Goal: Task Accomplishment & Management: Manage account settings

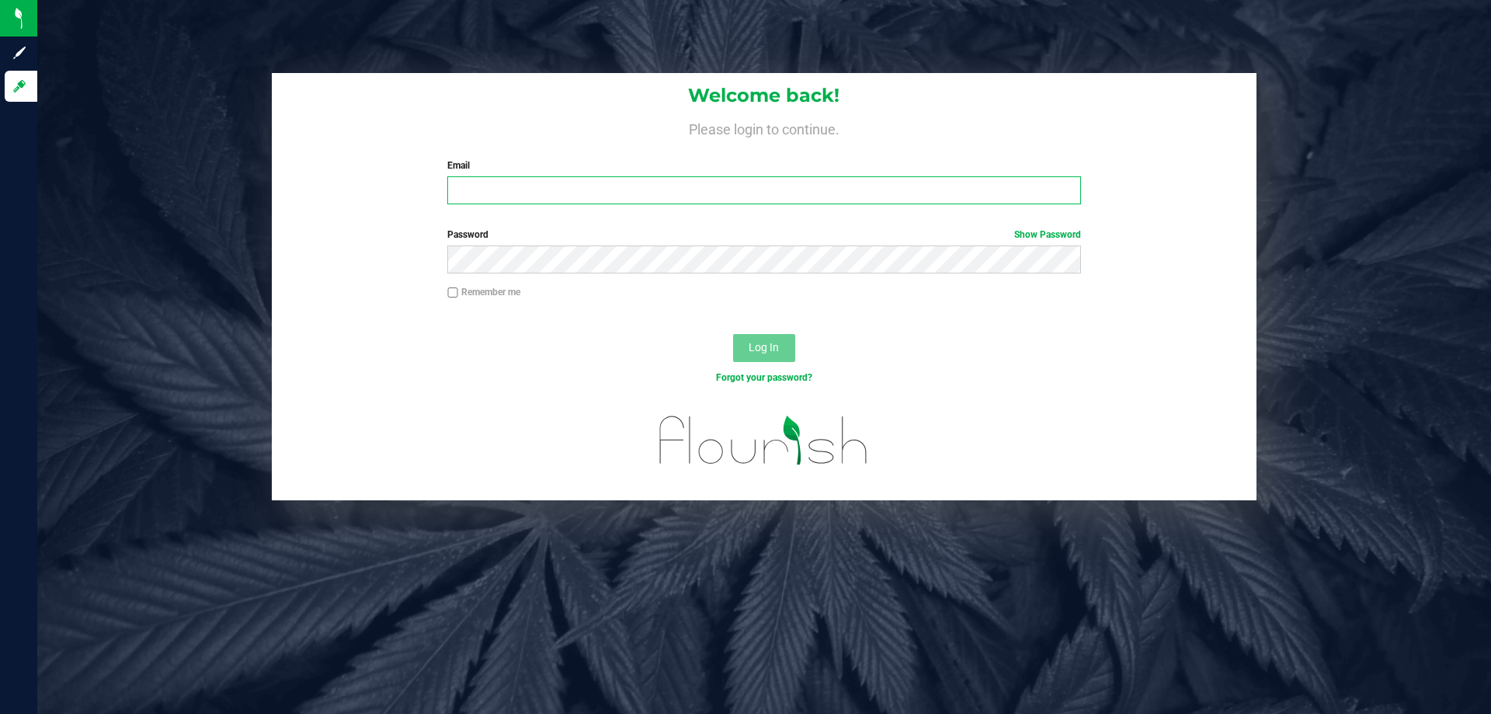
click at [606, 190] on input "Email" at bounding box center [763, 190] width 633 height 28
type input "jhopkins@liveparallel.com"
click at [733, 334] on button "Log In" at bounding box center [764, 348] width 62 height 28
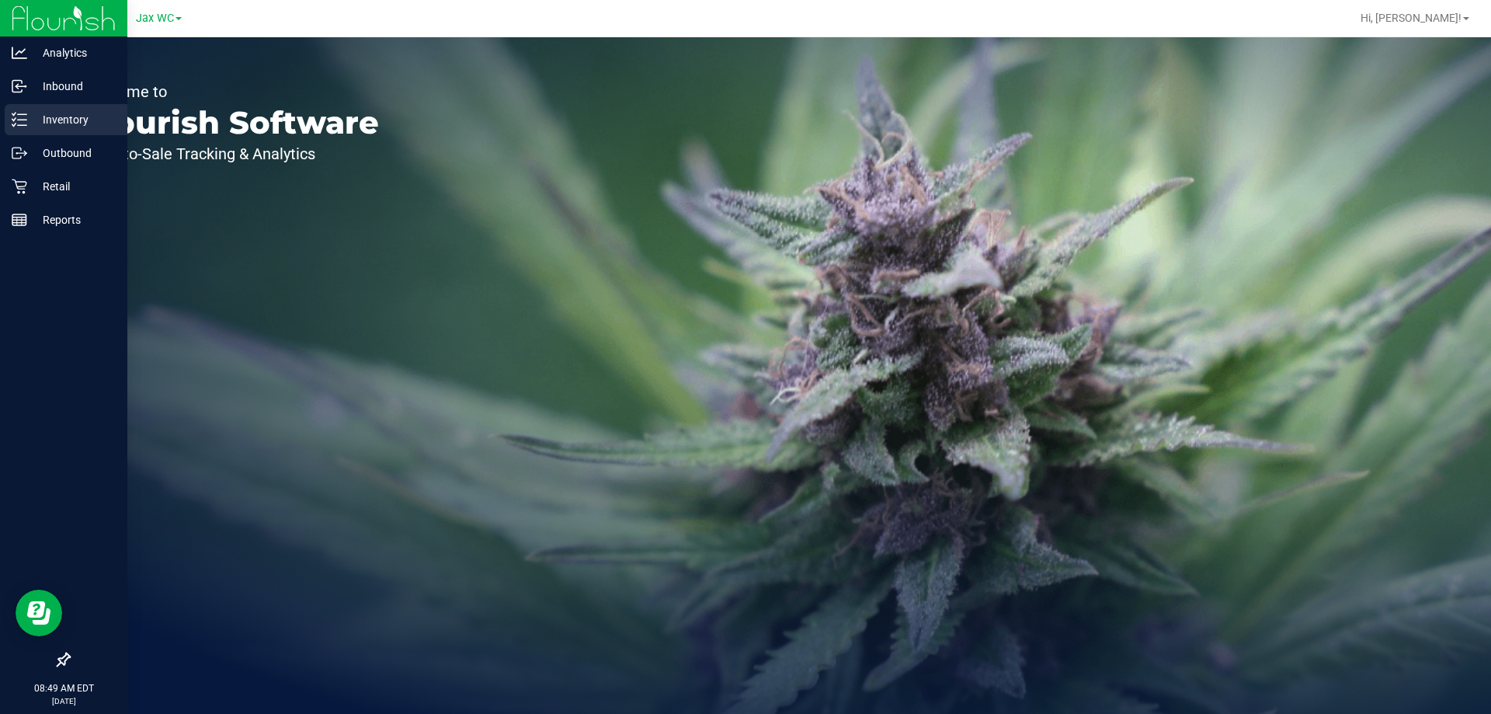
click at [40, 126] on p "Inventory" at bounding box center [73, 119] width 93 height 19
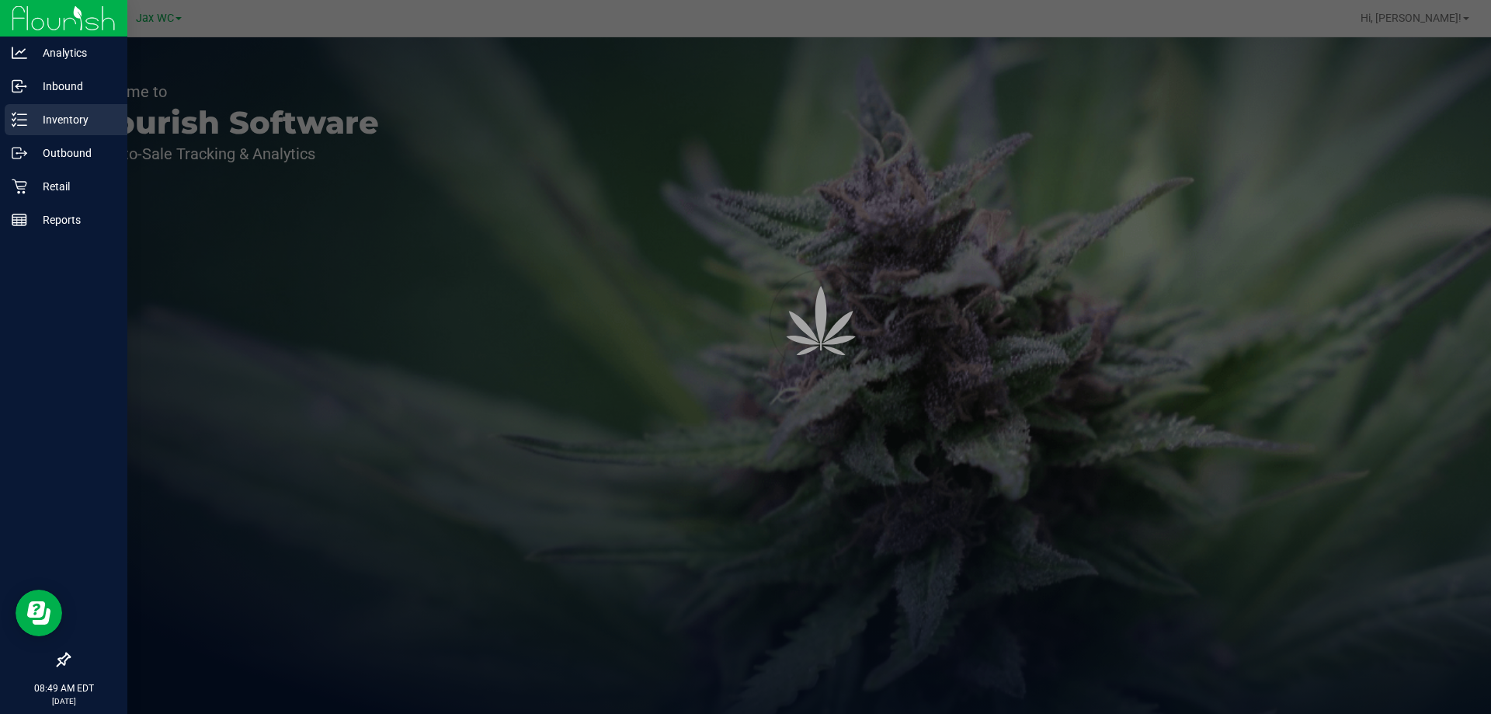
click at [68, 116] on p "Inventory" at bounding box center [73, 119] width 93 height 19
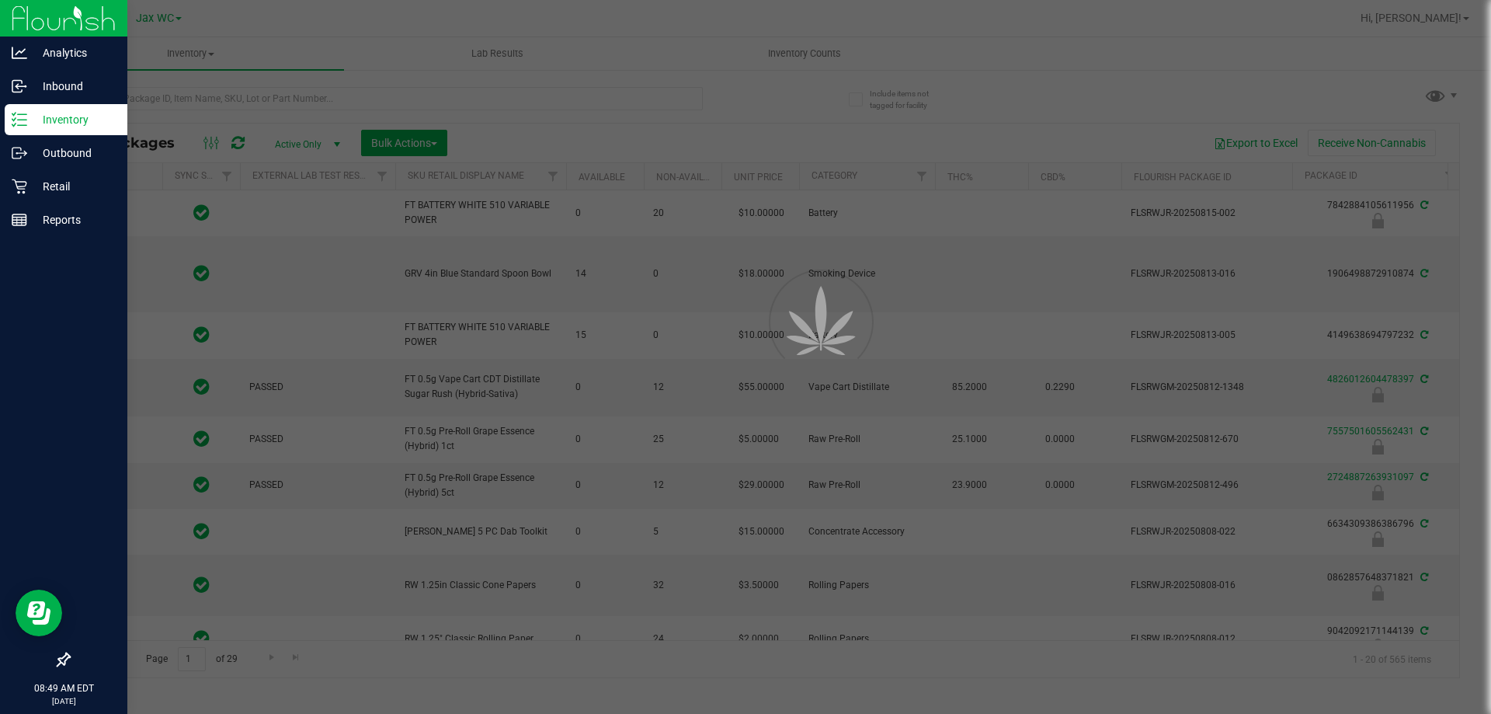
click at [230, 99] on div at bounding box center [745, 357] width 1491 height 714
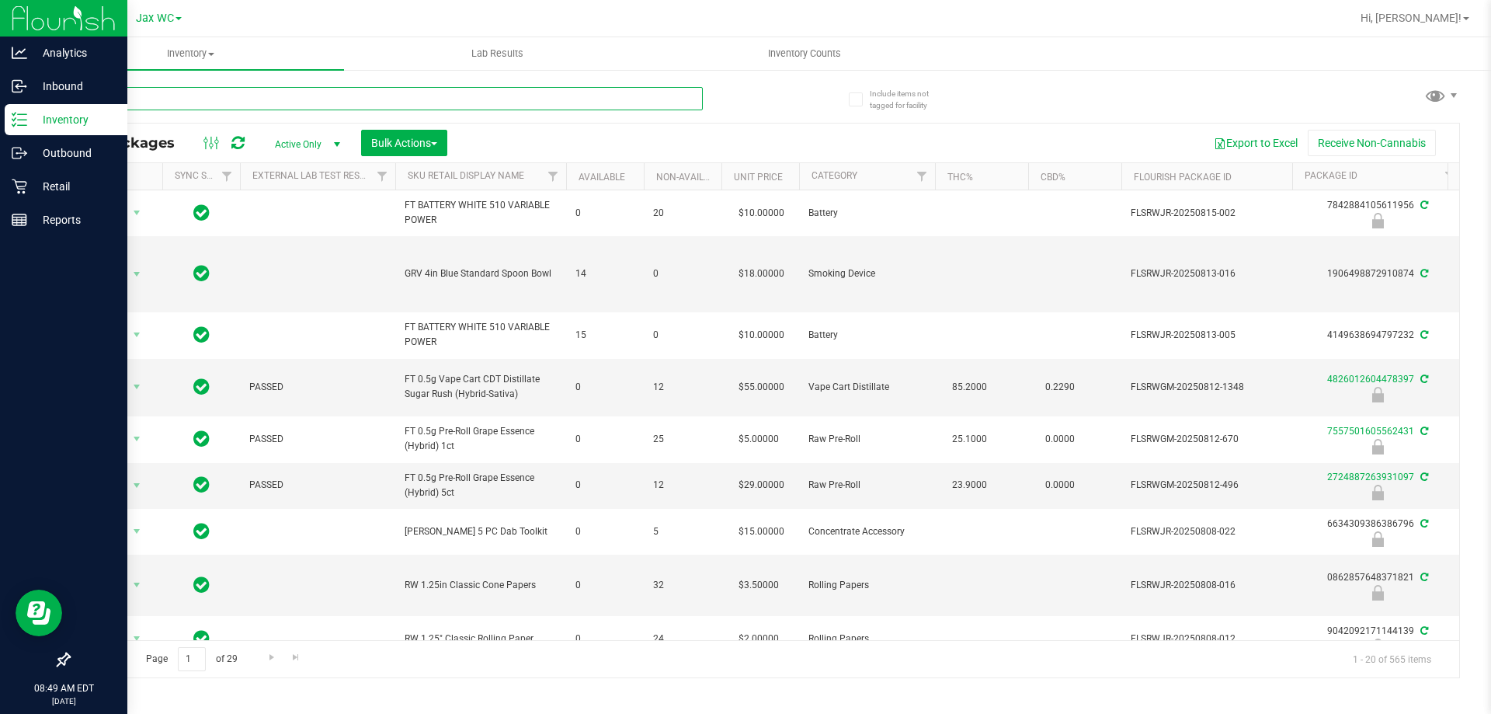
click at [233, 97] on input "text" at bounding box center [385, 98] width 634 height 23
type input "0862857648371821"
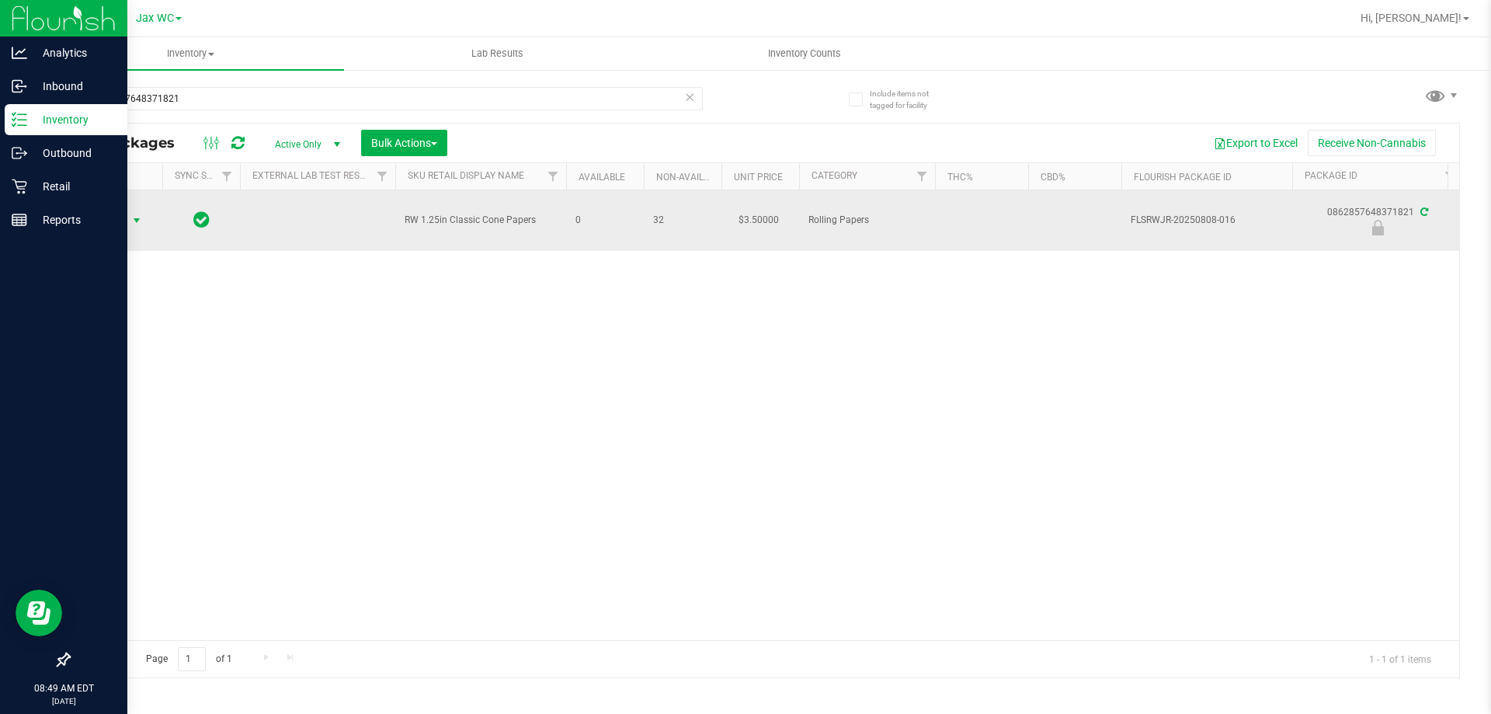
click at [108, 222] on span "Action" at bounding box center [106, 221] width 42 height 22
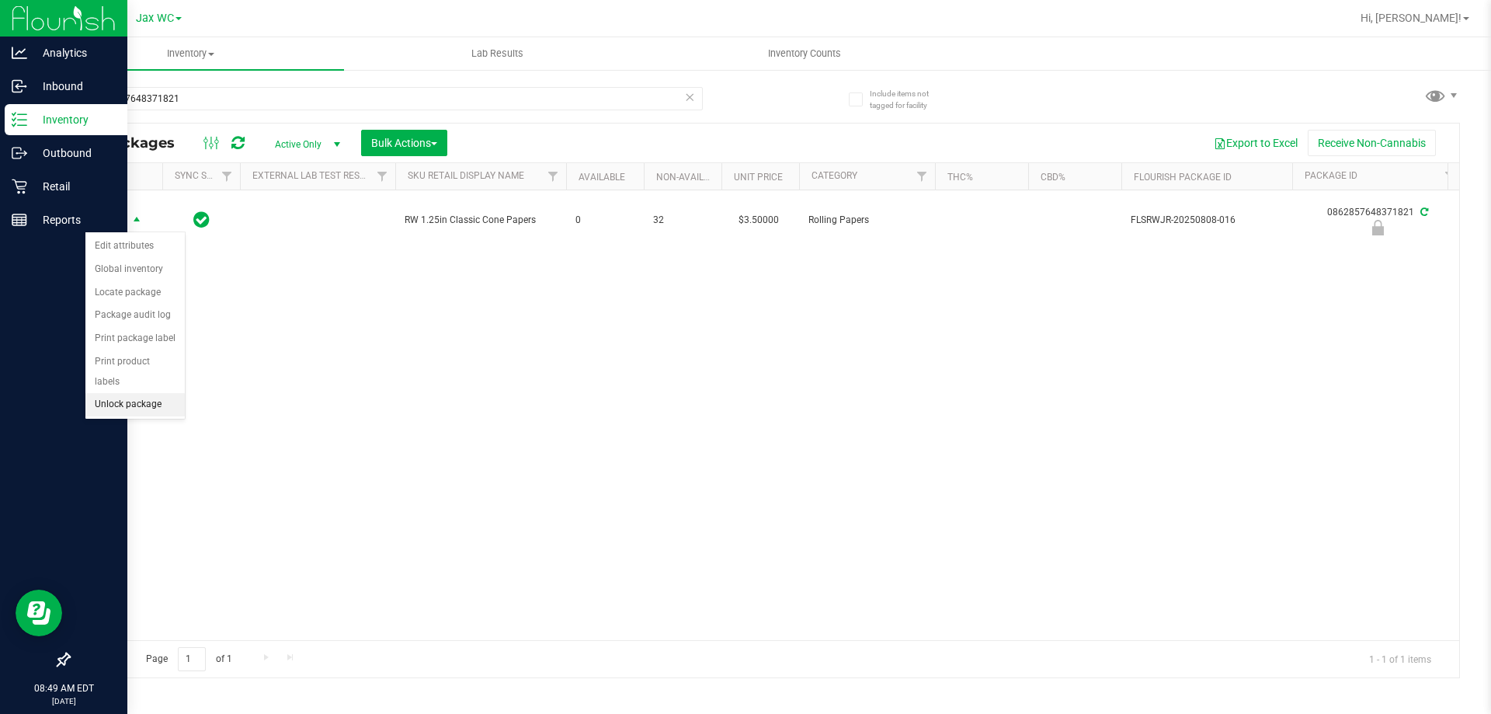
click at [118, 393] on li "Unlock package" at bounding box center [134, 404] width 99 height 23
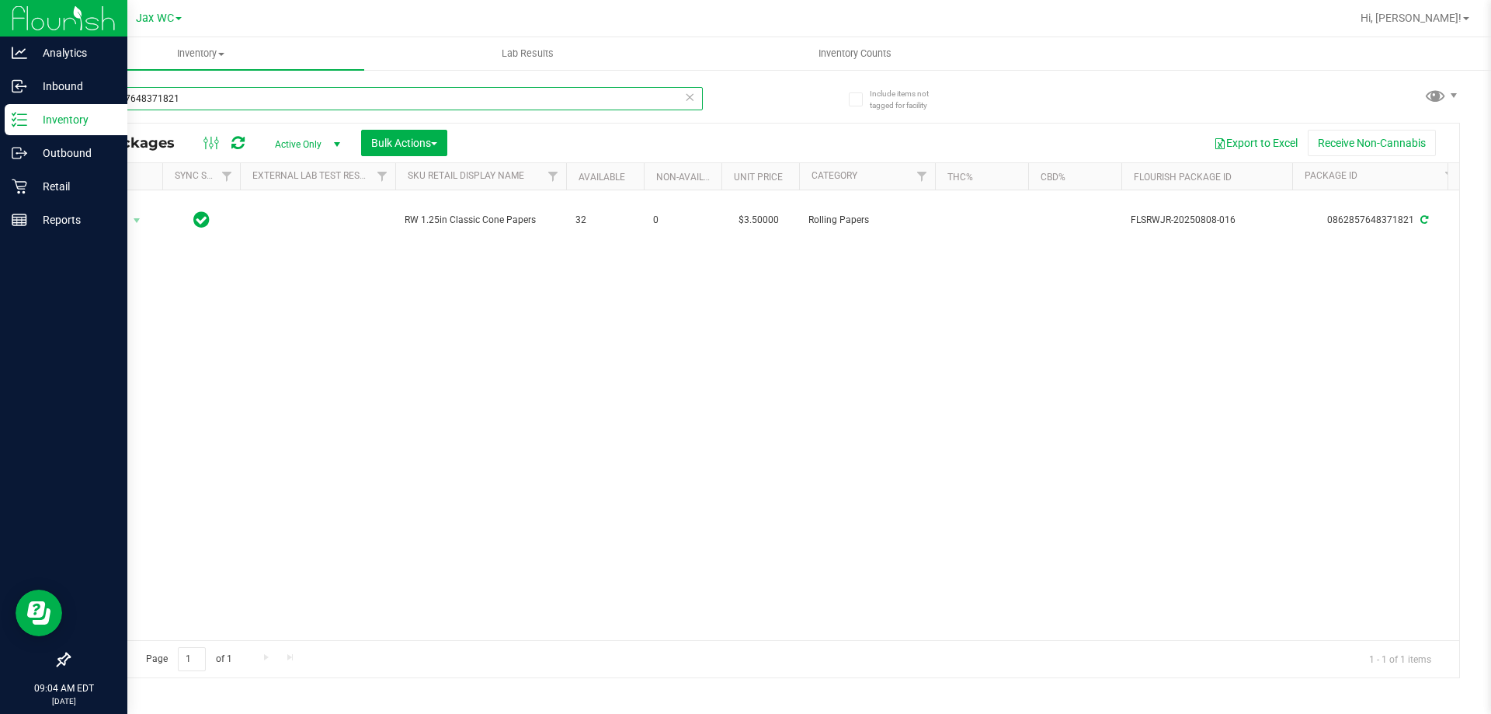
drag, startPoint x: 252, startPoint y: 100, endPoint x: 64, endPoint y: 97, distance: 187.9
click at [64, 97] on div "Include items not tagged for facility 0862857648371821 All Packages Active Only…" at bounding box center [764, 305] width 1454 height 474
type input "2931901719906058"
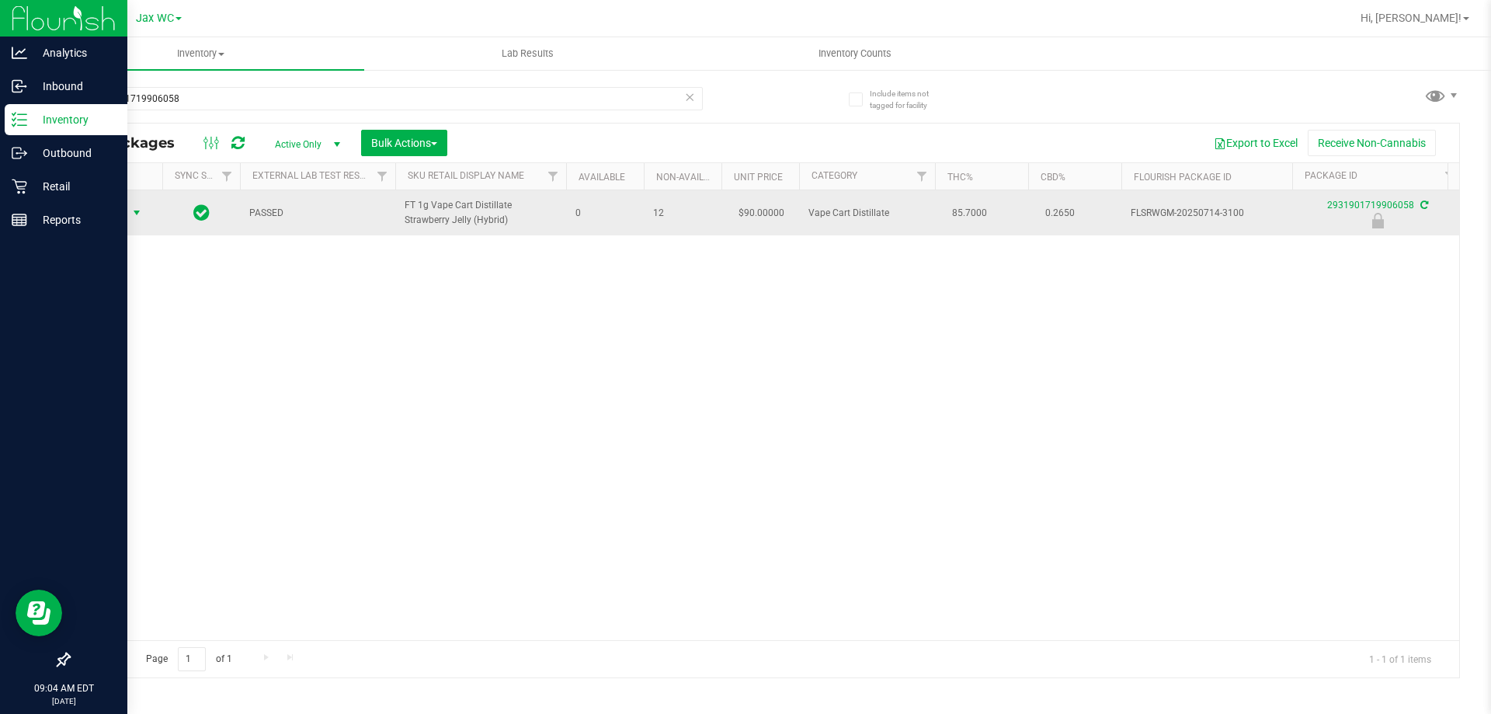
click at [138, 208] on span "select" at bounding box center [136, 213] width 12 height 12
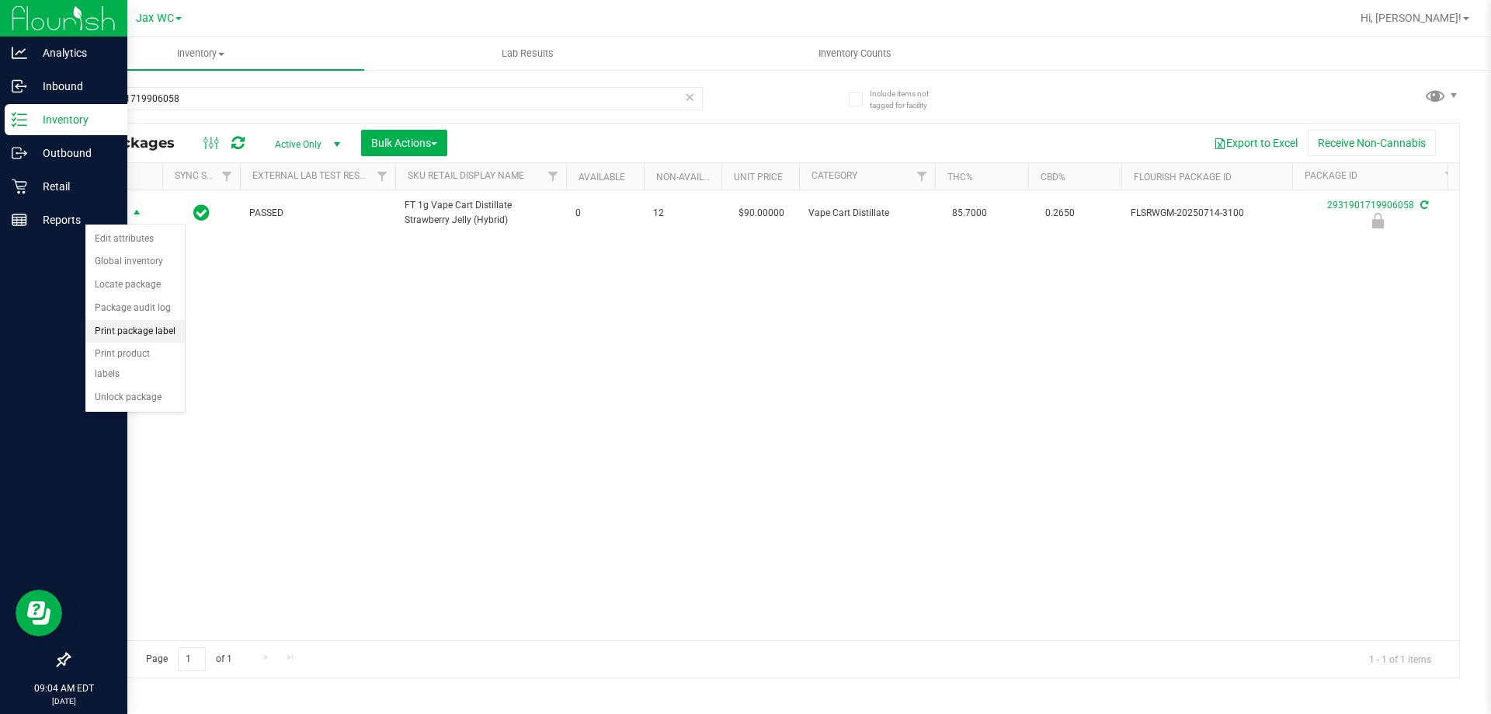
click at [144, 334] on li "Print package label" at bounding box center [134, 331] width 99 height 23
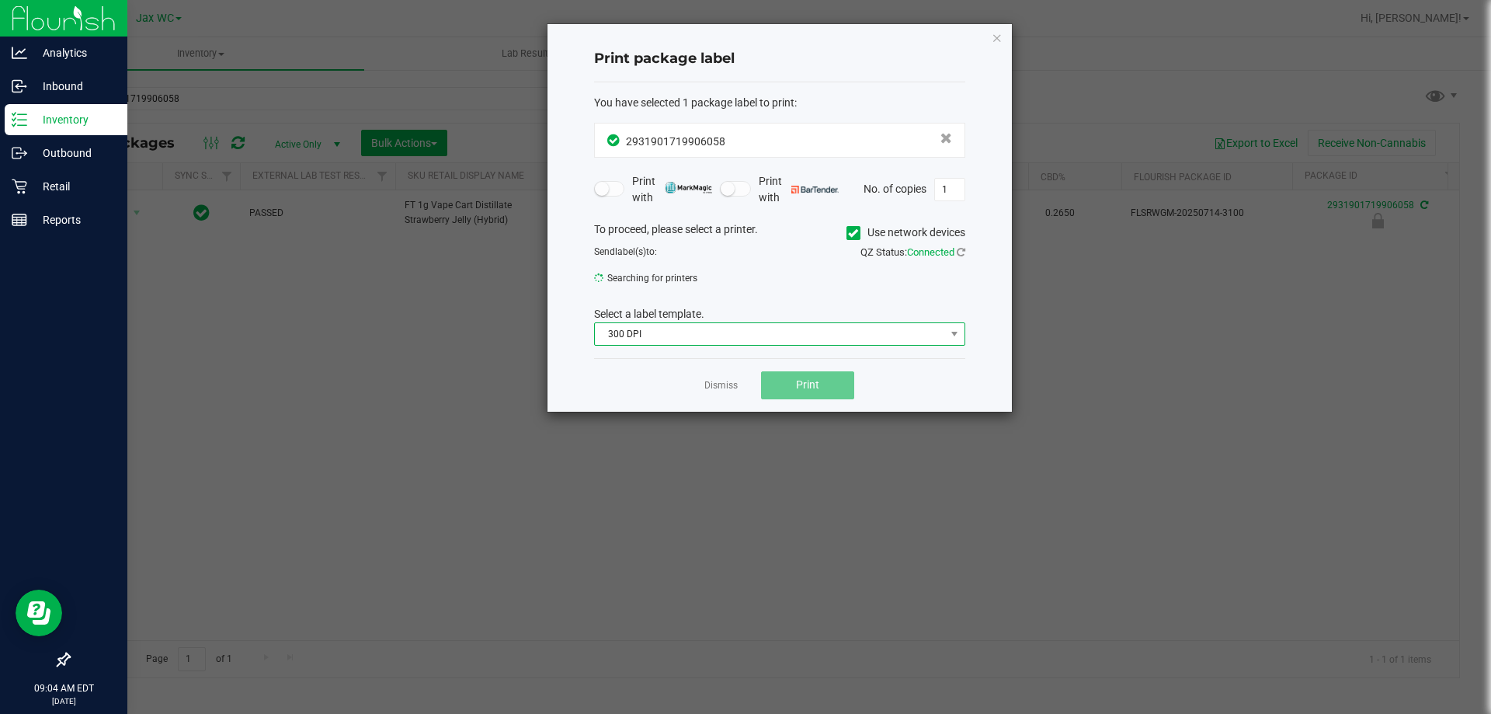
click at [669, 338] on span "300 DPI" at bounding box center [770, 334] width 350 height 22
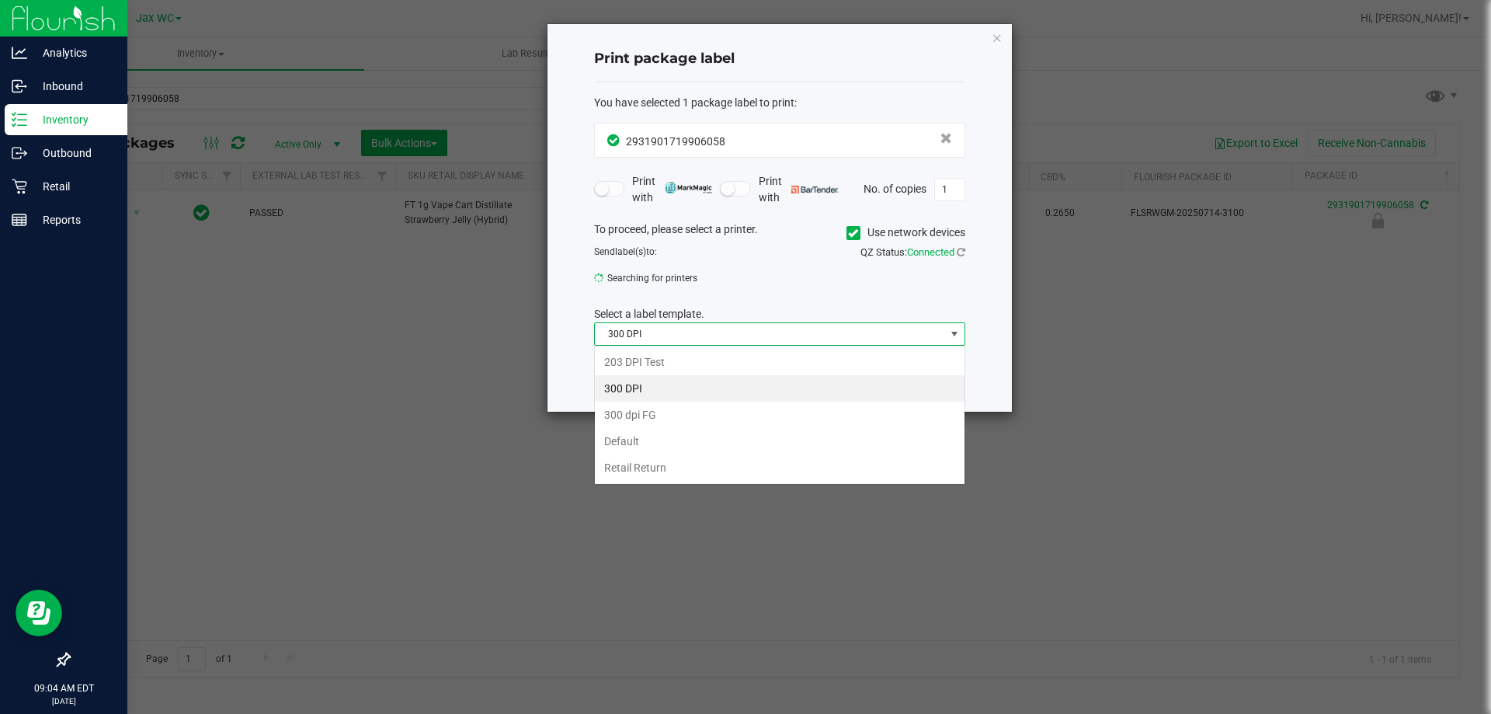
scroll to position [23, 371]
click at [640, 360] on li "203 DPI Test" at bounding box center [780, 362] width 370 height 26
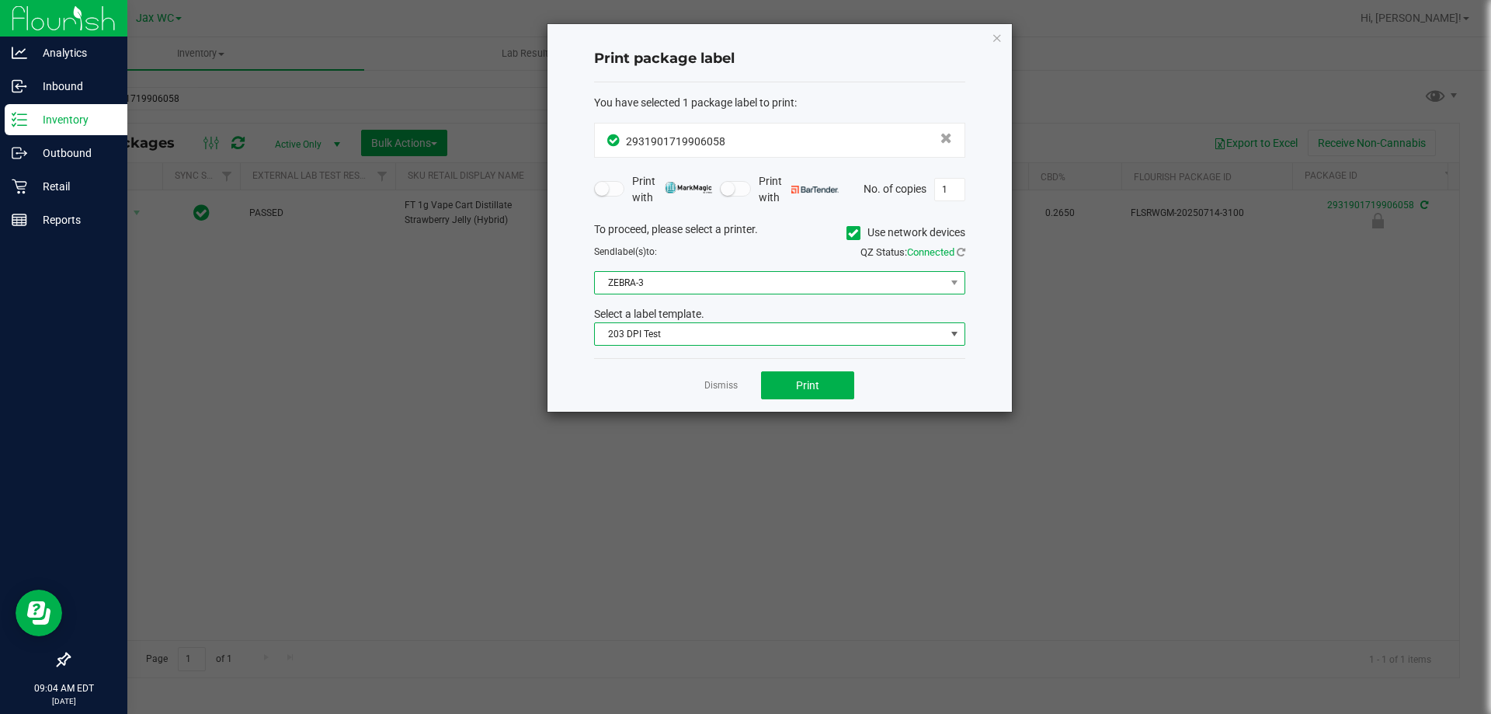
click at [667, 277] on span "ZEBRA-3" at bounding box center [770, 283] width 350 height 22
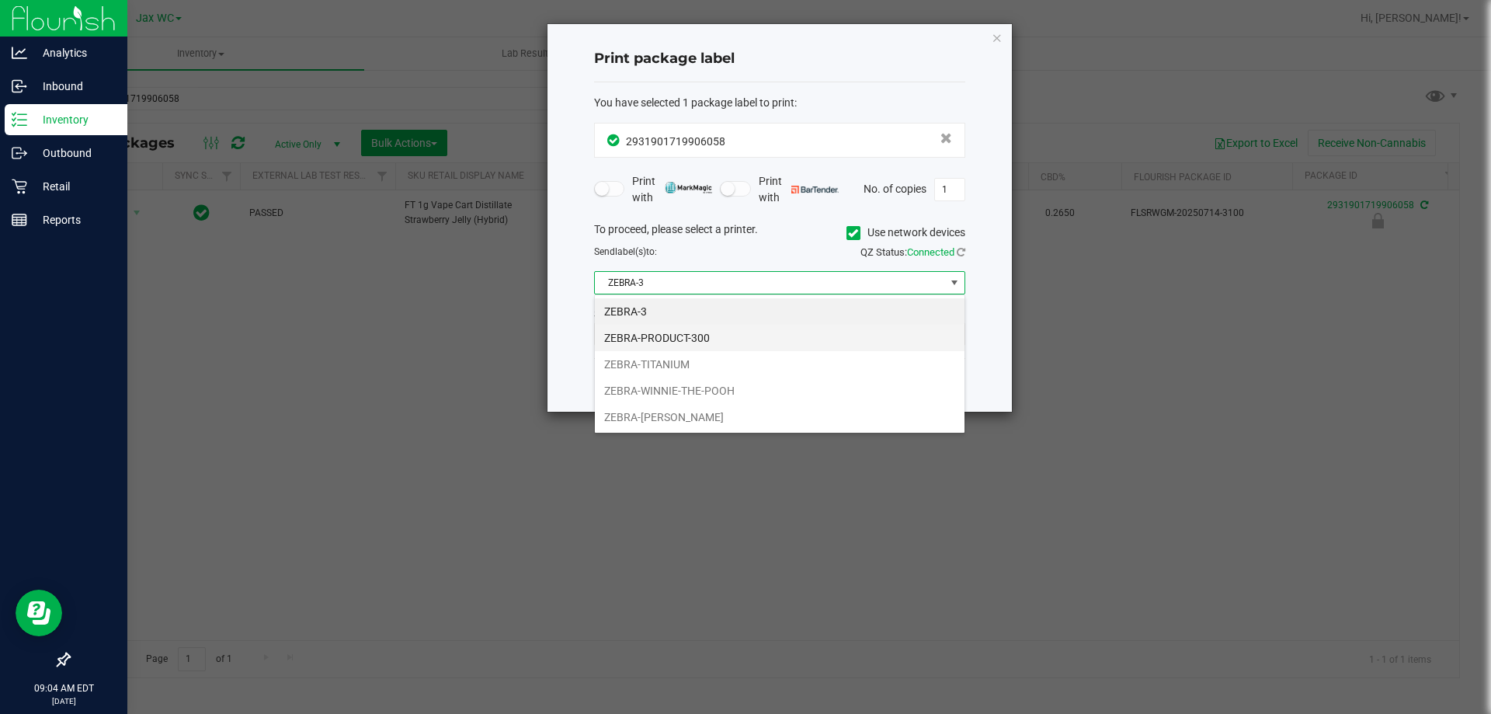
click at [662, 325] on li "ZEBRA-PRODUCT-300" at bounding box center [780, 338] width 370 height 26
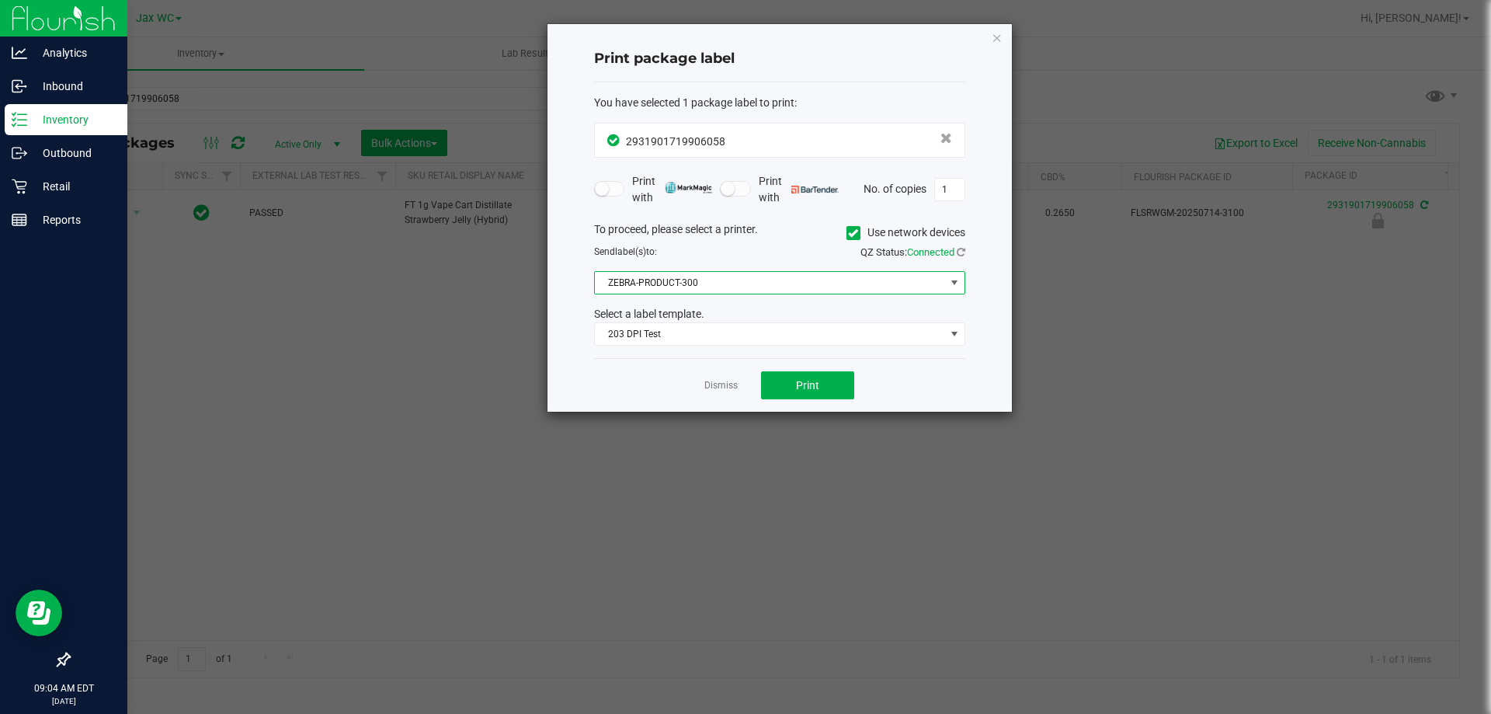
click at [693, 283] on span "ZEBRA-PRODUCT-300" at bounding box center [770, 283] width 350 height 22
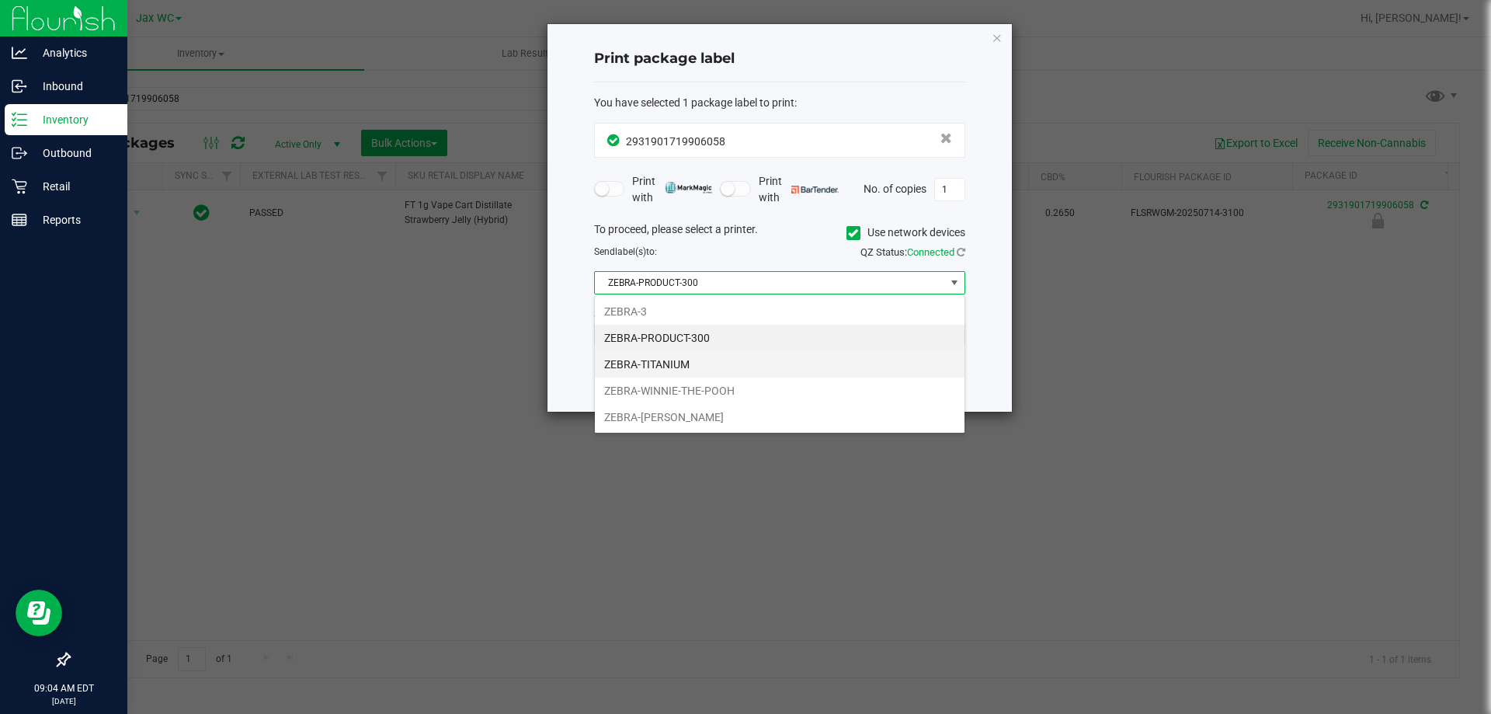
click at [675, 359] on li "ZEBRA-TITANIUM" at bounding box center [780, 364] width 370 height 26
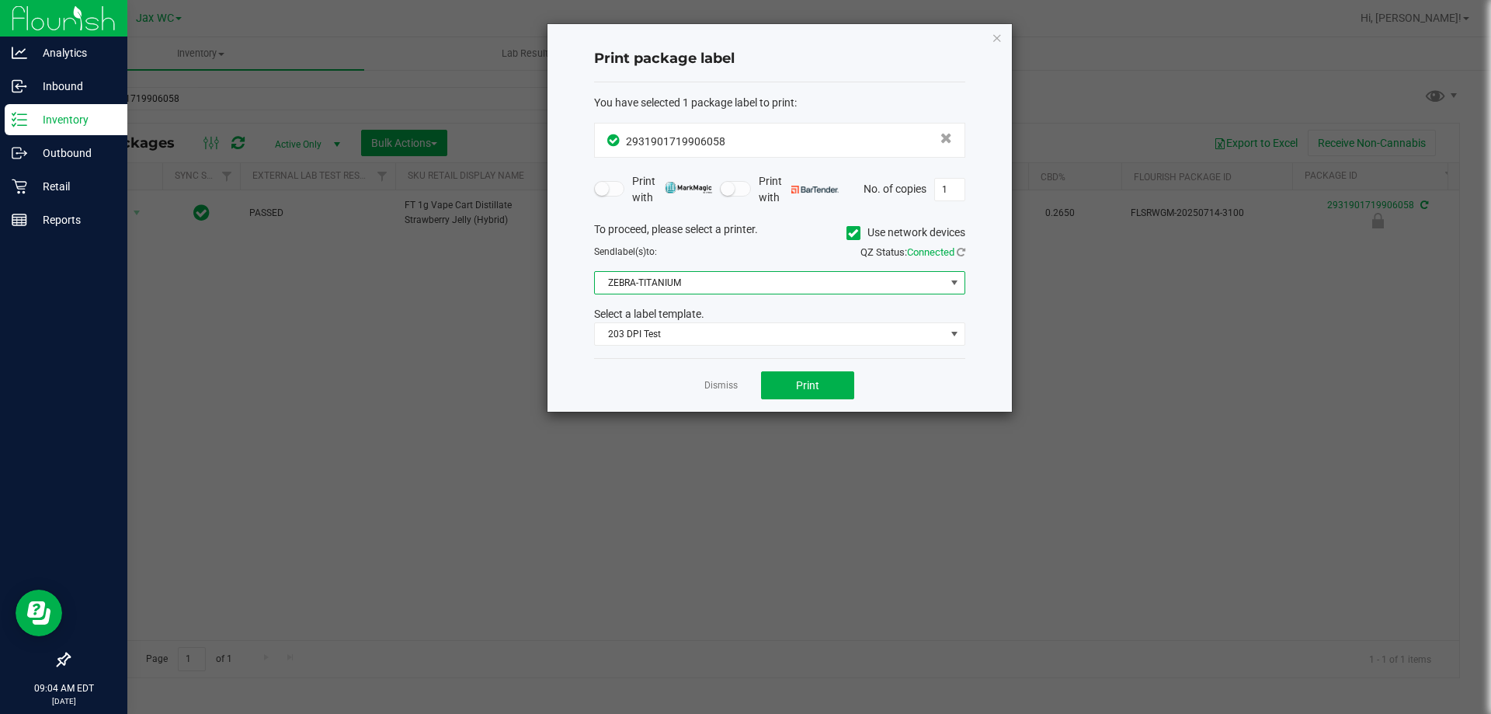
click at [699, 284] on span "ZEBRA-TITANIUM" at bounding box center [770, 283] width 350 height 22
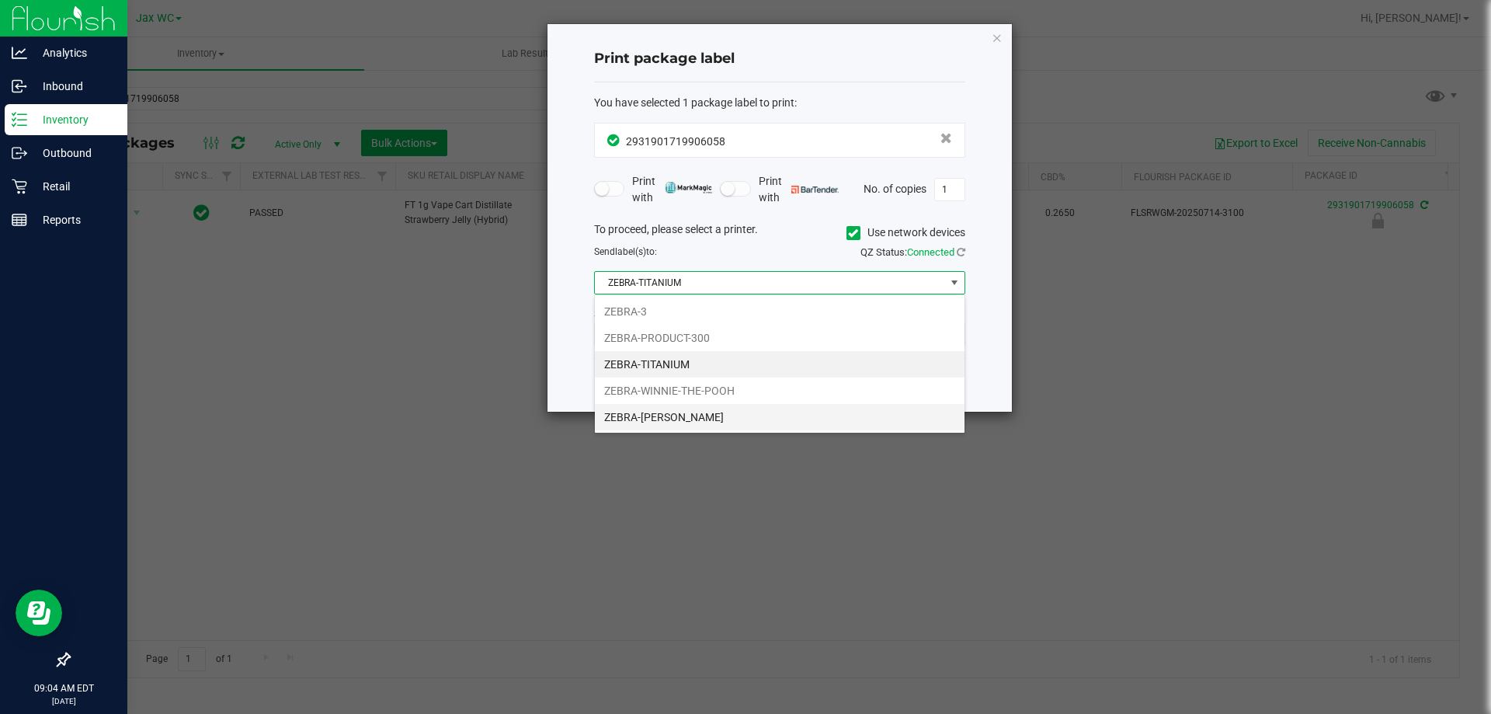
click at [679, 415] on li "ZEBRA-YOHANNA-LOGAN" at bounding box center [780, 417] width 370 height 26
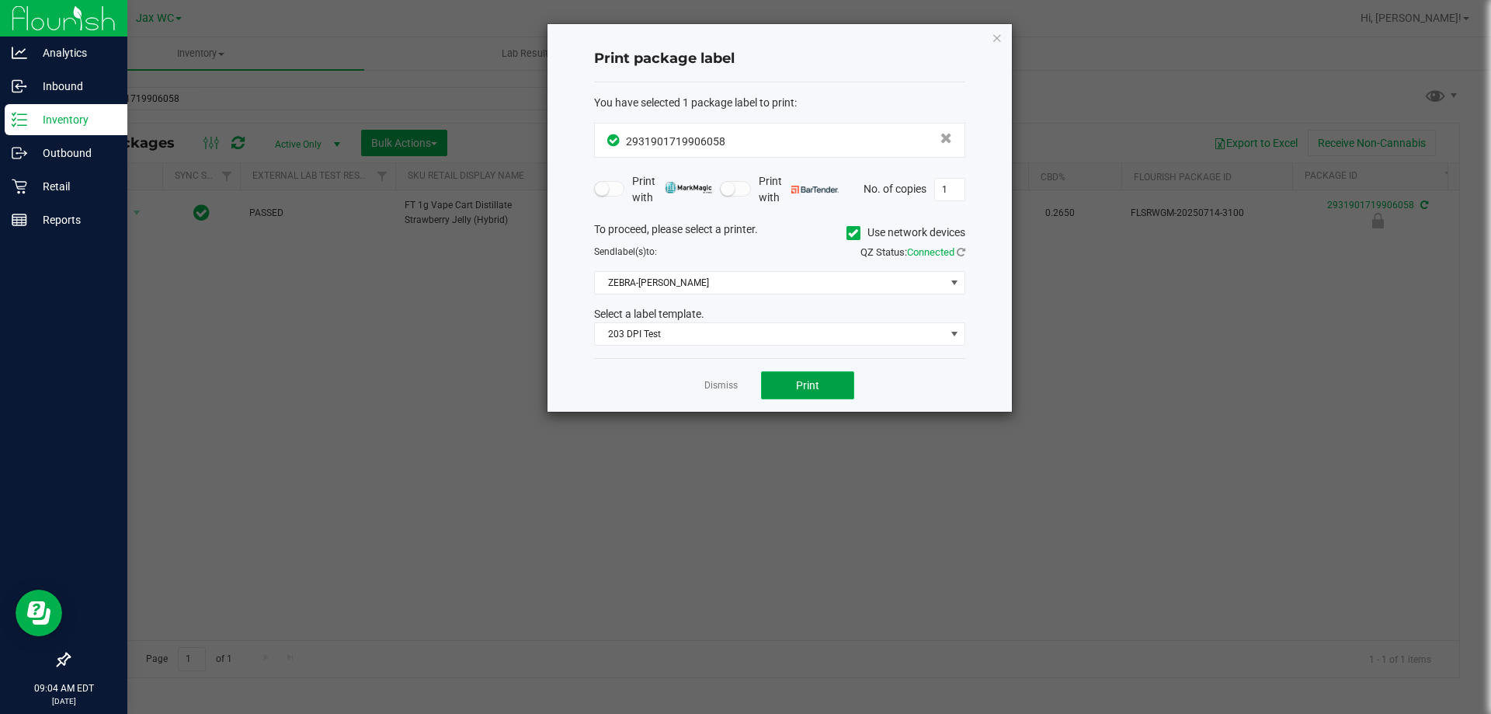
click at [827, 372] on button "Print" at bounding box center [807, 385] width 93 height 28
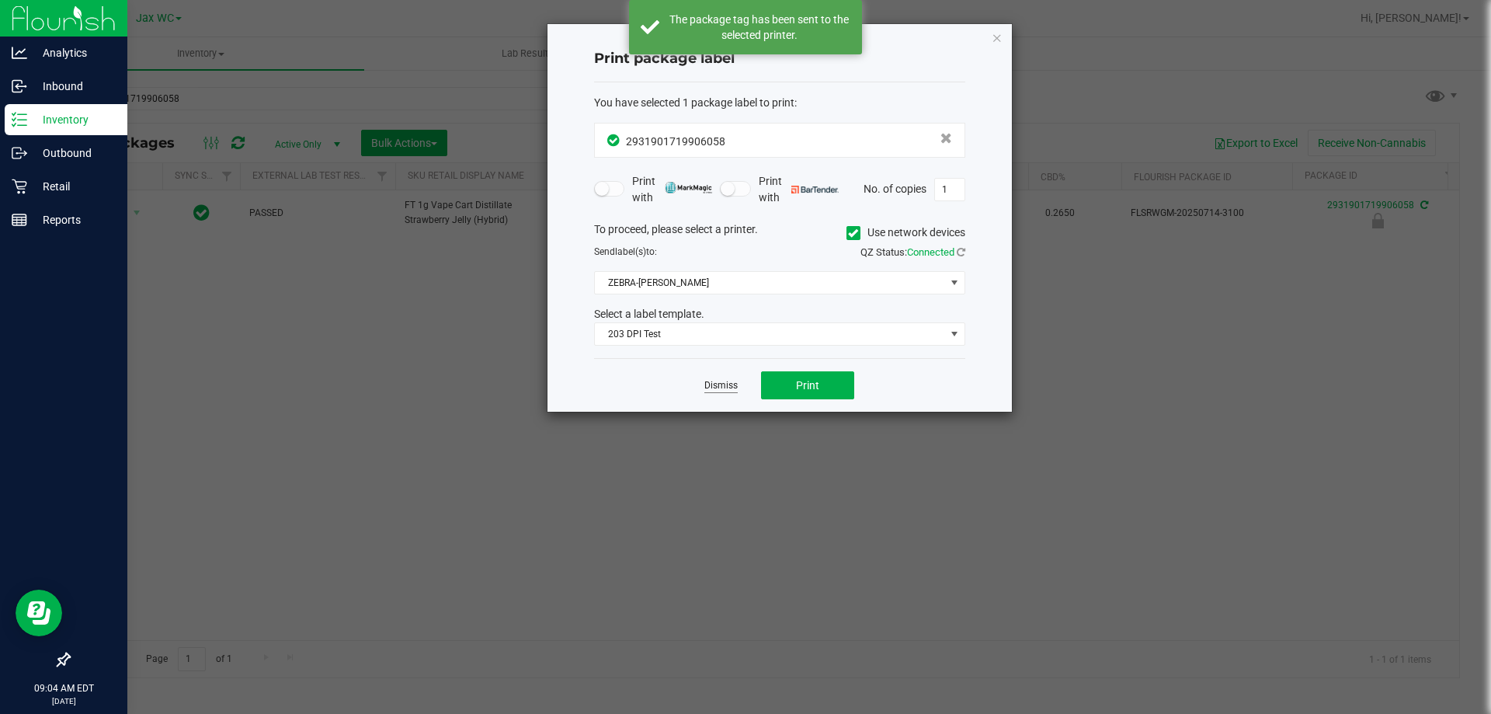
click at [728, 387] on link "Dismiss" at bounding box center [720, 385] width 33 height 13
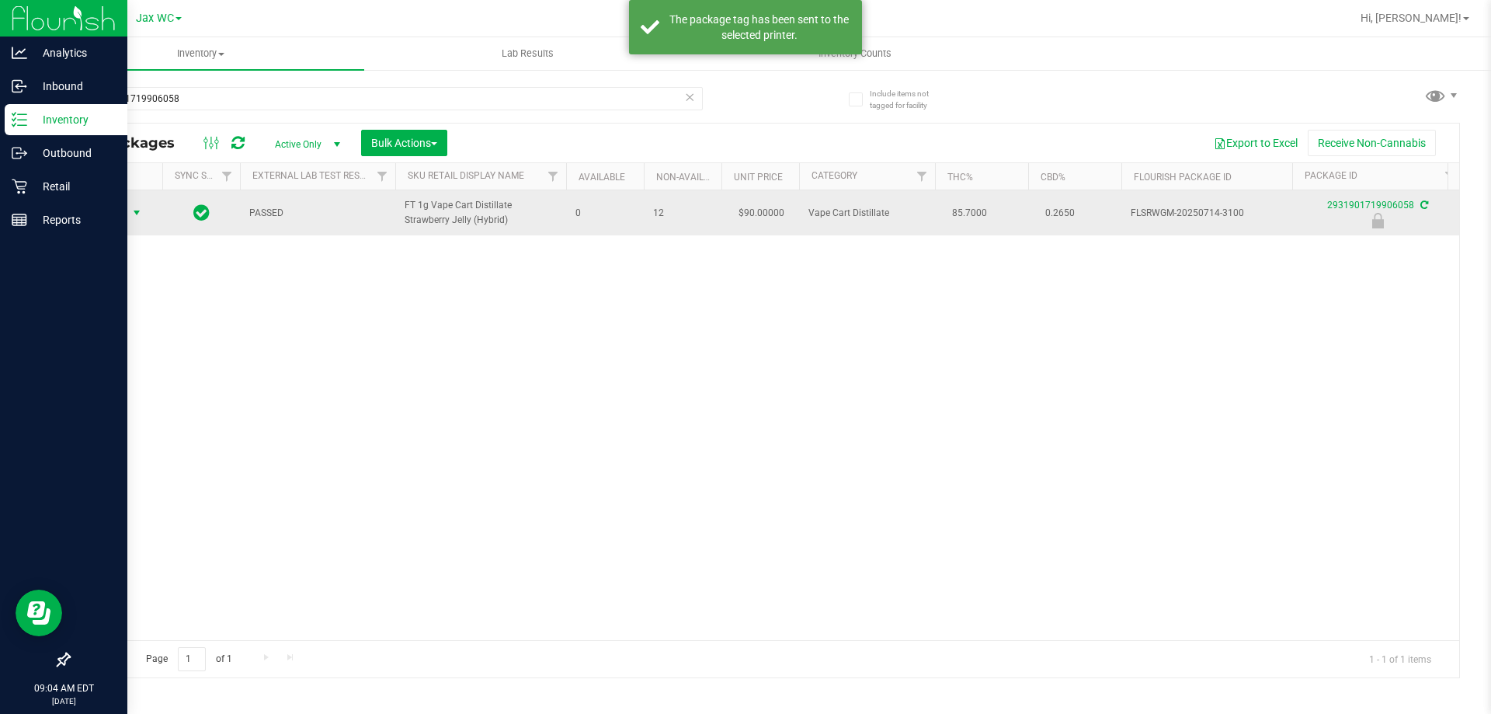
click at [112, 224] on td "Action Action Edit attributes Global inventory Locate package Package audit log…" at bounding box center [115, 212] width 93 height 45
click at [125, 210] on span "Action" at bounding box center [106, 213] width 42 height 22
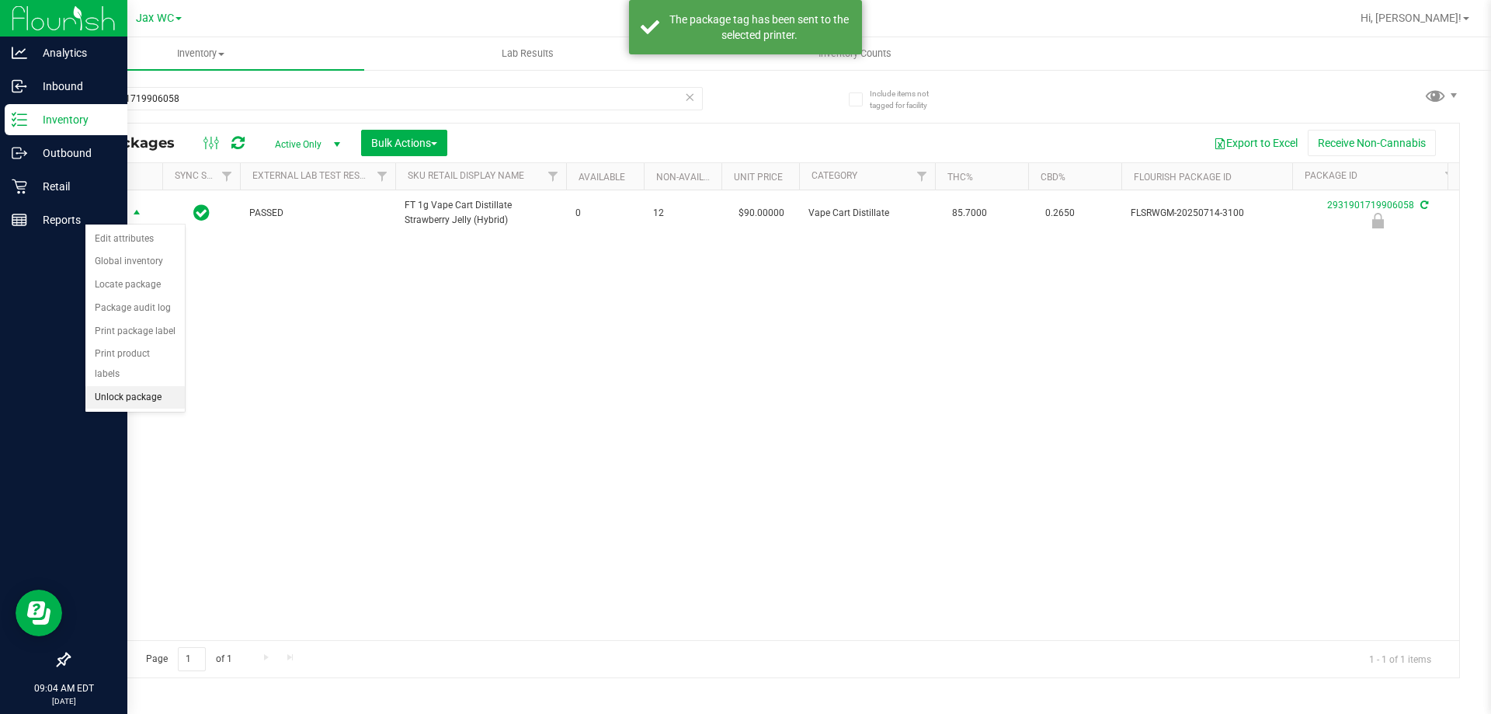
click at [120, 386] on li "Unlock package" at bounding box center [134, 397] width 99 height 23
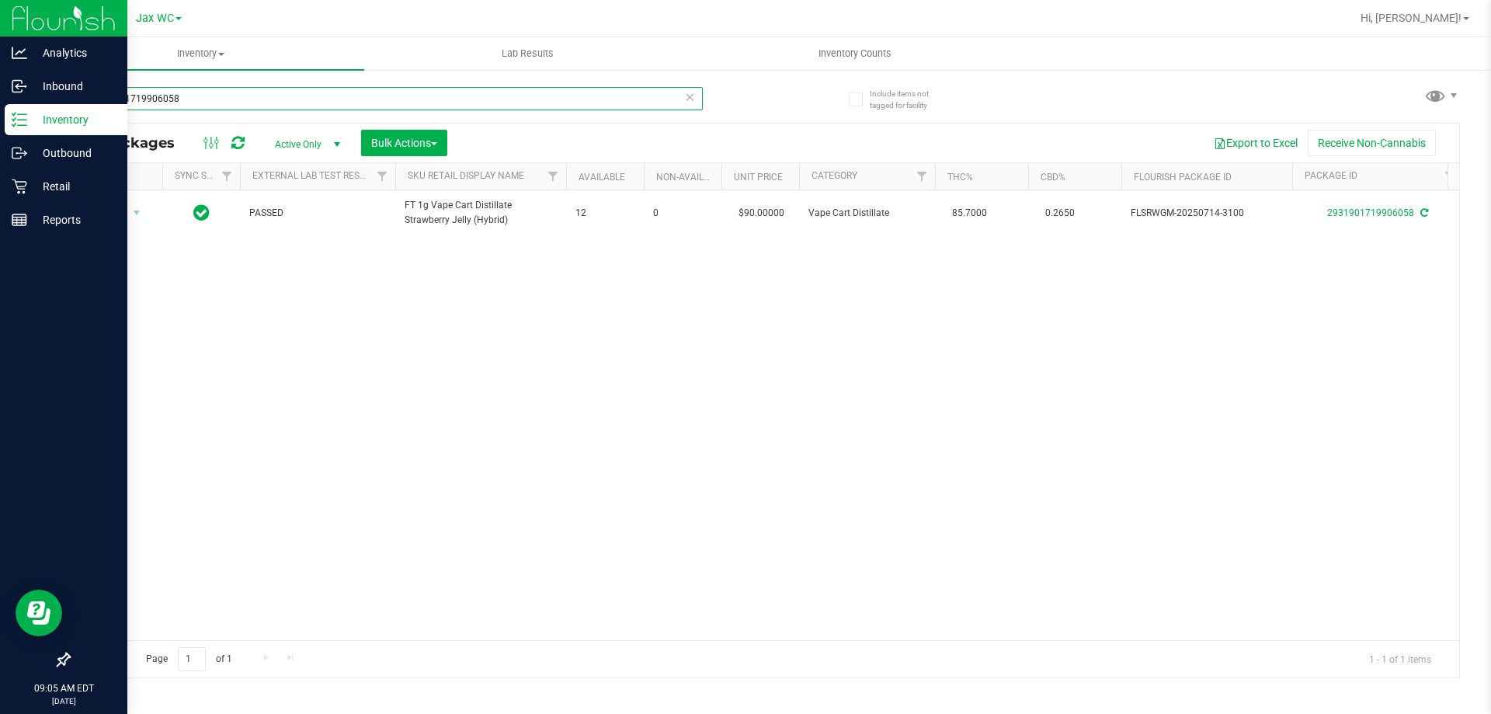
drag, startPoint x: 208, startPoint y: 95, endPoint x: 64, endPoint y: 108, distance: 144.3
click at [64, 108] on div "Include items not tagged for facility 2931901719906058 All Packages Active Only…" at bounding box center [764, 305] width 1454 height 474
type input "5097598231633656"
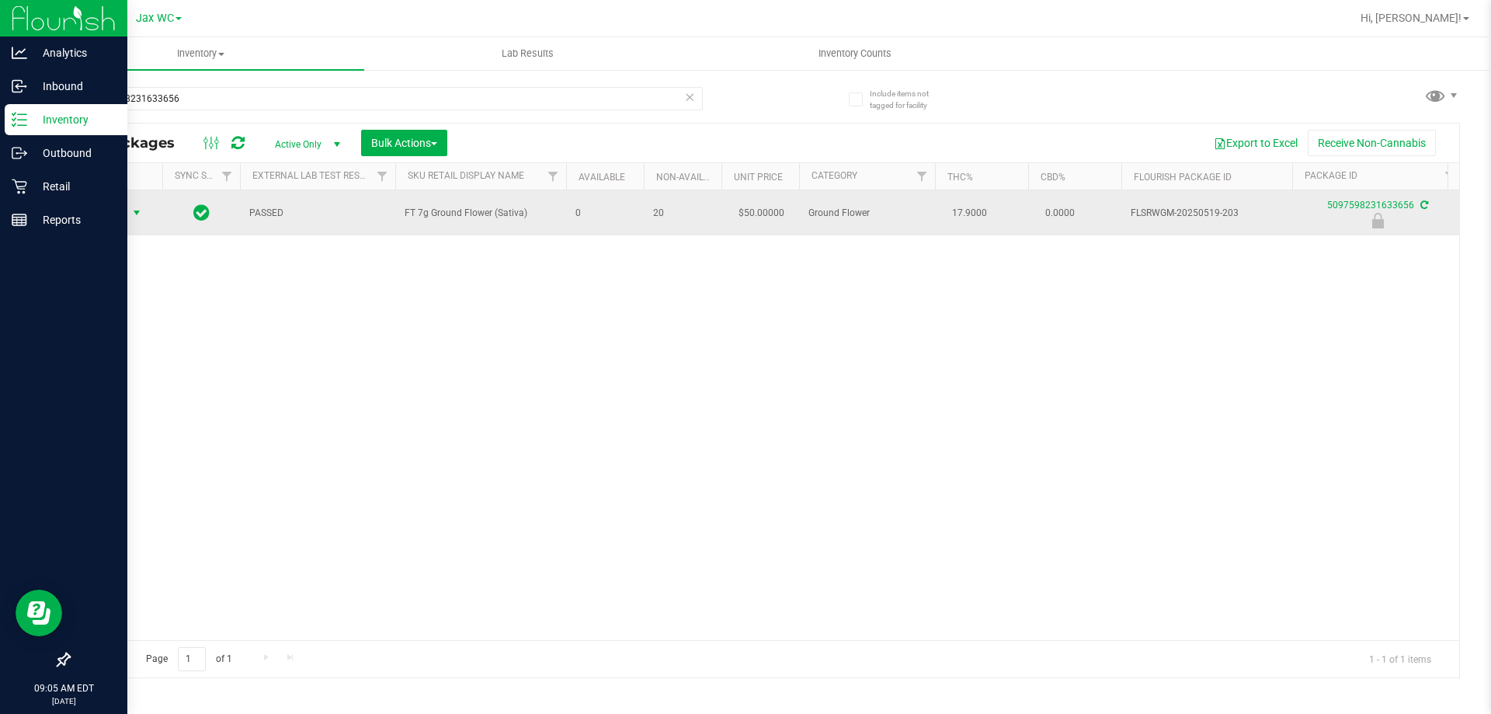
click at [128, 205] on span "select" at bounding box center [136, 213] width 19 height 22
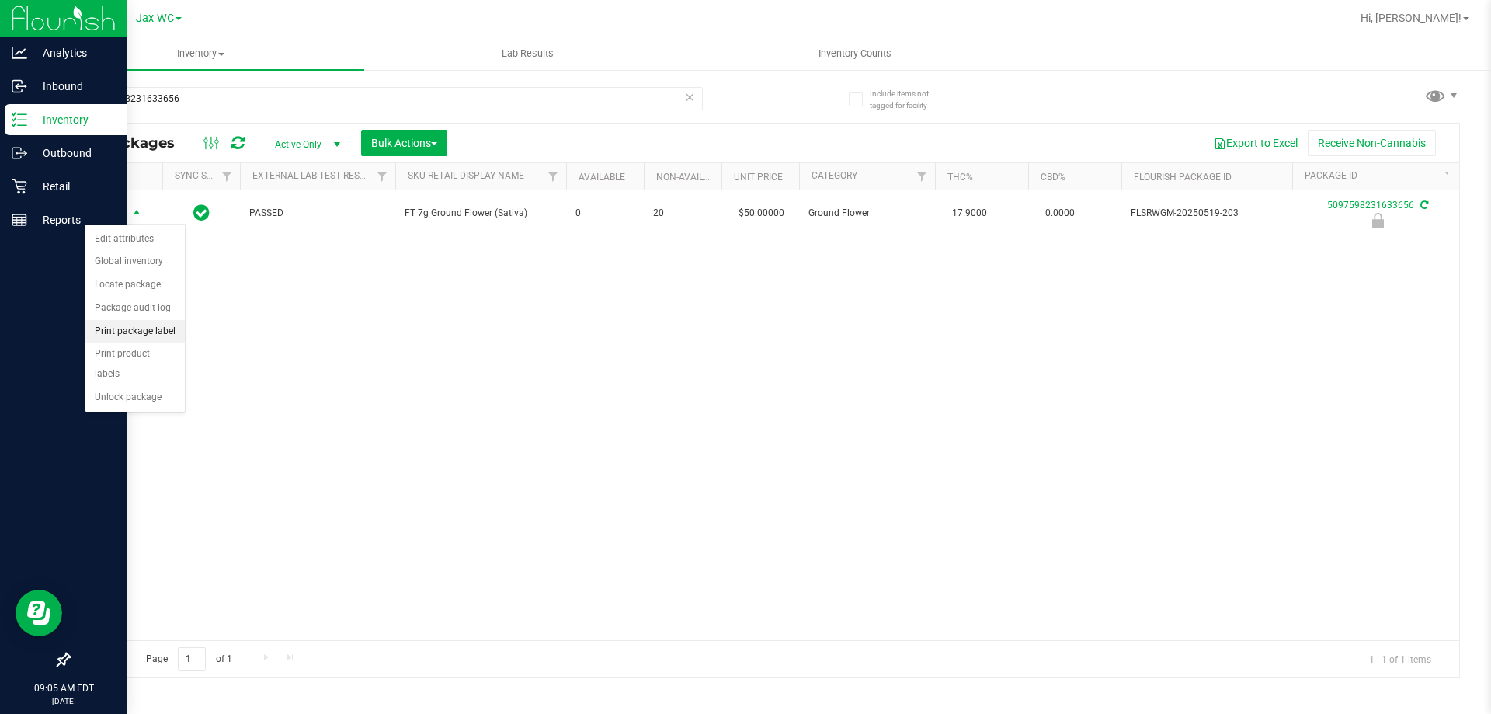
click at [172, 327] on li "Print package label" at bounding box center [134, 331] width 99 height 23
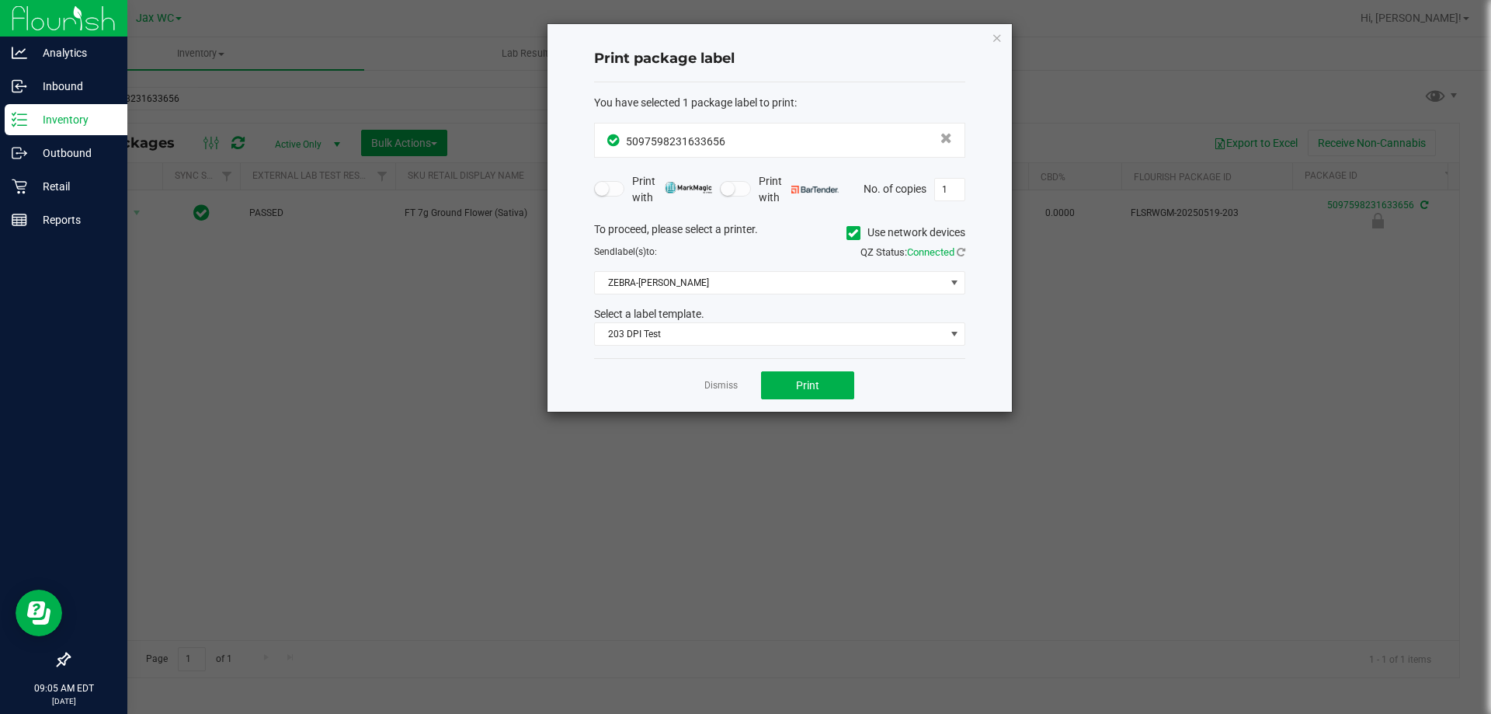
click at [814, 401] on div "Dismiss Print" at bounding box center [779, 385] width 371 height 54
click at [808, 384] on span "Print" at bounding box center [807, 385] width 23 height 12
drag, startPoint x: 700, startPoint y: 372, endPoint x: 738, endPoint y: 387, distance: 41.5
click at [700, 372] on div "Dismiss Print" at bounding box center [779, 385] width 371 height 54
click at [738, 387] on div "Dismiss Print" at bounding box center [779, 385] width 371 height 54
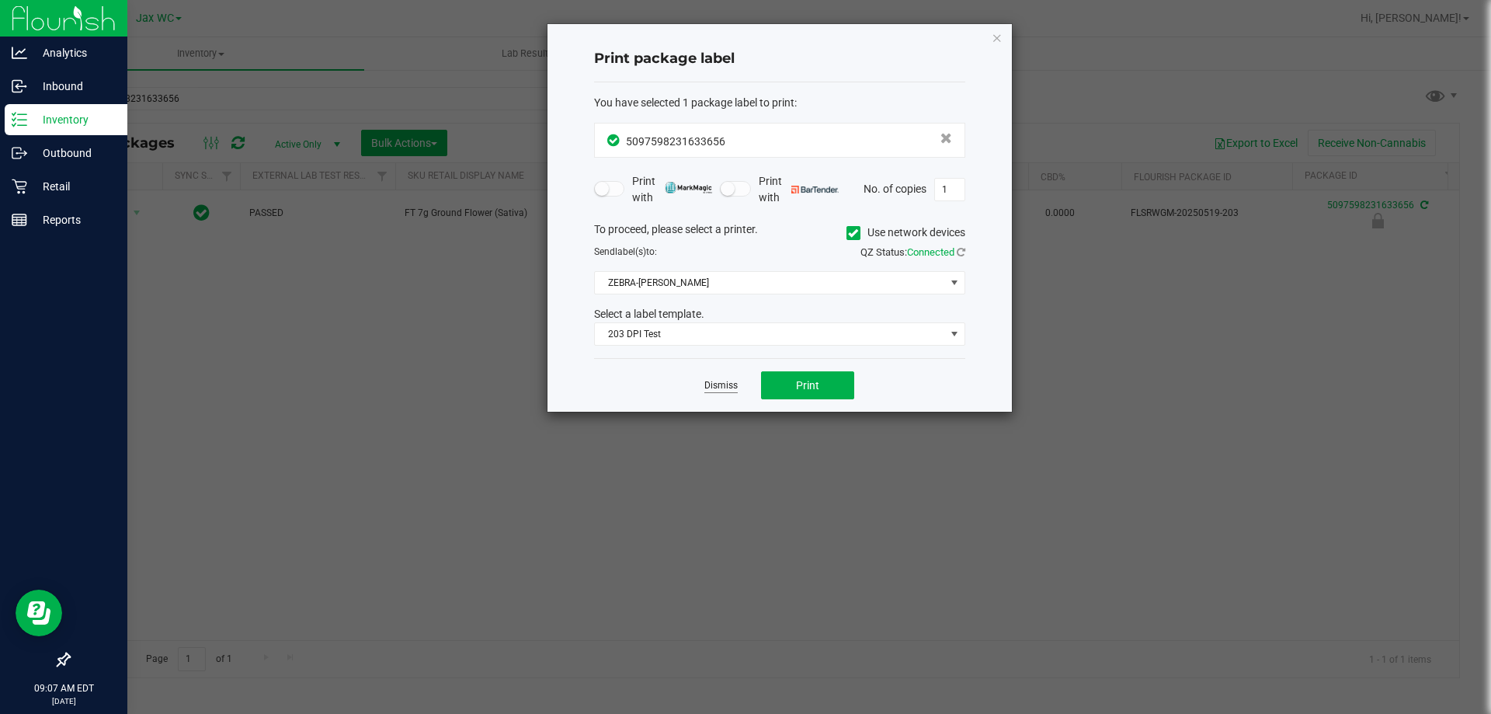
click at [718, 381] on link "Dismiss" at bounding box center [720, 385] width 33 height 13
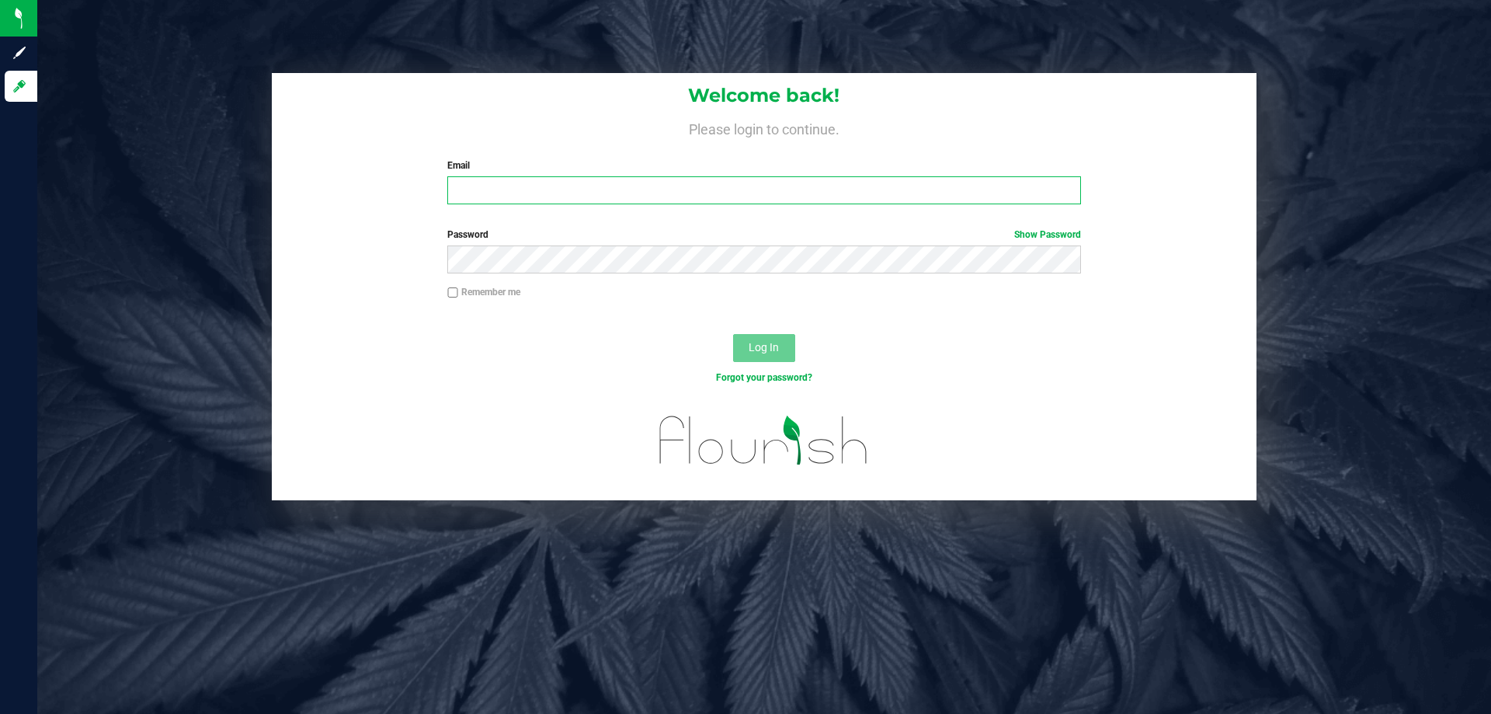
click at [545, 182] on input "Email" at bounding box center [763, 190] width 633 height 28
type input "jhopkins@liveparallel.com"
click at [733, 334] on button "Log In" at bounding box center [764, 348] width 62 height 28
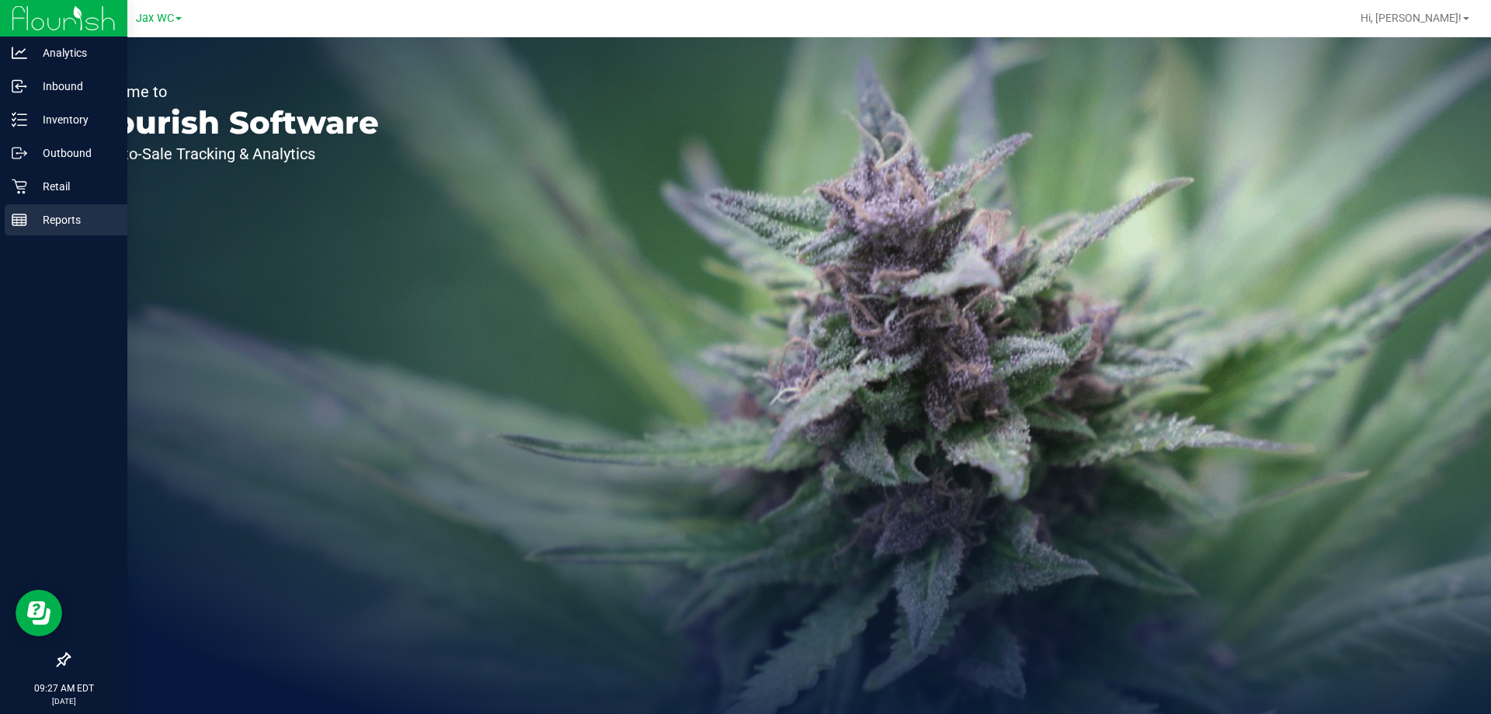
click at [40, 224] on p "Reports" at bounding box center [73, 219] width 93 height 19
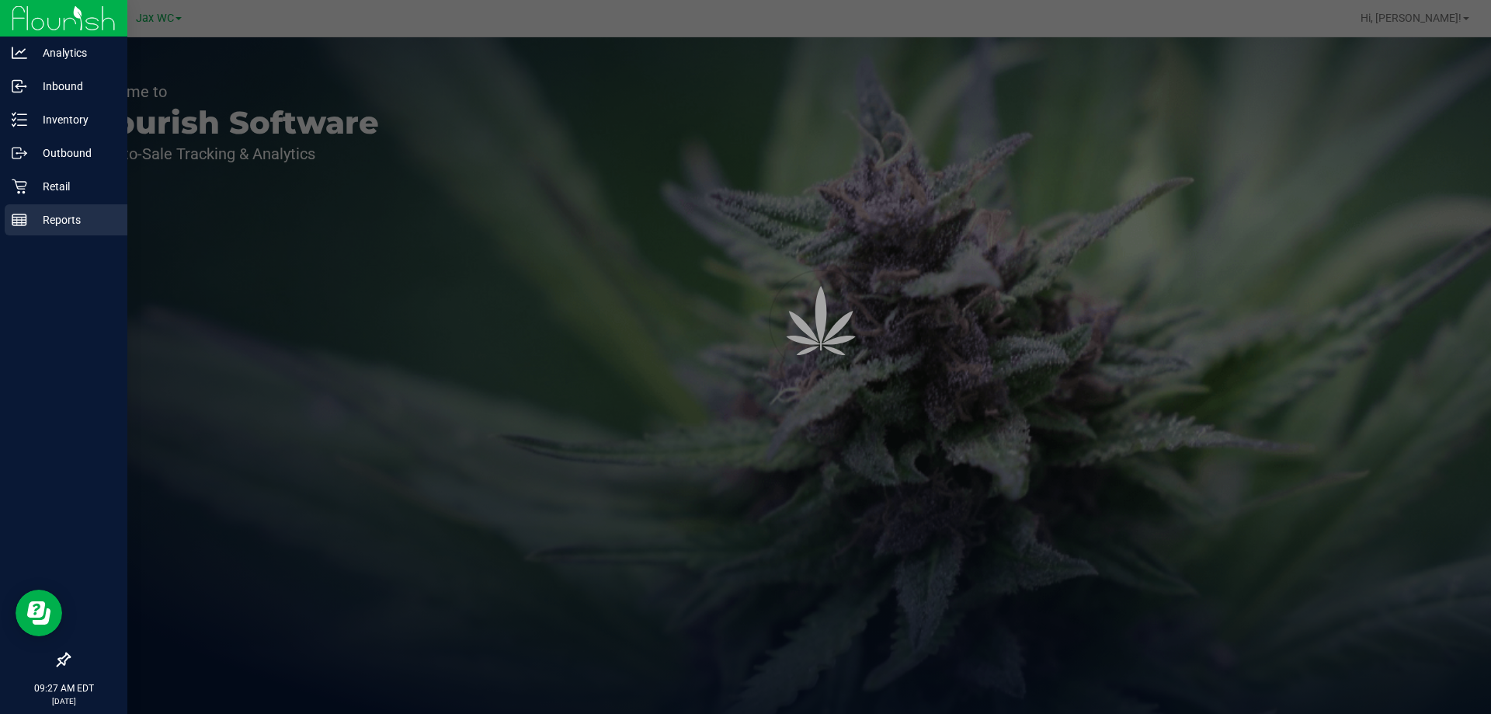
click at [46, 219] on p "Reports" at bounding box center [73, 219] width 93 height 19
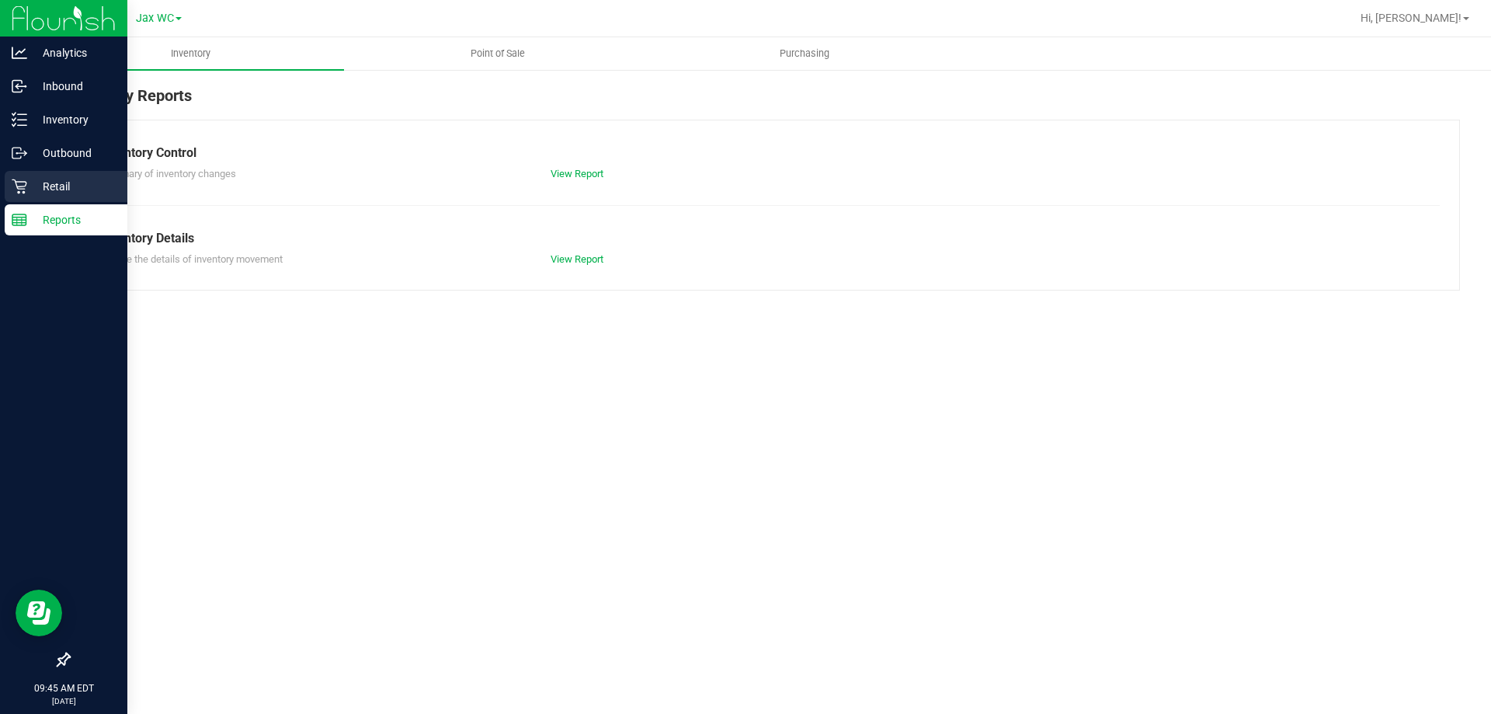
click at [61, 182] on p "Retail" at bounding box center [73, 186] width 93 height 19
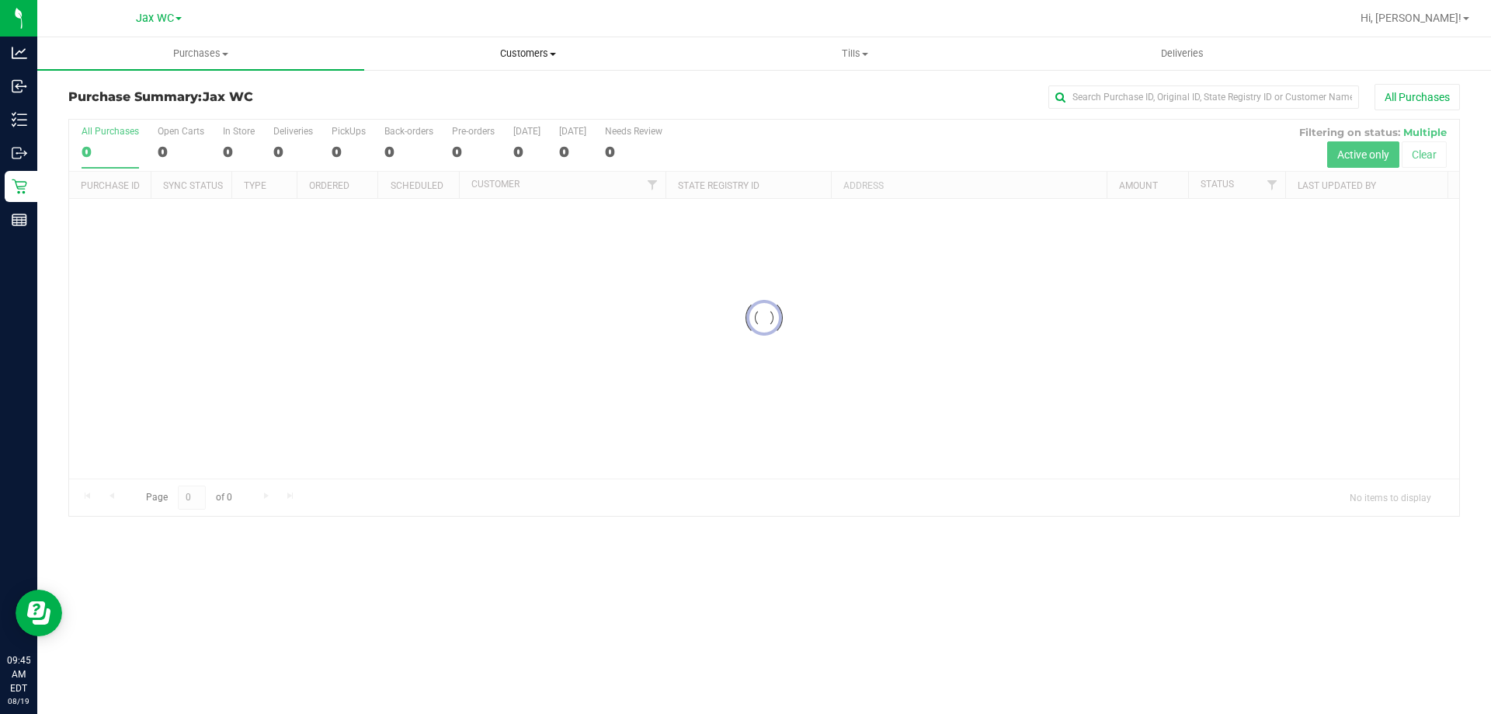
click at [545, 41] on uib-tab-heading "Customers All customers Add a new customer All physicians" at bounding box center [527, 53] width 325 height 31
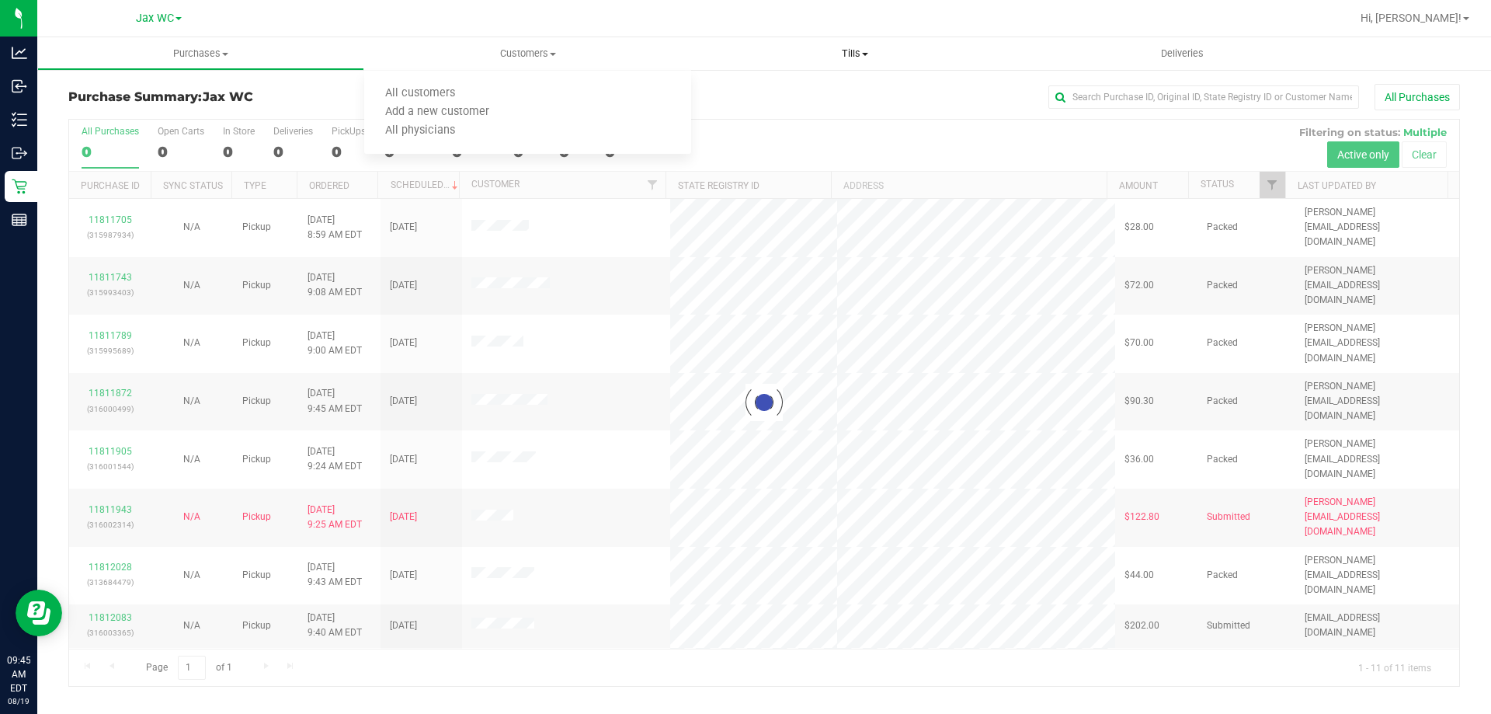
drag, startPoint x: 847, startPoint y: 36, endPoint x: 849, endPoint y: 48, distance: 11.8
click at [847, 37] on div "Jax WC Hi, Jessica! Purchases Summary of purchases Fulfillment All purchases Cu…" at bounding box center [764, 357] width 1454 height 714
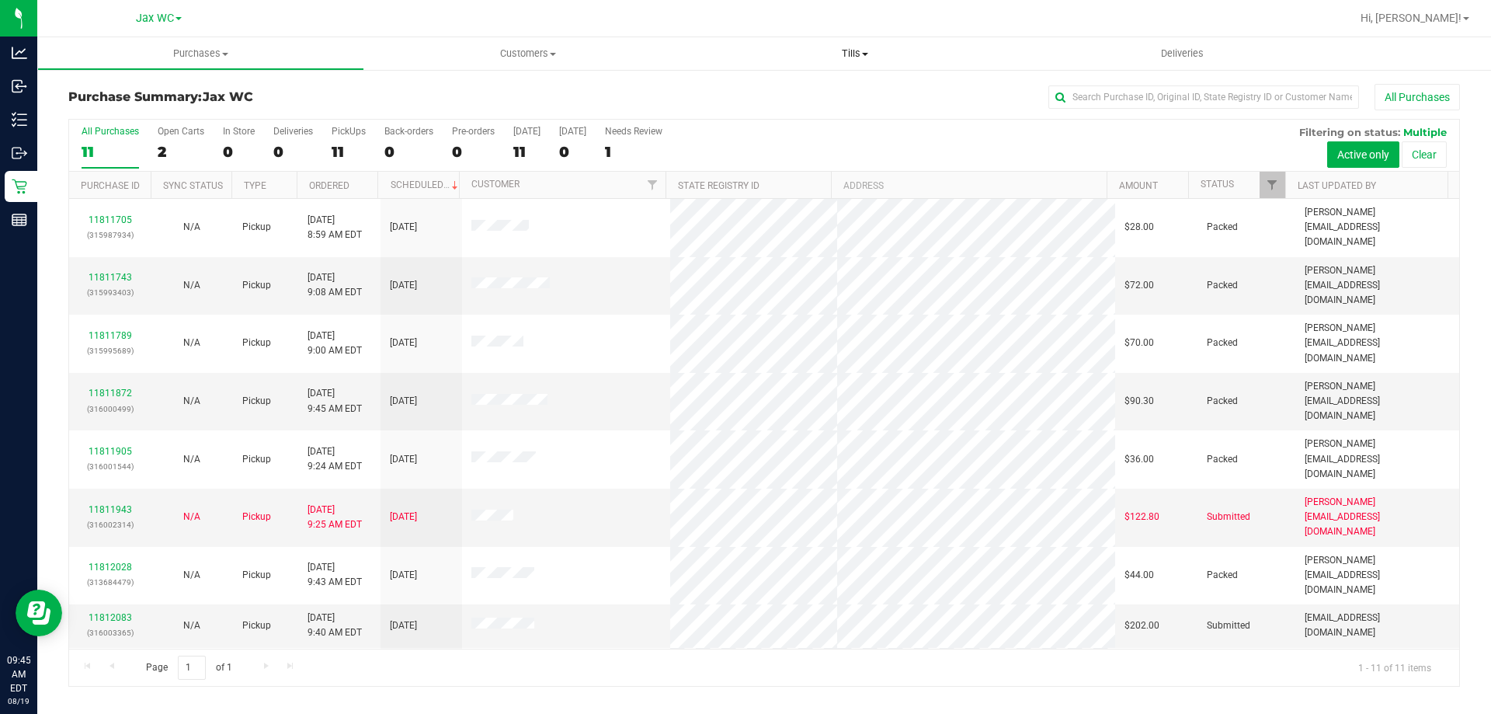
click at [849, 47] on span "Tills" at bounding box center [854, 54] width 325 height 14
click at [752, 92] on span "Manage tills" at bounding box center [743, 93] width 105 height 13
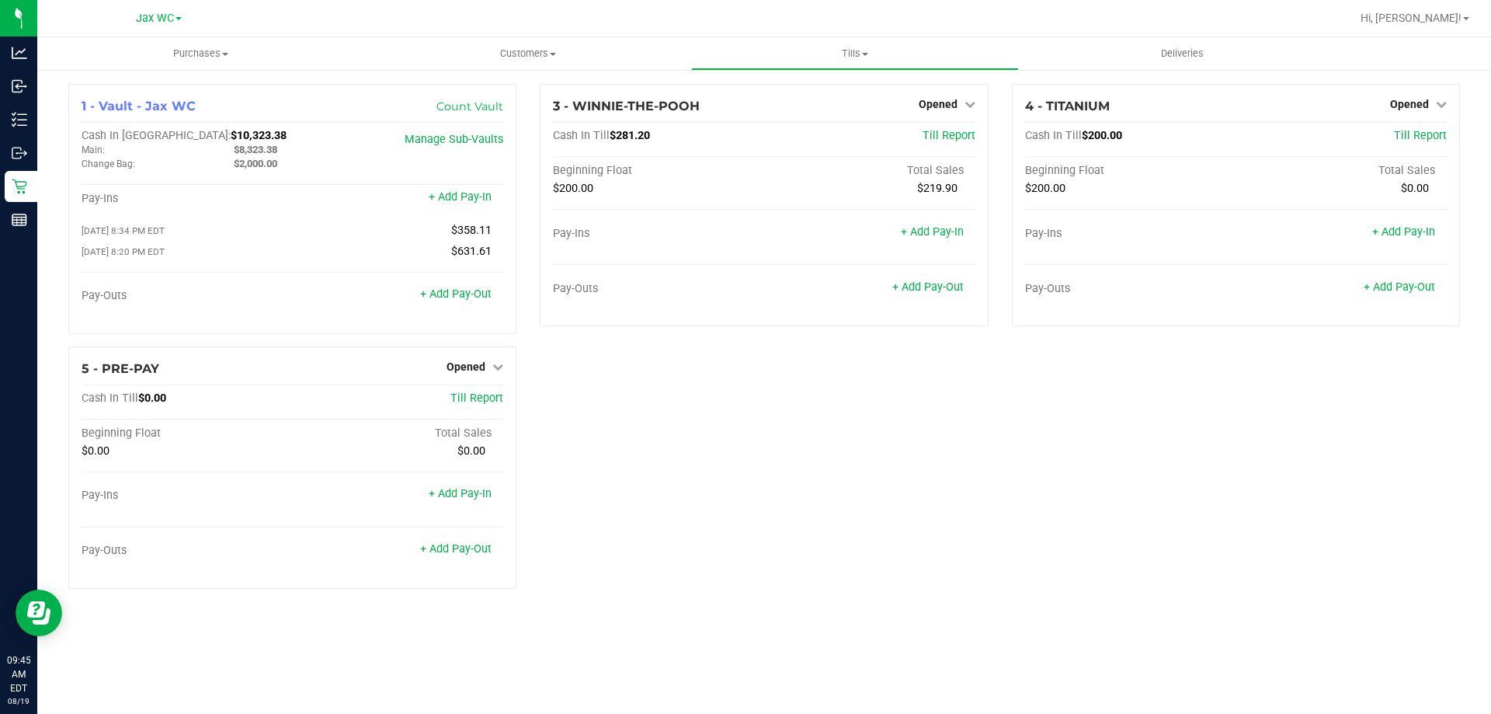
click at [708, 515] on div "1 - Vault - Jax WC Count Vault Cash In Vault: $10,323.38 Main: $8,323.38 Change…" at bounding box center [764, 342] width 1415 height 517
click at [738, 330] on div "3 - WINNIE-THE-POOH Opened Close Till Cash In Till $281.20 Till Report Beginnin…" at bounding box center [763, 215] width 471 height 262
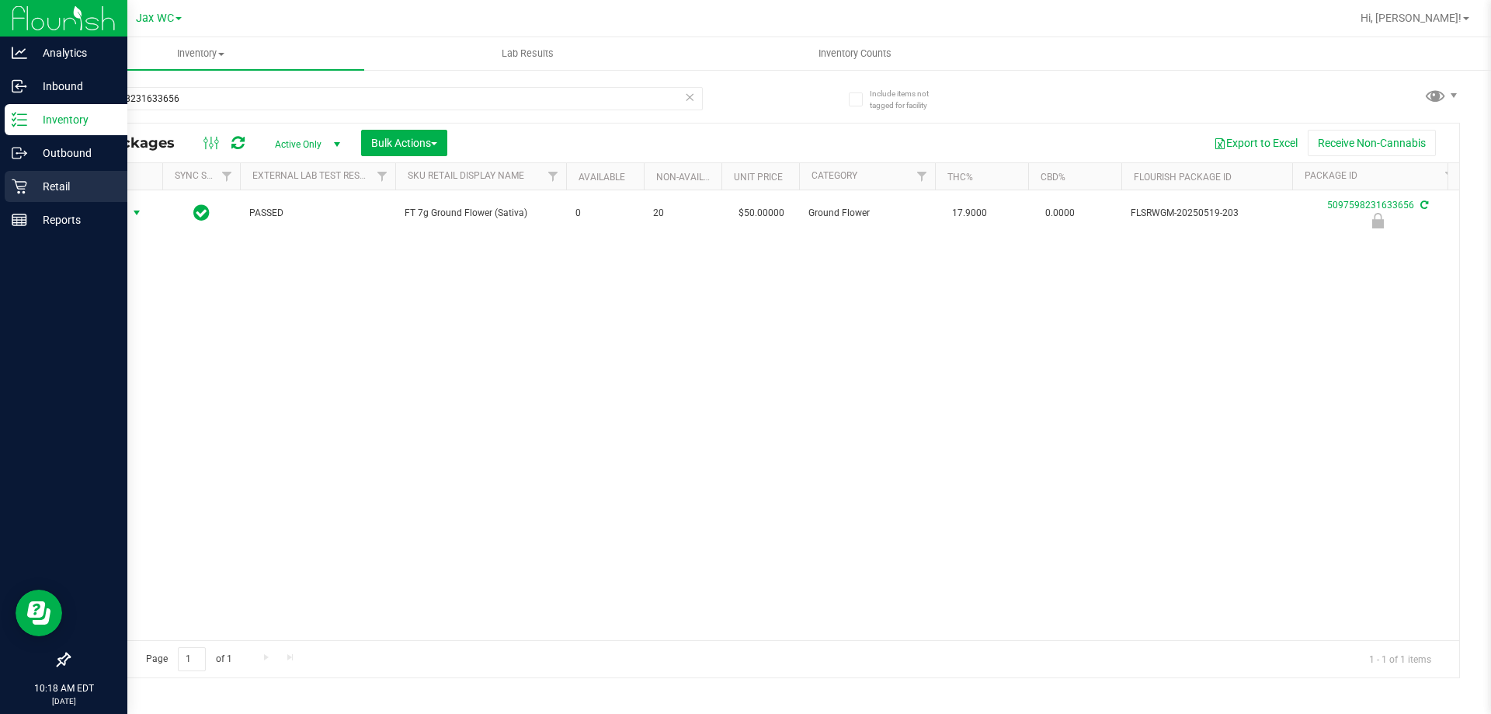
click at [49, 182] on p "Retail" at bounding box center [73, 186] width 93 height 19
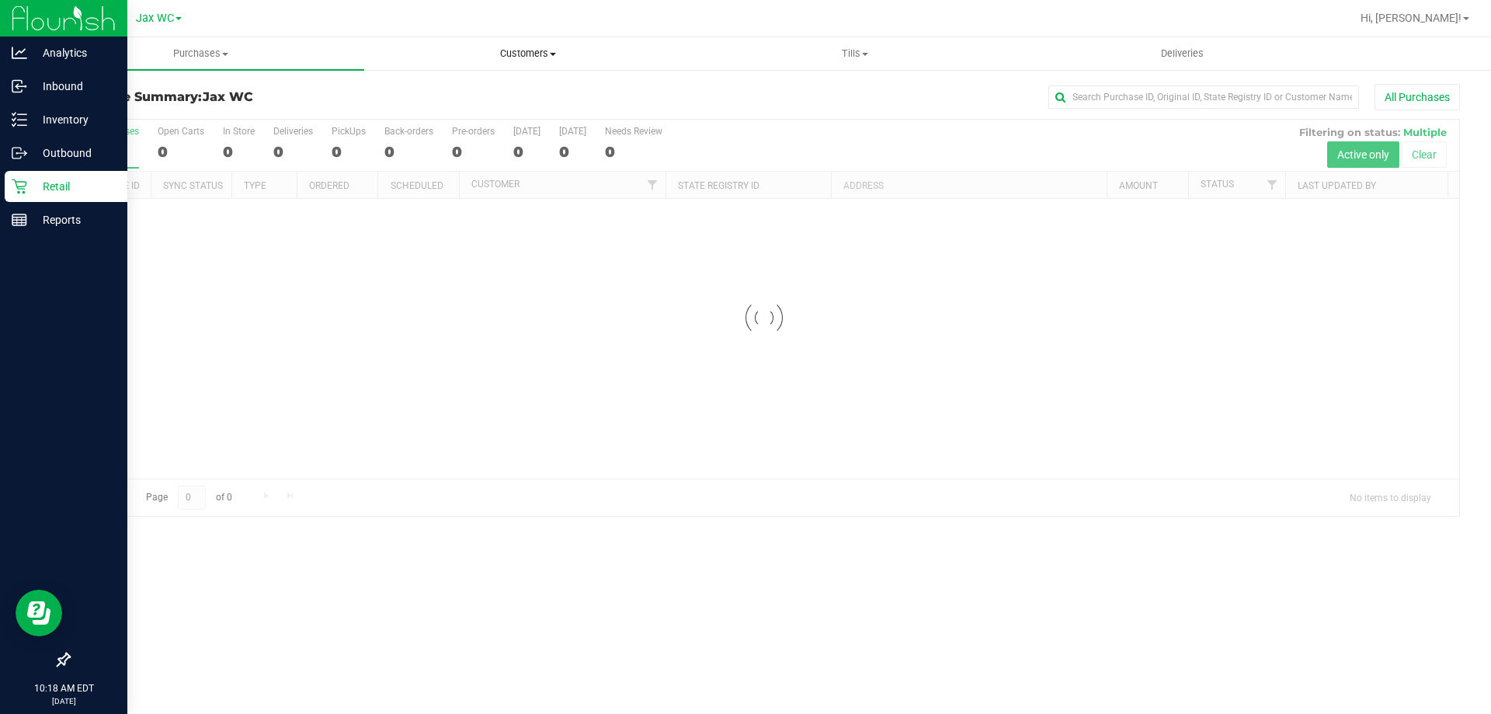
click at [517, 55] on span "Customers" at bounding box center [527, 54] width 325 height 14
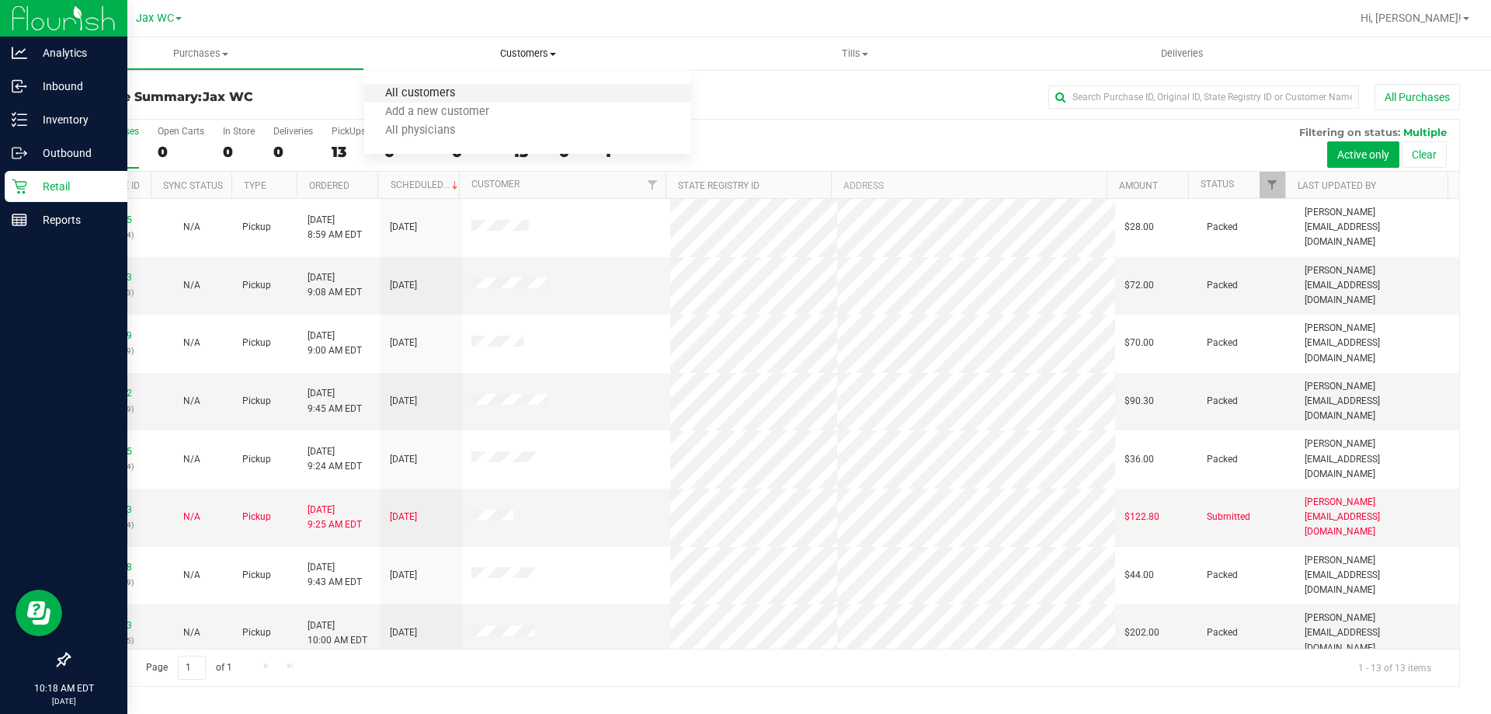
click at [451, 88] on span "All customers" at bounding box center [420, 93] width 112 height 13
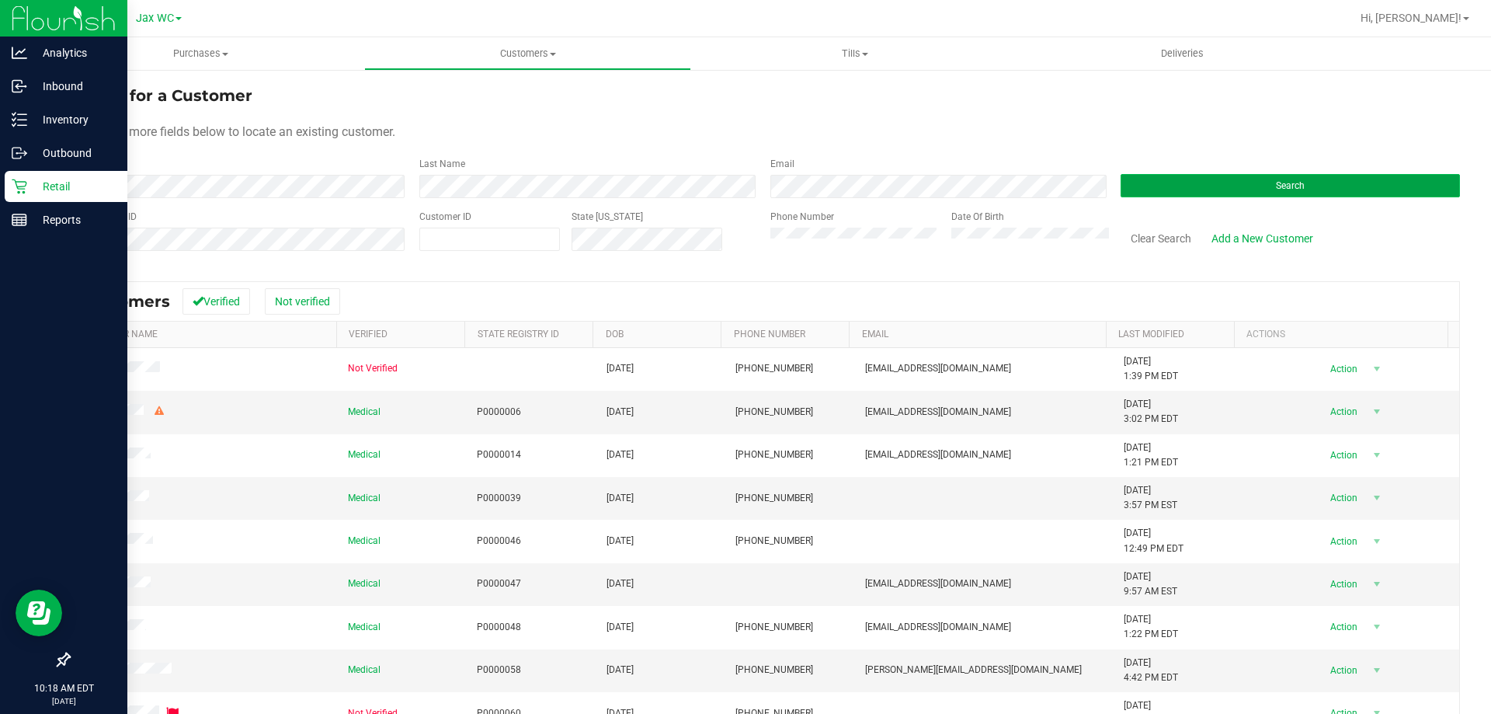
click at [1212, 194] on button "Search" at bounding box center [1290, 185] width 339 height 23
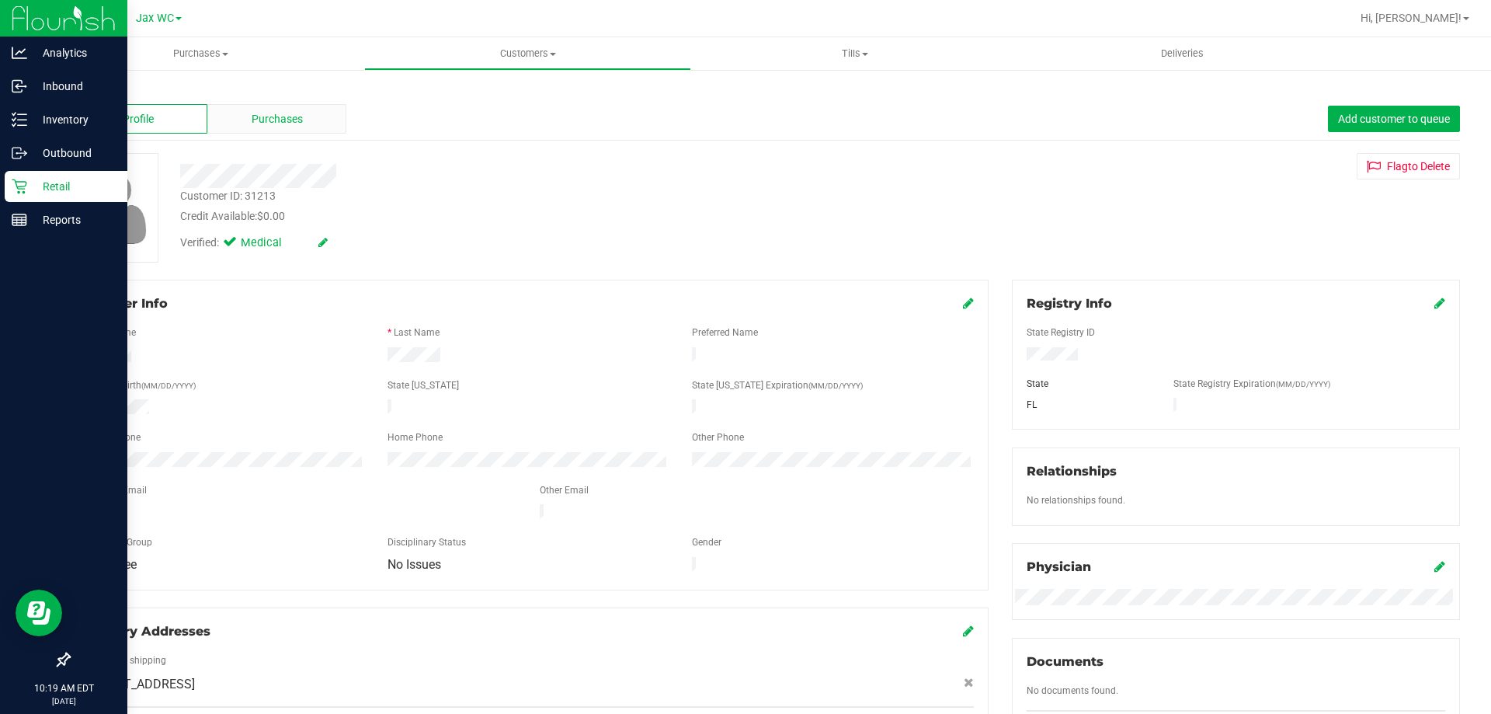
click at [298, 122] on span "Purchases" at bounding box center [277, 119] width 51 height 16
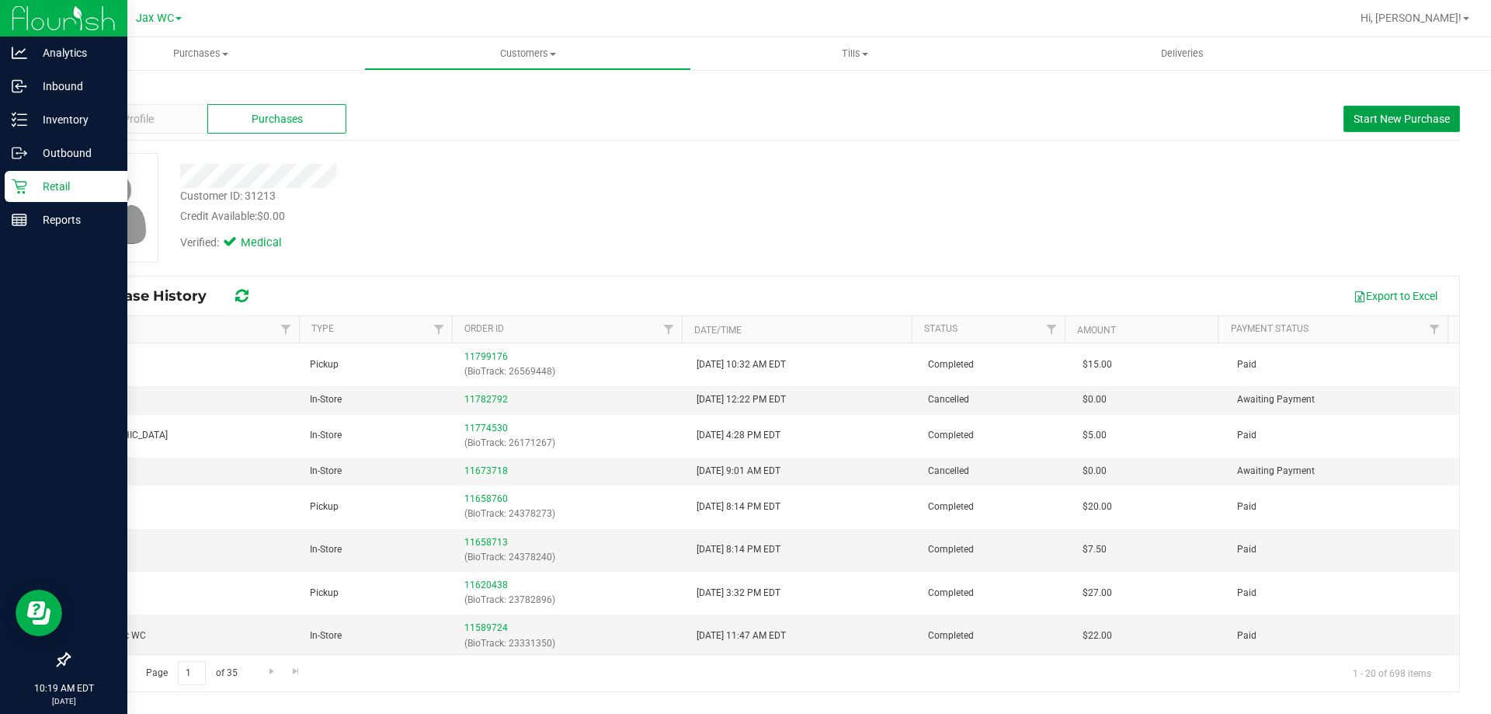
click at [1386, 110] on button "Start New Purchase" at bounding box center [1401, 119] width 116 height 26
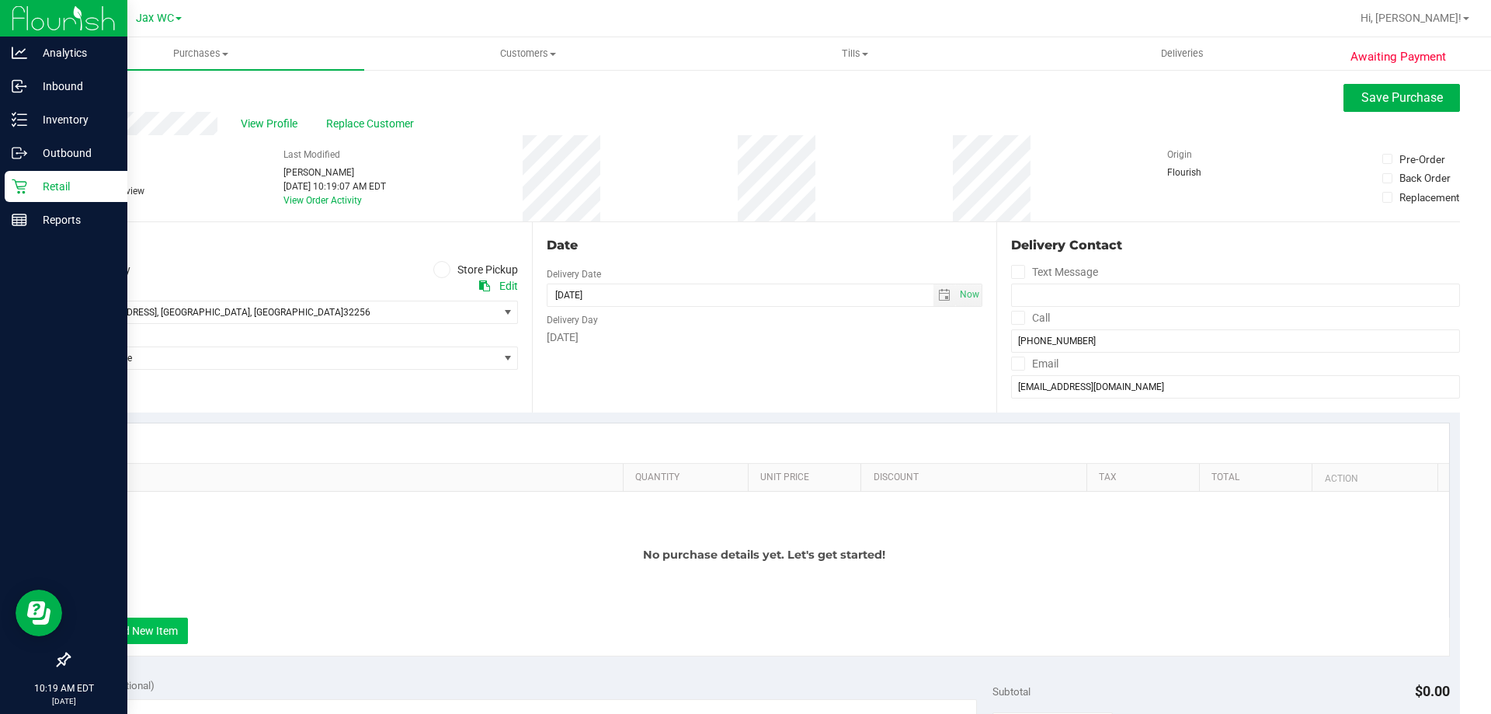
click at [148, 629] on button "+ Add New Item" at bounding box center [140, 630] width 96 height 26
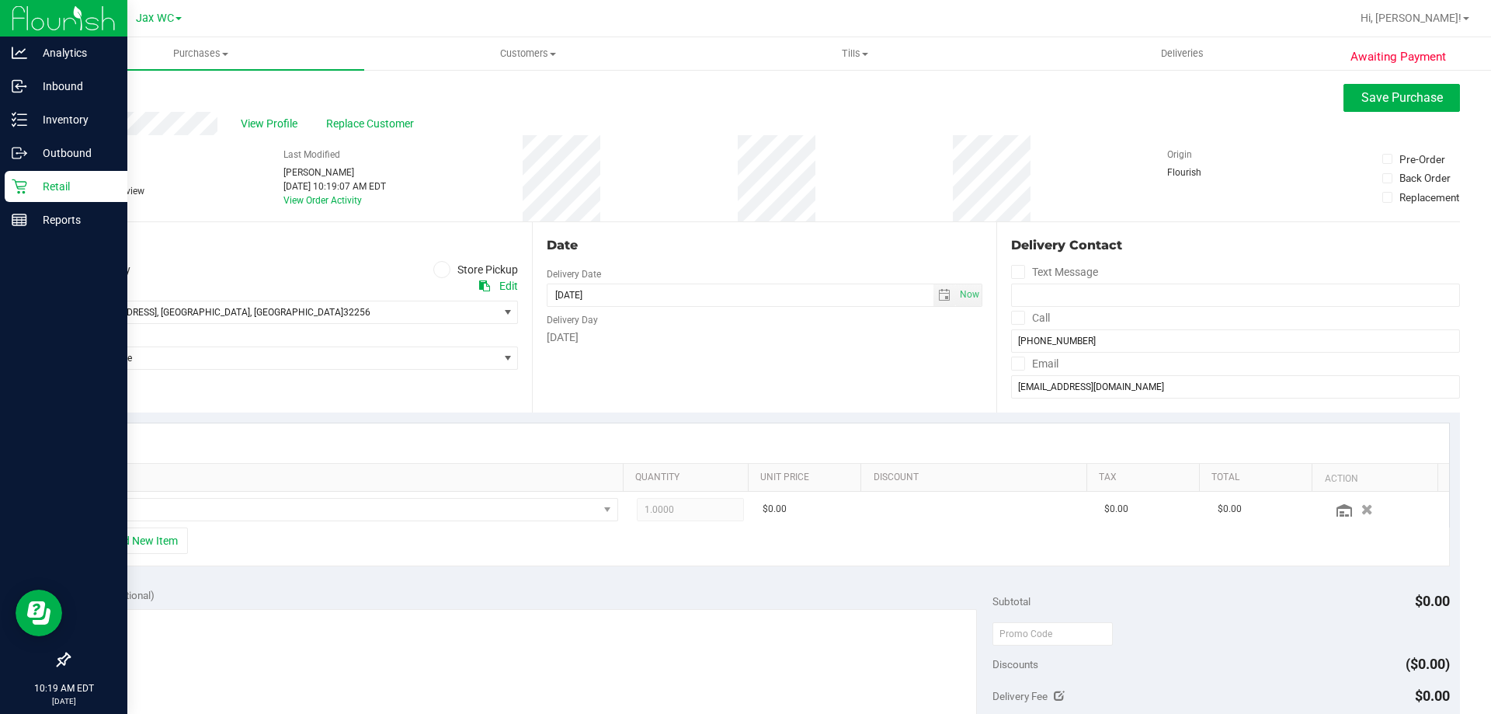
click at [439, 269] on icon at bounding box center [441, 269] width 9 height 0
click at [0, 0] on input "Store Pickup" at bounding box center [0, 0] width 0 height 0
click at [384, 304] on span "Select Store" at bounding box center [283, 312] width 429 height 22
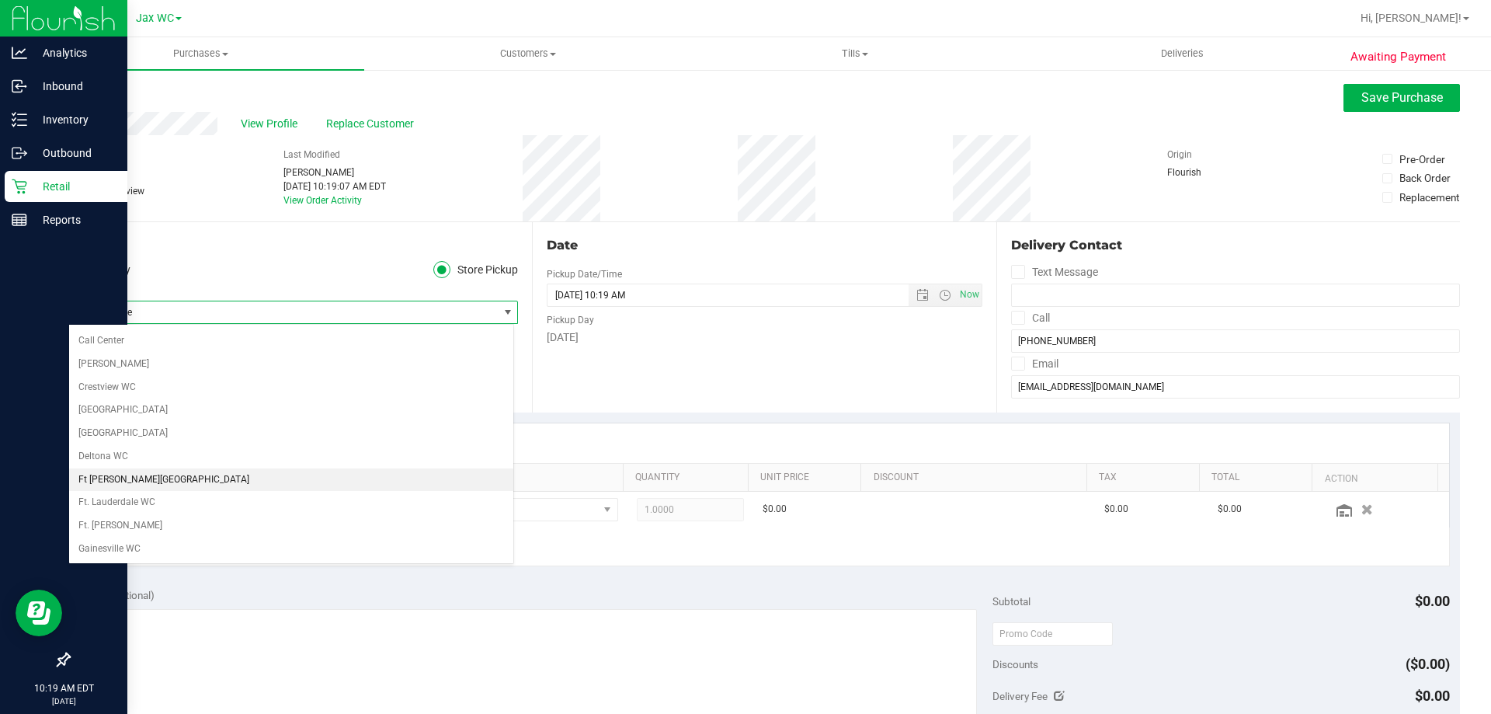
scroll to position [388, 0]
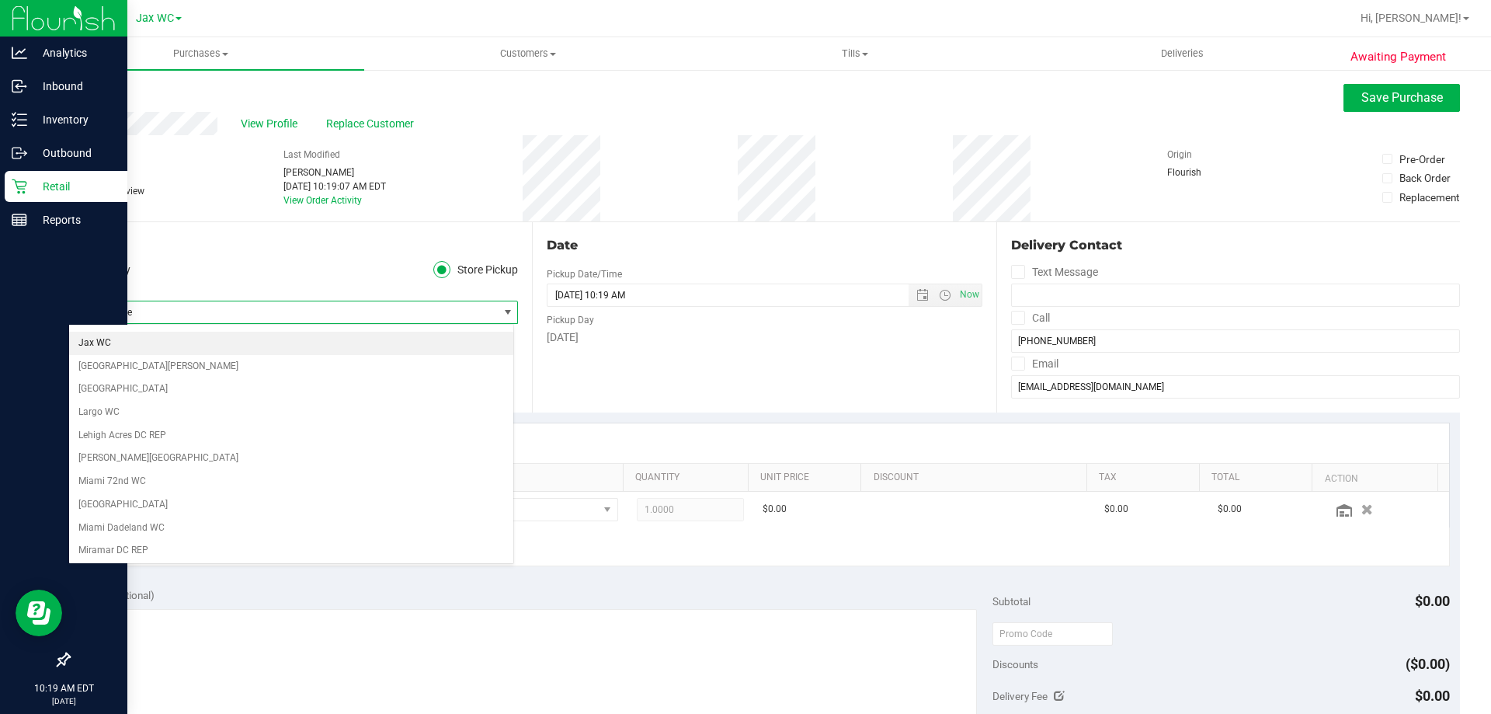
click at [109, 342] on li "Jax WC" at bounding box center [291, 343] width 444 height 23
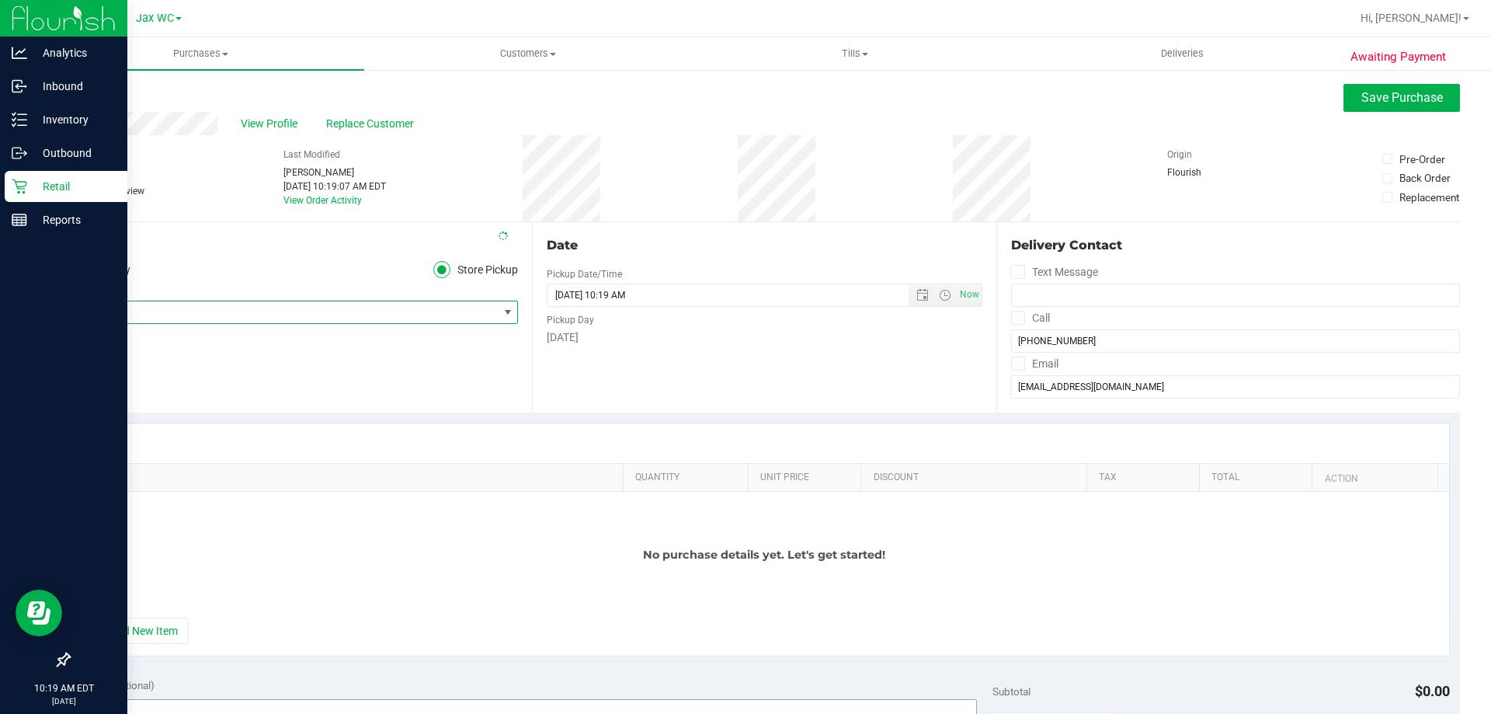
click at [155, 623] on button "+ Add New Item" at bounding box center [140, 630] width 96 height 26
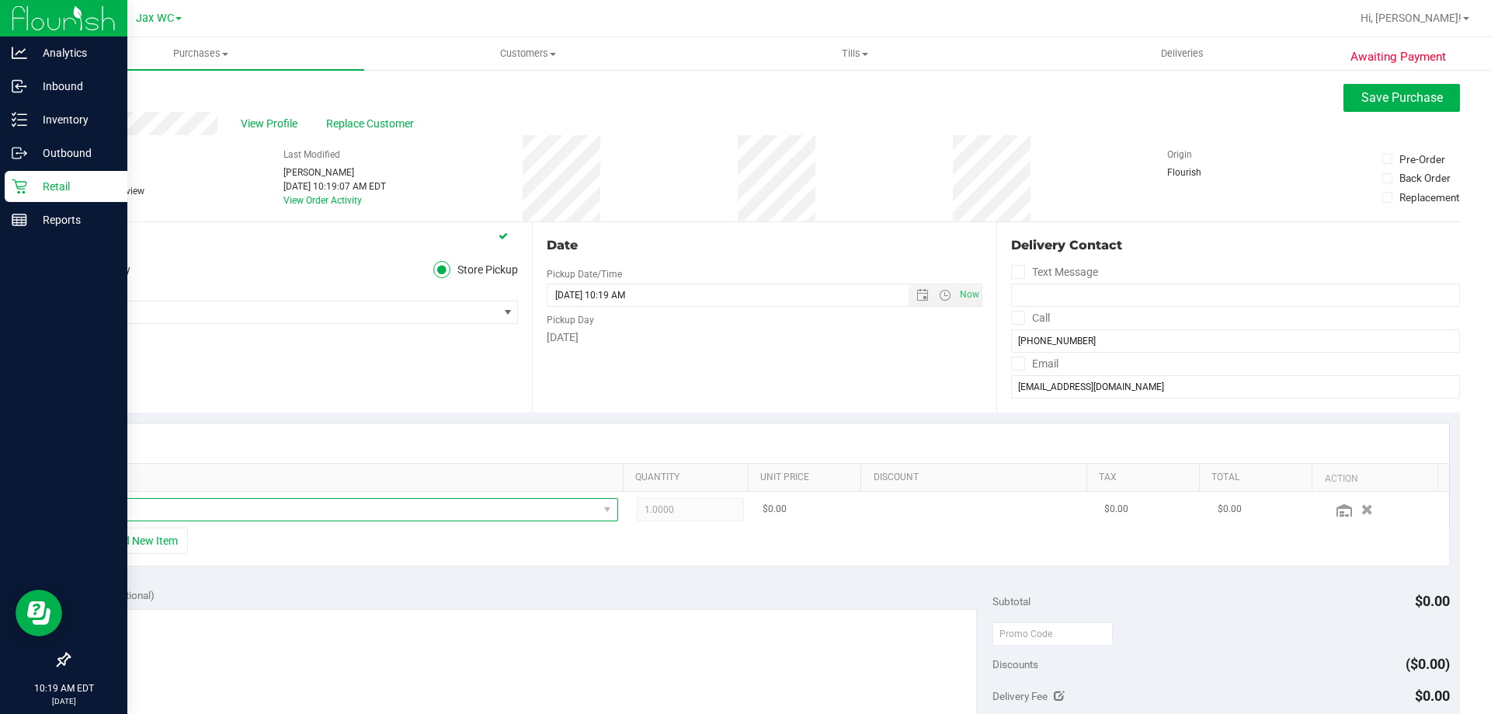
click at [173, 516] on span "NO DATA FOUND" at bounding box center [344, 510] width 508 height 22
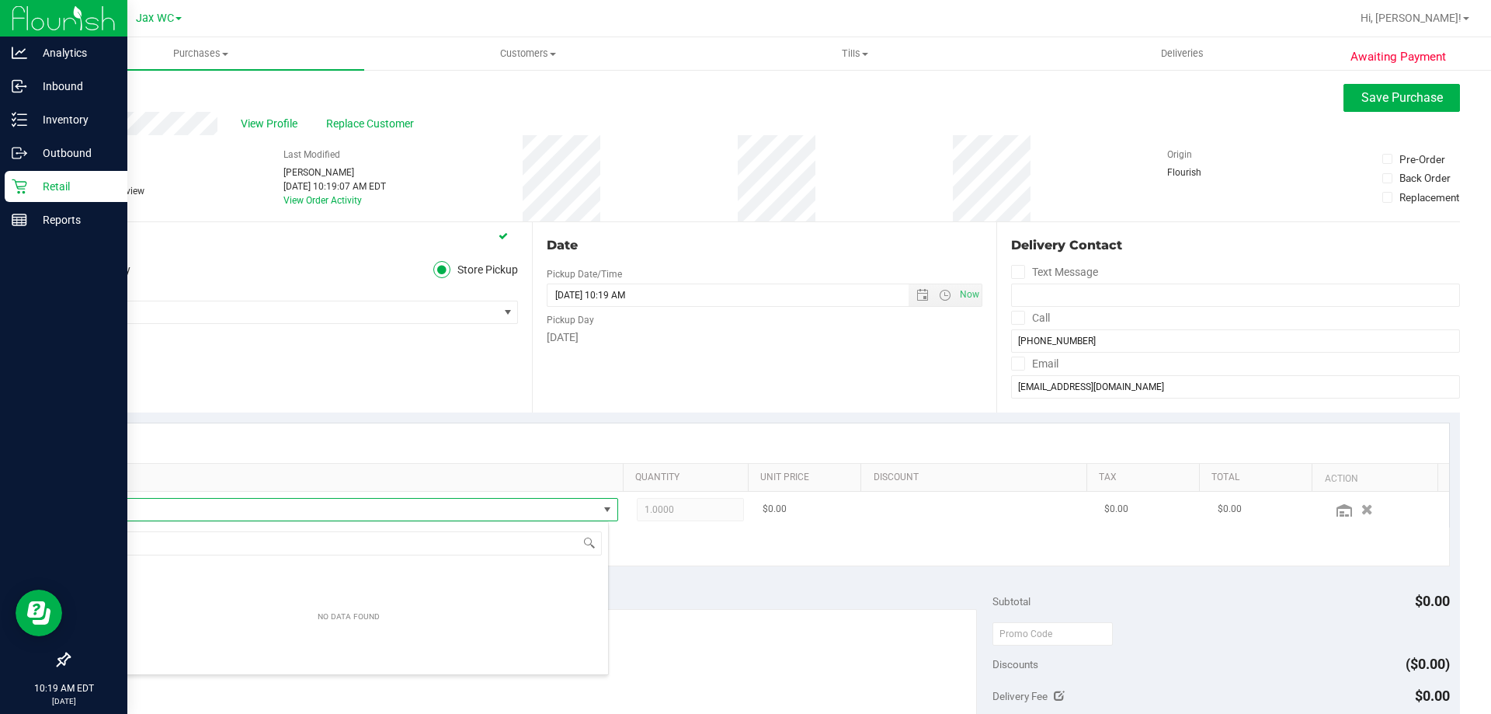
scroll to position [23, 515]
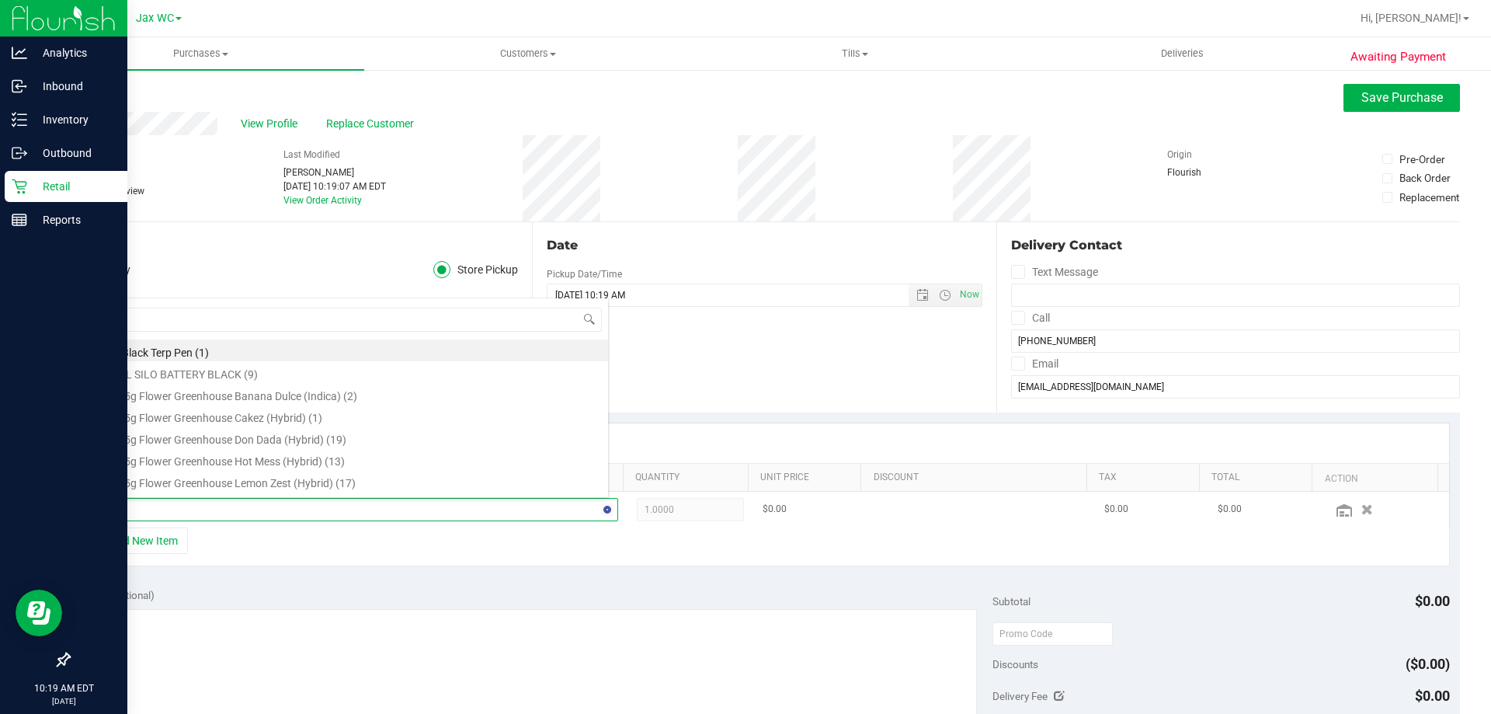
type input "rlf"
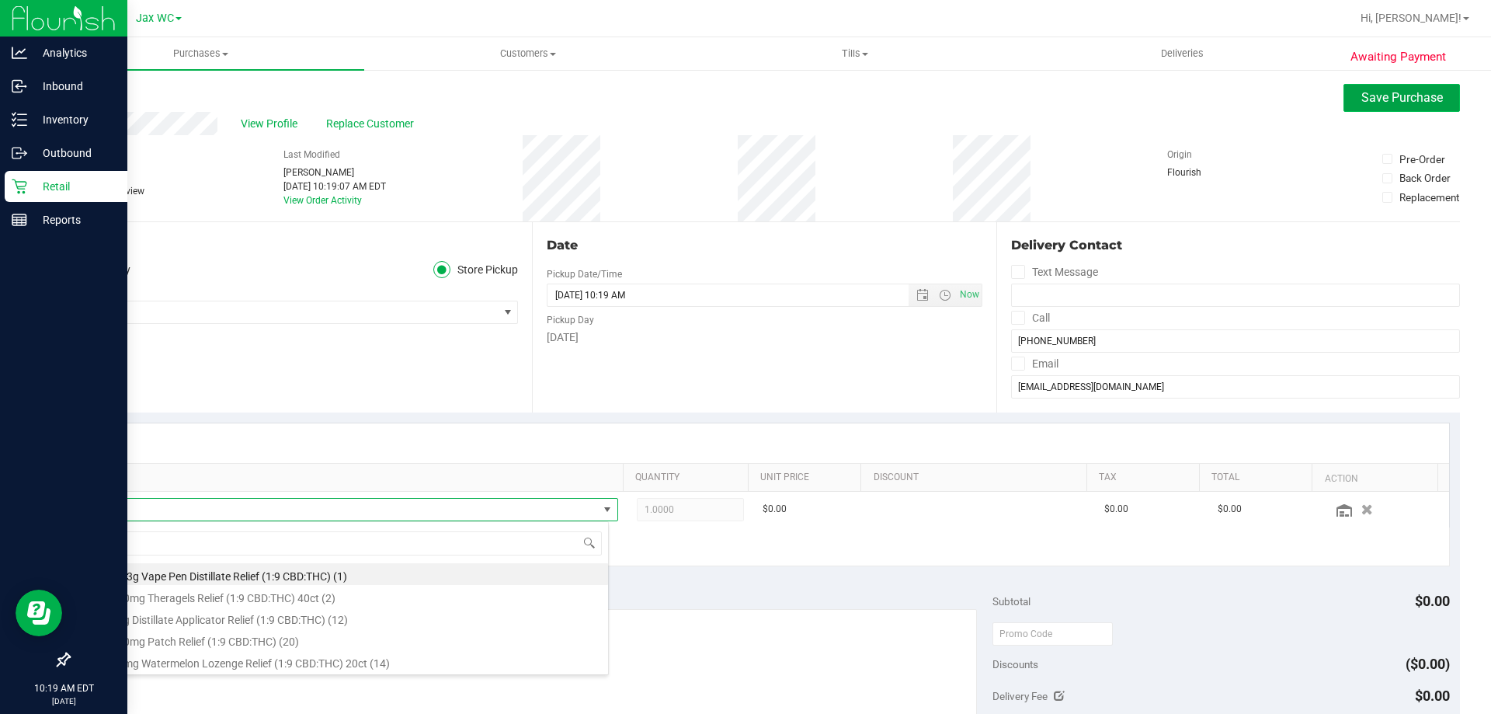
click at [1360, 108] on button "Save Purchase" at bounding box center [1401, 98] width 116 height 28
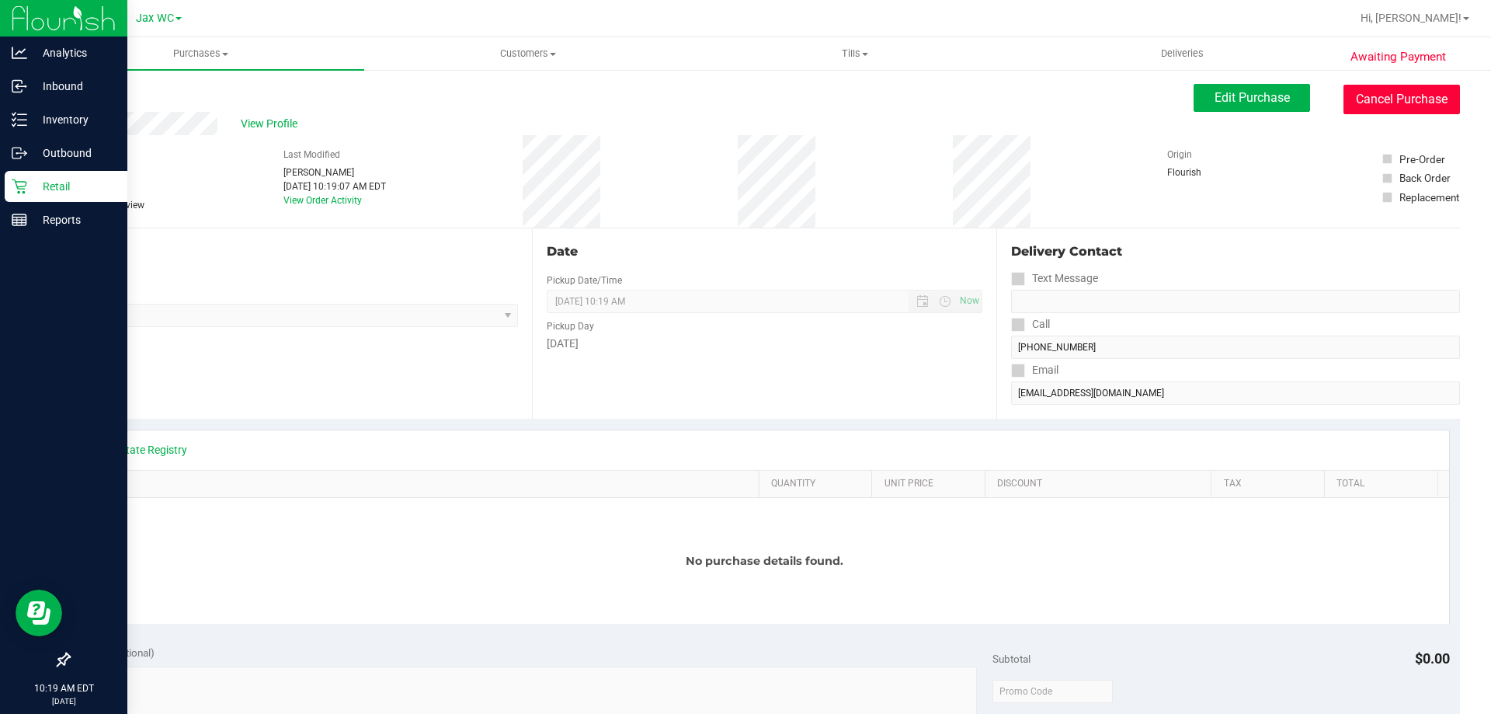
click at [1381, 96] on button "Cancel Purchase" at bounding box center [1401, 100] width 116 height 30
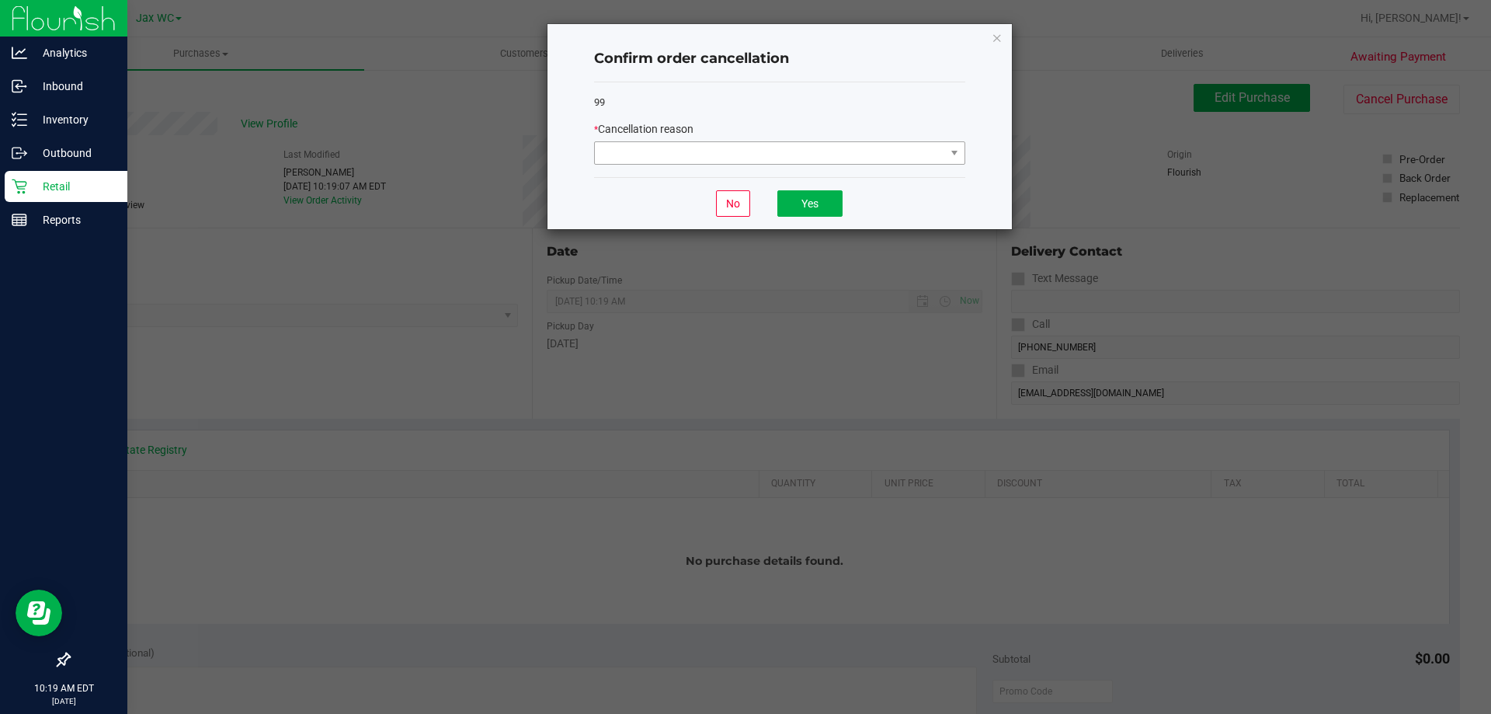
click at [886, 142] on div "* Cancellation reason" at bounding box center [779, 142] width 371 height 43
click at [884, 148] on span at bounding box center [770, 153] width 350 height 22
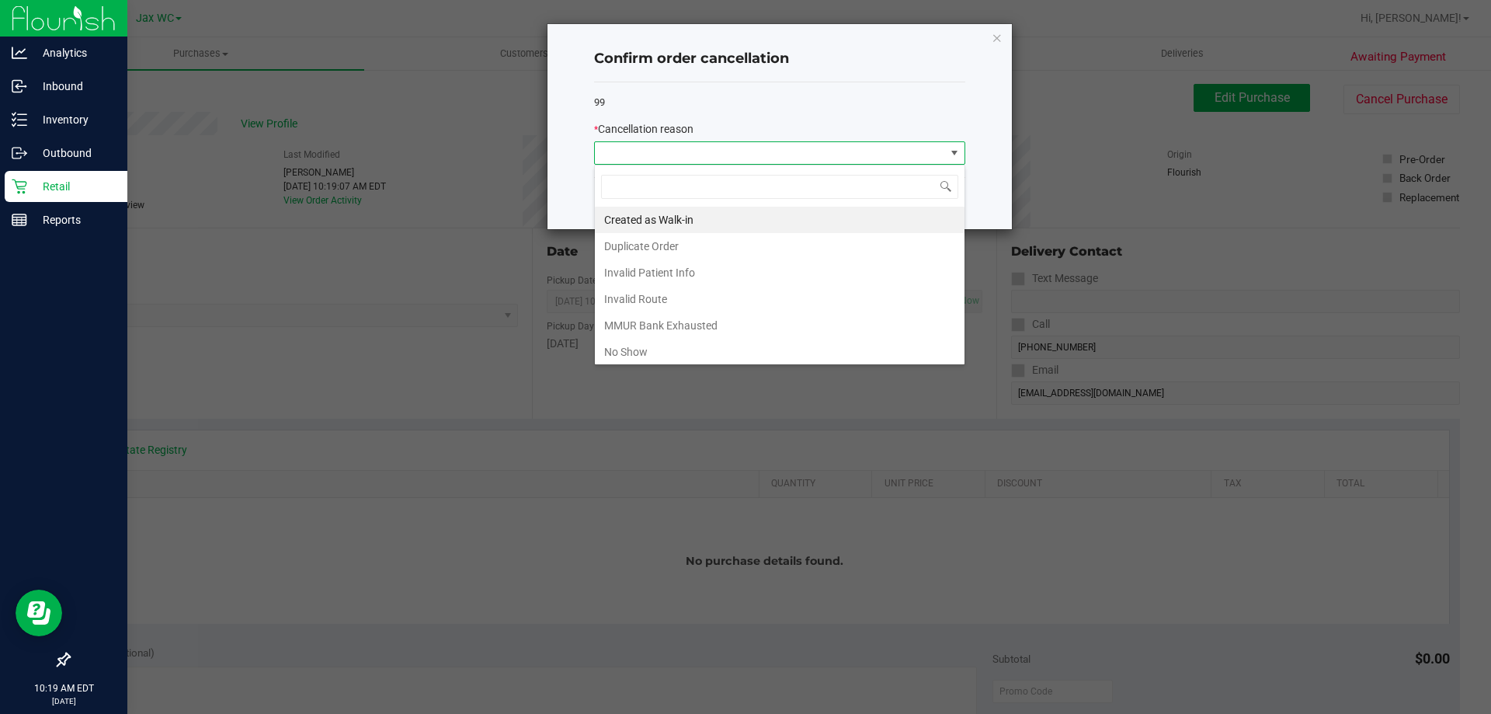
scroll to position [23, 371]
click at [652, 241] on li "Duplicate Order" at bounding box center [780, 246] width 370 height 26
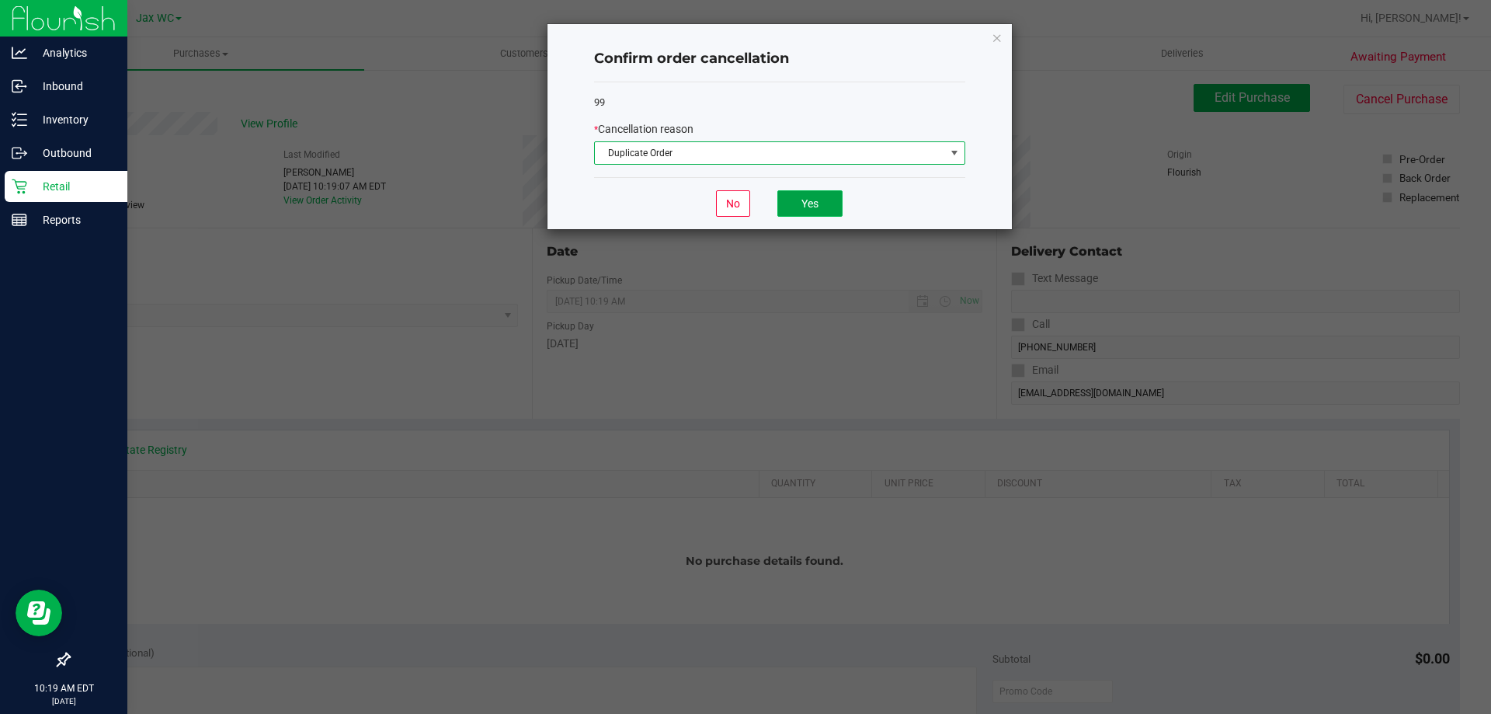
click at [797, 206] on button "Yes" at bounding box center [809, 203] width 65 height 26
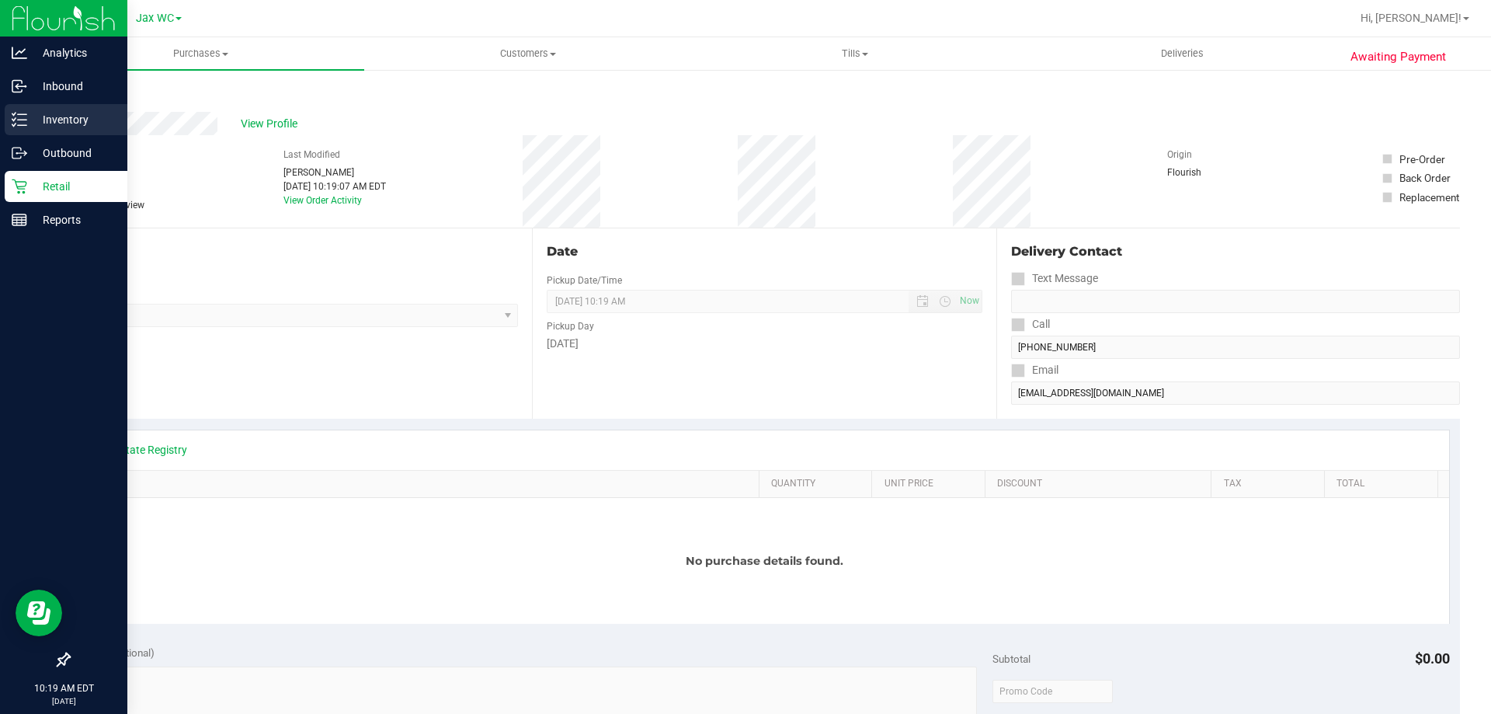
click at [54, 124] on p "Inventory" at bounding box center [73, 119] width 93 height 19
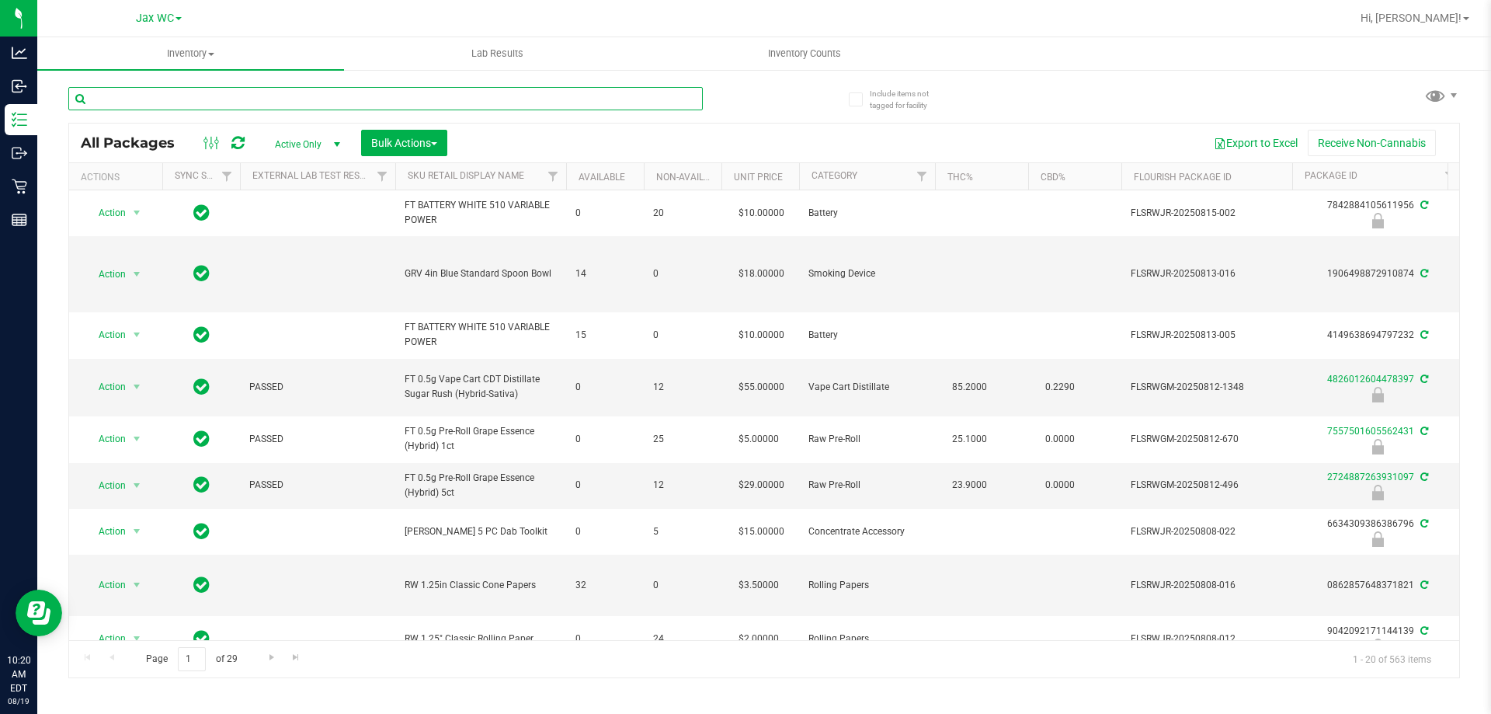
click at [398, 99] on input "text" at bounding box center [385, 98] width 634 height 23
type input "138"
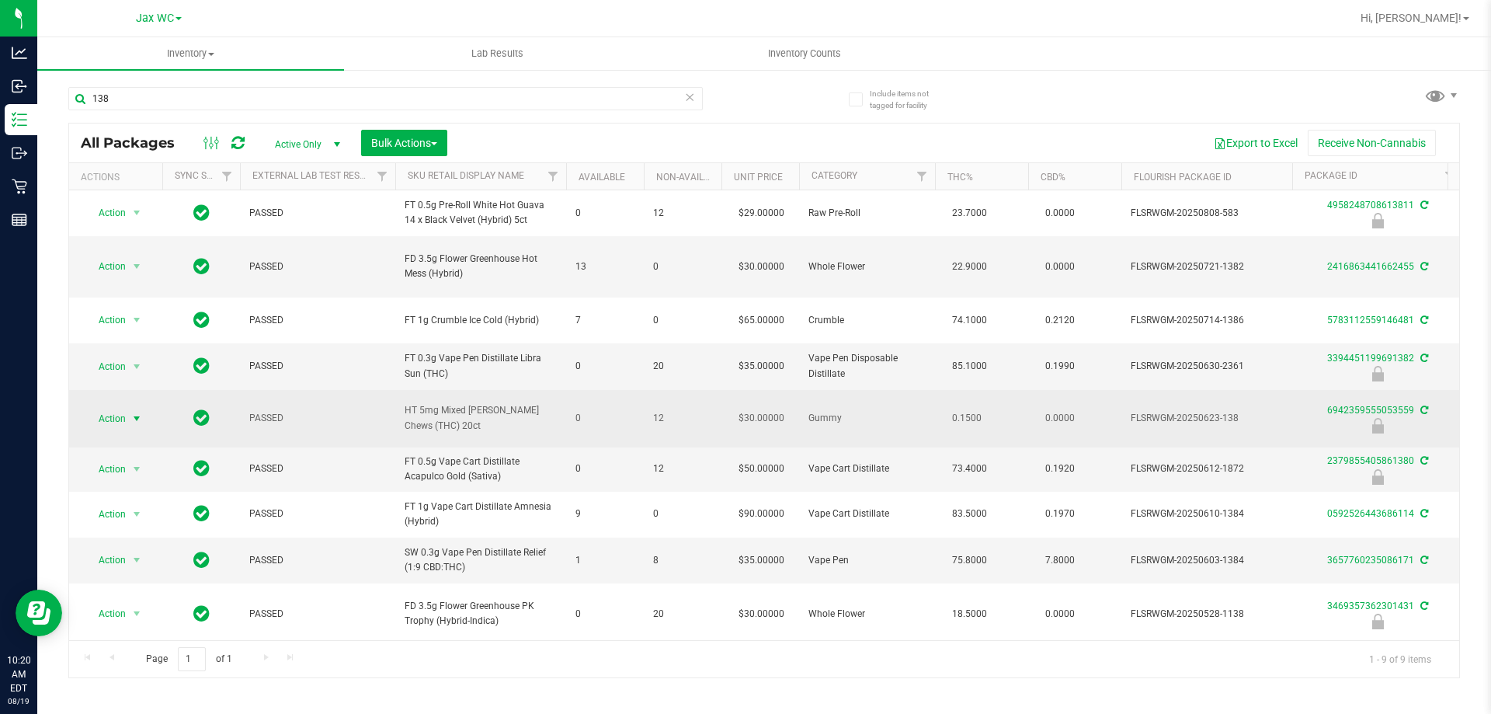
click at [116, 408] on span "Action" at bounding box center [106, 419] width 42 height 22
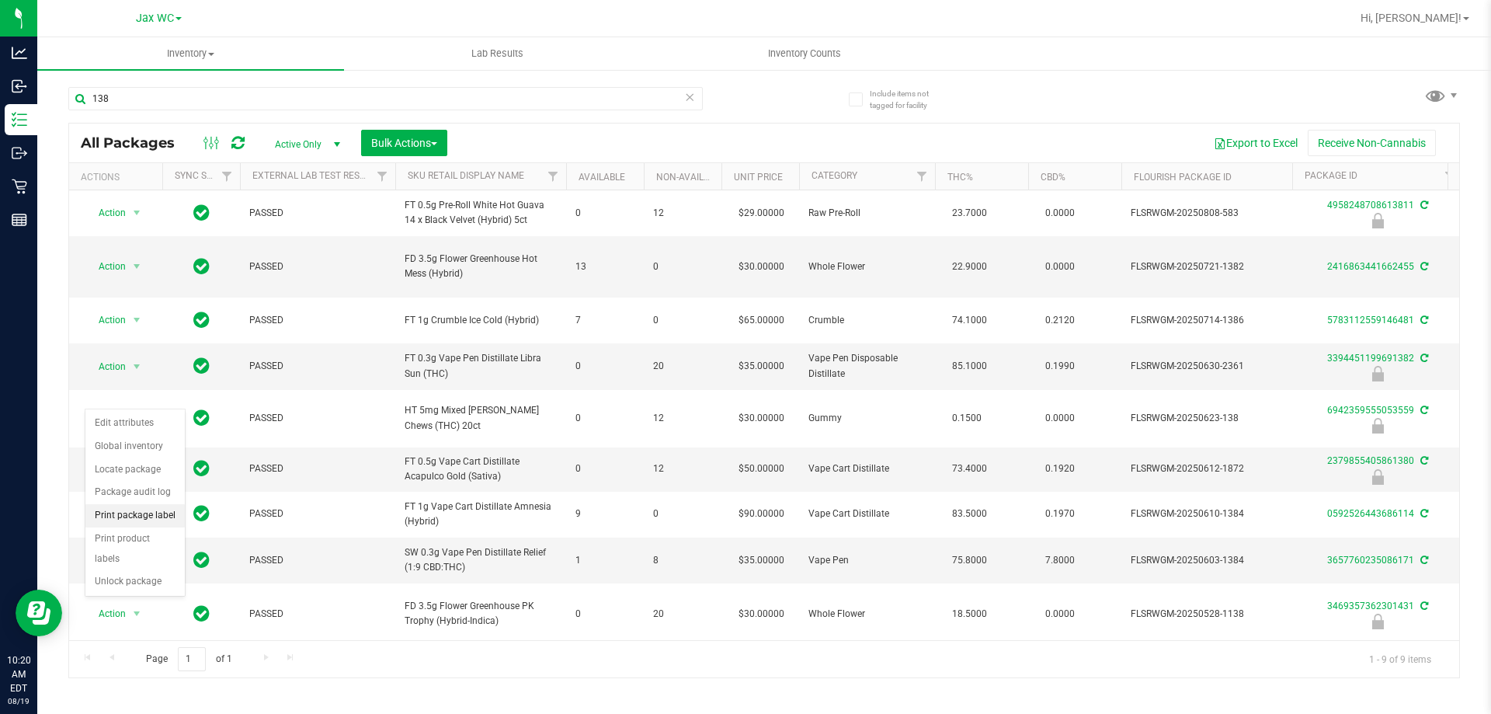
click at [137, 518] on li "Print package label" at bounding box center [134, 515] width 99 height 23
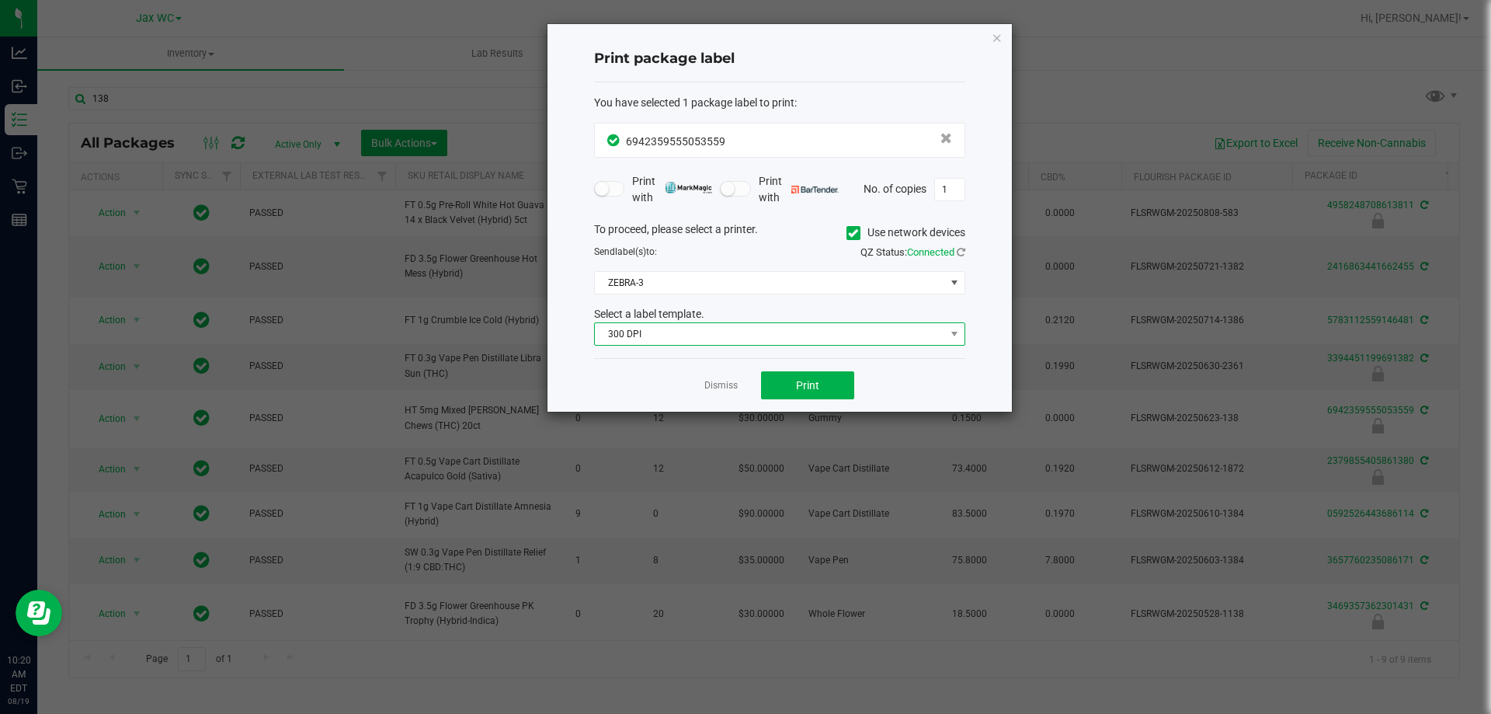
click at [671, 329] on span "300 DPI" at bounding box center [770, 334] width 350 height 22
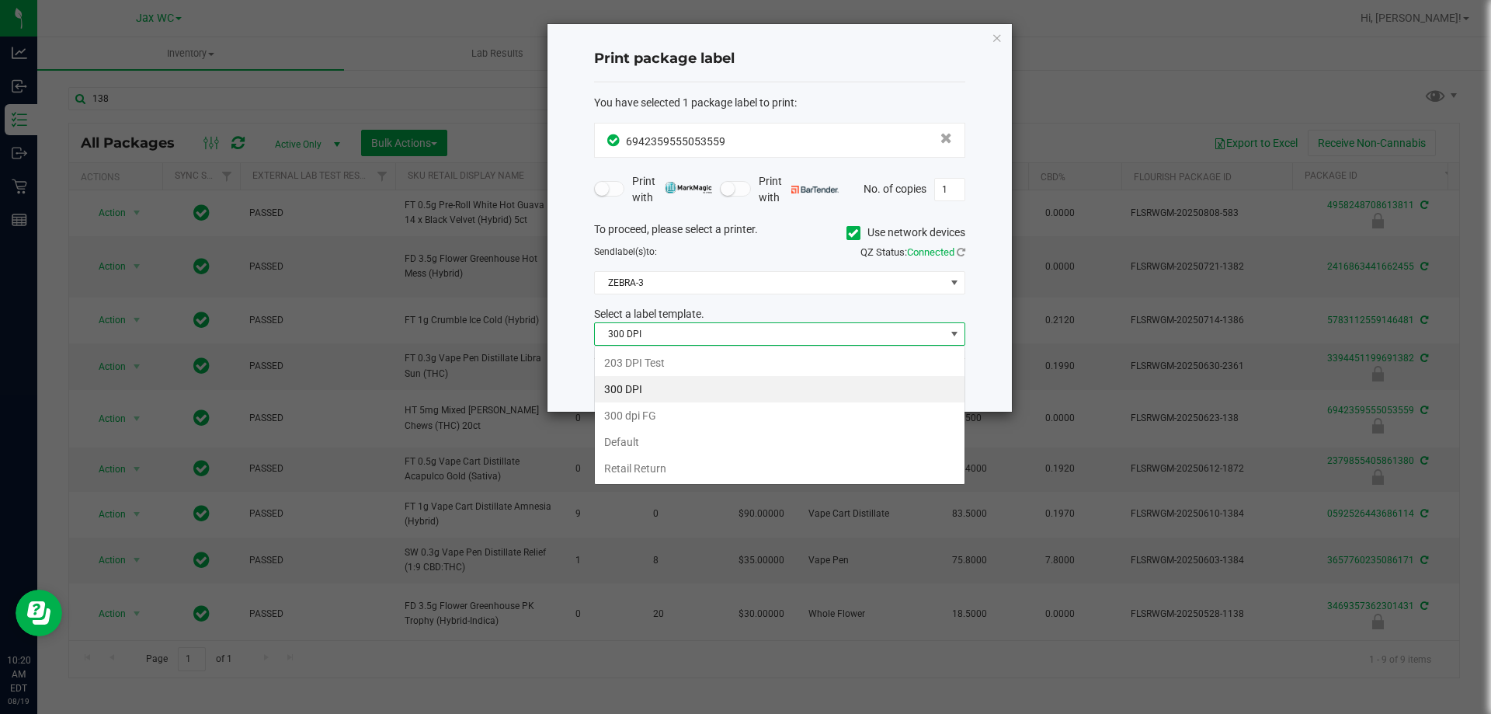
scroll to position [23, 371]
click at [646, 362] on li "203 DPI Test" at bounding box center [780, 362] width 370 height 26
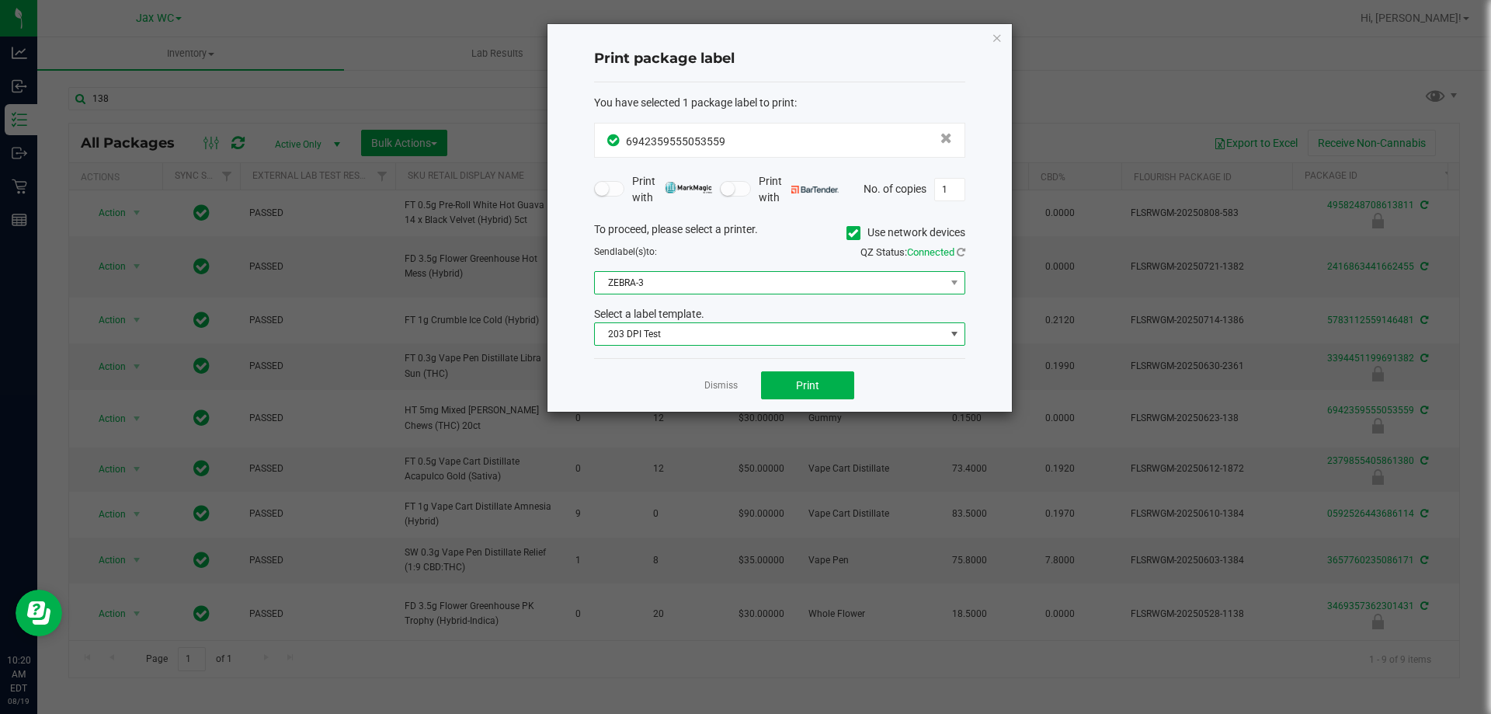
click at [694, 285] on span "ZEBRA-3" at bounding box center [770, 283] width 350 height 22
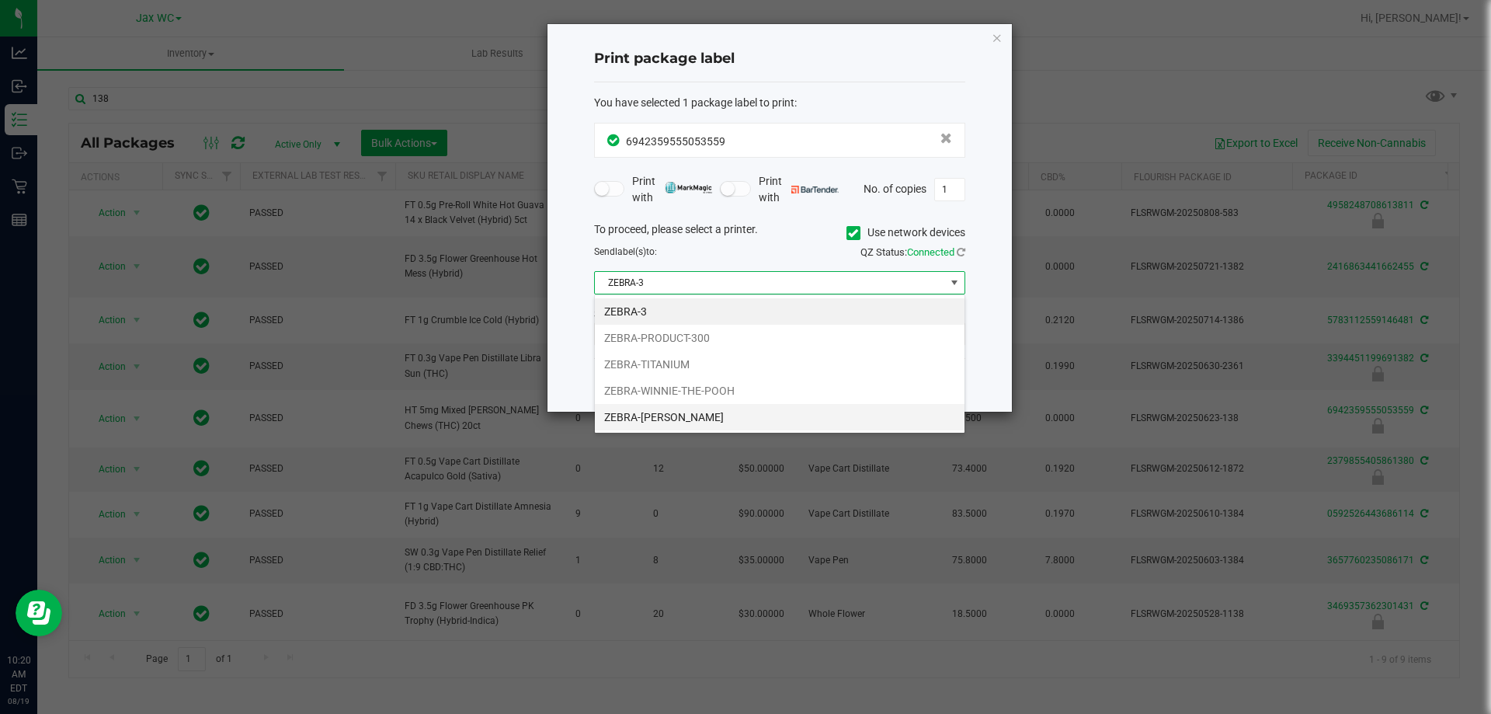
click at [689, 415] on li "ZEBRA-YOHANNA-LOGAN" at bounding box center [780, 417] width 370 height 26
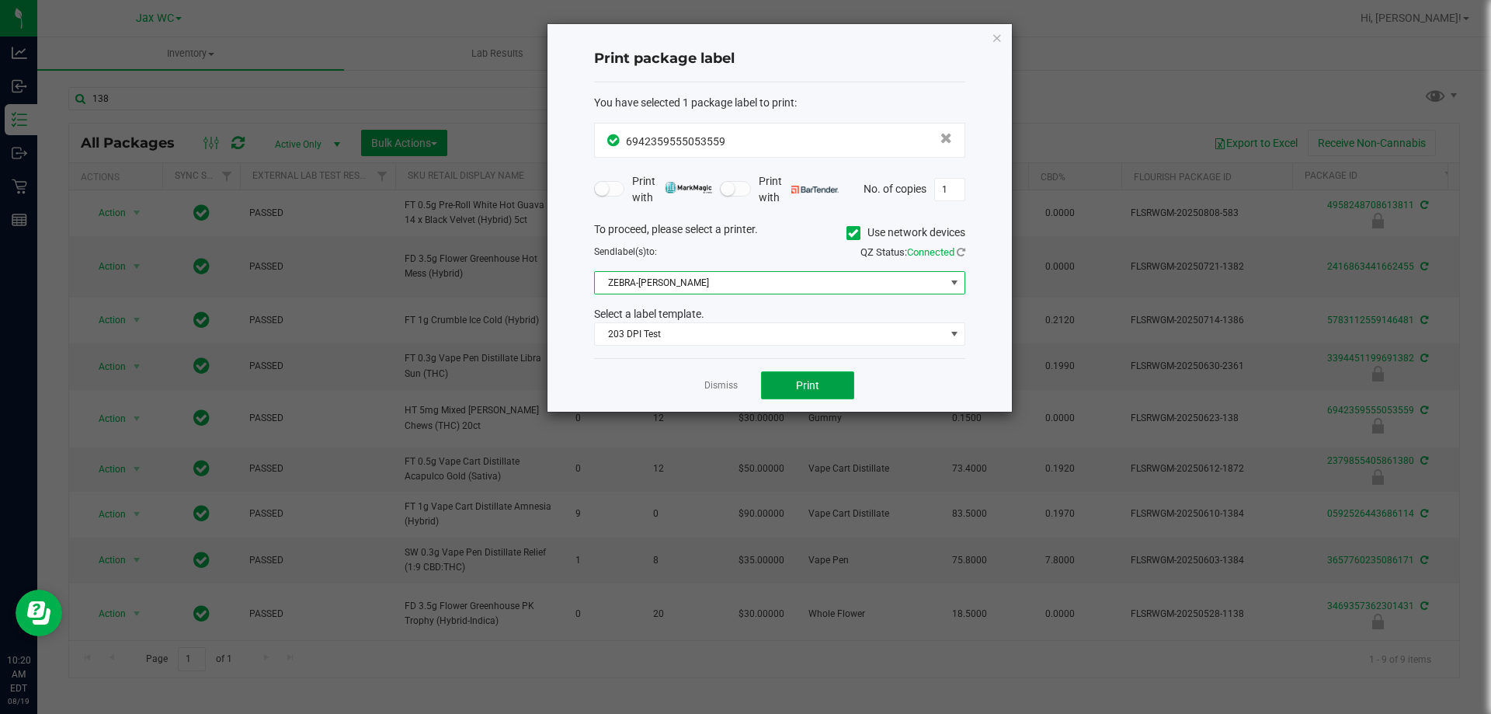
click at [803, 381] on span "Print" at bounding box center [807, 385] width 23 height 12
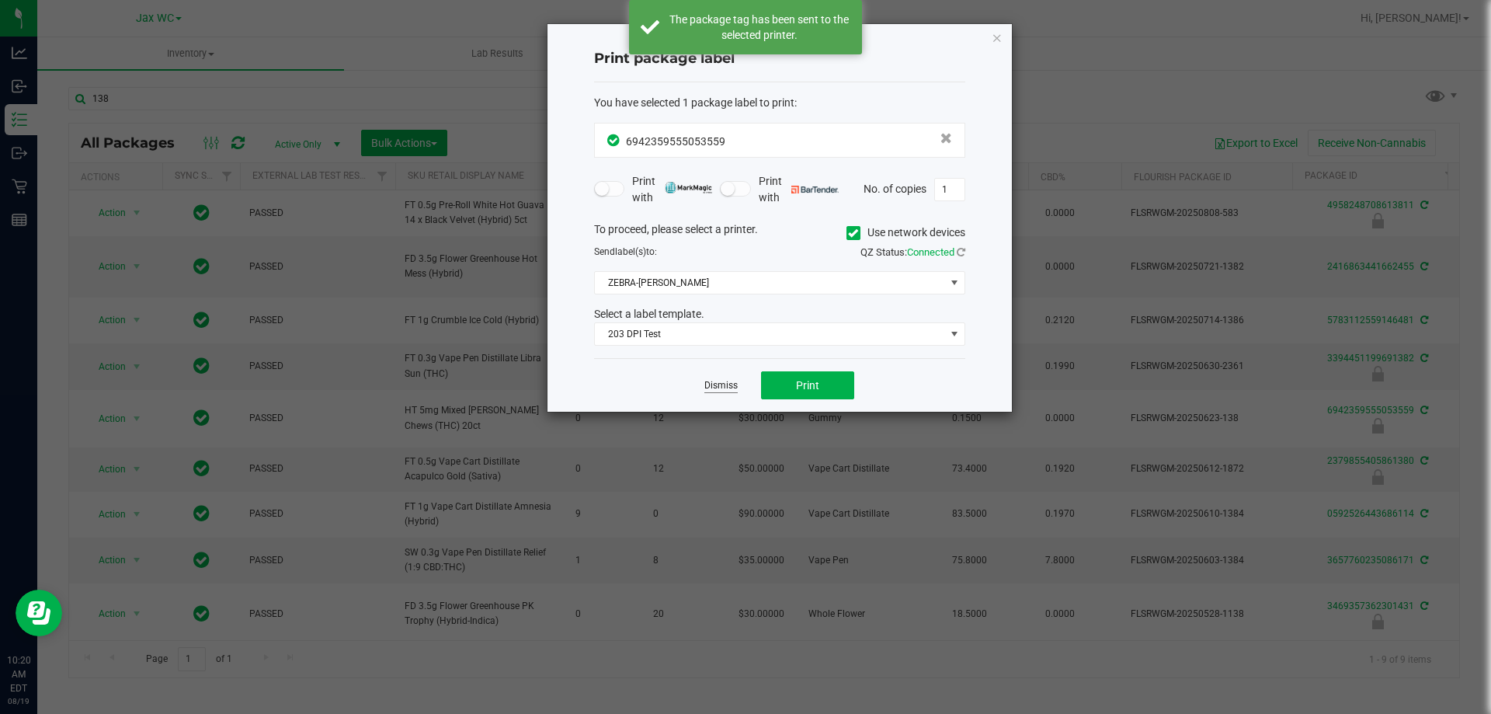
click at [733, 384] on link "Dismiss" at bounding box center [720, 385] width 33 height 13
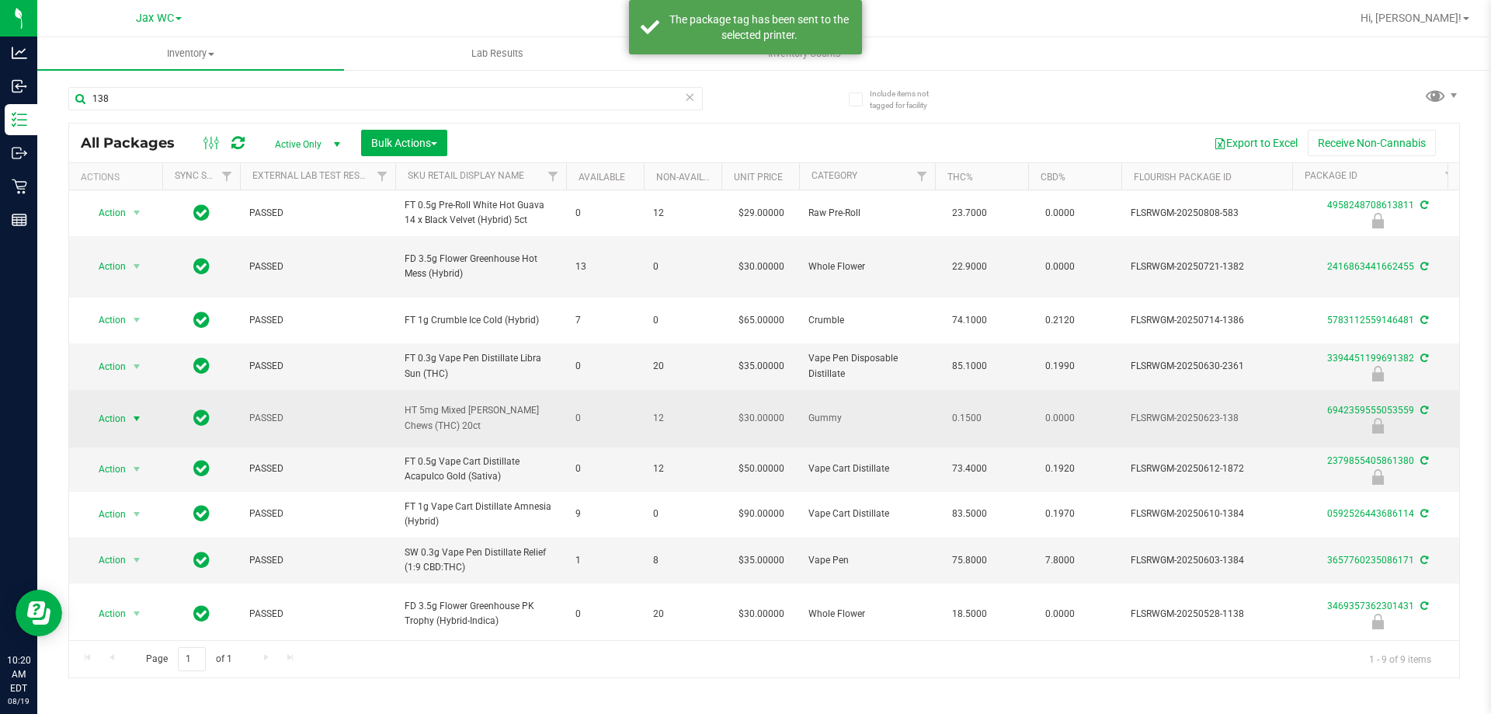
click at [109, 408] on span "Action" at bounding box center [106, 419] width 42 height 22
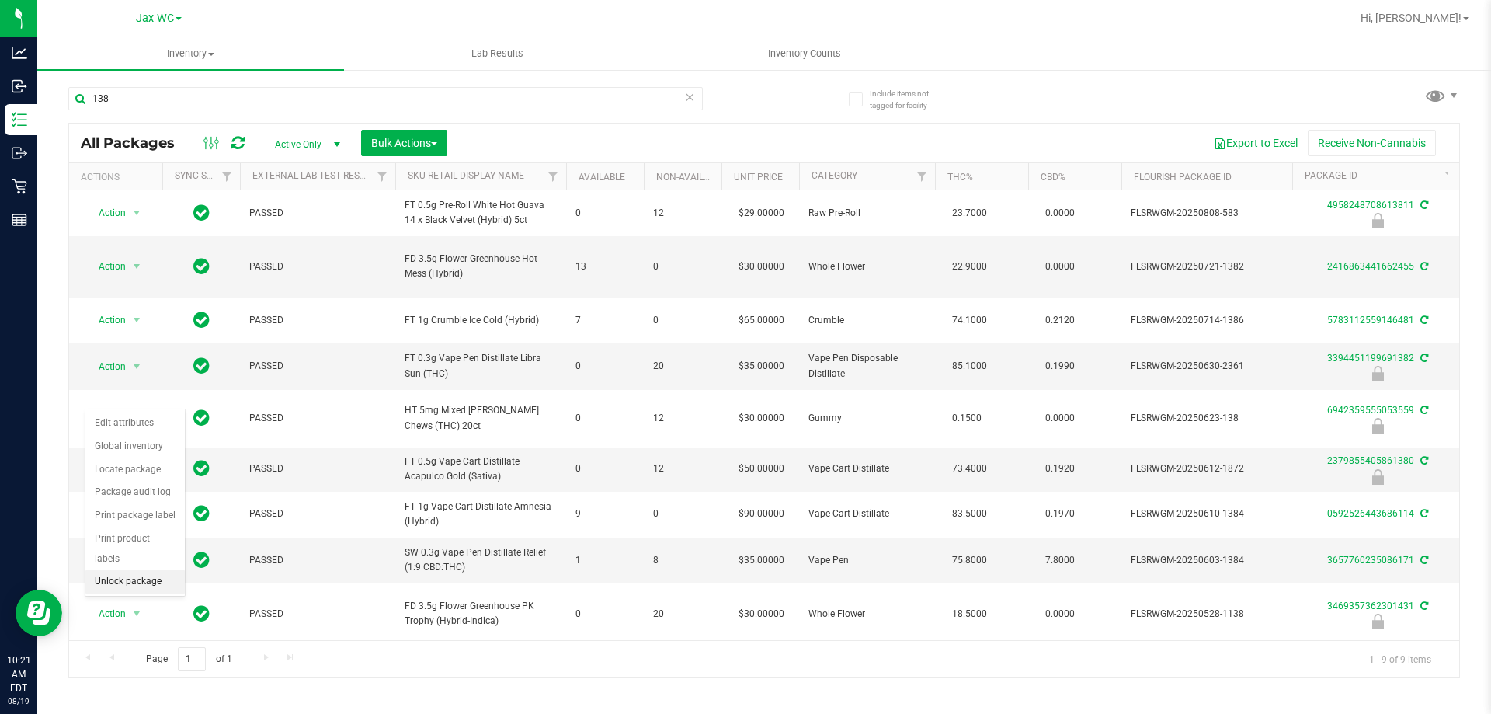
click at [118, 570] on li "Unlock package" at bounding box center [134, 581] width 99 height 23
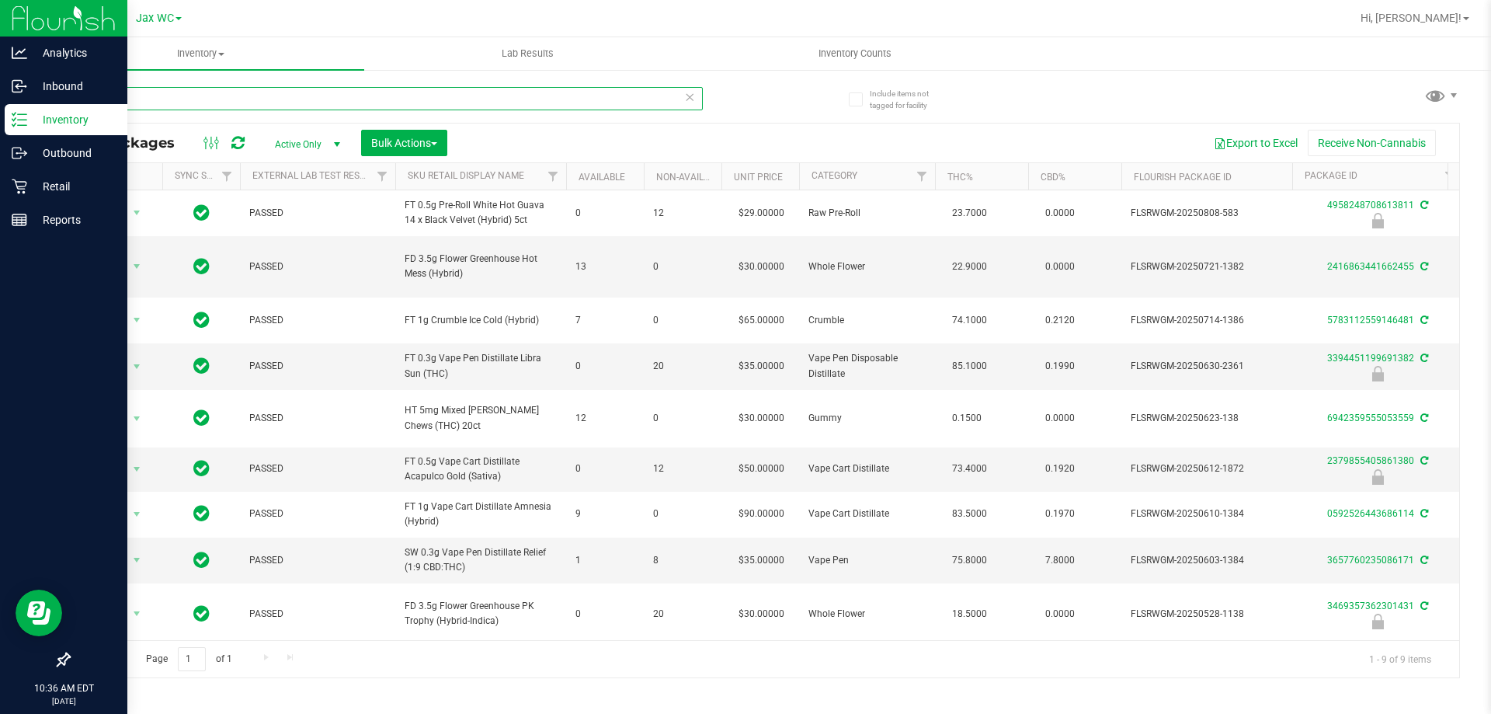
drag, startPoint x: 159, startPoint y: 99, endPoint x: 23, endPoint y: 104, distance: 136.7
click at [23, 104] on div "Analytics Inbound Inventory Outbound Retail Reports 10:36 AM EDT 08/19/2025 08/…" at bounding box center [745, 357] width 1491 height 714
type input "1298140035692470"
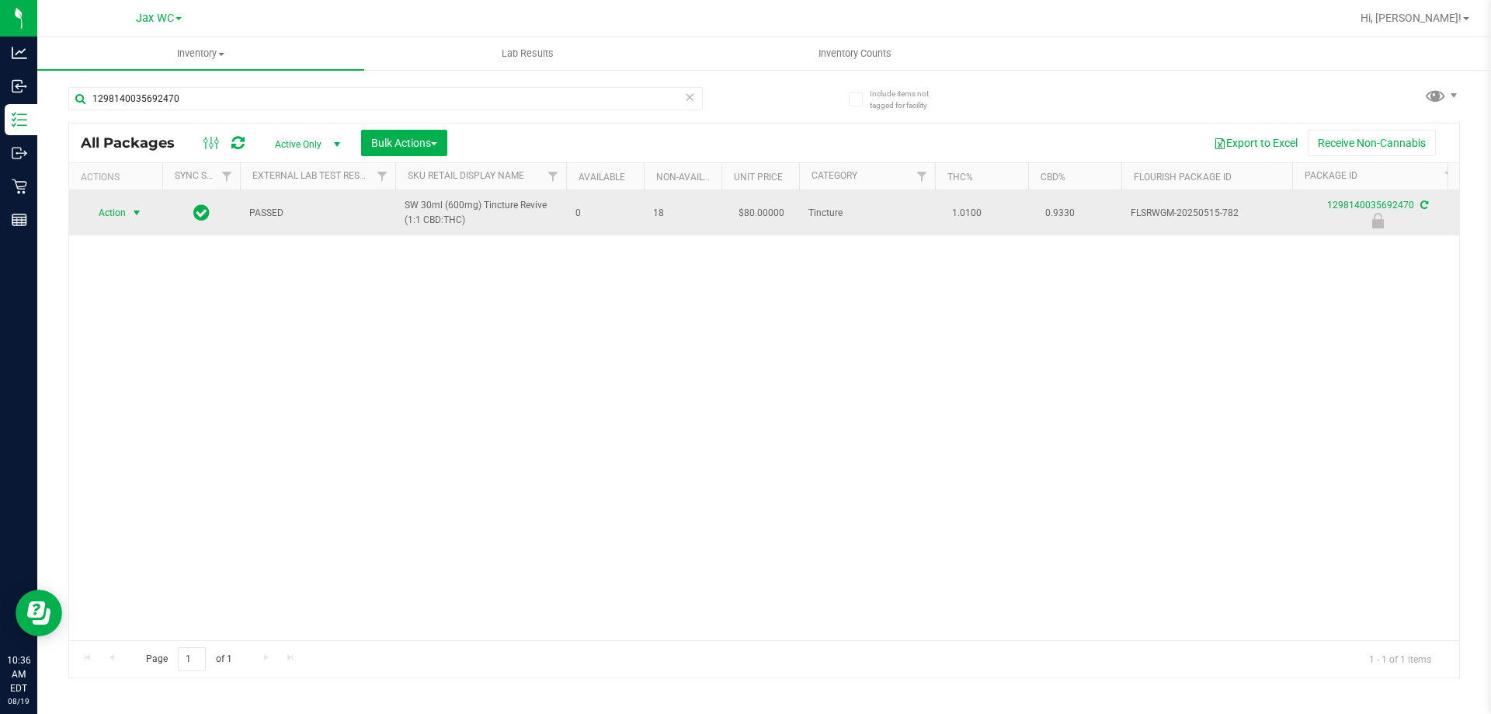
click at [118, 213] on span "Action" at bounding box center [106, 213] width 42 height 22
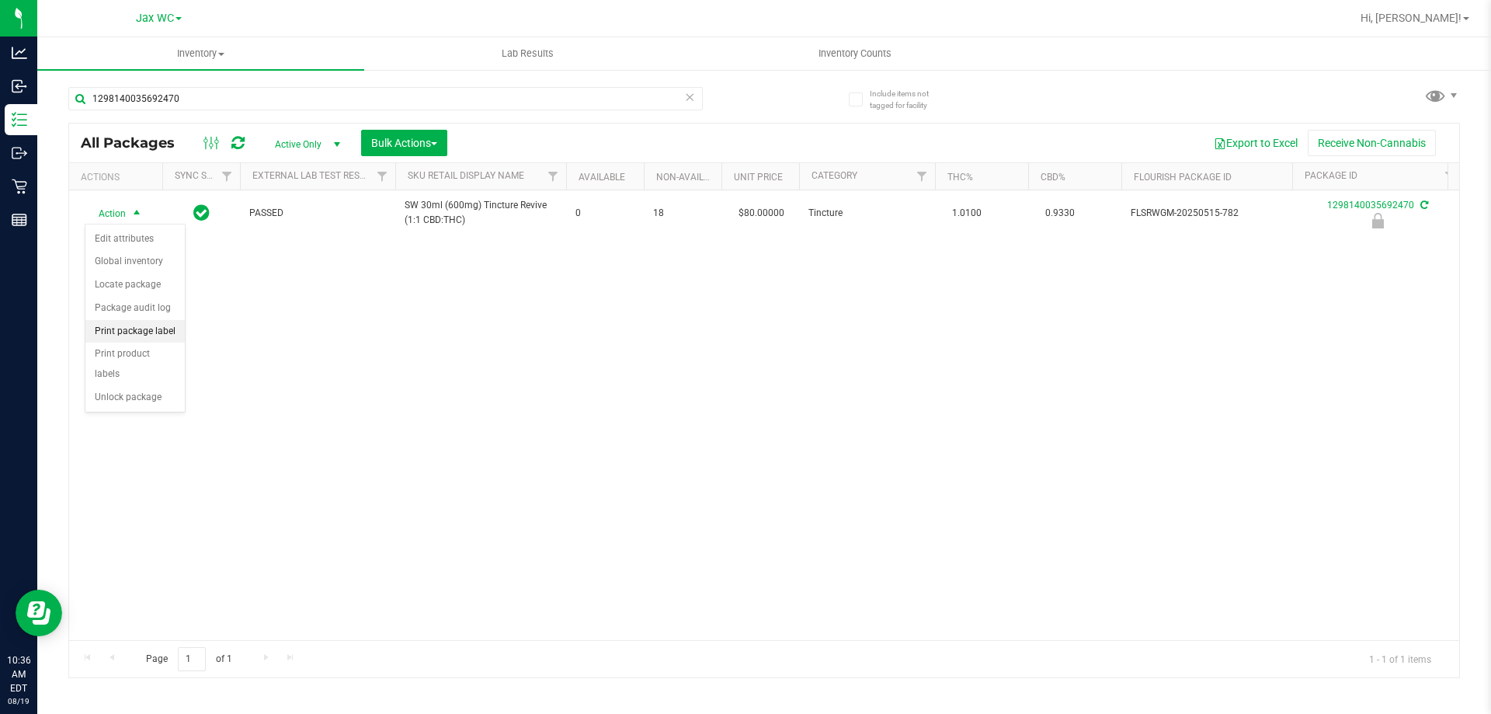
click at [143, 328] on li "Print package label" at bounding box center [134, 331] width 99 height 23
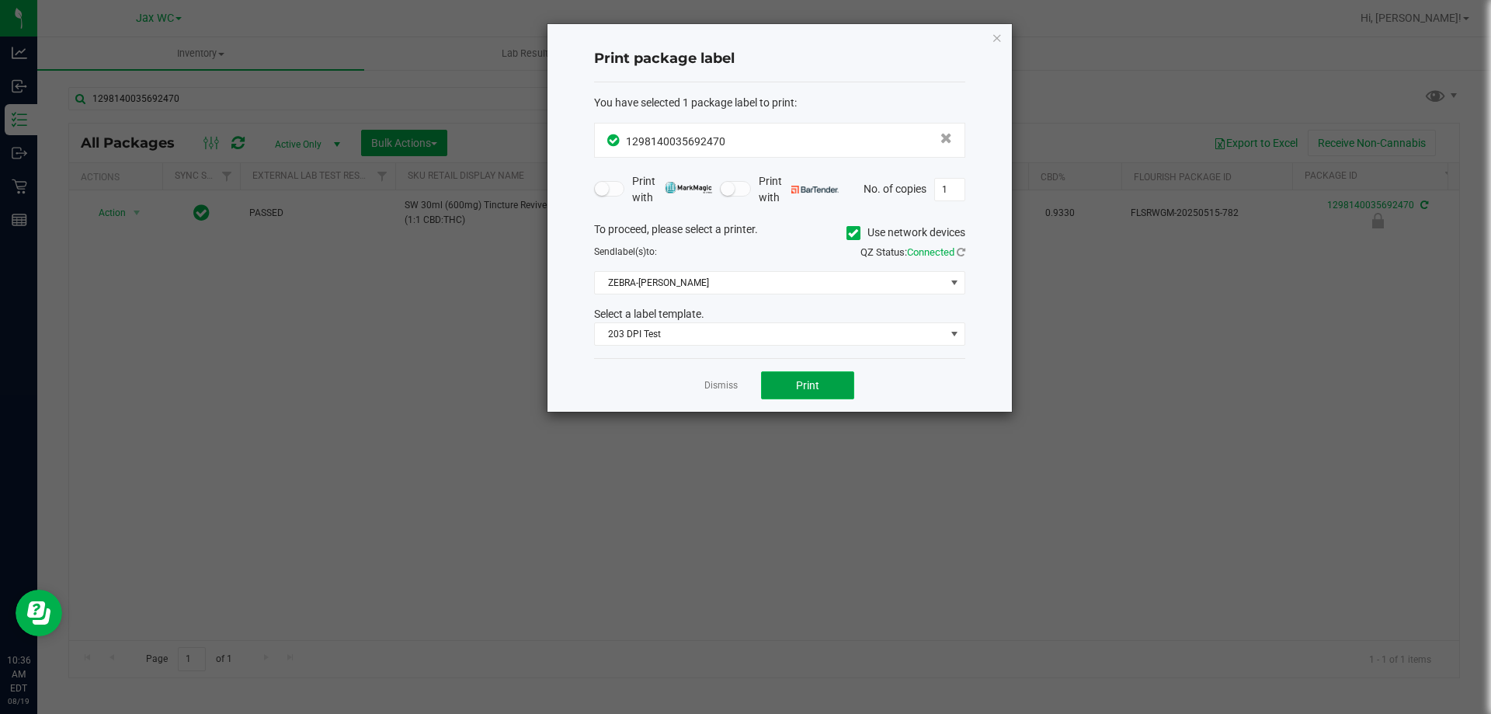
click at [794, 383] on button "Print" at bounding box center [807, 385] width 93 height 28
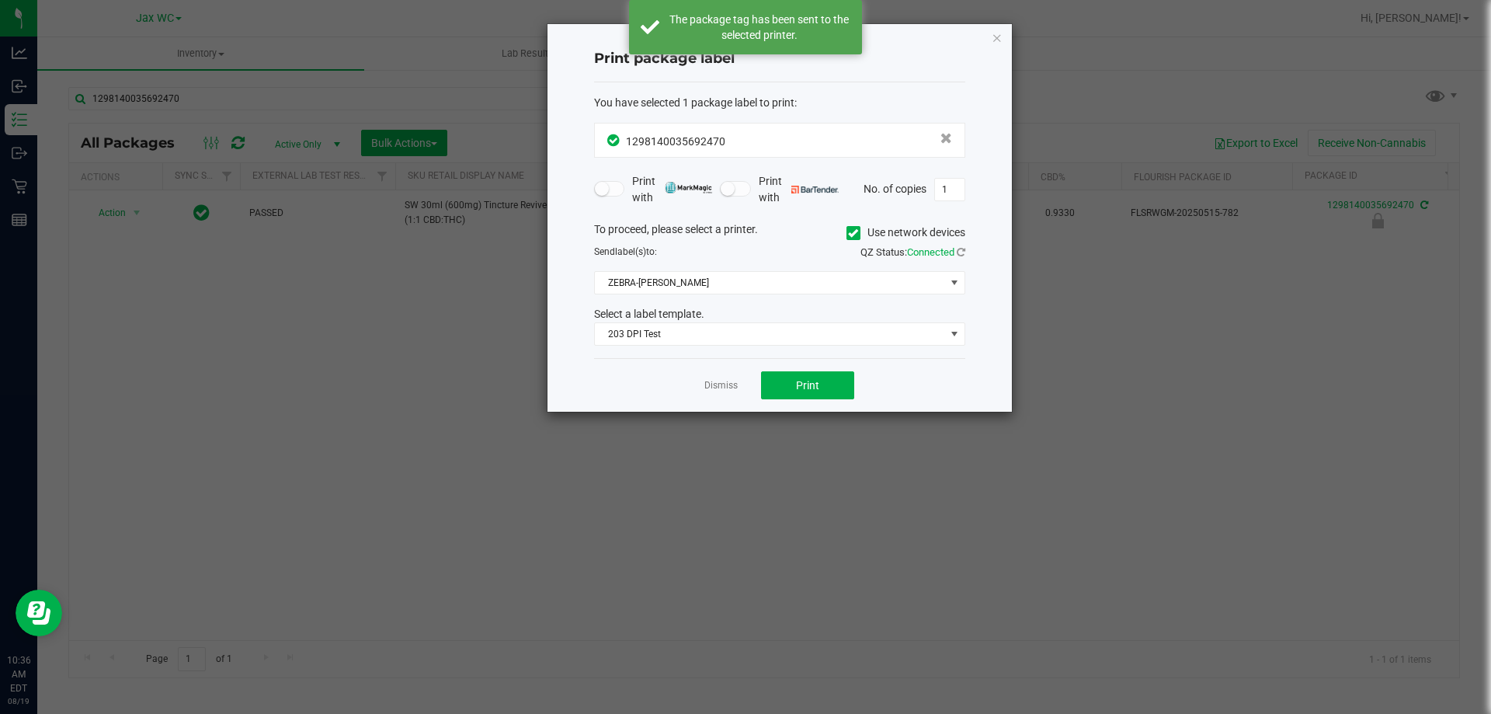
click at [745, 386] on div "Dismiss Print" at bounding box center [779, 385] width 371 height 54
click at [720, 378] on app-cancel-button "Dismiss" at bounding box center [720, 385] width 33 height 16
click at [725, 385] on link "Dismiss" at bounding box center [720, 385] width 33 height 13
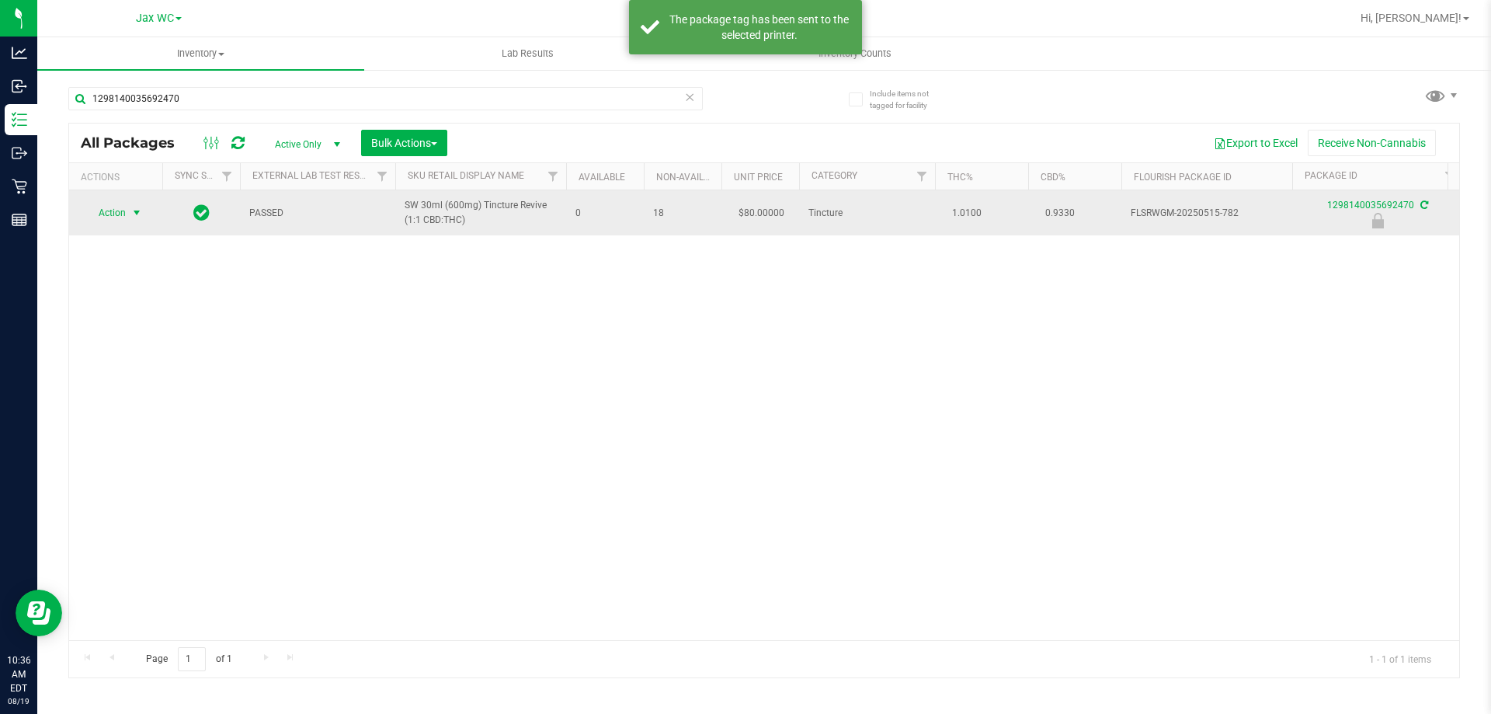
click at [130, 215] on span "select" at bounding box center [136, 213] width 12 height 12
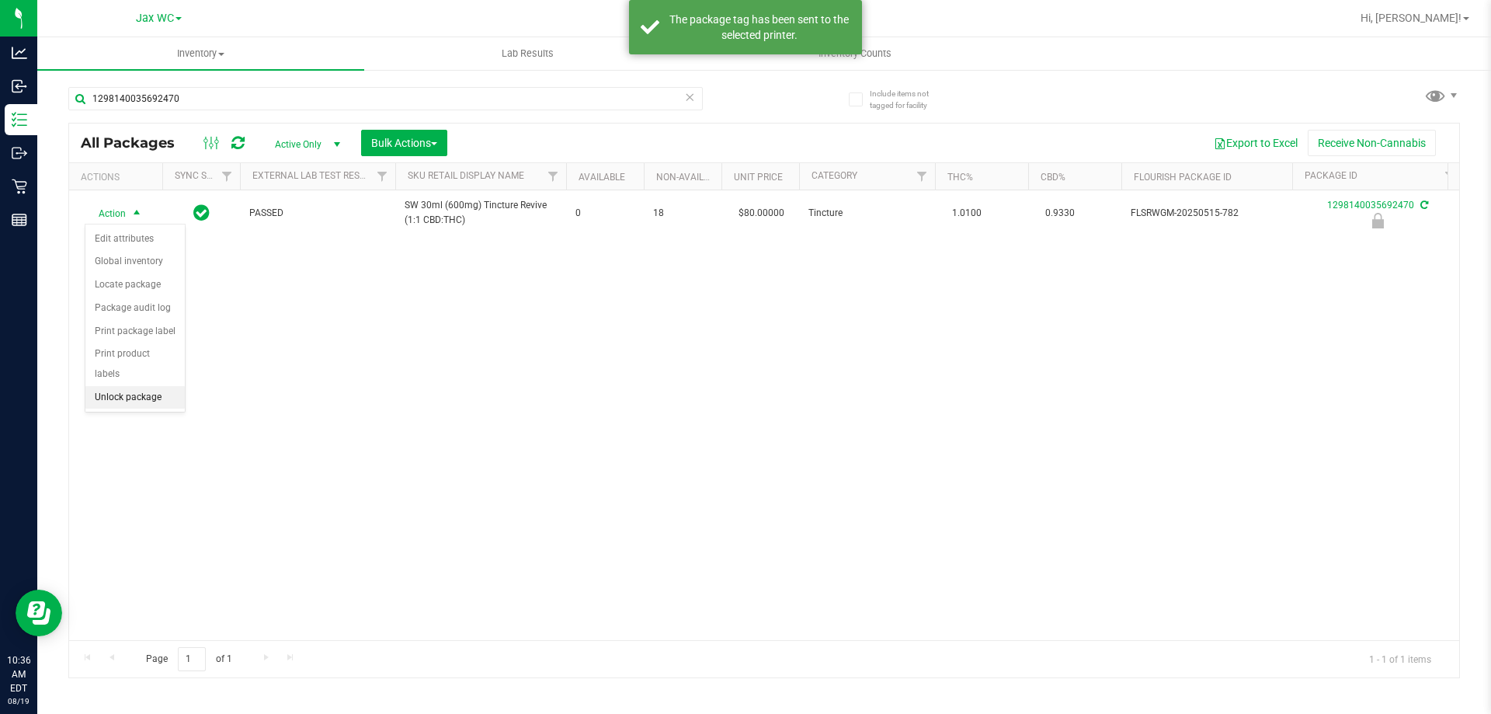
click at [156, 386] on li "Unlock package" at bounding box center [134, 397] width 99 height 23
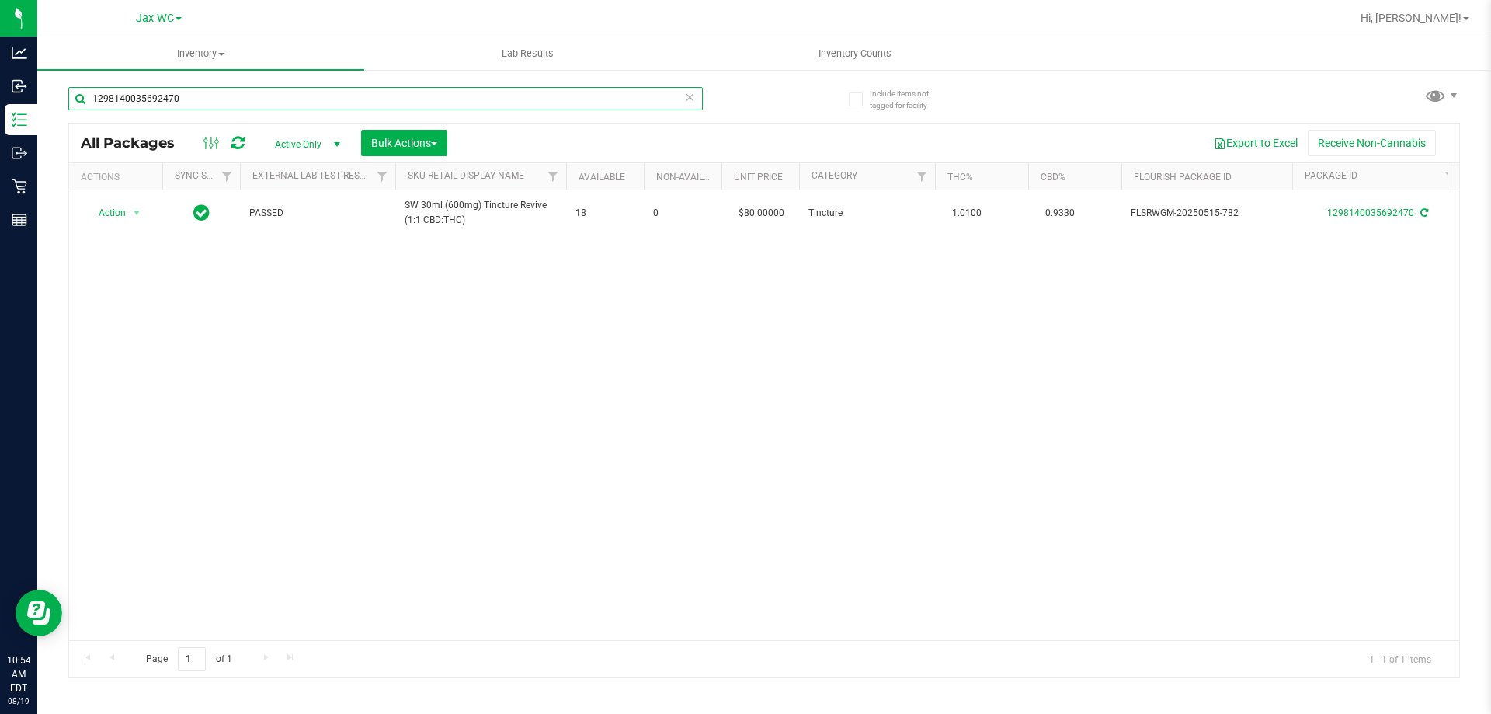
drag, startPoint x: 193, startPoint y: 99, endPoint x: 54, endPoint y: 76, distance: 140.8
click at [54, 76] on div "Include items not tagged for facility 1298140035692470 All Packages Active Only…" at bounding box center [764, 305] width 1454 height 474
type input "4131773997081716"
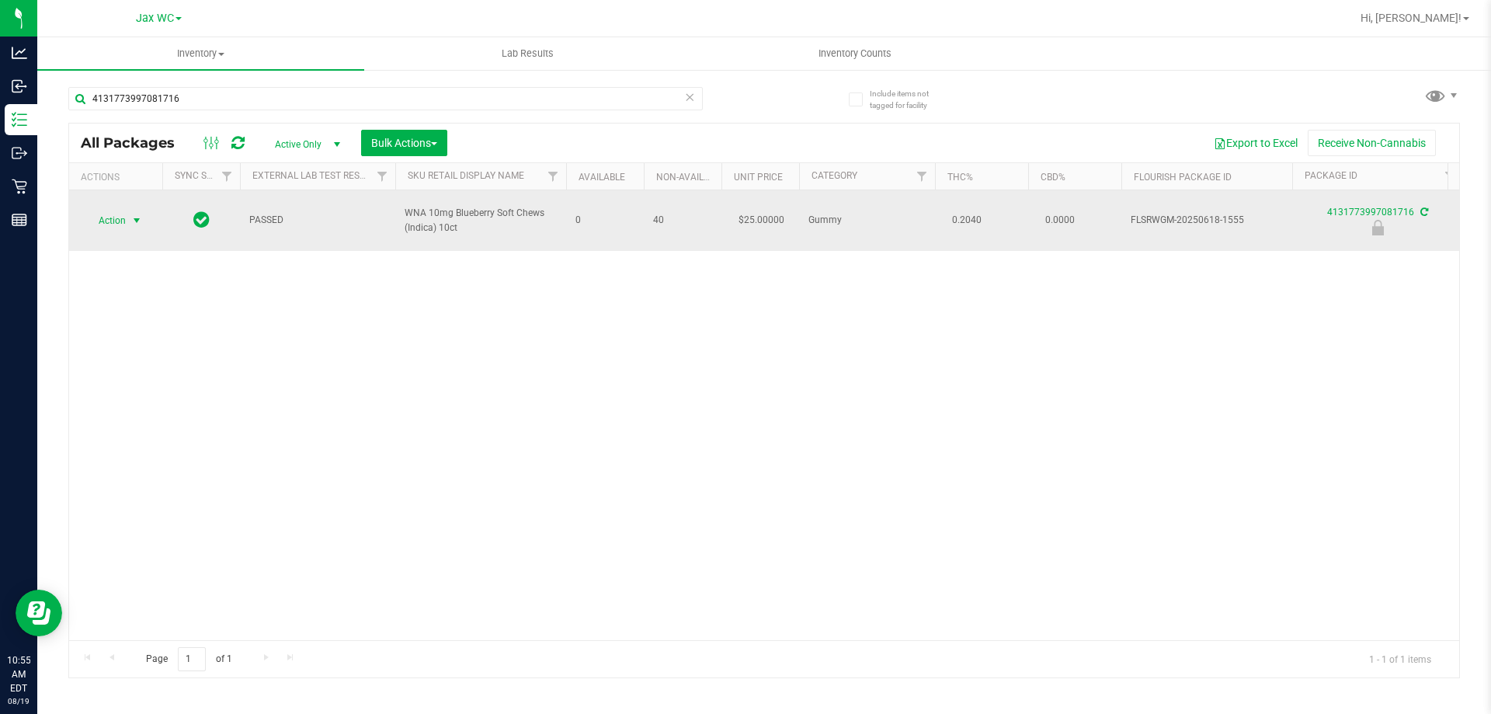
click at [141, 220] on span "select" at bounding box center [136, 220] width 12 height 12
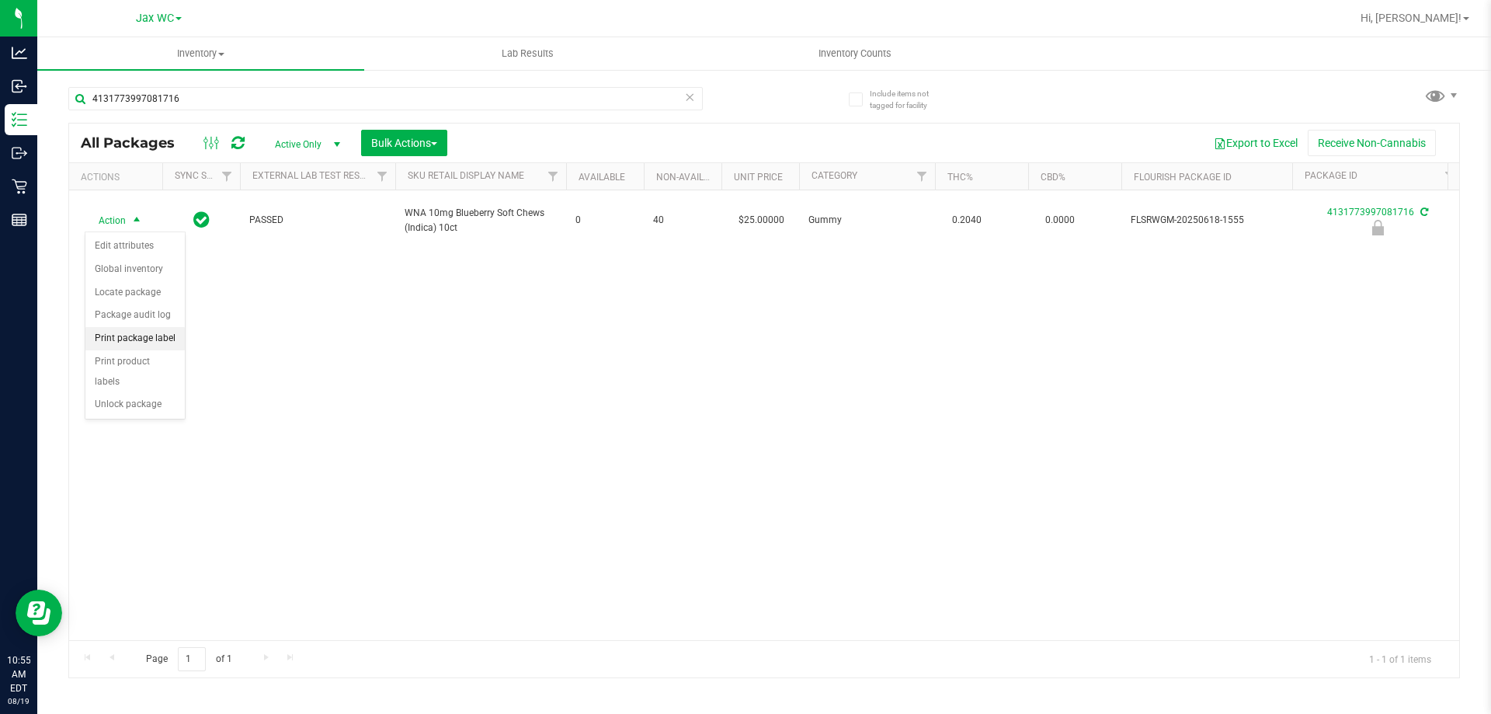
click at [142, 337] on li "Print package label" at bounding box center [134, 338] width 99 height 23
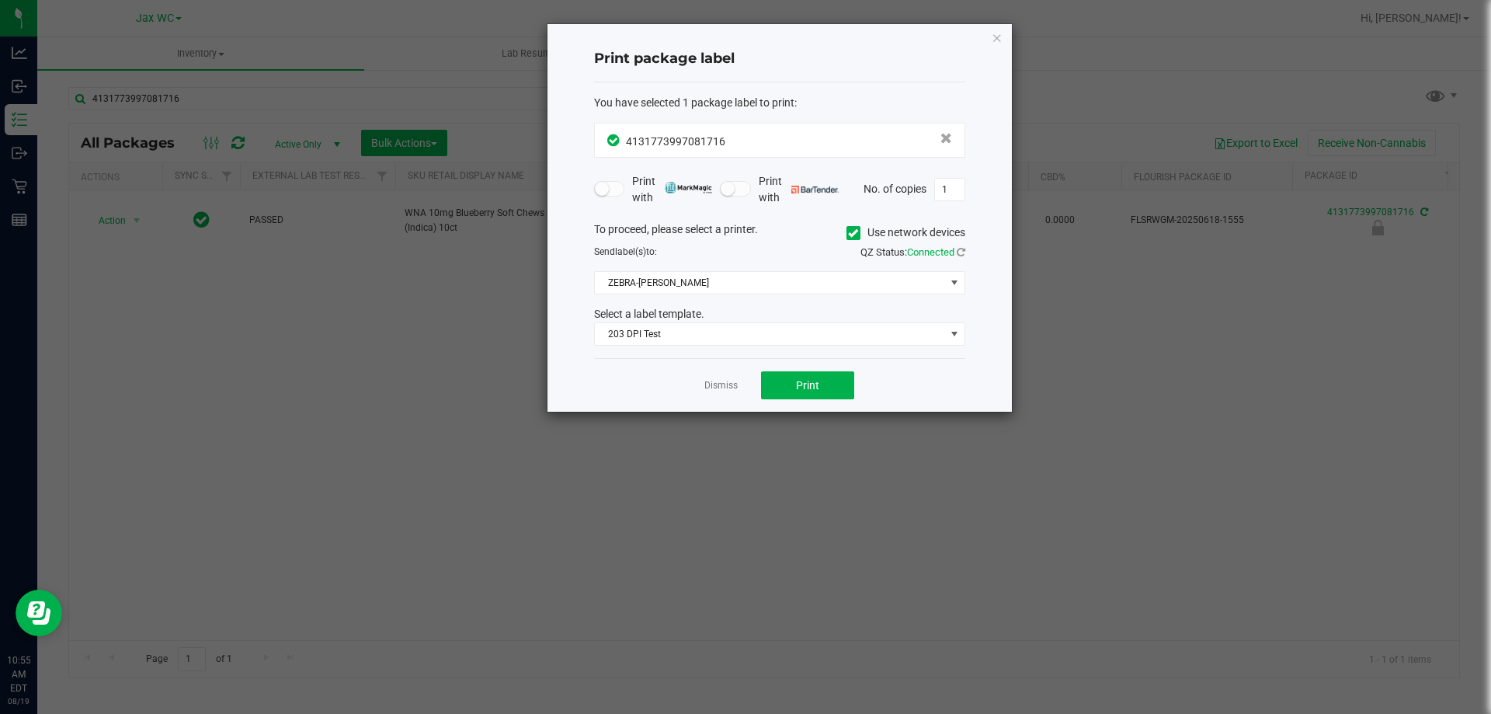
click at [780, 403] on div "Dismiss Print" at bounding box center [779, 385] width 371 height 54
click at [777, 387] on button "Print" at bounding box center [807, 385] width 93 height 28
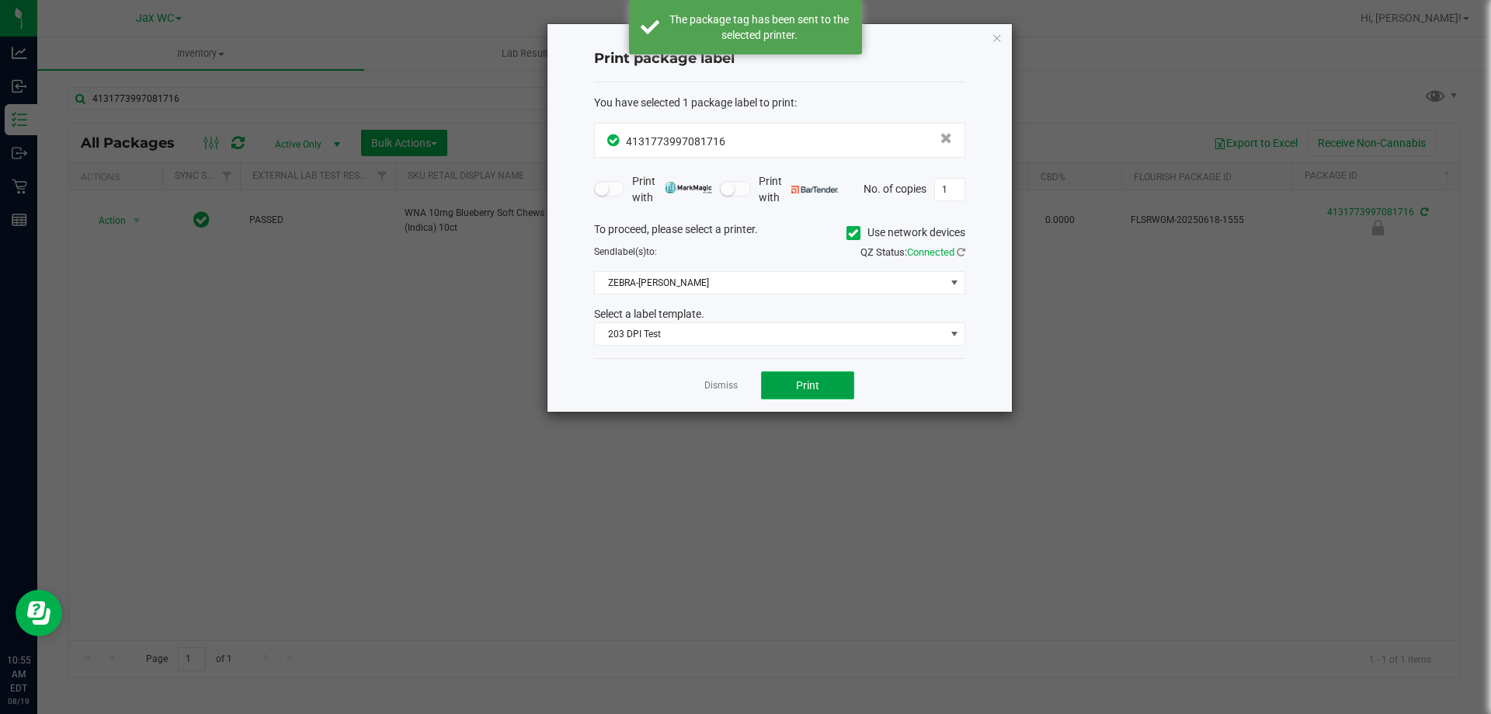
click at [829, 387] on button "Print" at bounding box center [807, 385] width 93 height 28
click at [719, 385] on link "Dismiss" at bounding box center [720, 385] width 33 height 13
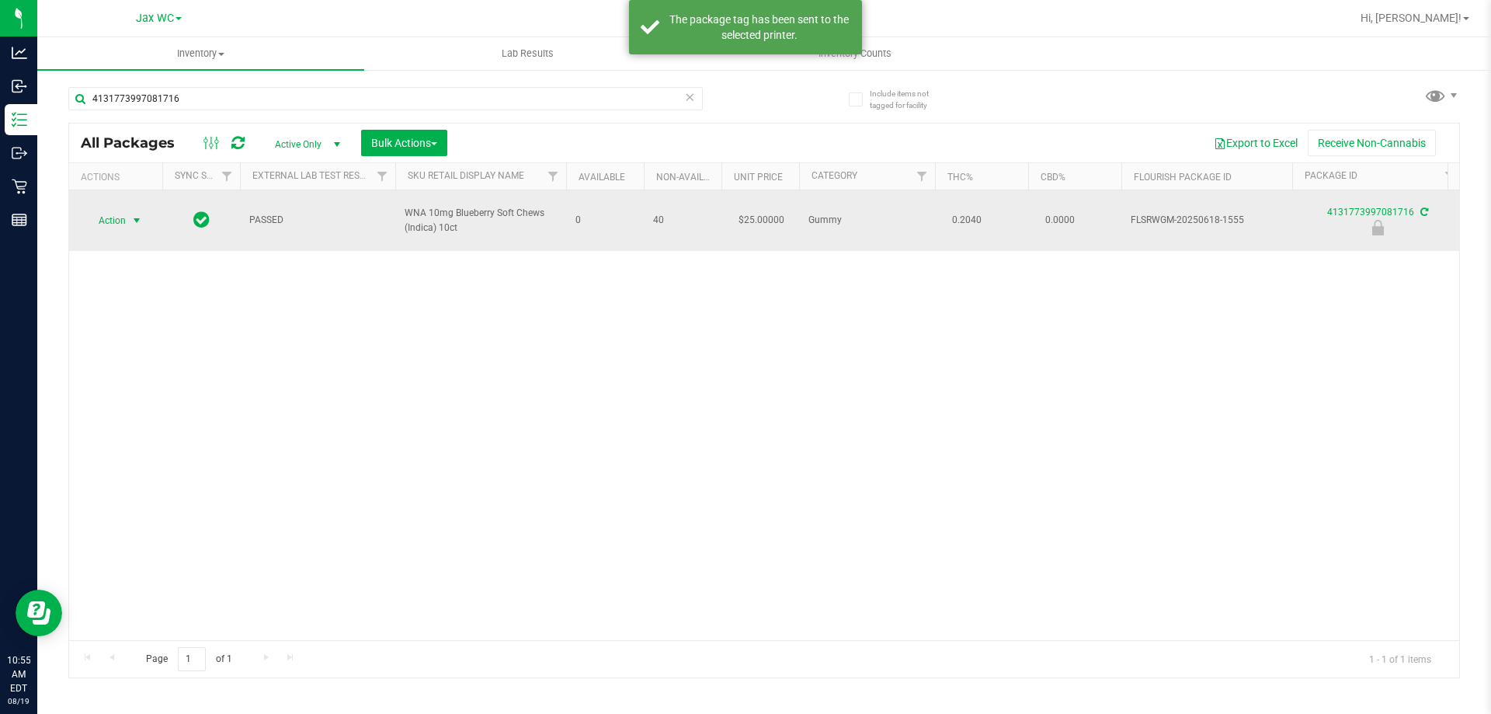
click at [104, 221] on span "Action" at bounding box center [106, 221] width 42 height 22
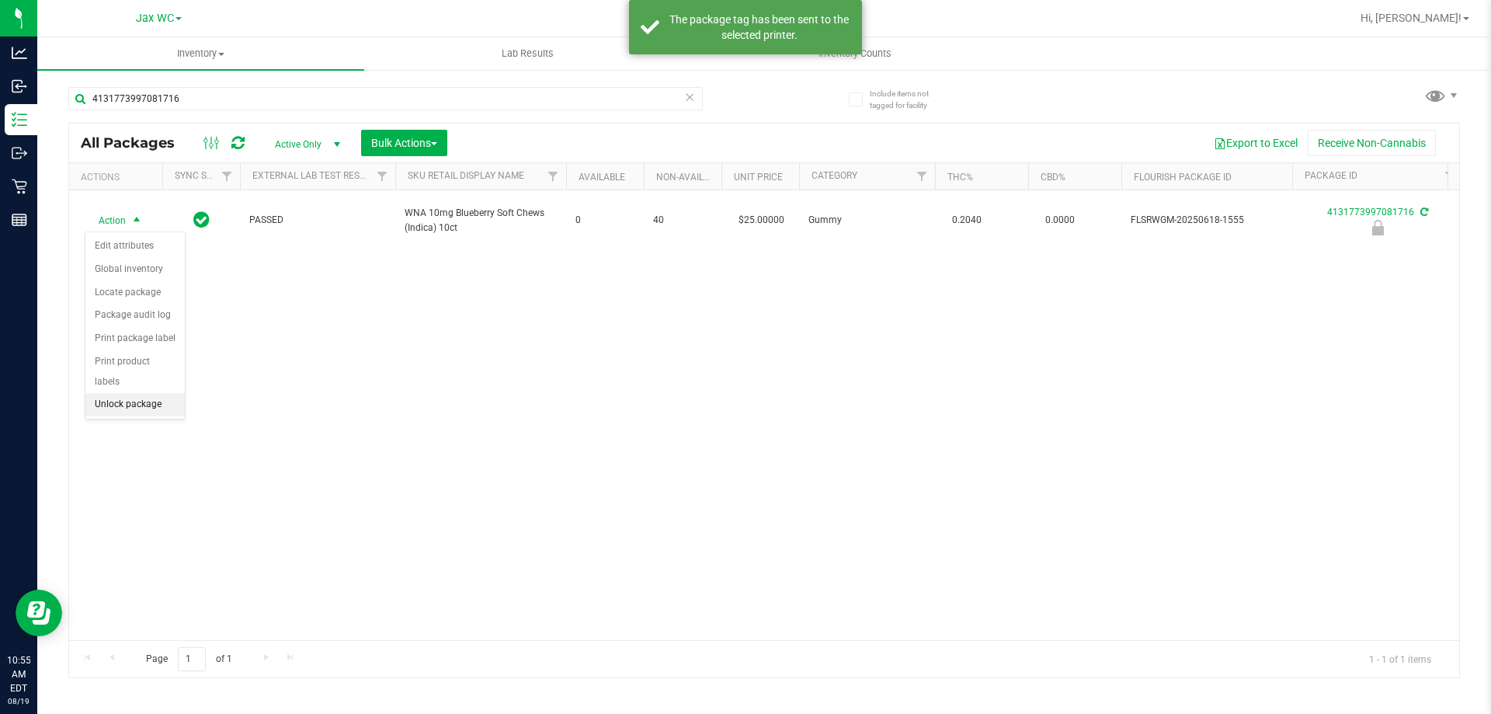
click at [160, 393] on li "Unlock package" at bounding box center [134, 404] width 99 height 23
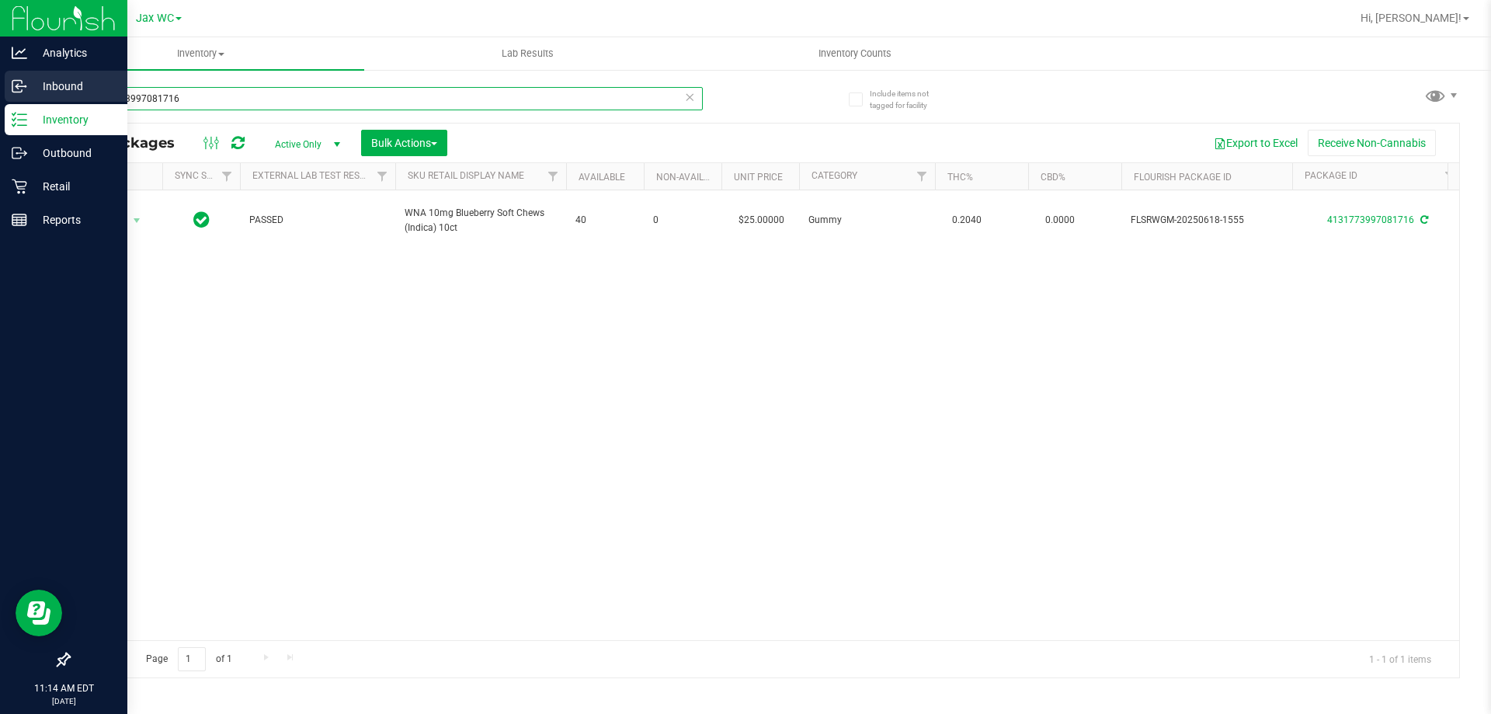
drag, startPoint x: 190, startPoint y: 101, endPoint x: 26, endPoint y: 87, distance: 164.4
click at [26, 87] on div "Analytics Inbound Inventory Outbound Retail Reports 11:14 AM EDT 08/19/2025 08/…" at bounding box center [745, 357] width 1491 height 714
type input "5026288940498763"
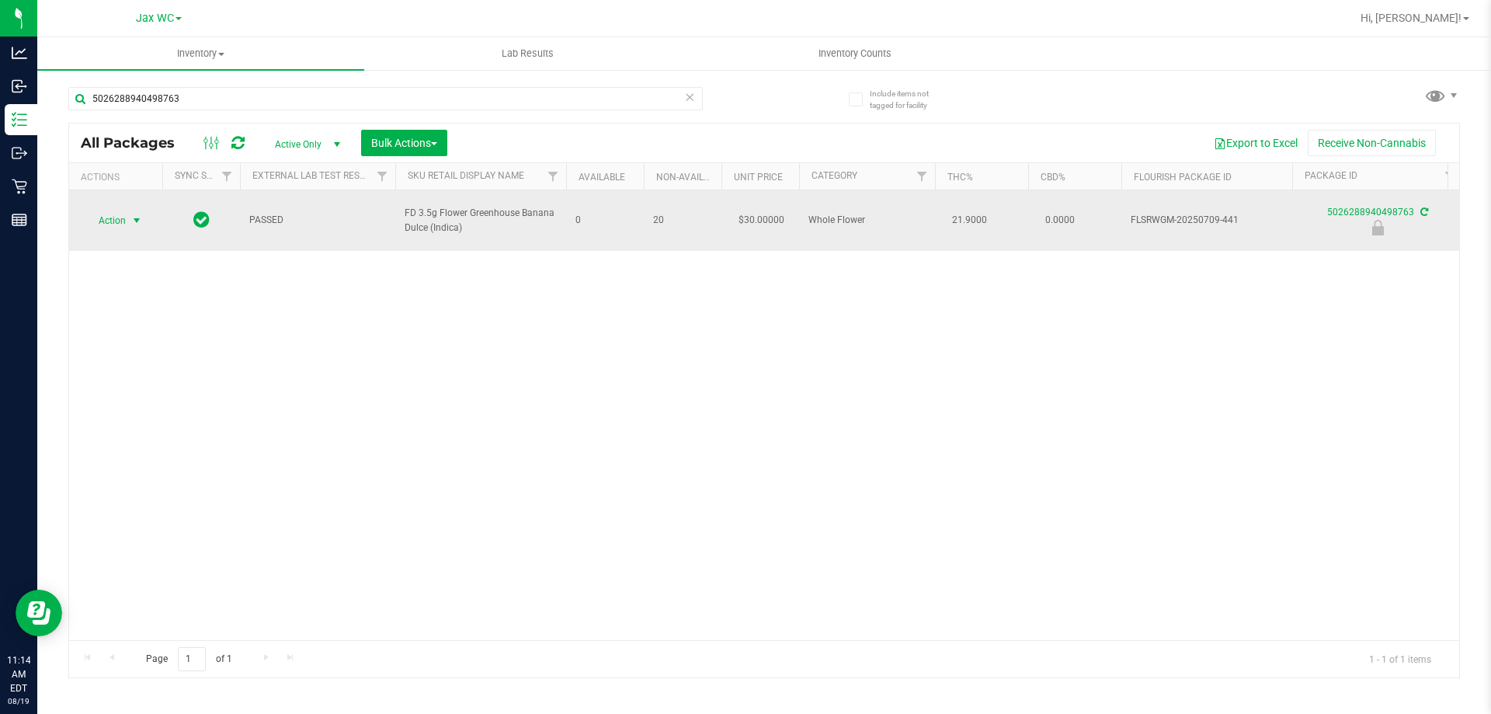
click at [136, 214] on span "select" at bounding box center [136, 220] width 12 height 12
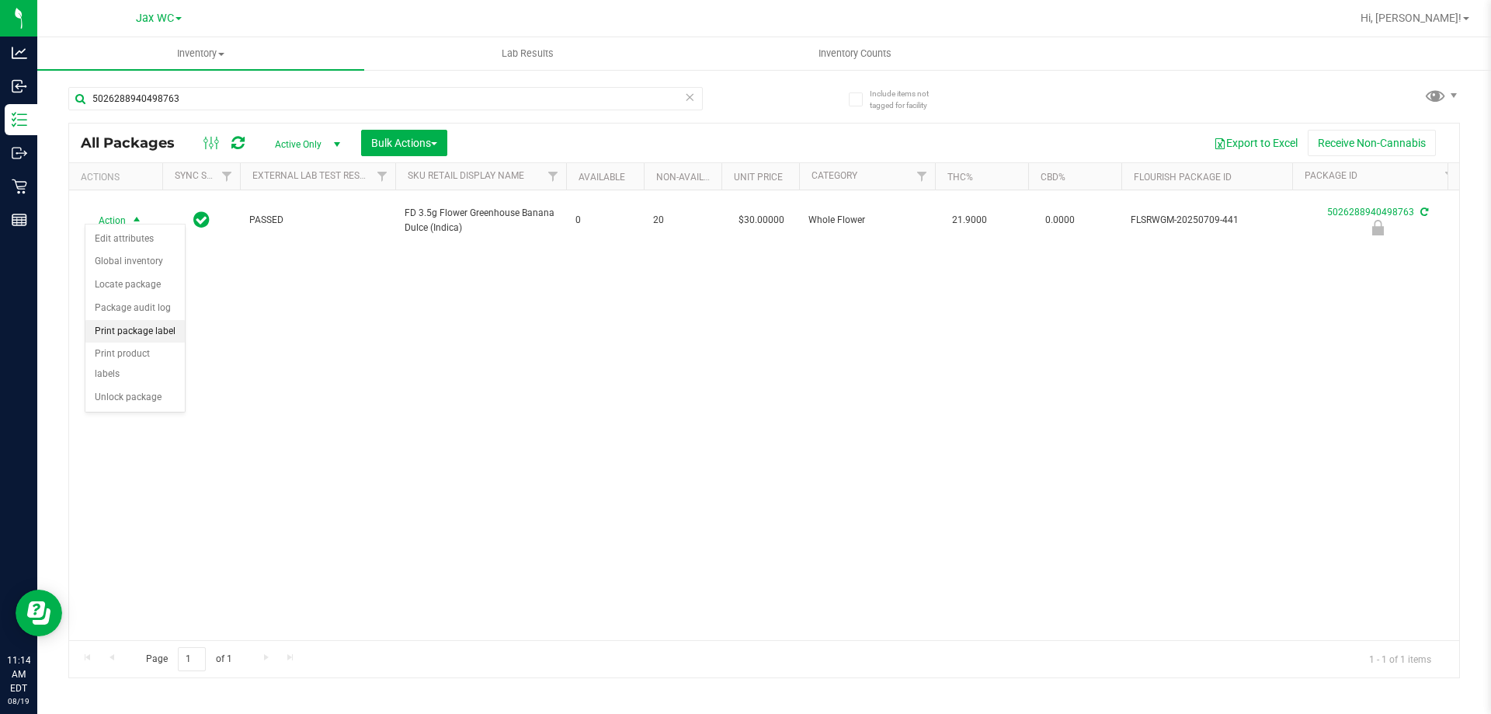
click at [127, 325] on li "Print package label" at bounding box center [134, 331] width 99 height 23
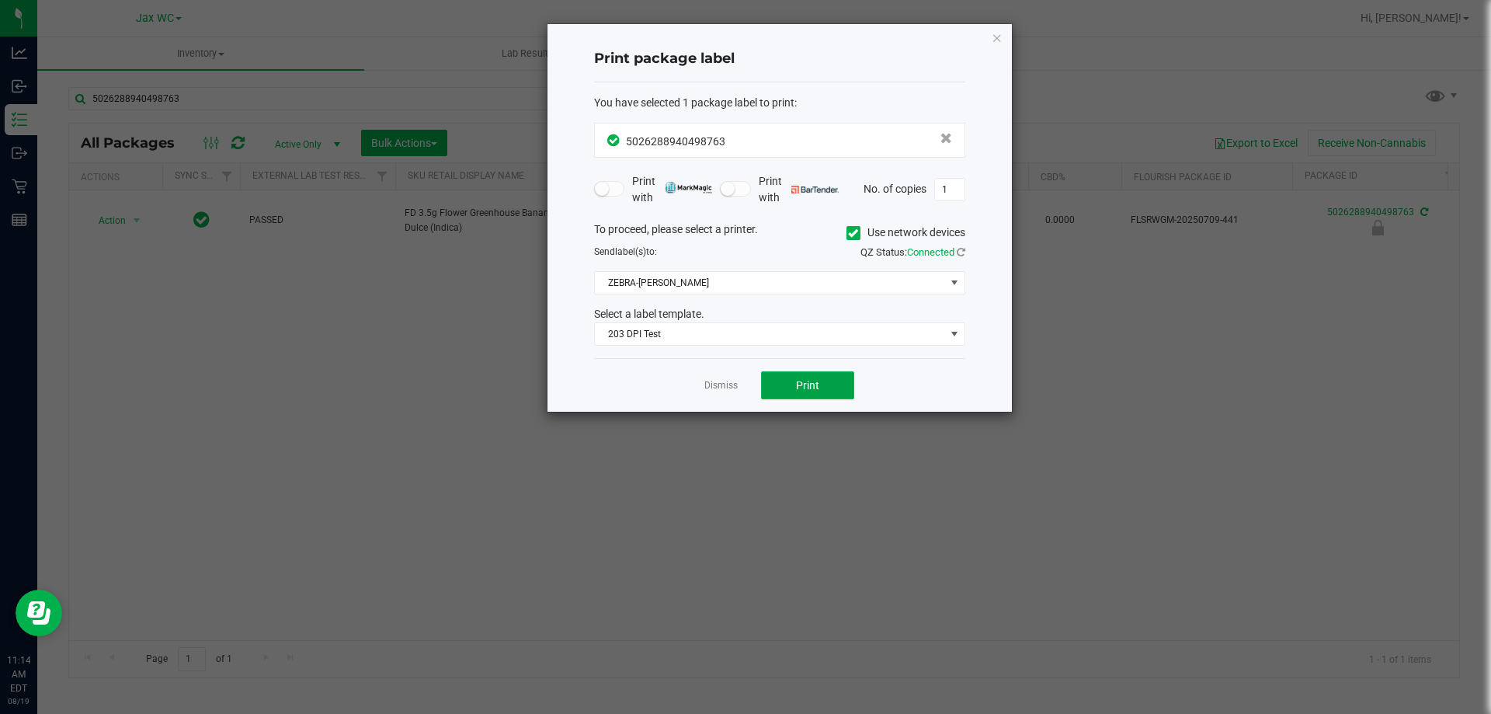
click at [804, 384] on span "Print" at bounding box center [807, 385] width 23 height 12
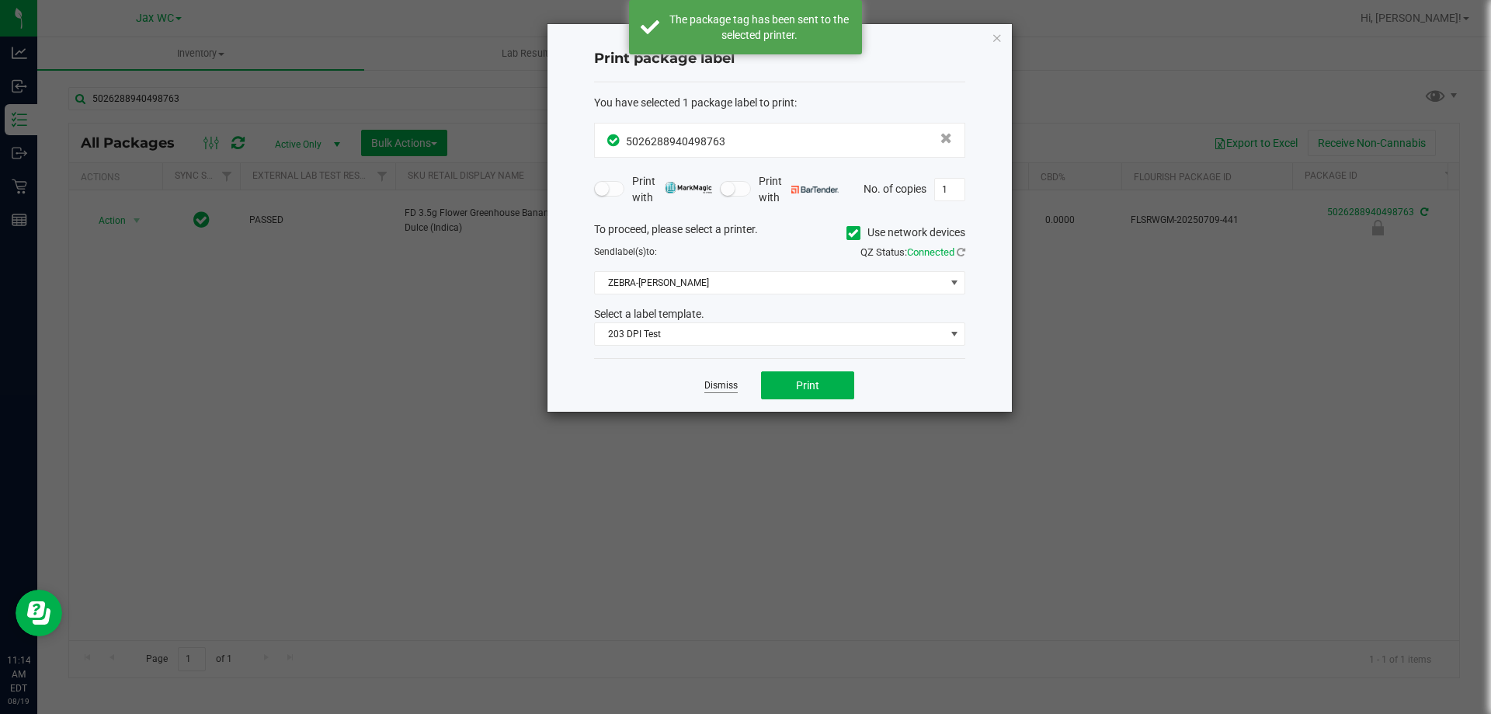
click at [715, 384] on link "Dismiss" at bounding box center [720, 385] width 33 height 13
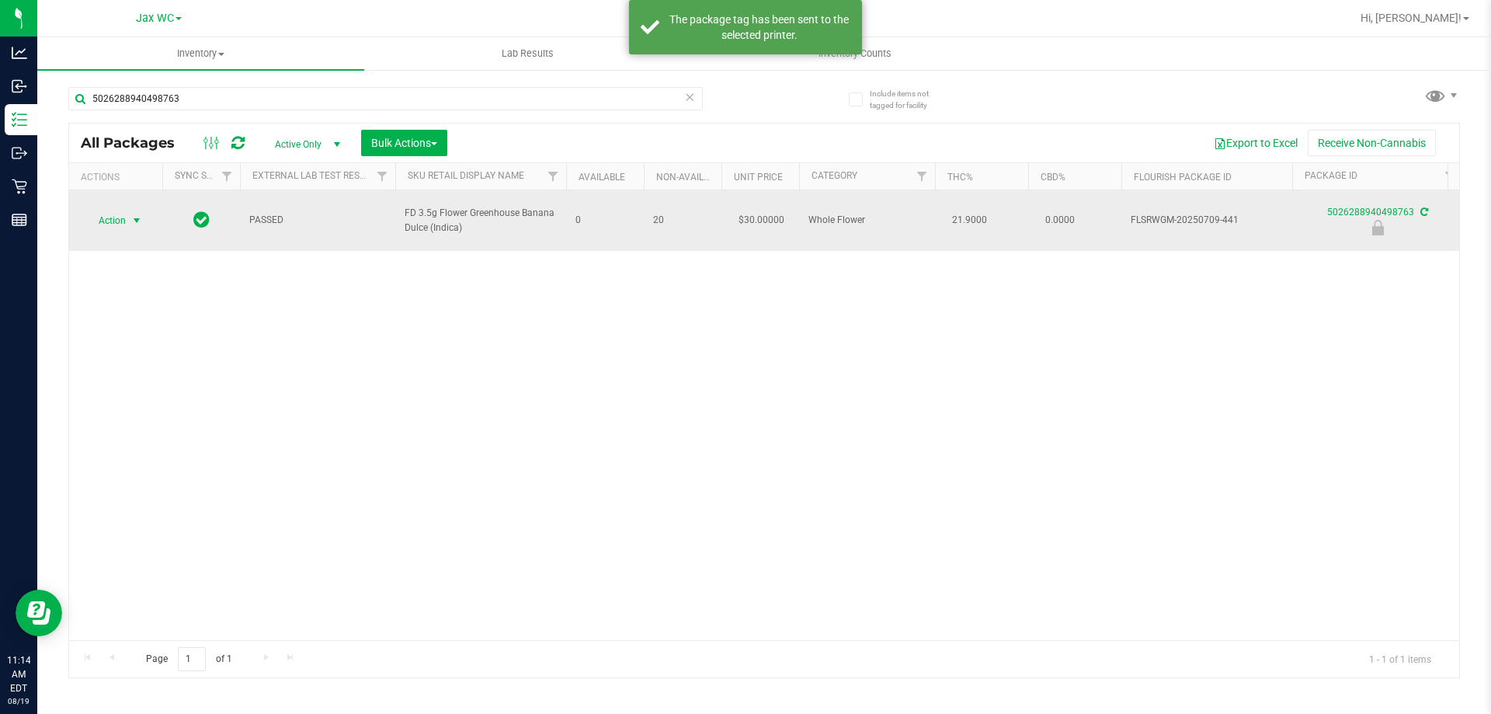
click at [84, 211] on div "Action Action Edit attributes Global inventory Locate package Package audit log…" at bounding box center [115, 221] width 75 height 22
click at [122, 214] on span "Action" at bounding box center [106, 221] width 42 height 22
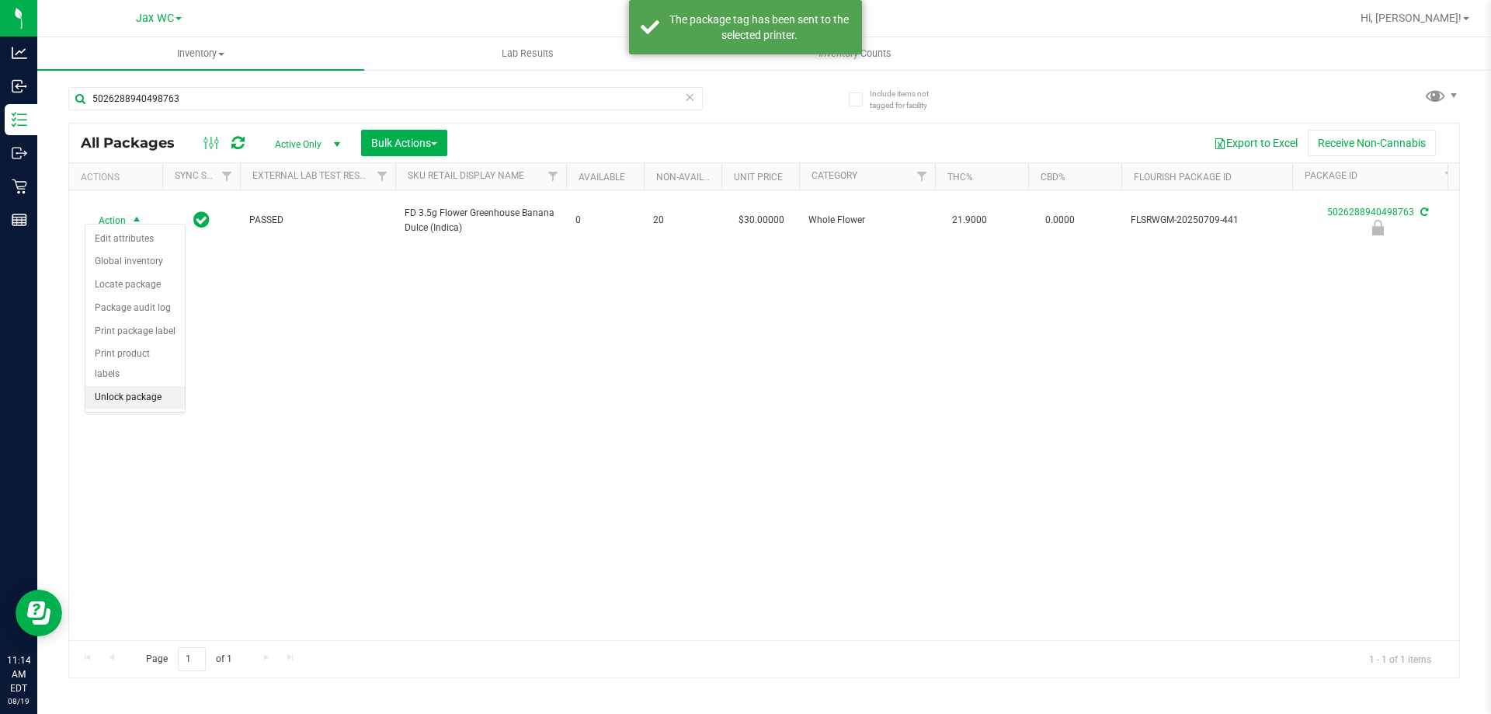
click at [142, 386] on li "Unlock package" at bounding box center [134, 397] width 99 height 23
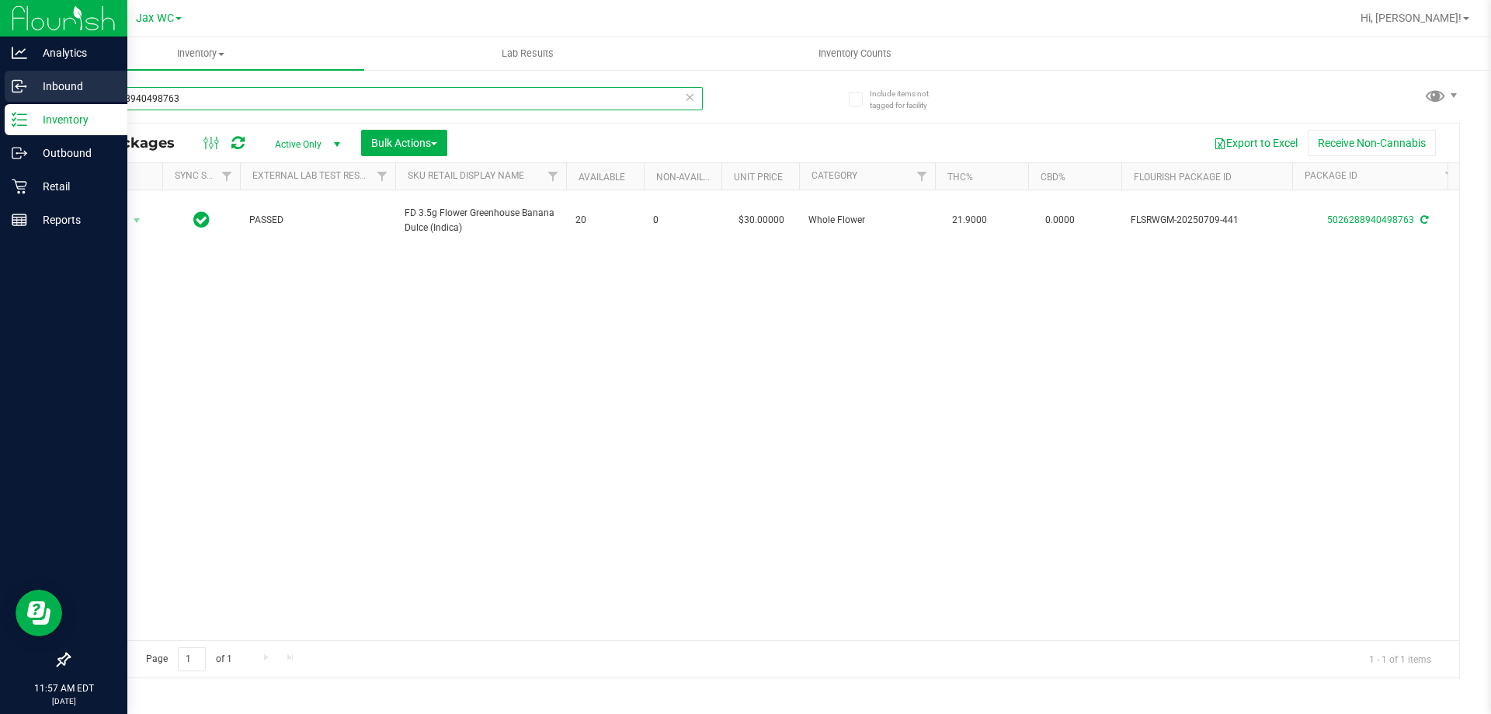
drag, startPoint x: 228, startPoint y: 99, endPoint x: 7, endPoint y: 94, distance: 220.6
click at [7, 94] on div "Analytics Inbound Inventory Outbound Retail Reports 11:57 AM EDT 08/19/2025 08/…" at bounding box center [745, 357] width 1491 height 714
type input "2467247601163974"
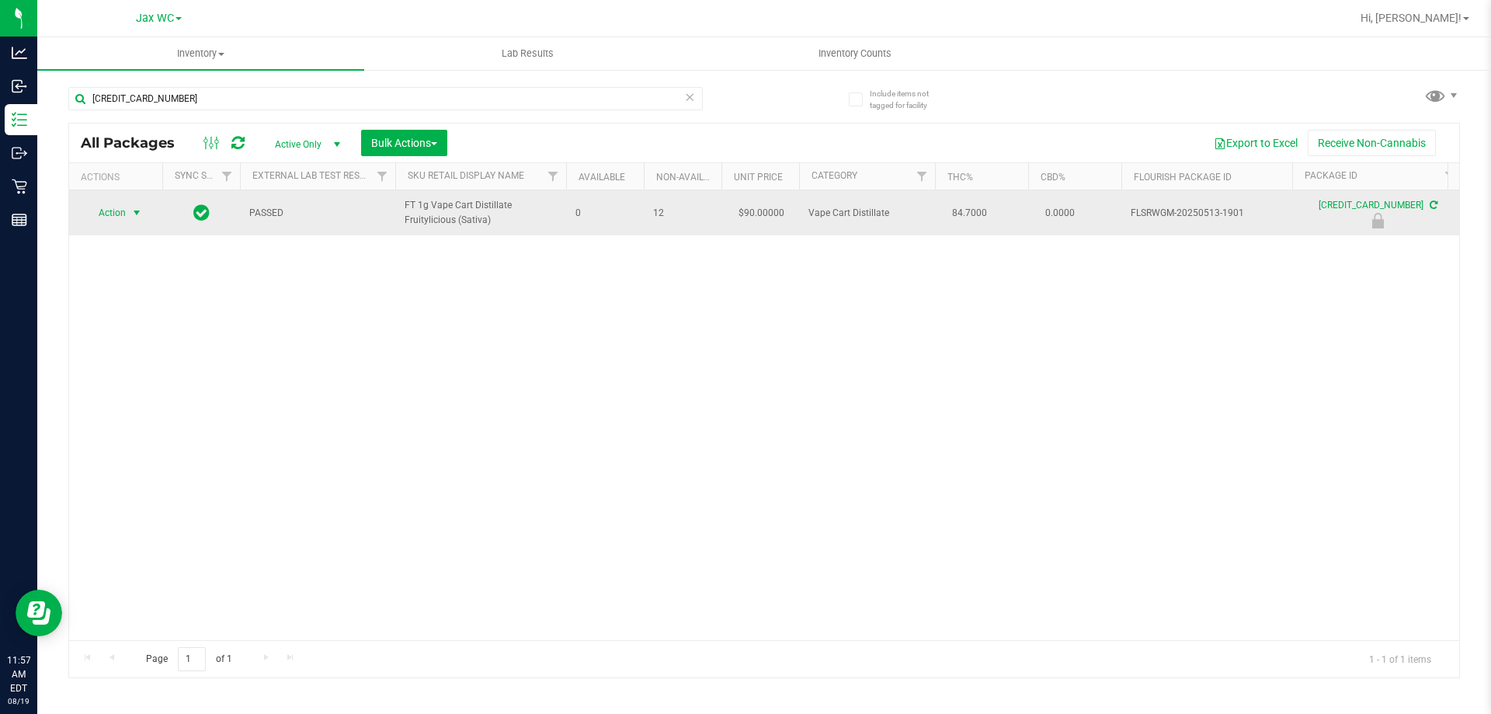
click at [103, 207] on span "Action" at bounding box center [106, 213] width 42 height 22
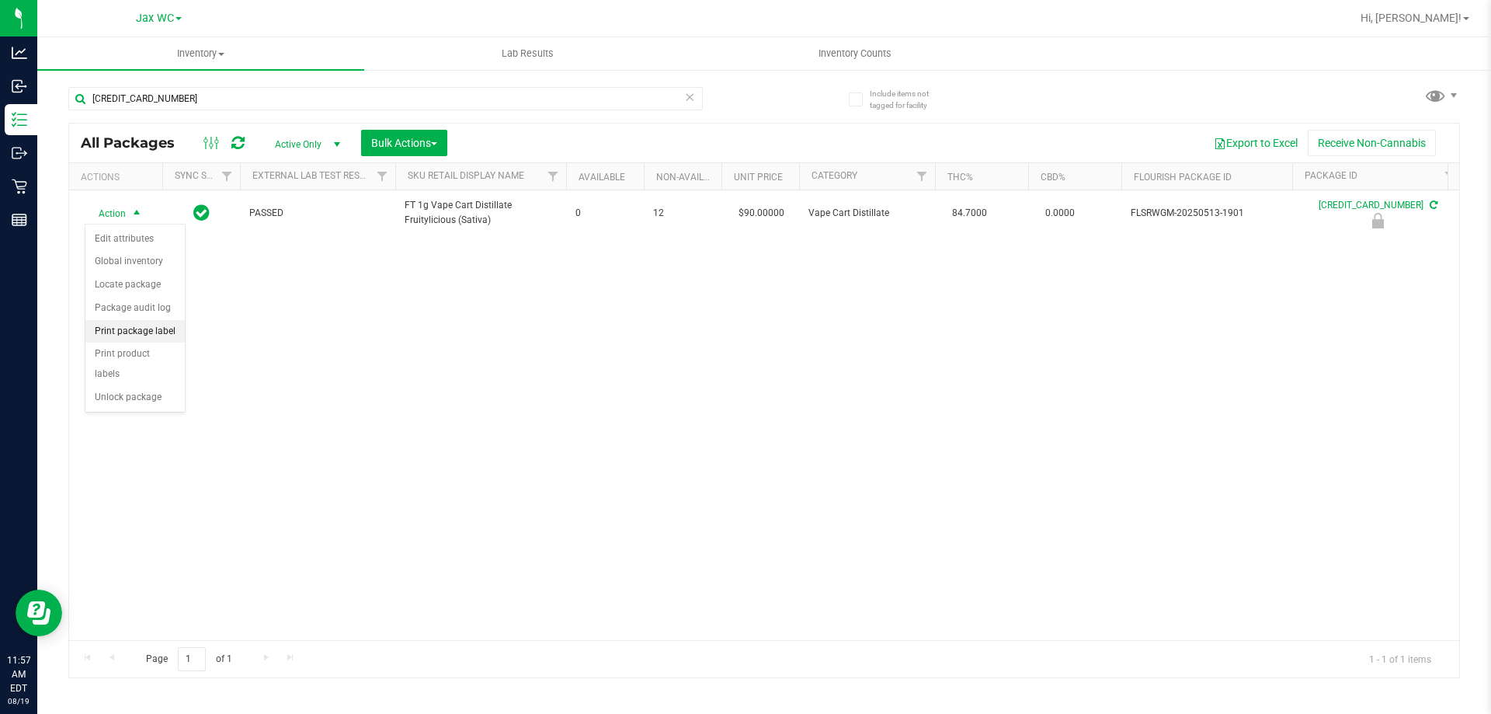
click at [172, 332] on li "Print package label" at bounding box center [134, 331] width 99 height 23
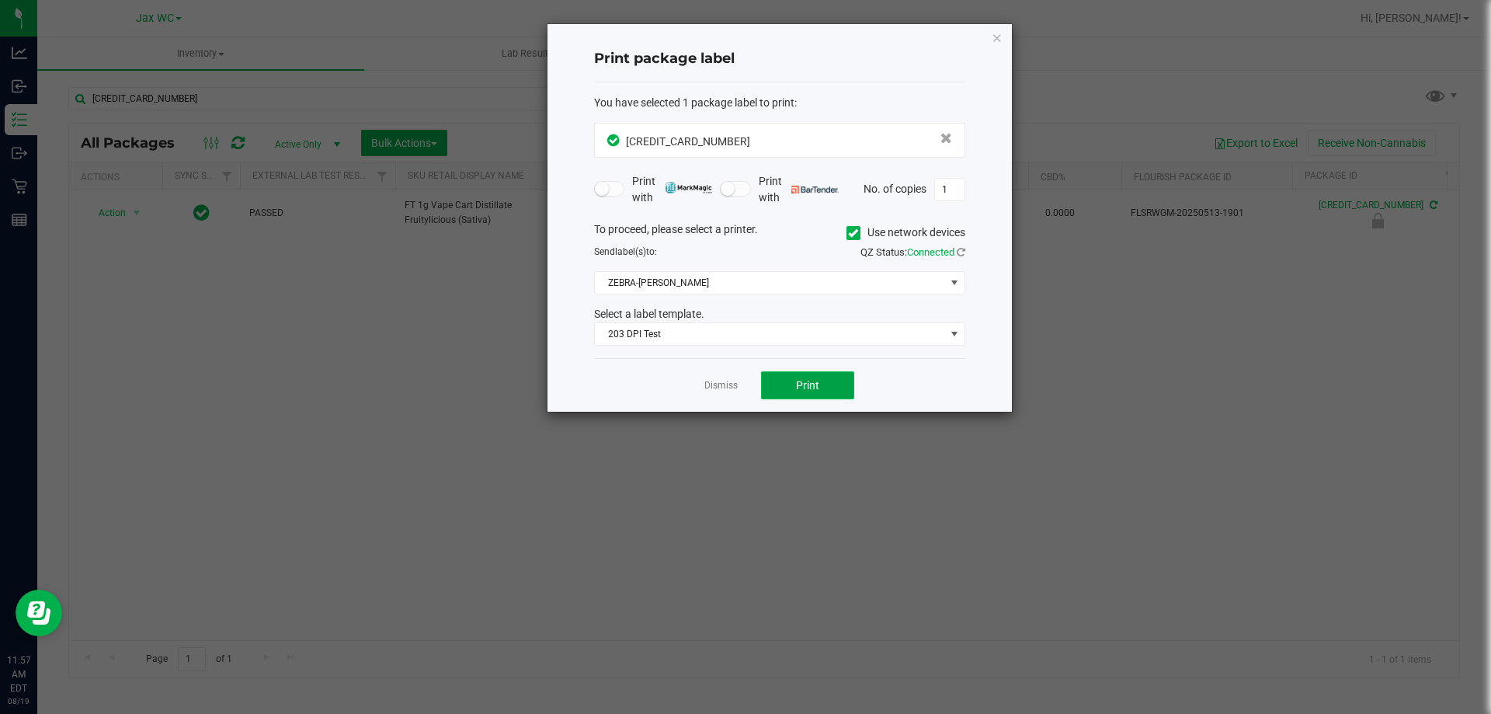
click at [813, 398] on button "Print" at bounding box center [807, 385] width 93 height 28
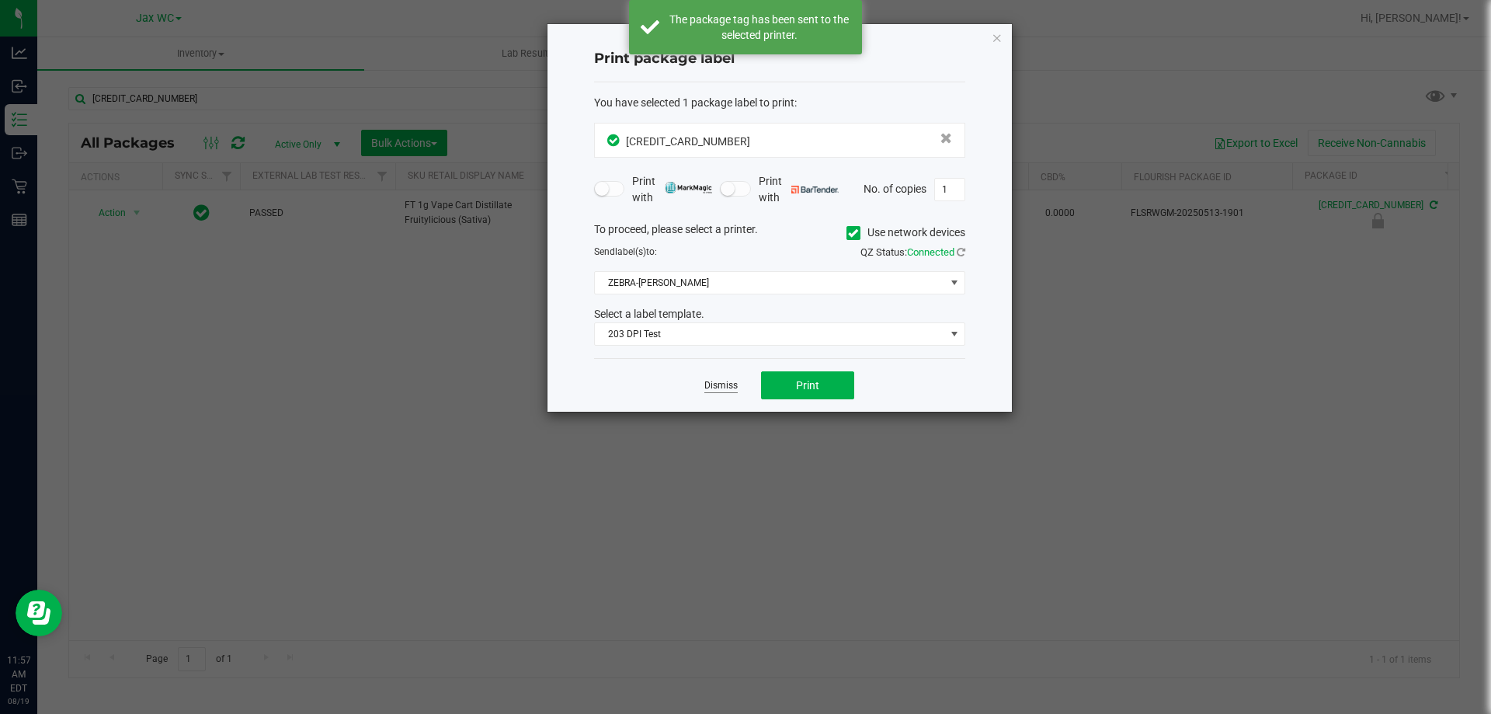
click at [728, 379] on link "Dismiss" at bounding box center [720, 385] width 33 height 13
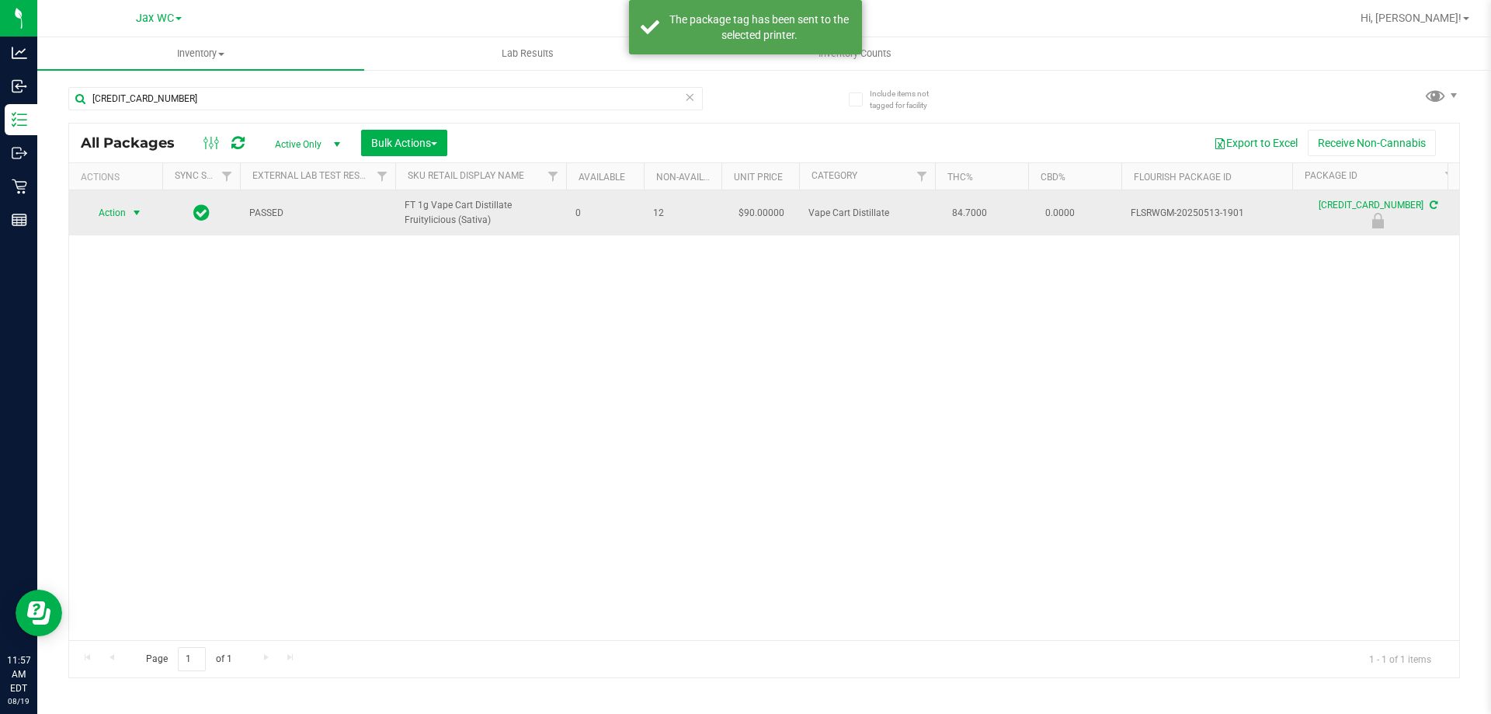
click at [119, 211] on span "Action" at bounding box center [106, 213] width 42 height 22
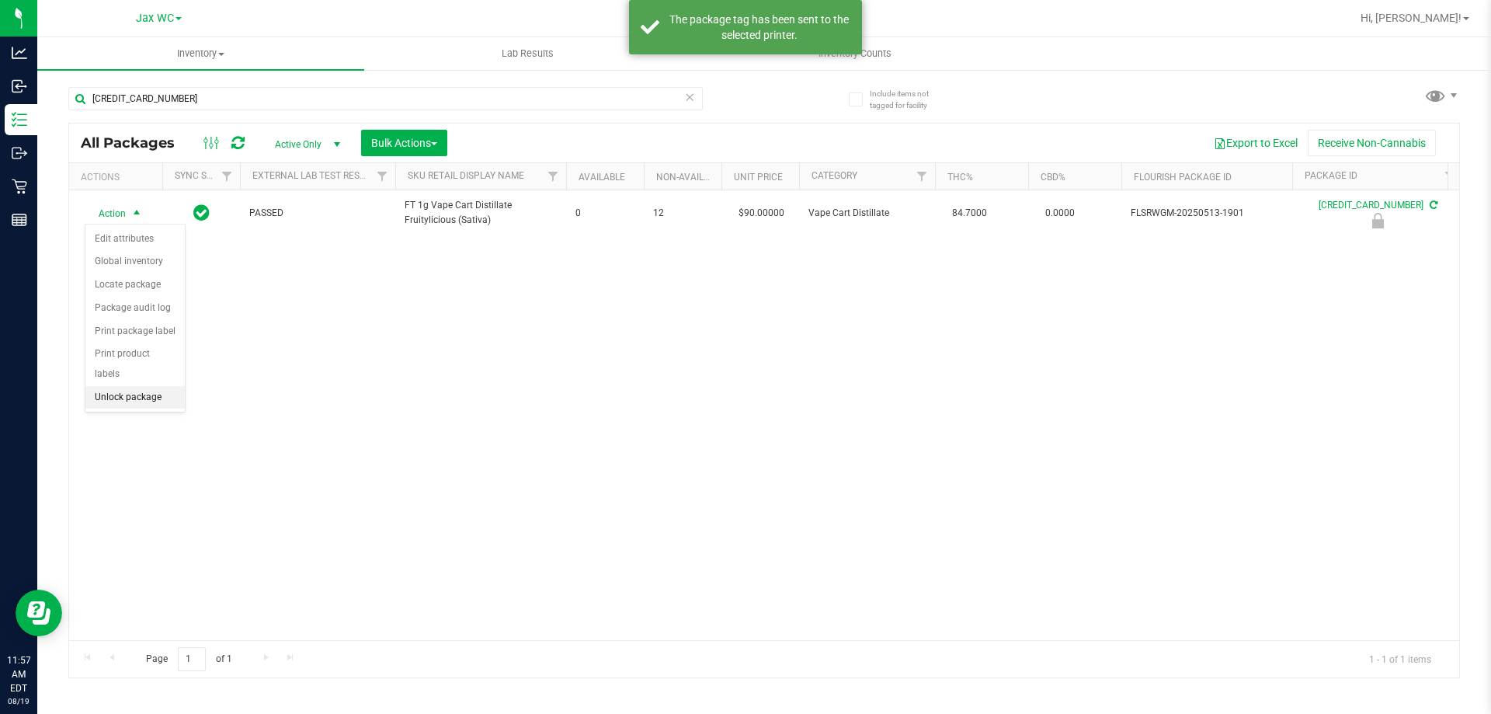
click at [152, 386] on li "Unlock package" at bounding box center [134, 397] width 99 height 23
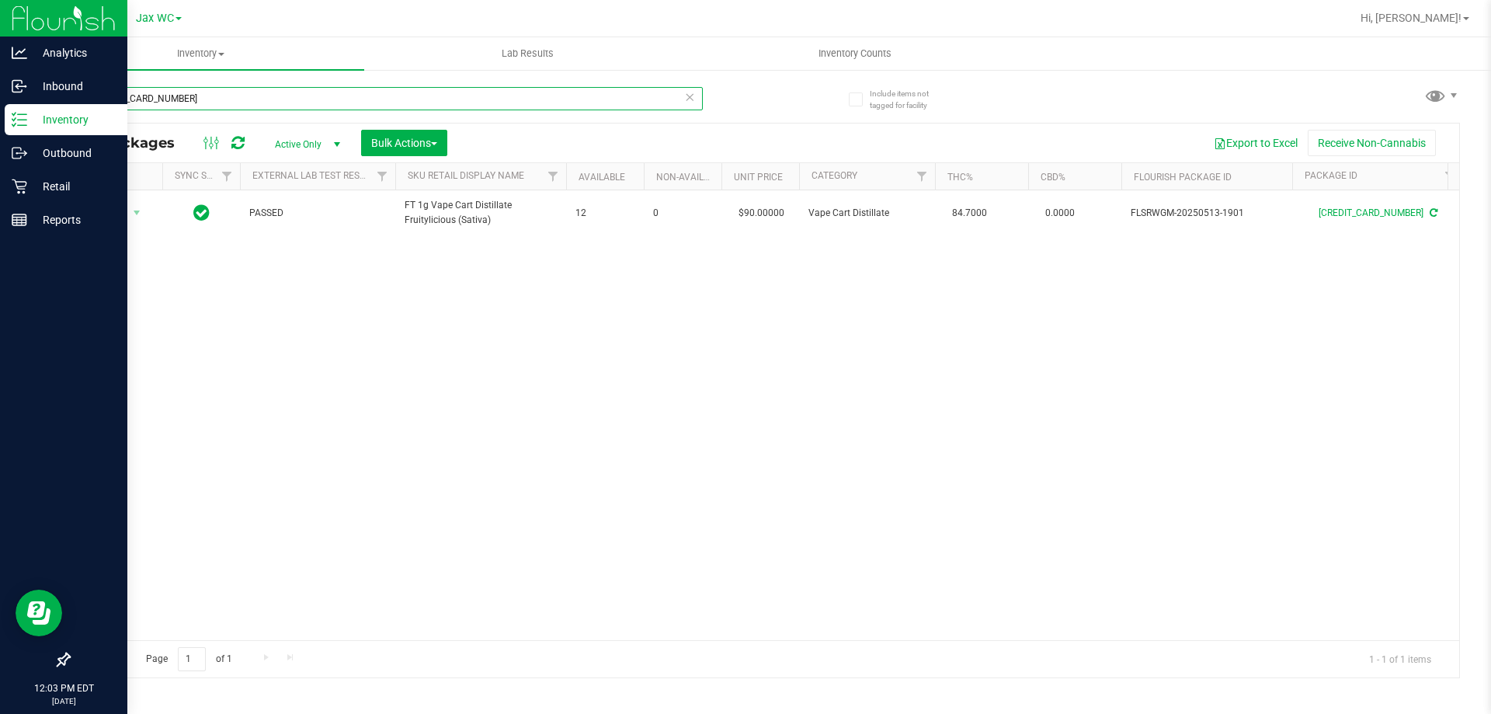
drag, startPoint x: 250, startPoint y: 103, endPoint x: 0, endPoint y: 32, distance: 259.8
click at [0, 38] on div "Analytics Inbound Inventory Outbound Retail Reports 12:03 PM EDT 08/19/2025 08/…" at bounding box center [745, 357] width 1491 height 714
type input "6145891741872211"
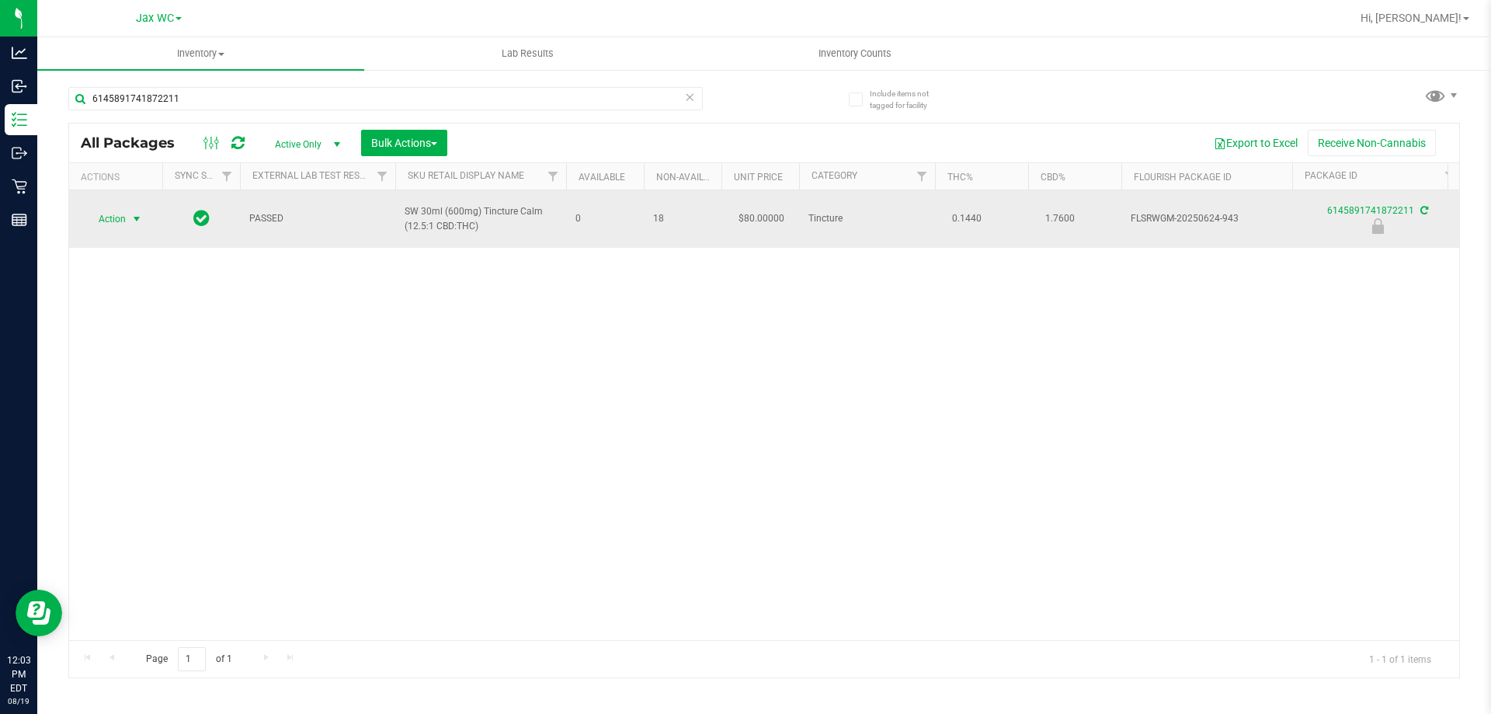
click at [127, 225] on span "select" at bounding box center [136, 219] width 19 height 22
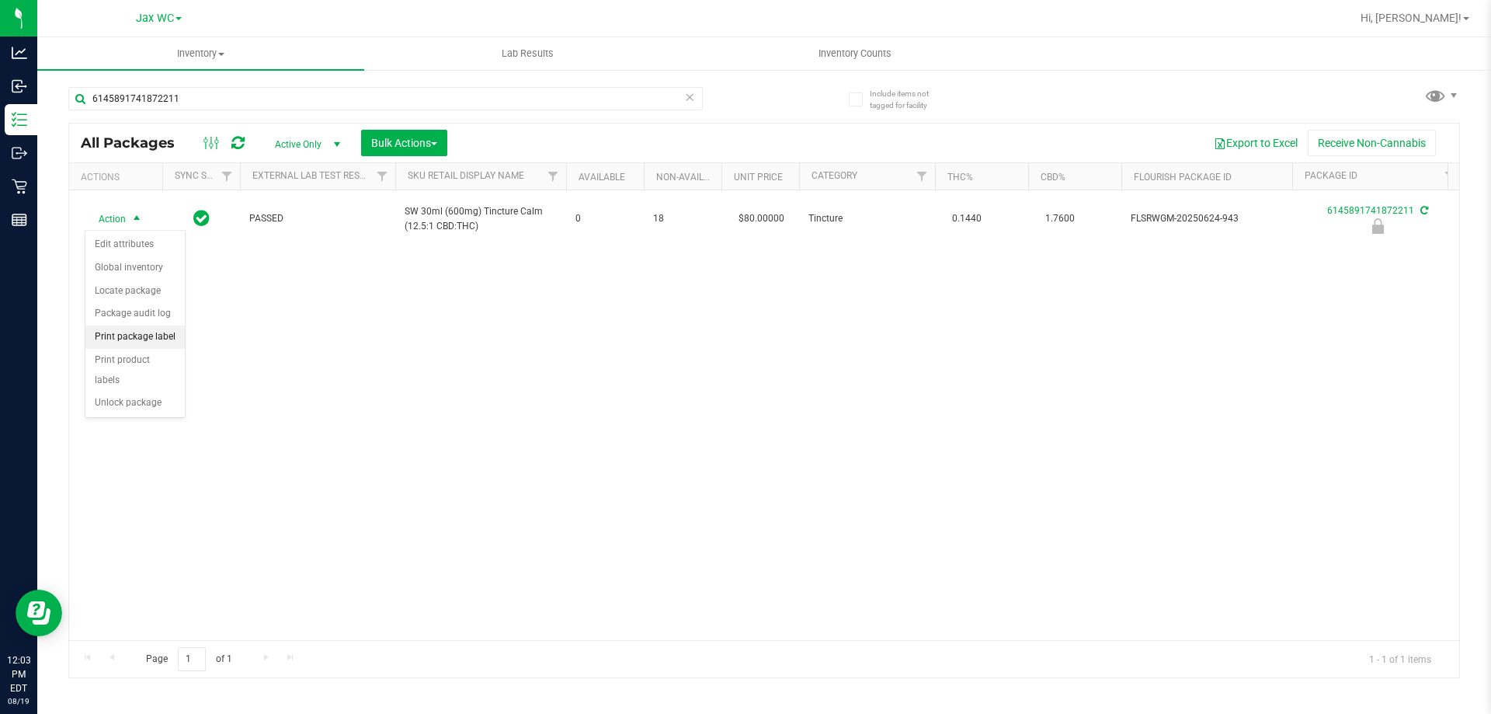
click at [159, 342] on li "Print package label" at bounding box center [134, 336] width 99 height 23
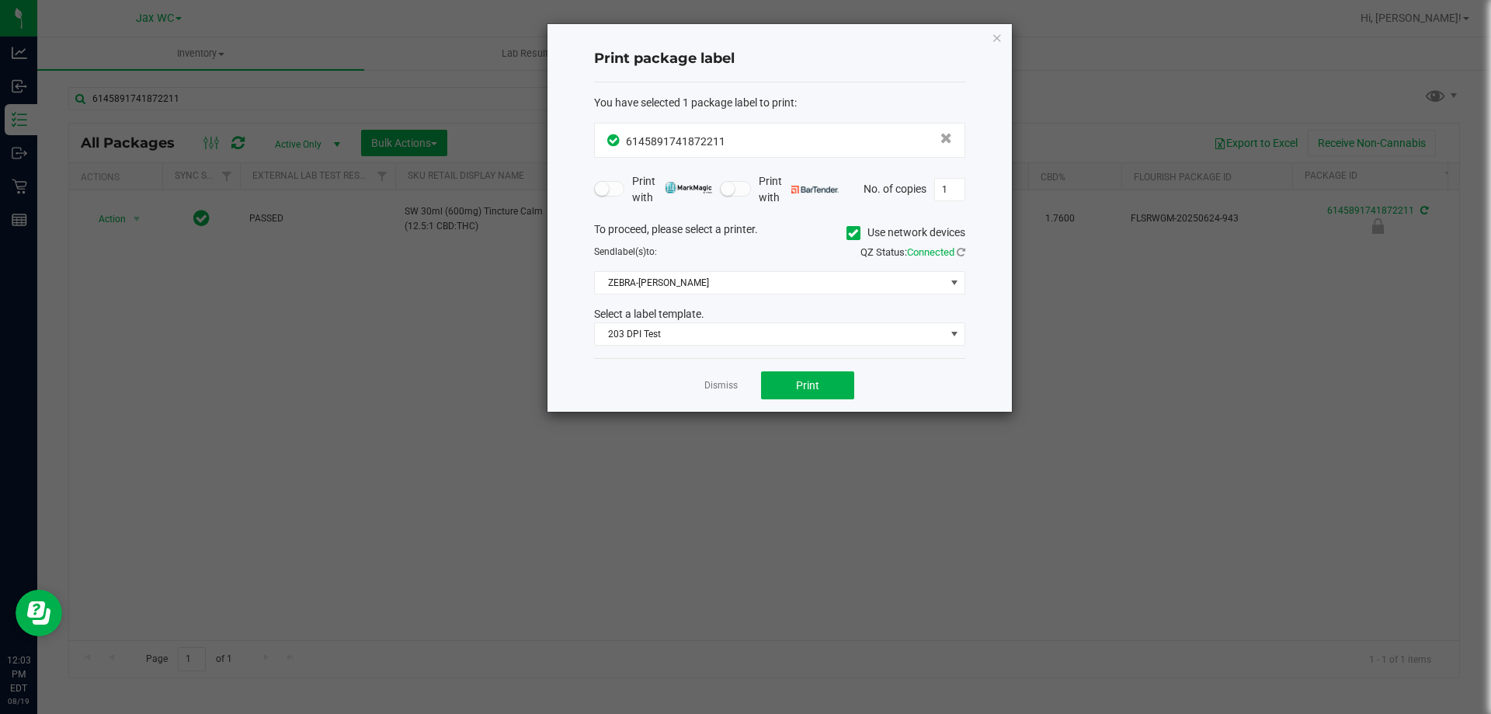
click at [802, 400] on div "Dismiss Print" at bounding box center [779, 385] width 371 height 54
click at [780, 387] on button "Print" at bounding box center [807, 385] width 93 height 28
click at [726, 385] on link "Dismiss" at bounding box center [720, 385] width 33 height 13
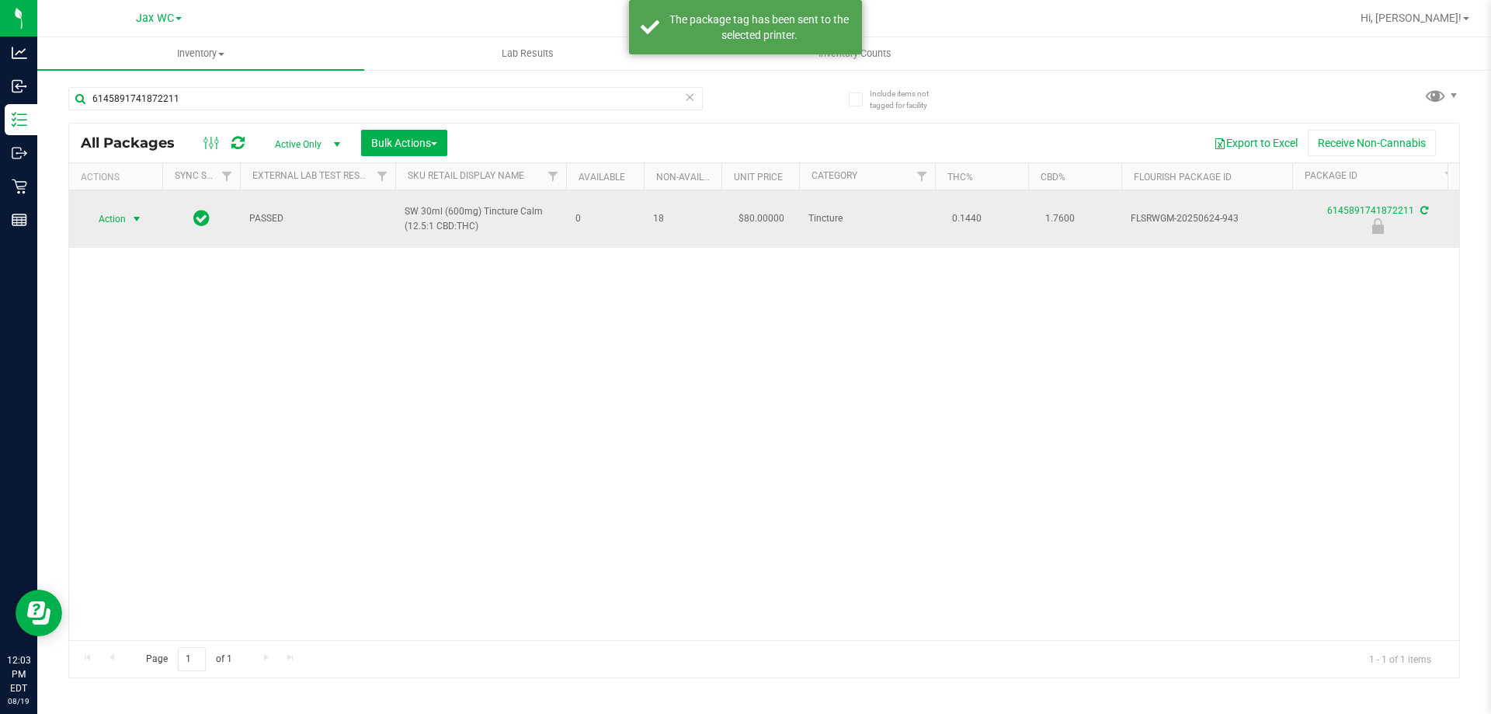
click at [137, 217] on span "select" at bounding box center [136, 219] width 12 height 12
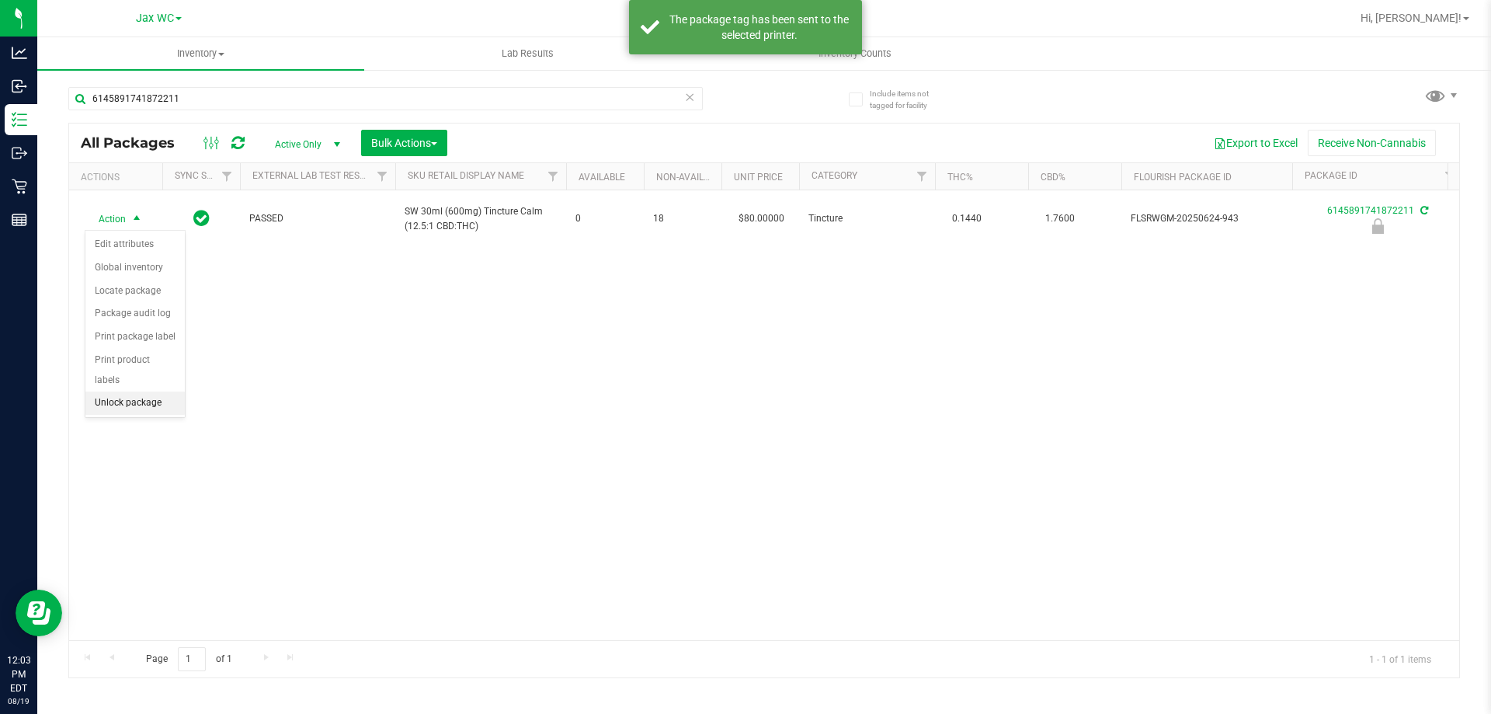
click at [161, 391] on li "Unlock package" at bounding box center [134, 402] width 99 height 23
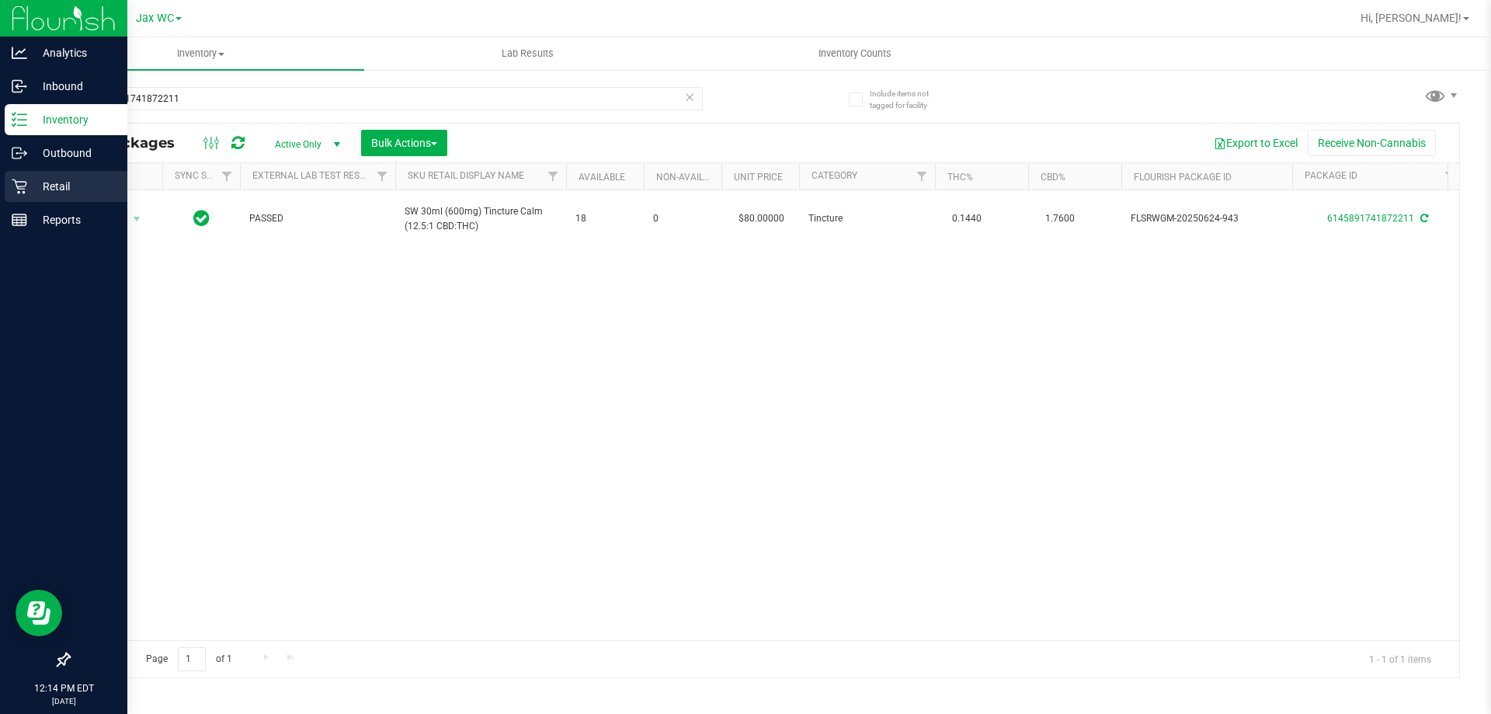
click at [56, 196] on div "Retail" at bounding box center [66, 186] width 123 height 31
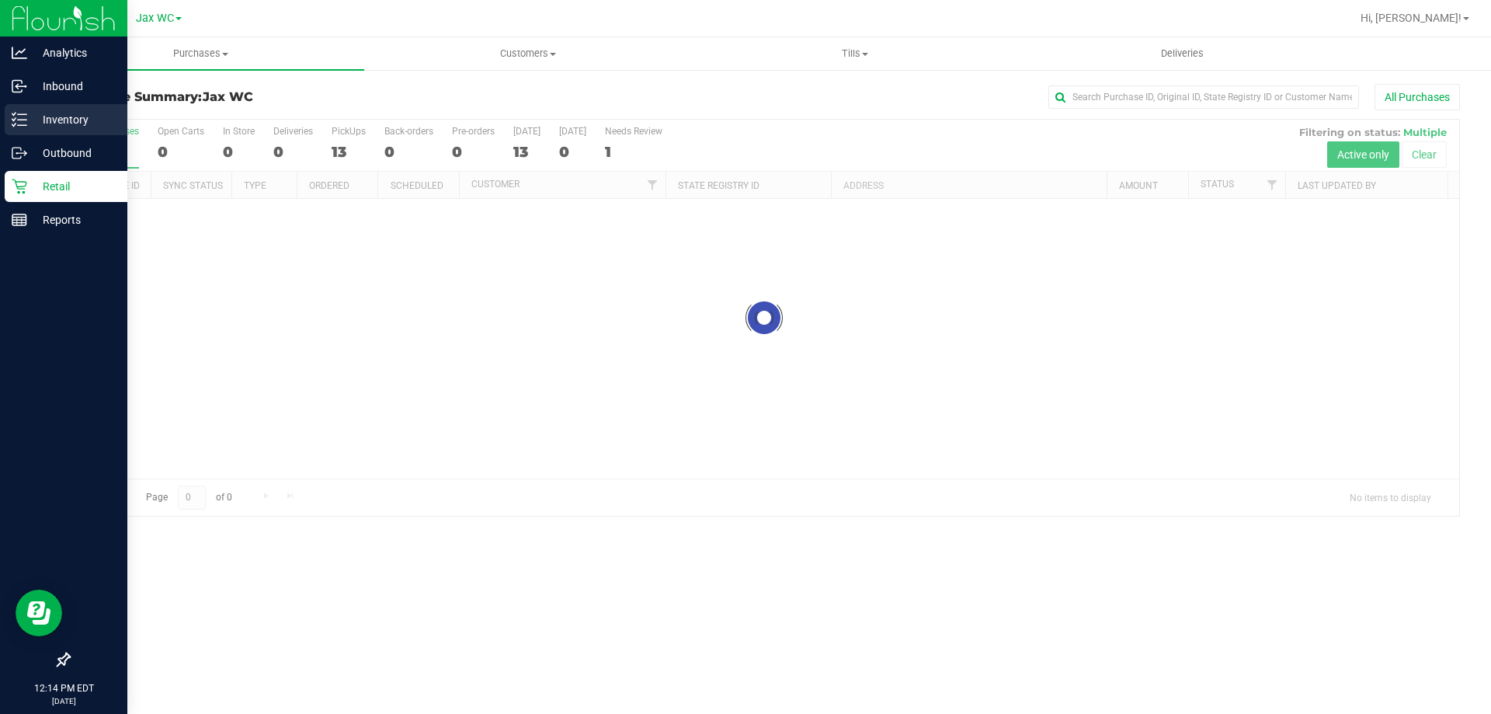
click at [59, 114] on p "Inventory" at bounding box center [73, 119] width 93 height 19
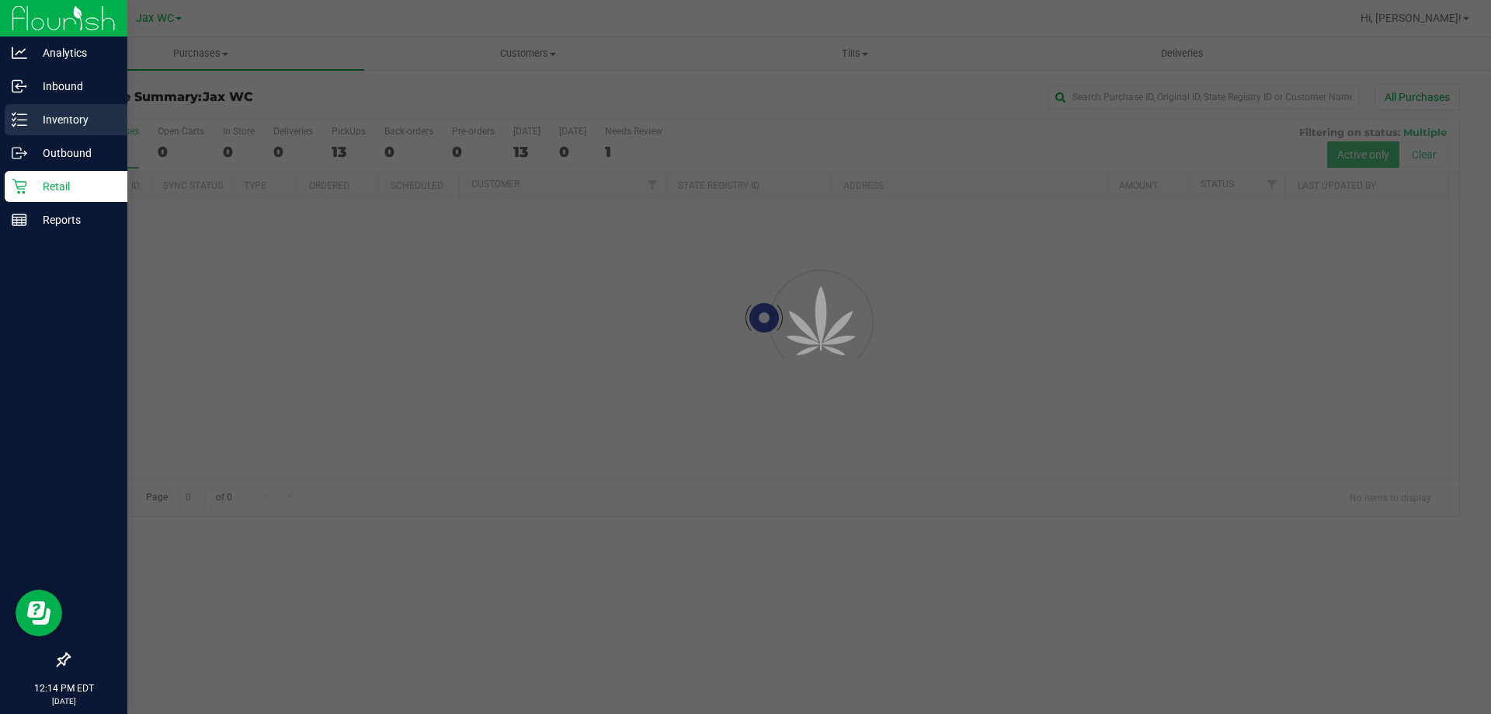
click at [59, 114] on p "Inventory" at bounding box center [73, 119] width 93 height 19
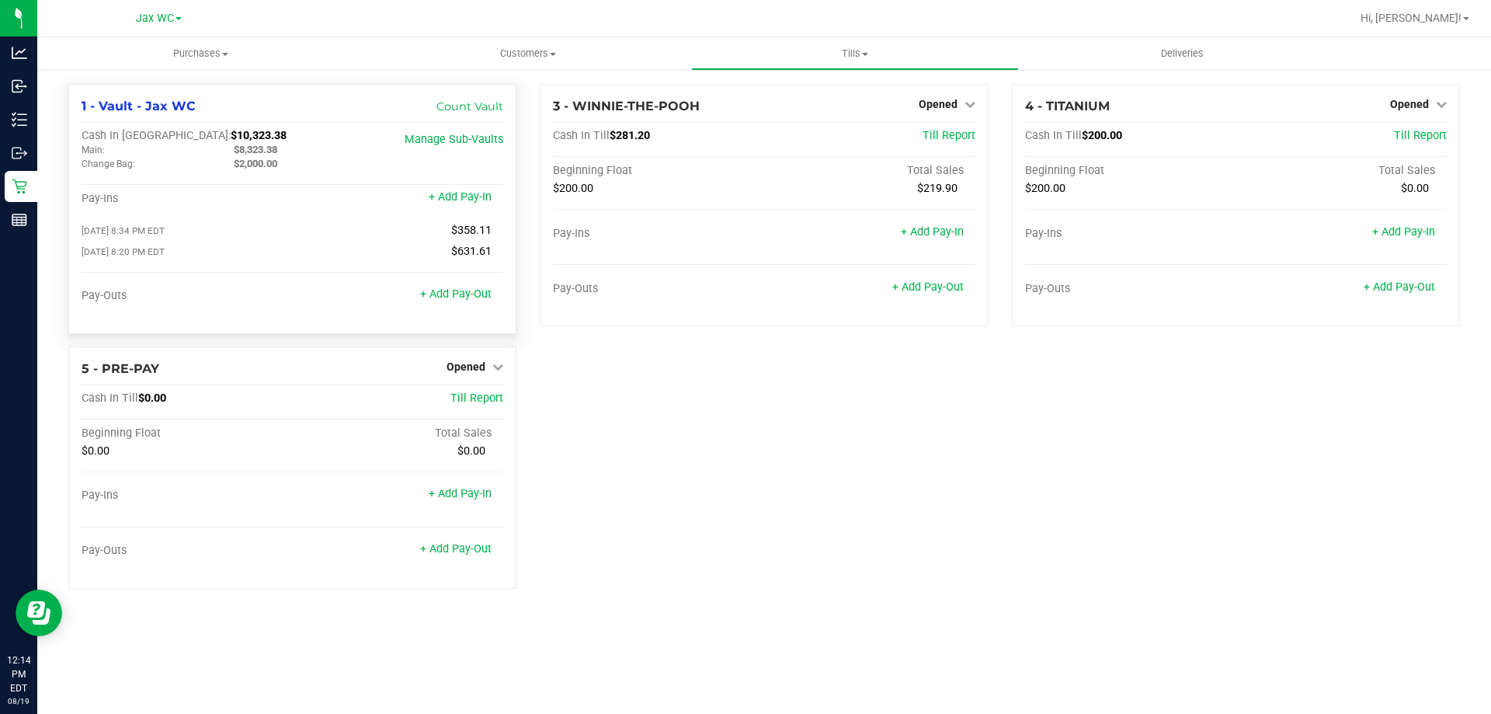
click at [454, 288] on div "+ Add Pay-Out" at bounding box center [455, 284] width 71 height 33
click at [455, 299] on link "+ Add Pay-Out" at bounding box center [455, 293] width 71 height 13
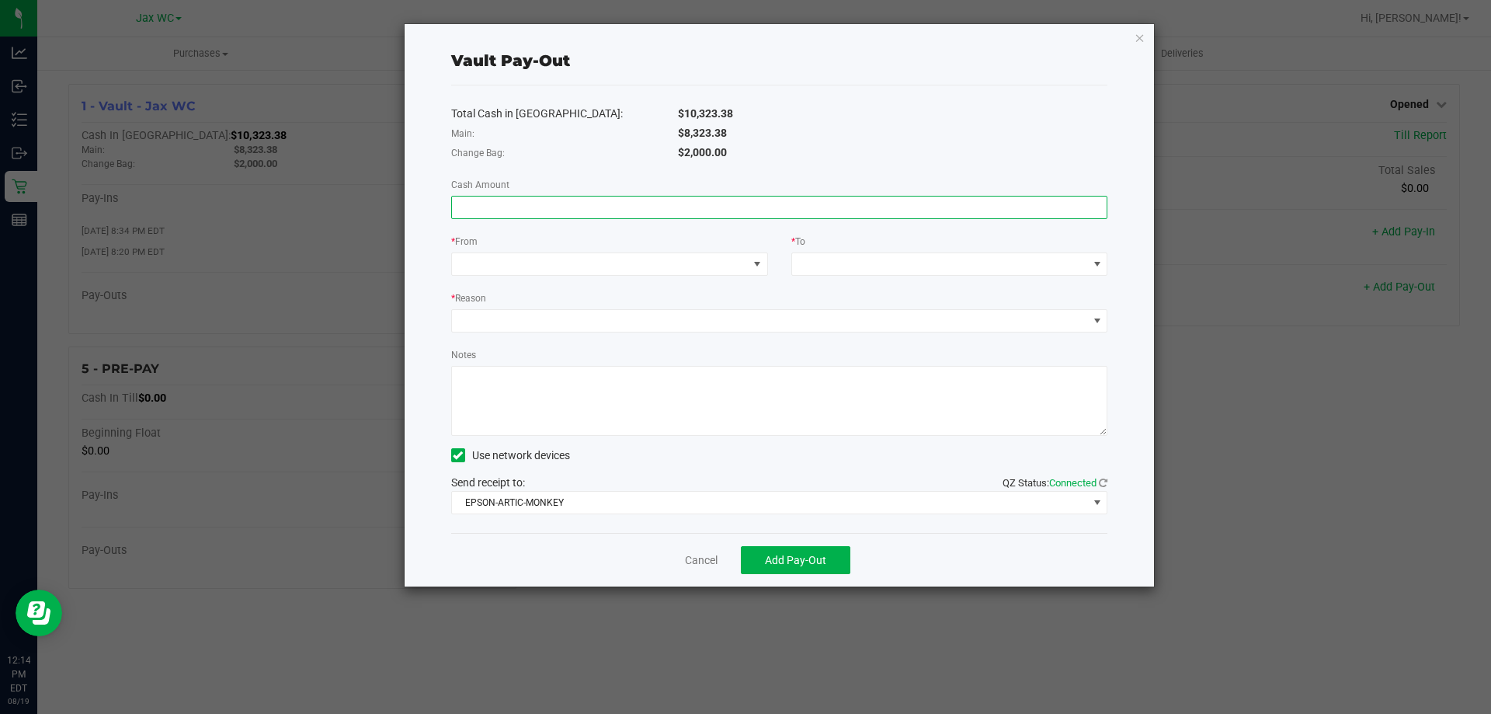
click at [517, 209] on input at bounding box center [779, 207] width 655 height 22
type input "$8,323.38"
click at [751, 264] on span at bounding box center [757, 264] width 12 height 12
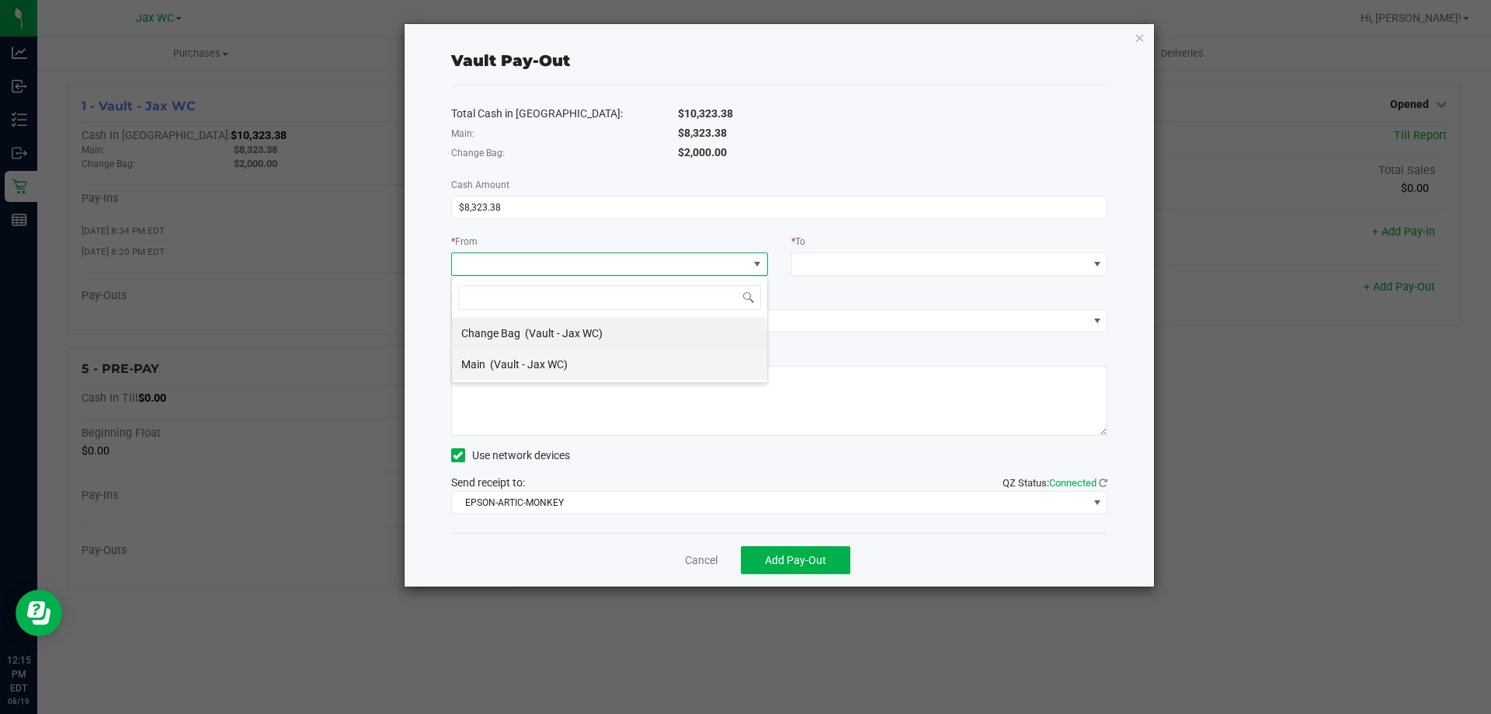
click at [492, 361] on span "(Vault - Jax WC)" at bounding box center [529, 364] width 78 height 12
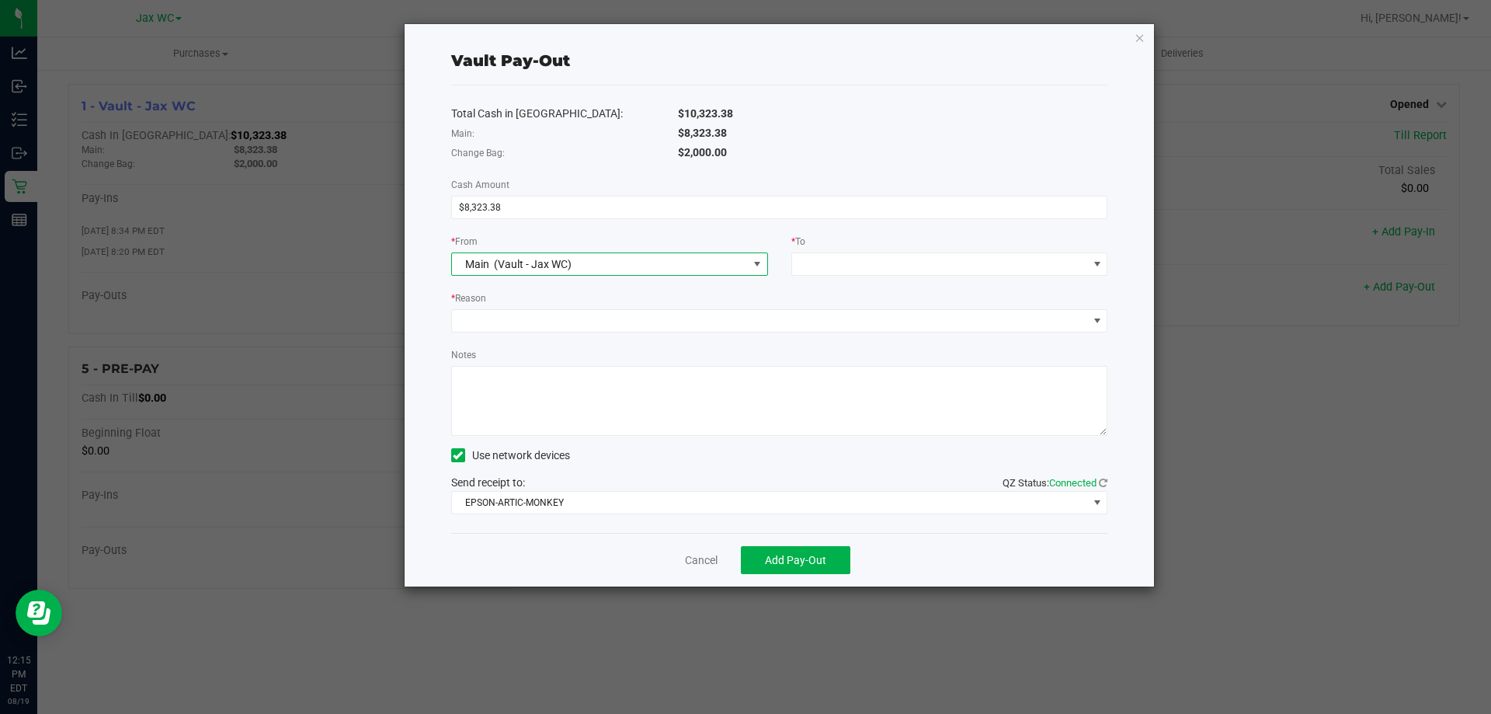
drag, startPoint x: 926, startPoint y: 228, endPoint x: 912, endPoint y: 247, distance: 23.9
click at [923, 229] on div "Total Cash in Vault: $10,323.38 Main: $8,323.38 Change Bag: $2,000.00 Cash Amou…" at bounding box center [779, 308] width 657 height 447
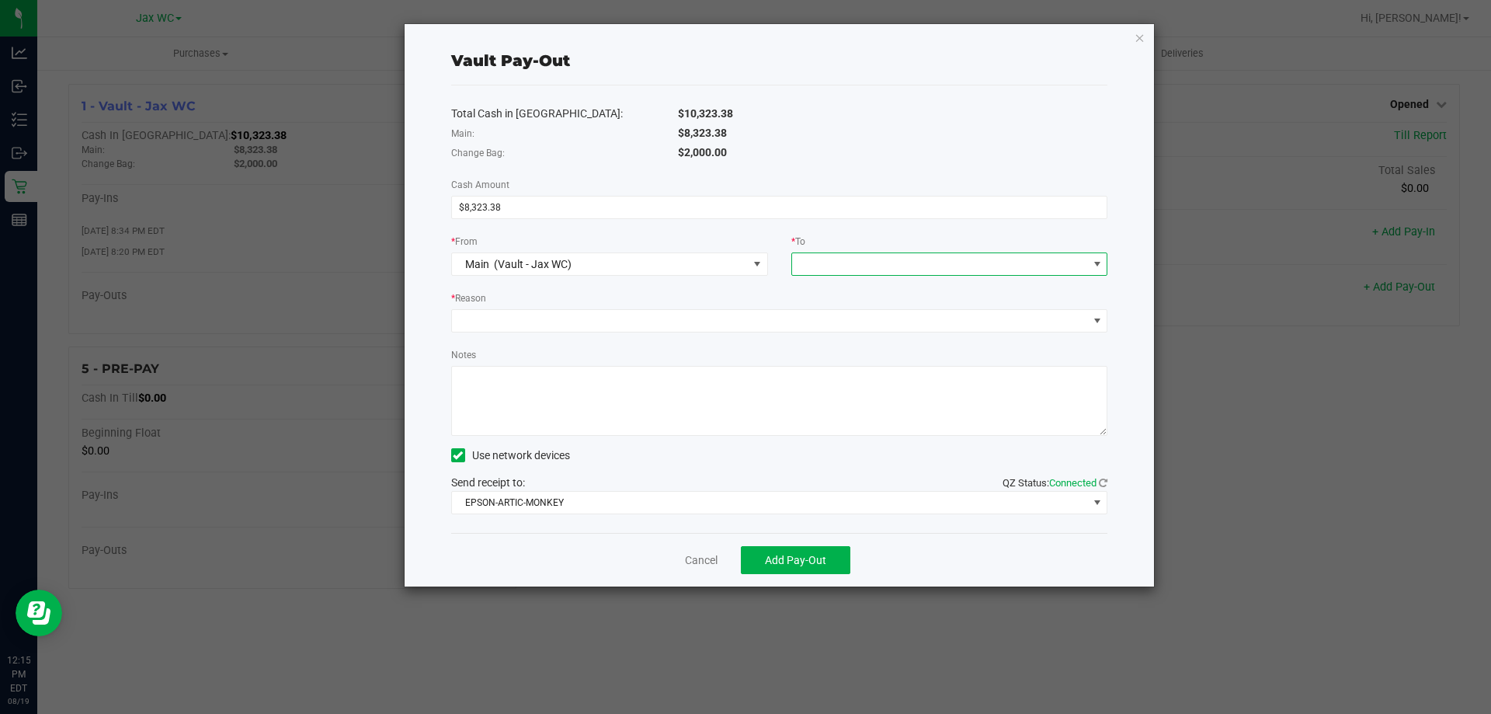
click at [906, 265] on span at bounding box center [940, 264] width 296 height 22
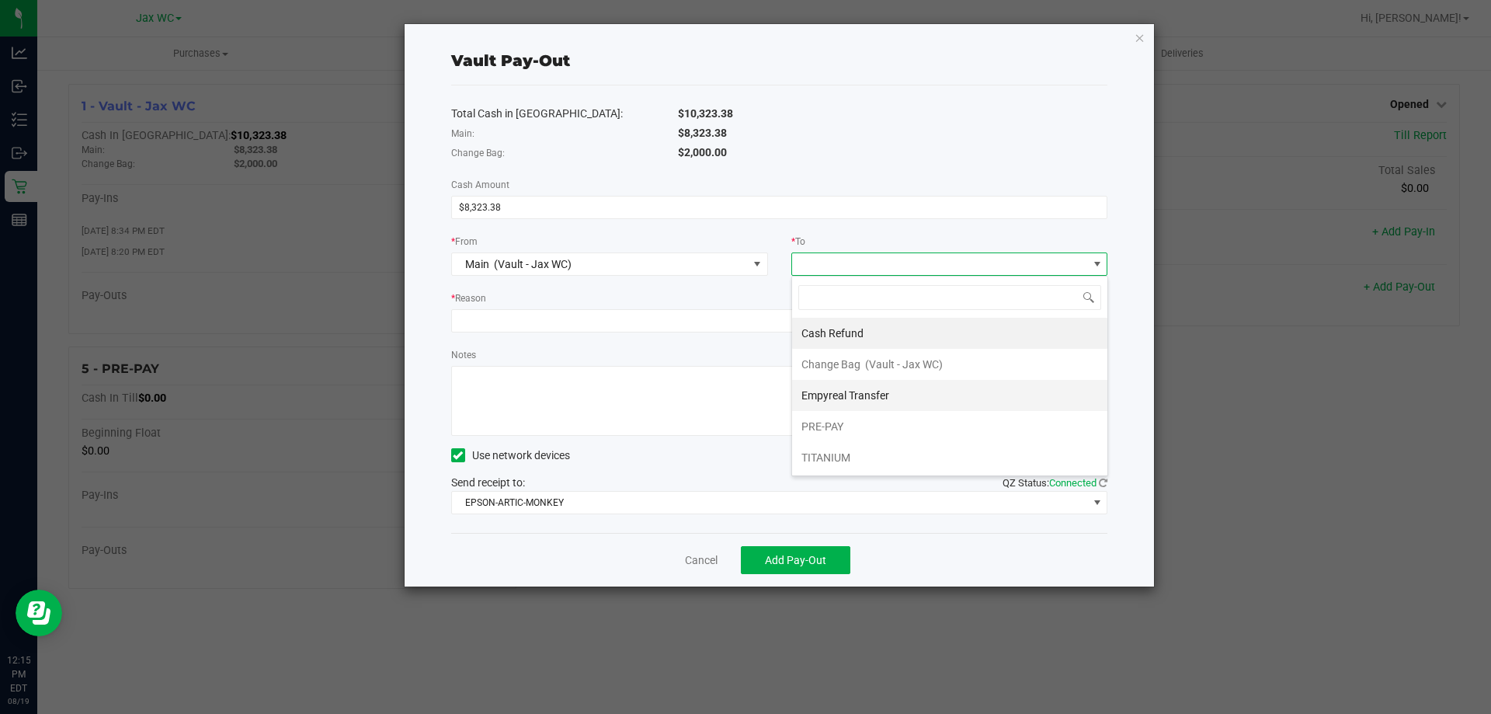
click at [828, 390] on span "Empyreal Transfer" at bounding box center [845, 395] width 88 height 12
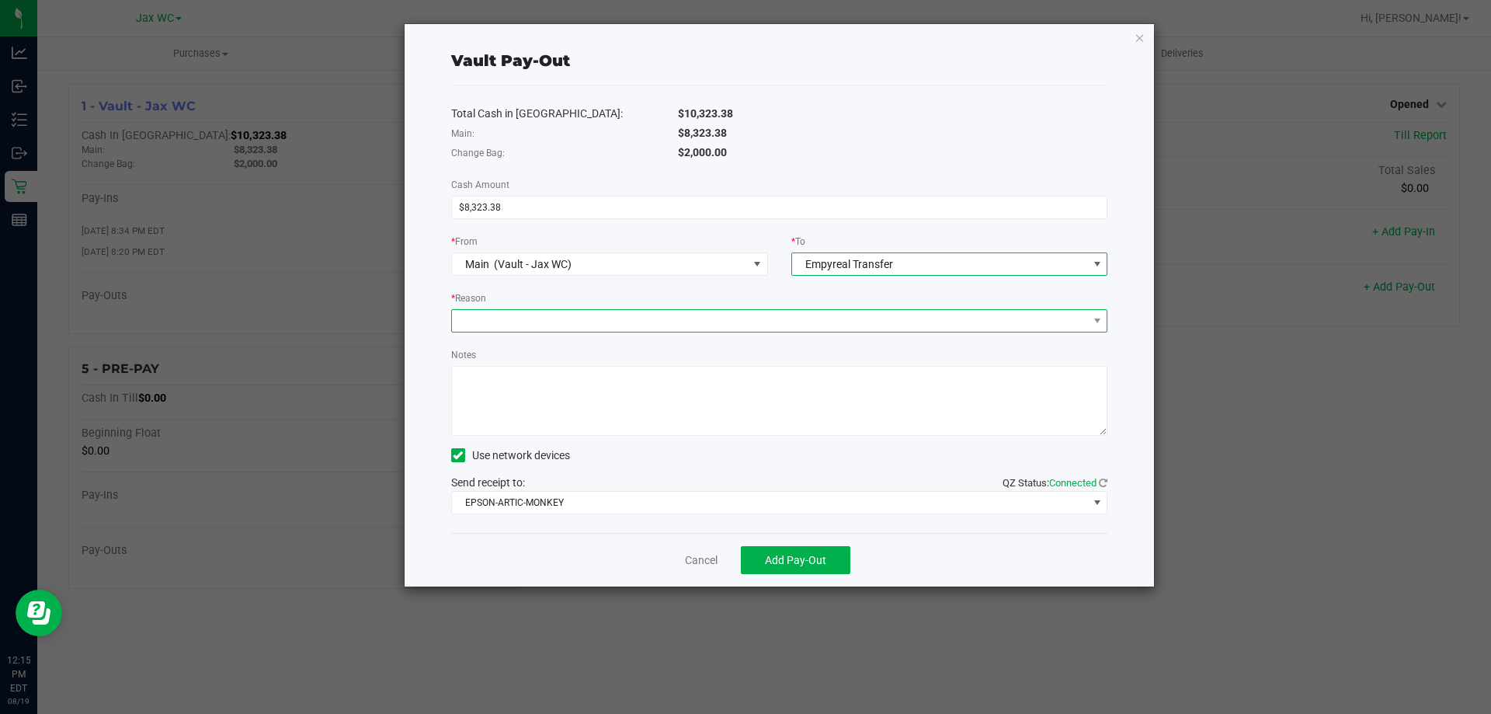
click at [711, 312] on span at bounding box center [770, 321] width 636 height 22
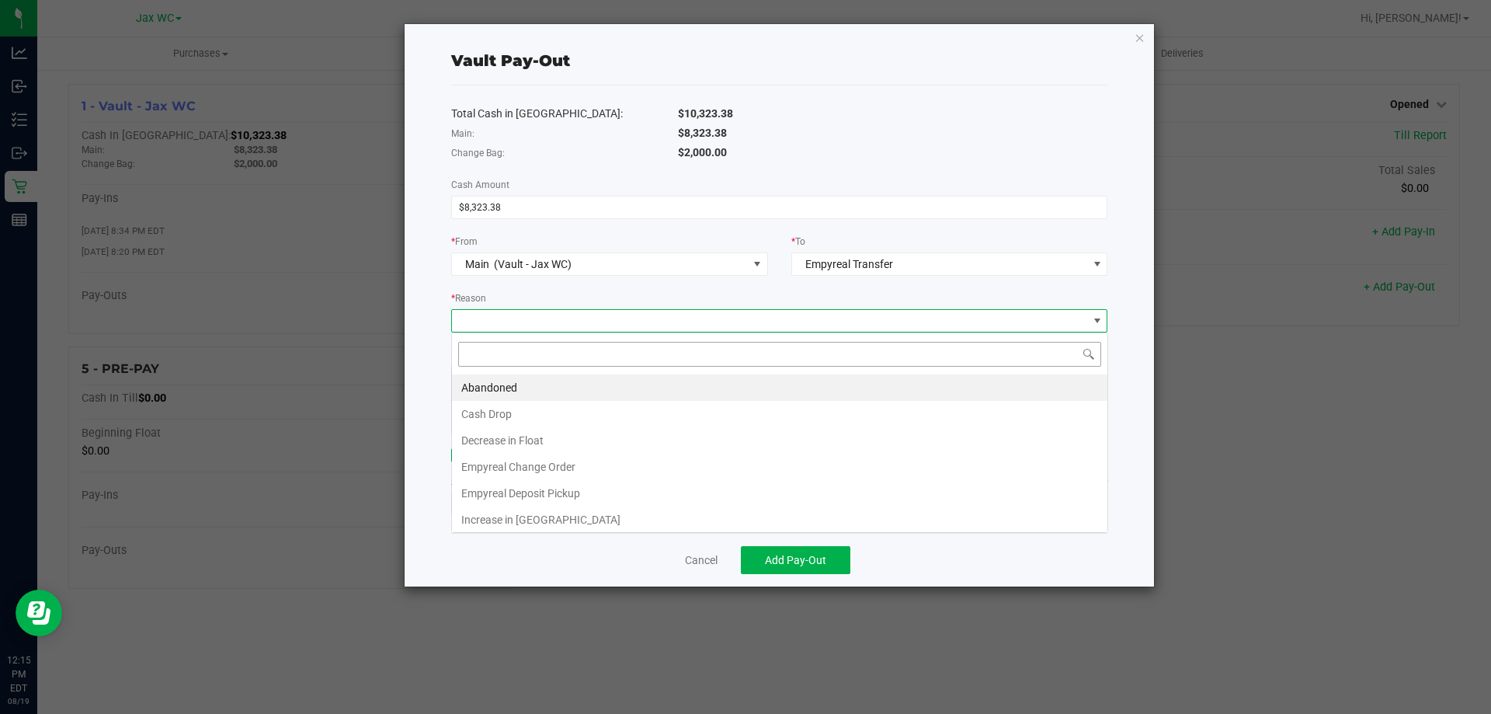
scroll to position [23, 656]
click at [494, 412] on li "Cash Drop" at bounding box center [779, 414] width 655 height 26
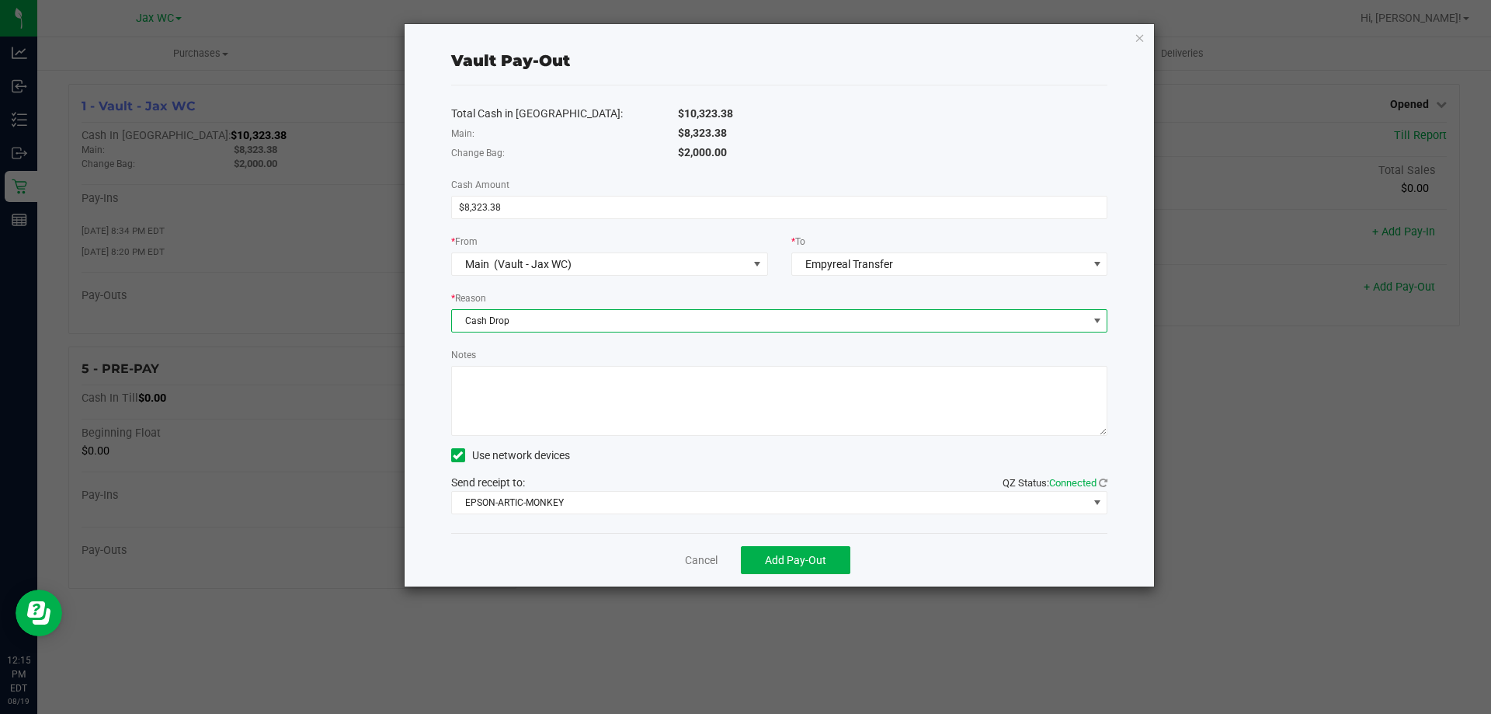
click at [521, 329] on span "Cash Drop" at bounding box center [770, 321] width 636 height 22
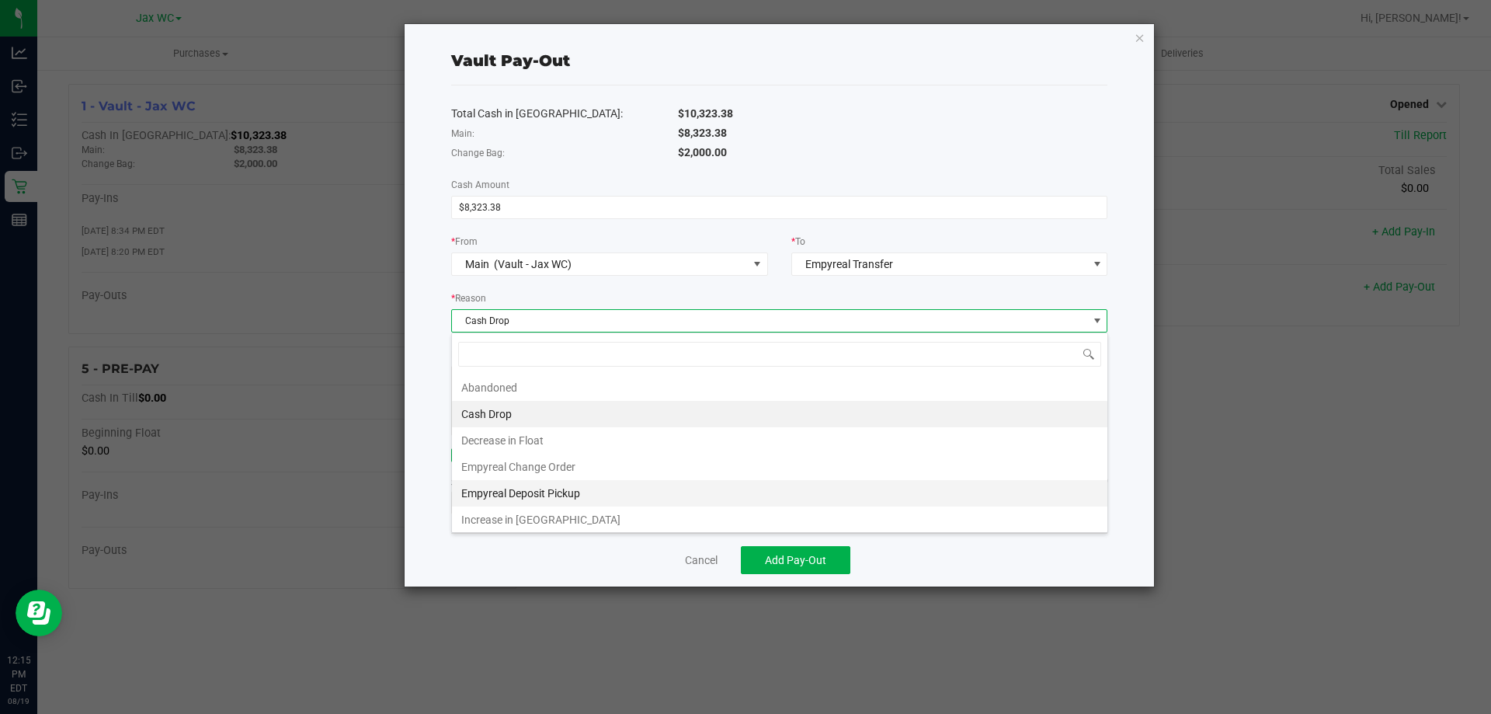
click at [508, 488] on li "Empyreal Deposit Pickup" at bounding box center [779, 493] width 655 height 26
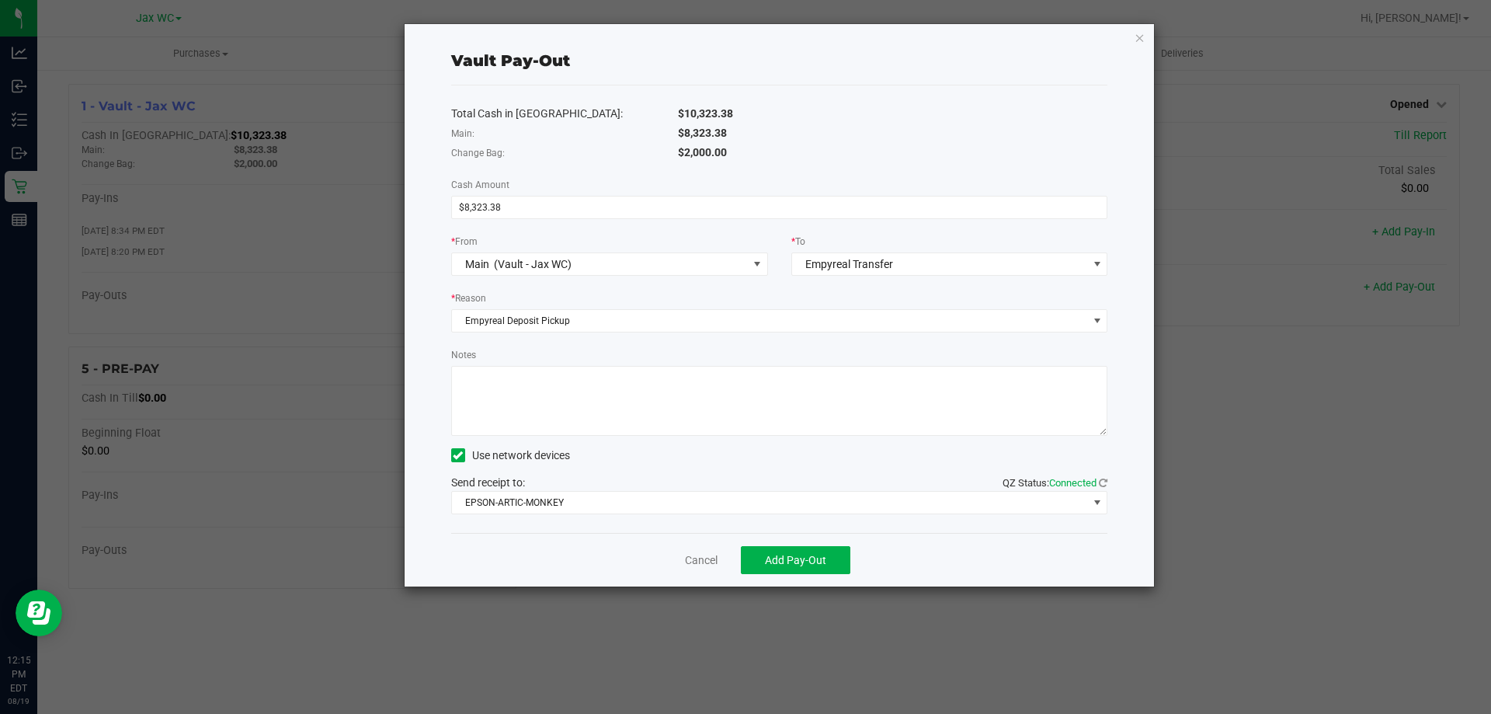
click at [590, 378] on textarea "Notes" at bounding box center [779, 401] width 657 height 70
type textarea "JH"
click at [550, 505] on span "EPSON-ARTIC-MONKEY" at bounding box center [770, 503] width 636 height 22
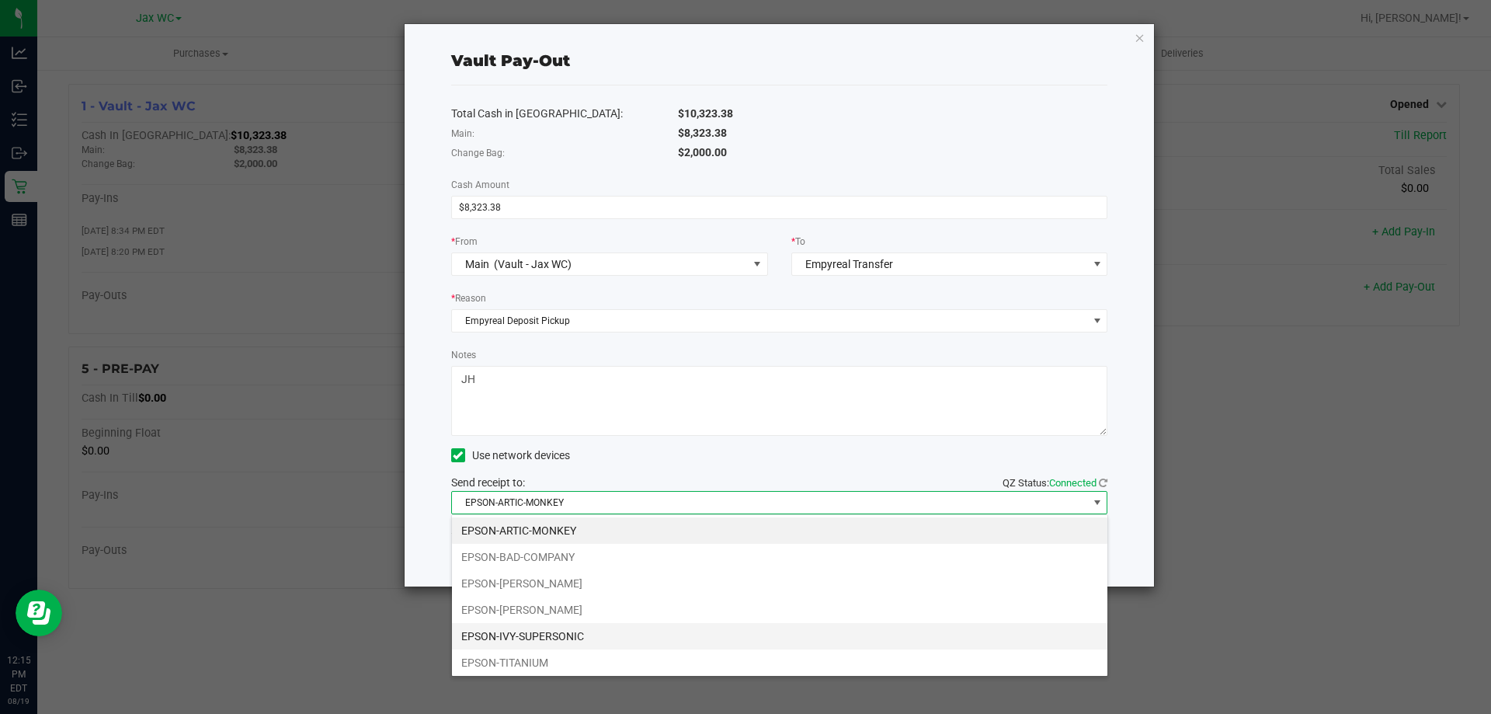
click at [553, 641] on li "EPSON-IVY-SUPERSONIC" at bounding box center [779, 636] width 655 height 26
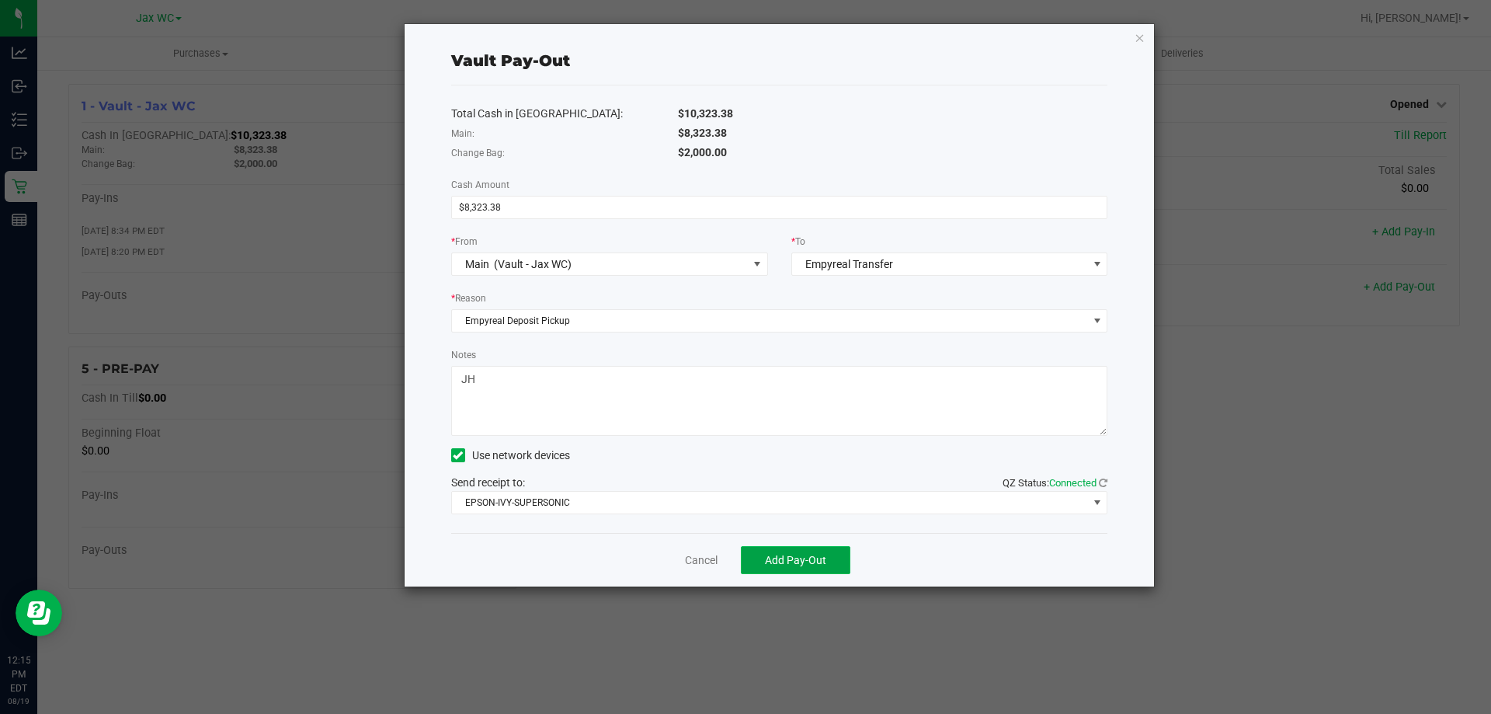
click at [827, 559] on button "Add Pay-Out" at bounding box center [795, 560] width 109 height 28
click at [682, 546] on div "Dismiss Reprint Receipt" at bounding box center [779, 560] width 657 height 54
click at [693, 559] on link "Dismiss" at bounding box center [695, 560] width 37 height 16
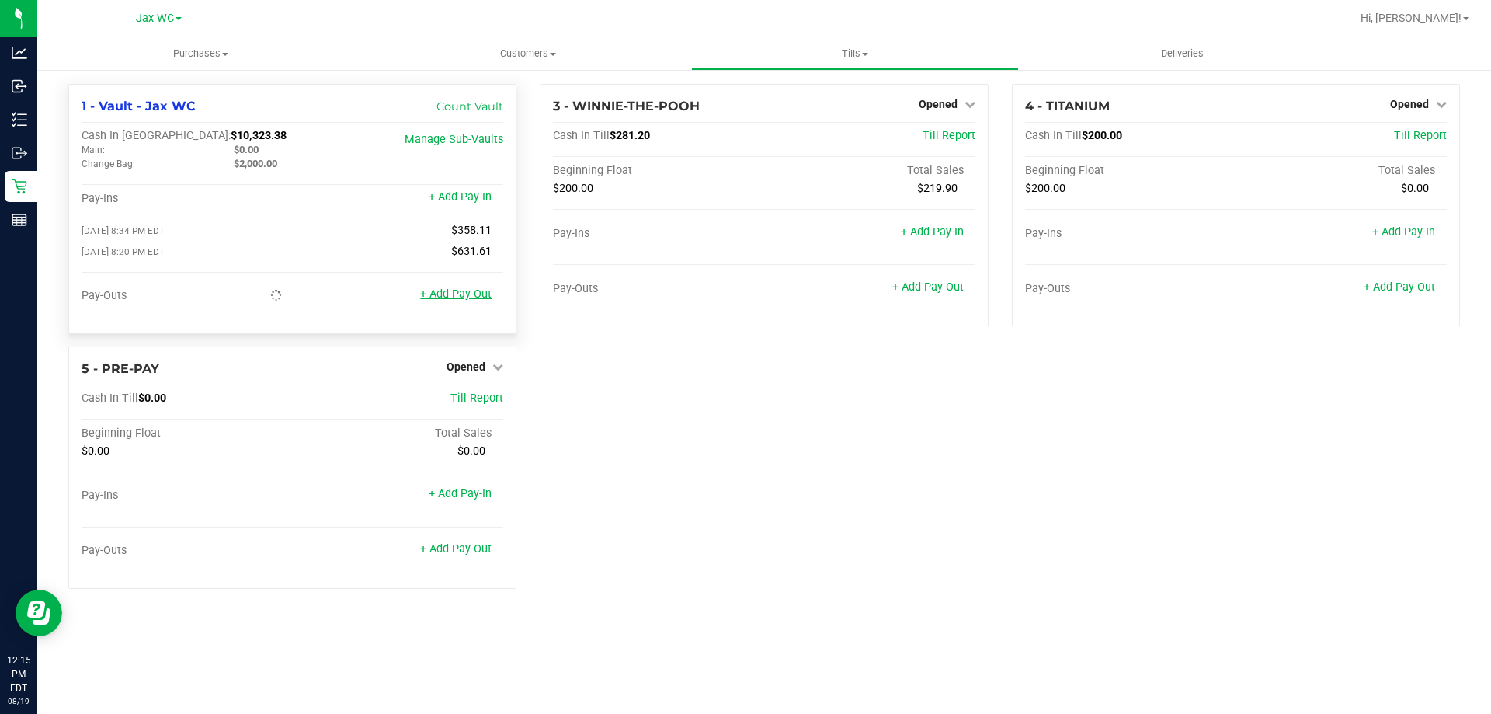
click at [482, 292] on link "+ Add Pay-Out" at bounding box center [455, 293] width 71 height 13
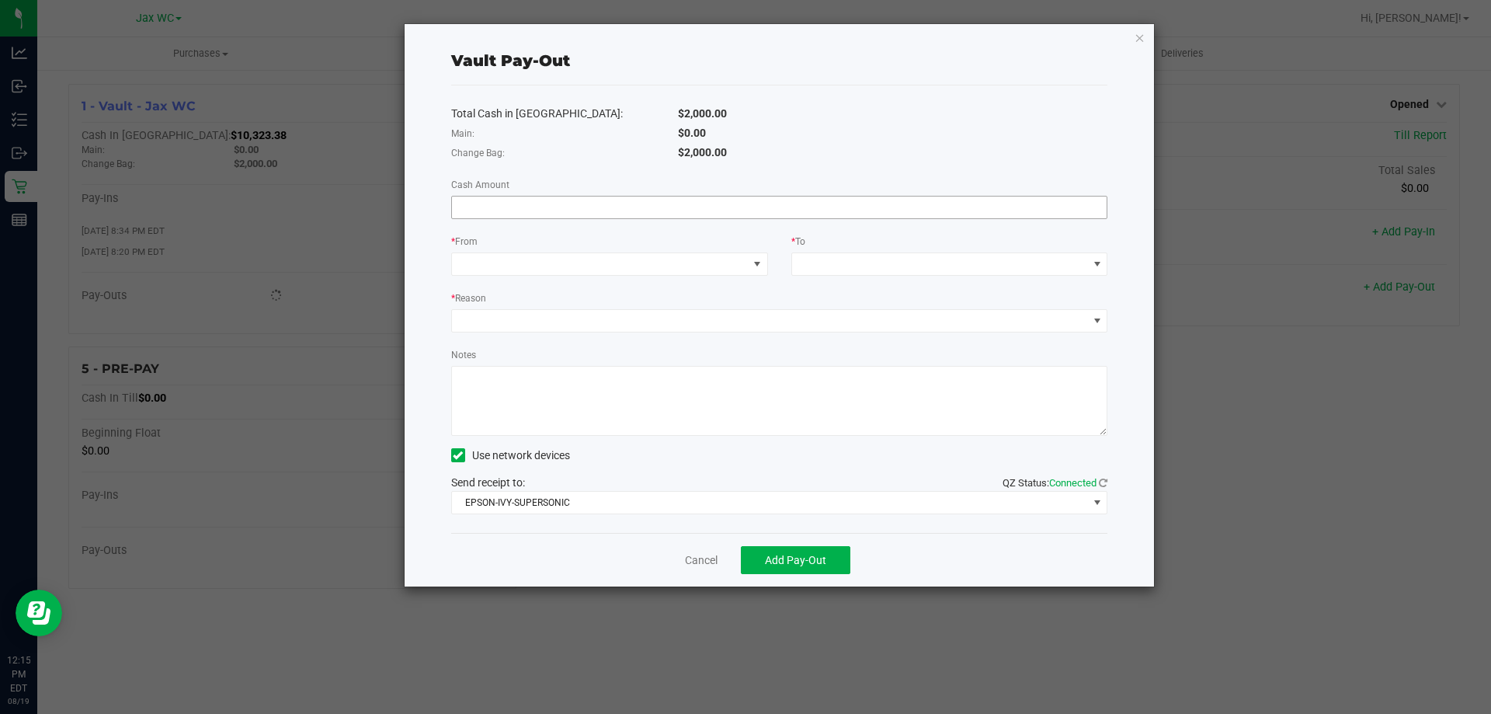
click at [526, 196] on span at bounding box center [779, 207] width 657 height 23
click at [590, 203] on input at bounding box center [779, 207] width 655 height 22
type input "0"
type input "$1,280.00"
click at [753, 266] on span at bounding box center [757, 264] width 12 height 12
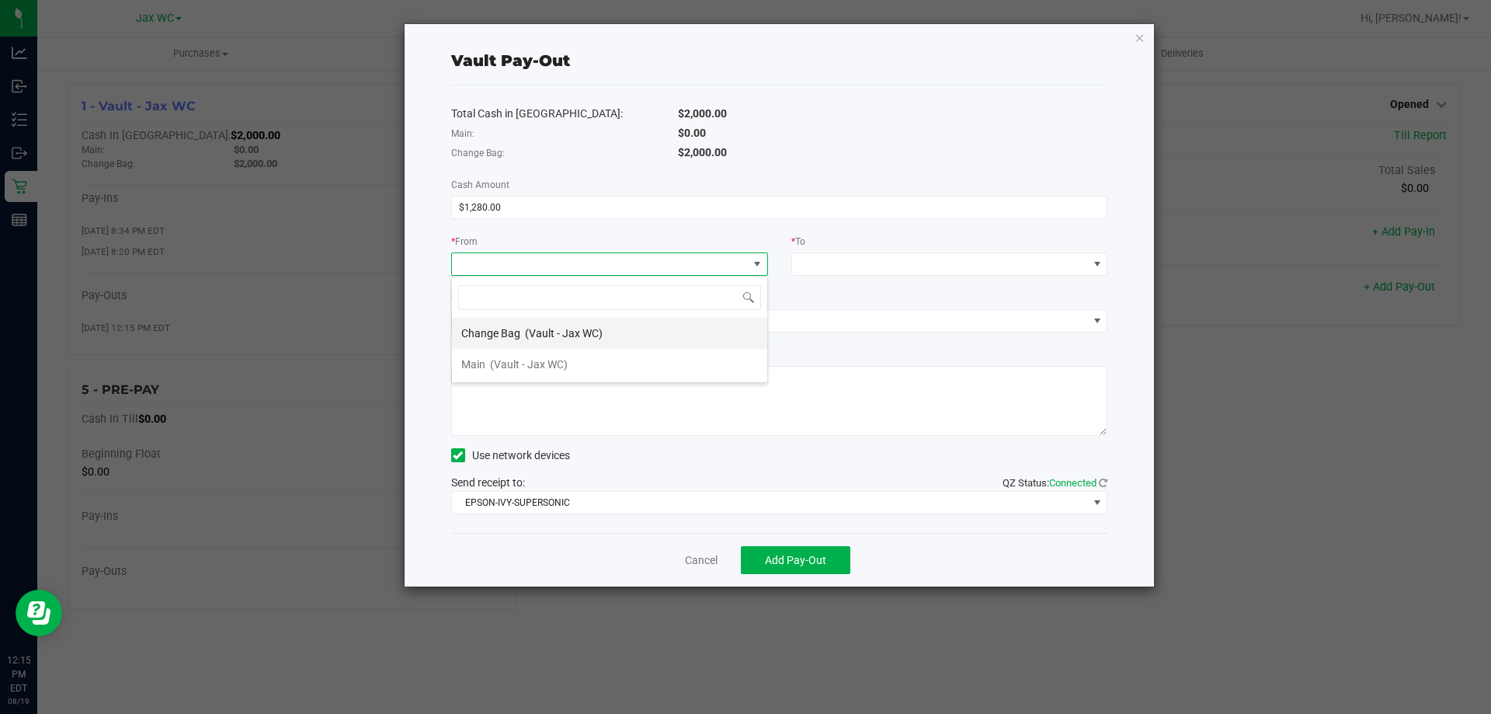
scroll to position [23, 317]
click at [552, 321] on div "Change Bag (Vault - Jax WC)" at bounding box center [531, 333] width 141 height 28
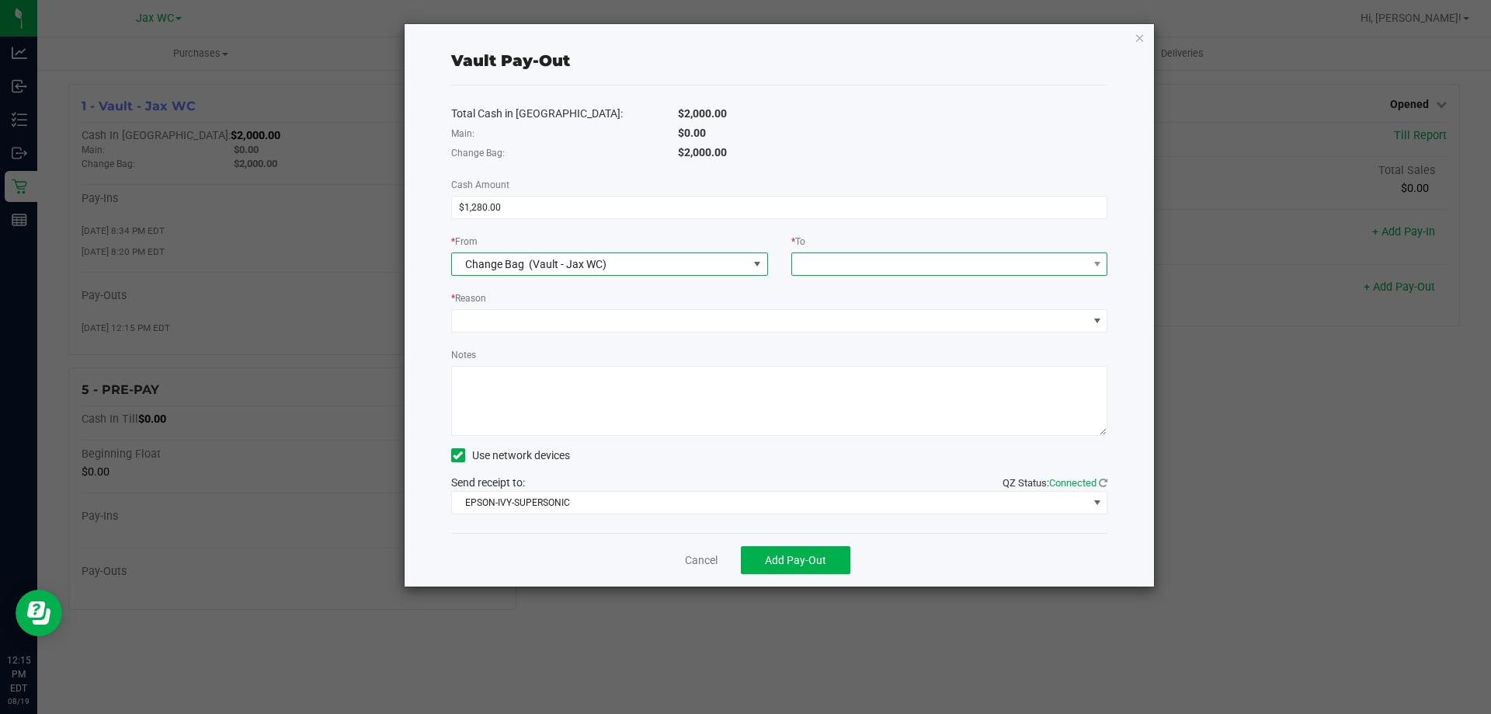
click at [840, 266] on span at bounding box center [940, 264] width 296 height 22
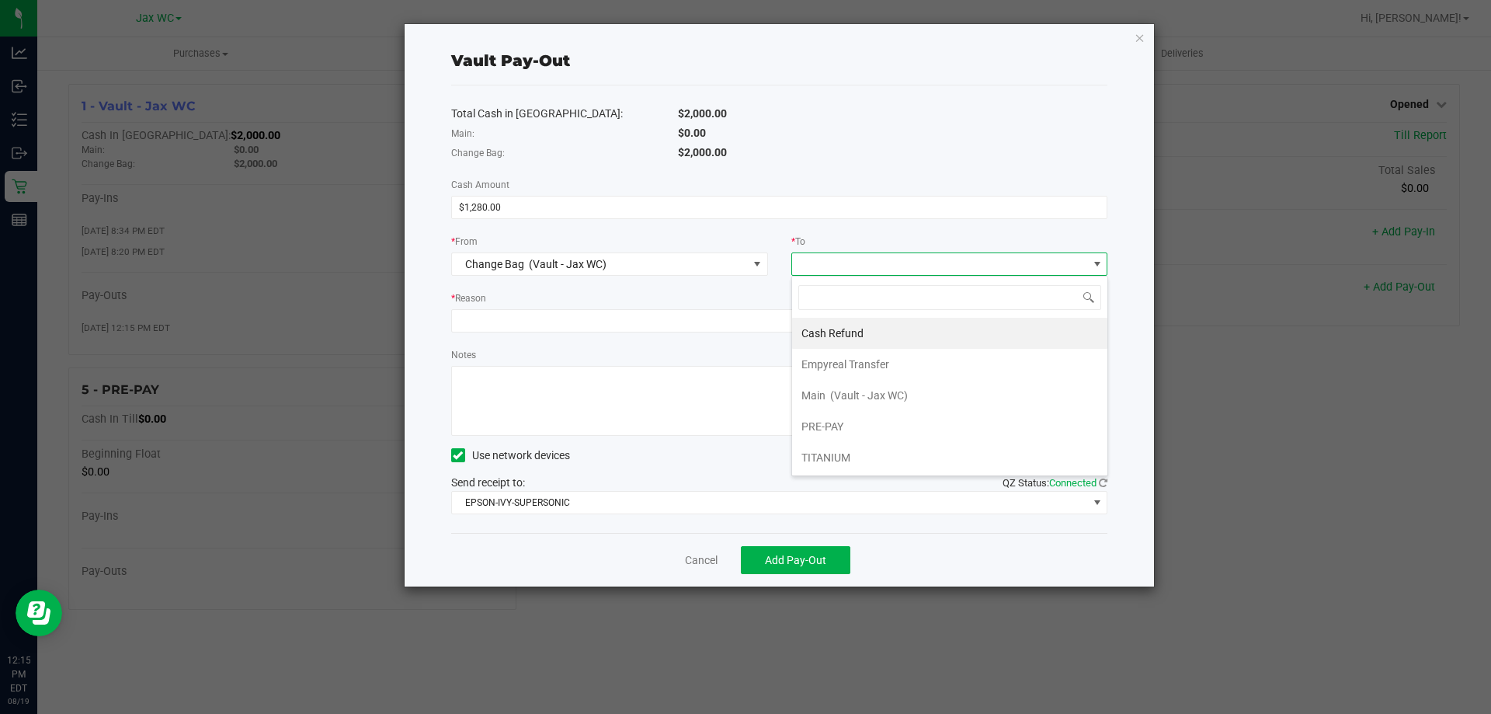
click at [871, 389] on span "(Vault - Jax WC)" at bounding box center [869, 395] width 78 height 12
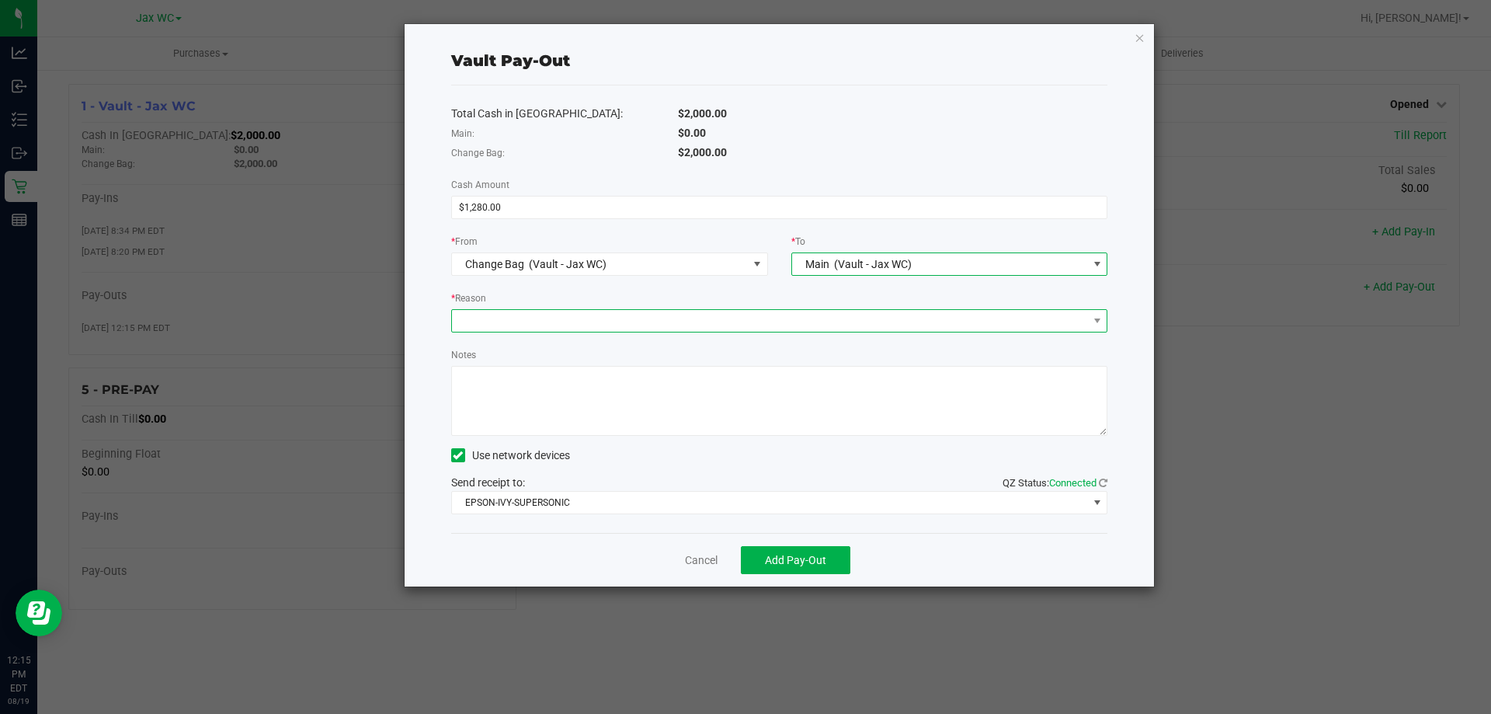
click at [768, 328] on span at bounding box center [770, 321] width 636 height 22
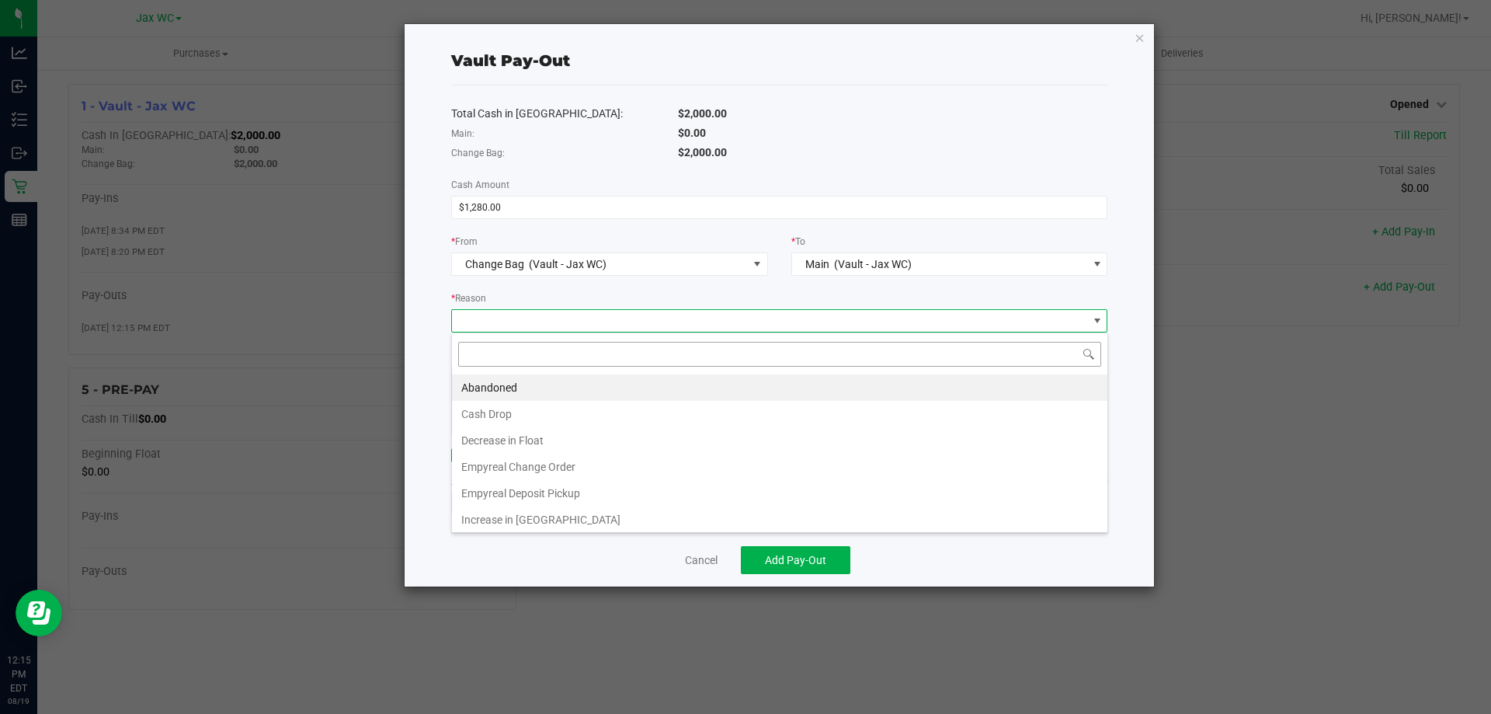
scroll to position [23, 656]
click at [571, 473] on li "Empyreal Change Order" at bounding box center [779, 466] width 655 height 26
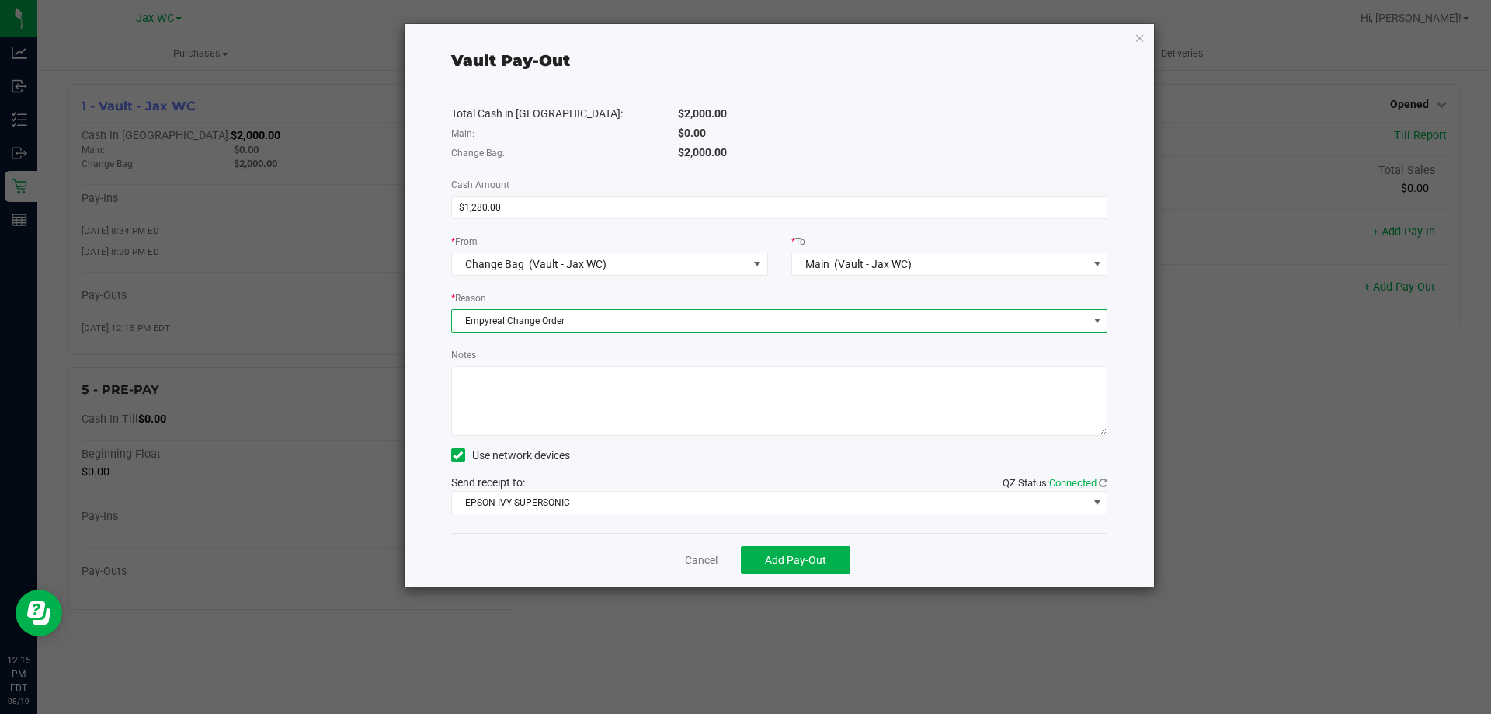
click at [558, 435] on textarea "Notes" at bounding box center [779, 401] width 657 height 70
type textarea "JH"
click at [779, 567] on button "Add Pay-Out" at bounding box center [795, 560] width 109 height 28
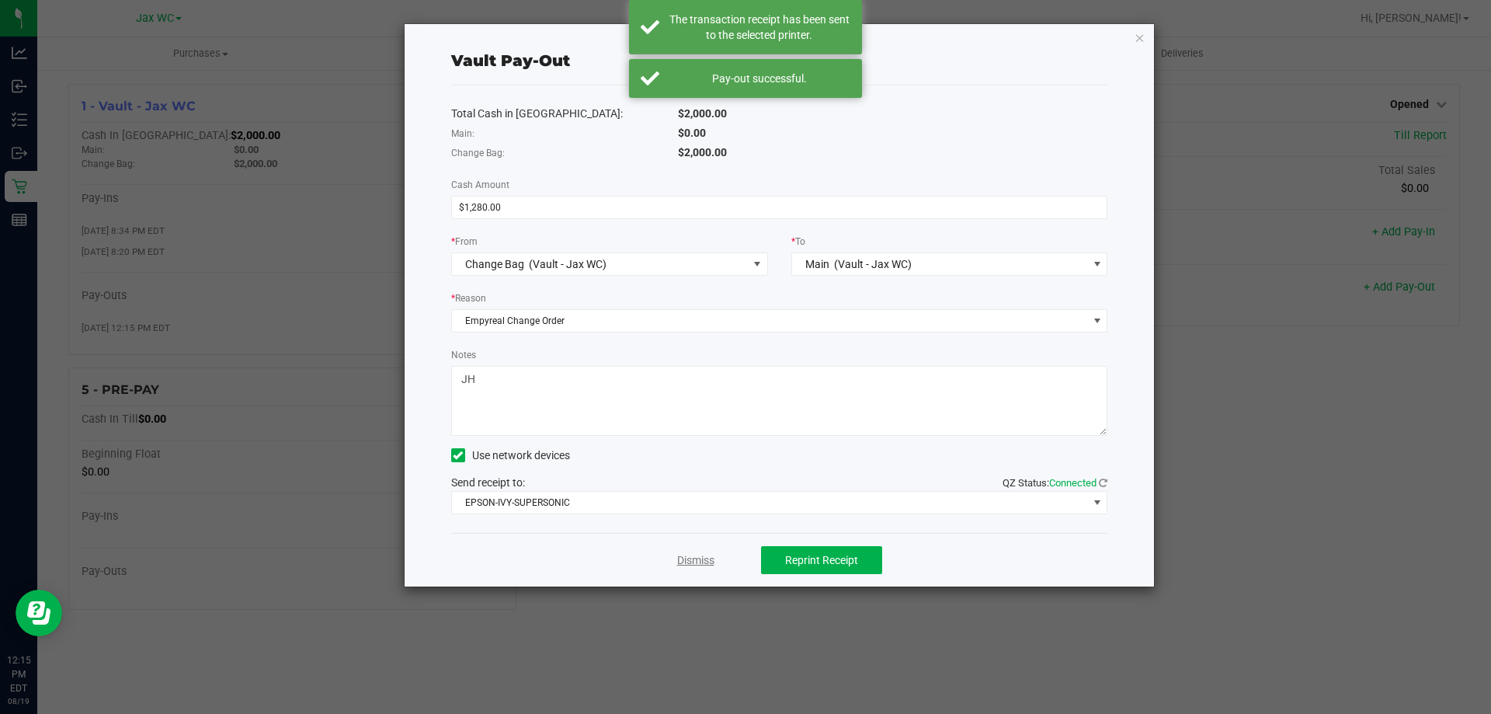
click at [690, 558] on link "Dismiss" at bounding box center [695, 560] width 37 height 16
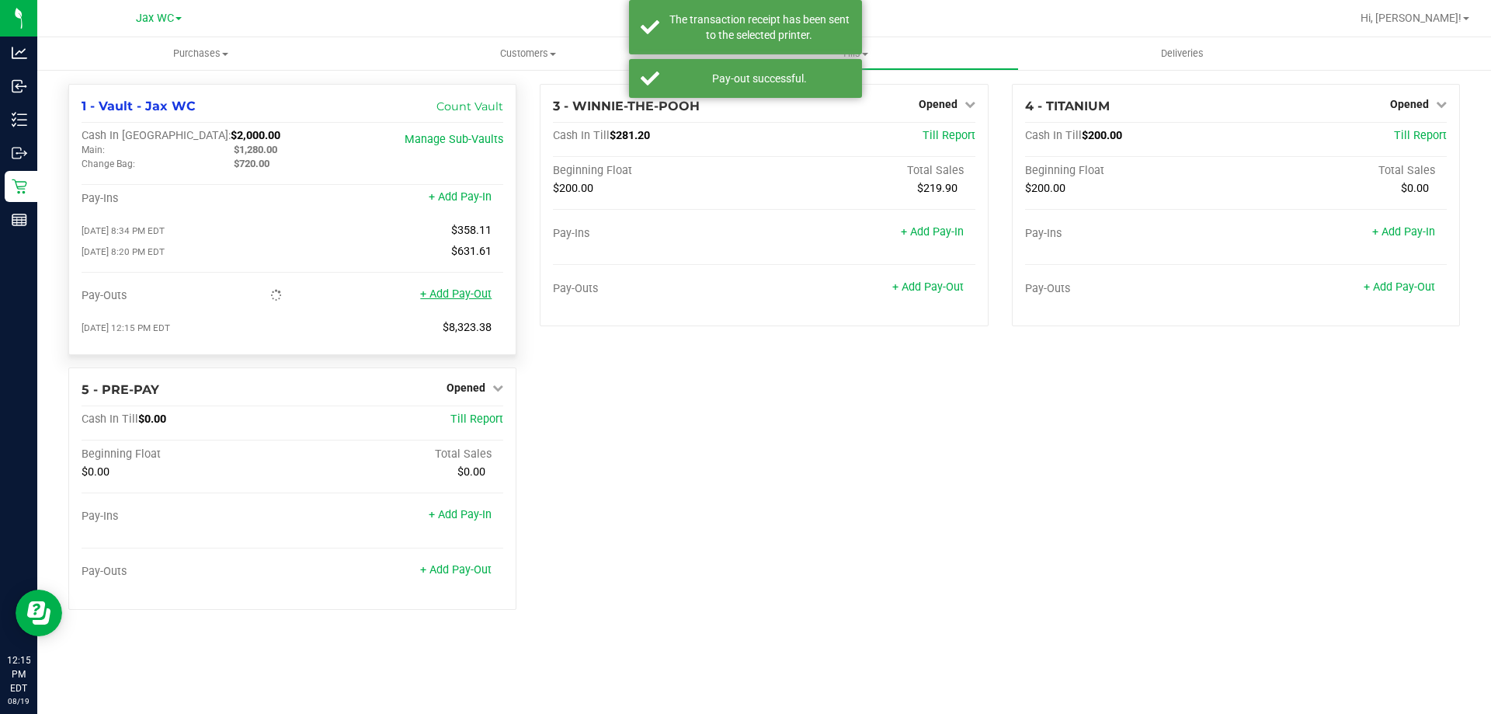
click at [450, 301] on link "+ Add Pay-Out" at bounding box center [455, 293] width 71 height 13
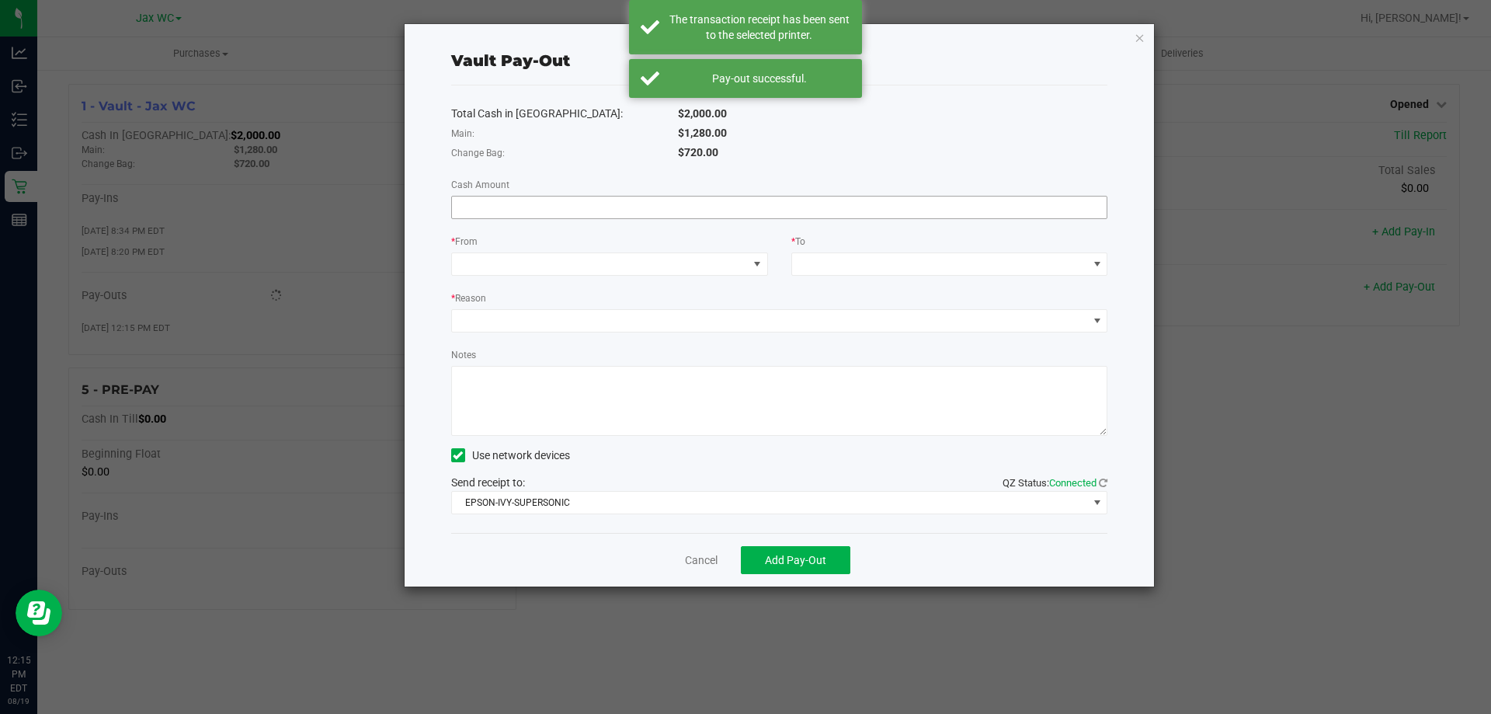
click at [478, 206] on input at bounding box center [779, 207] width 655 height 22
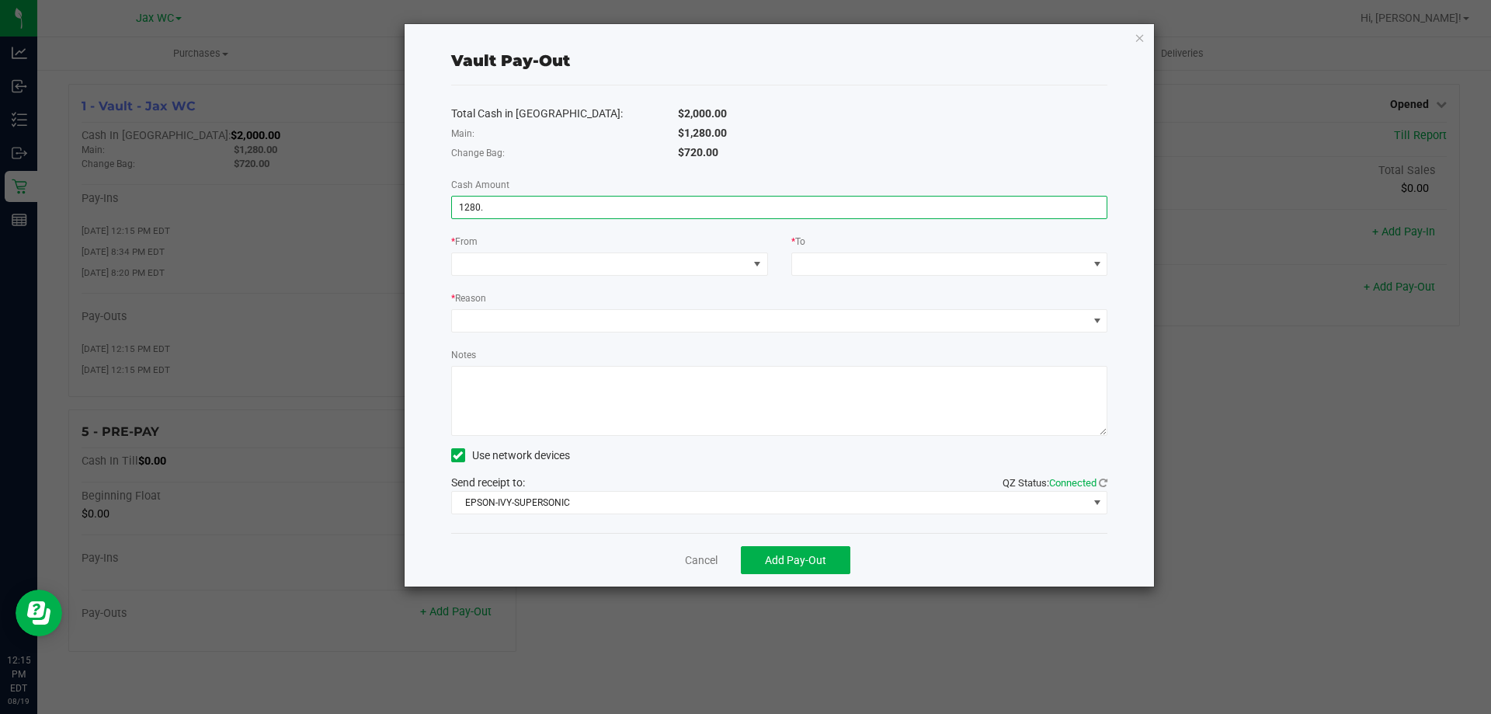
type input "$1,280.00"
click at [759, 237] on div "* From" at bounding box center [609, 242] width 317 height 19
click at [752, 253] on span at bounding box center [756, 264] width 19 height 22
drag, startPoint x: 568, startPoint y: 357, endPoint x: 576, endPoint y: 355, distance: 8.9
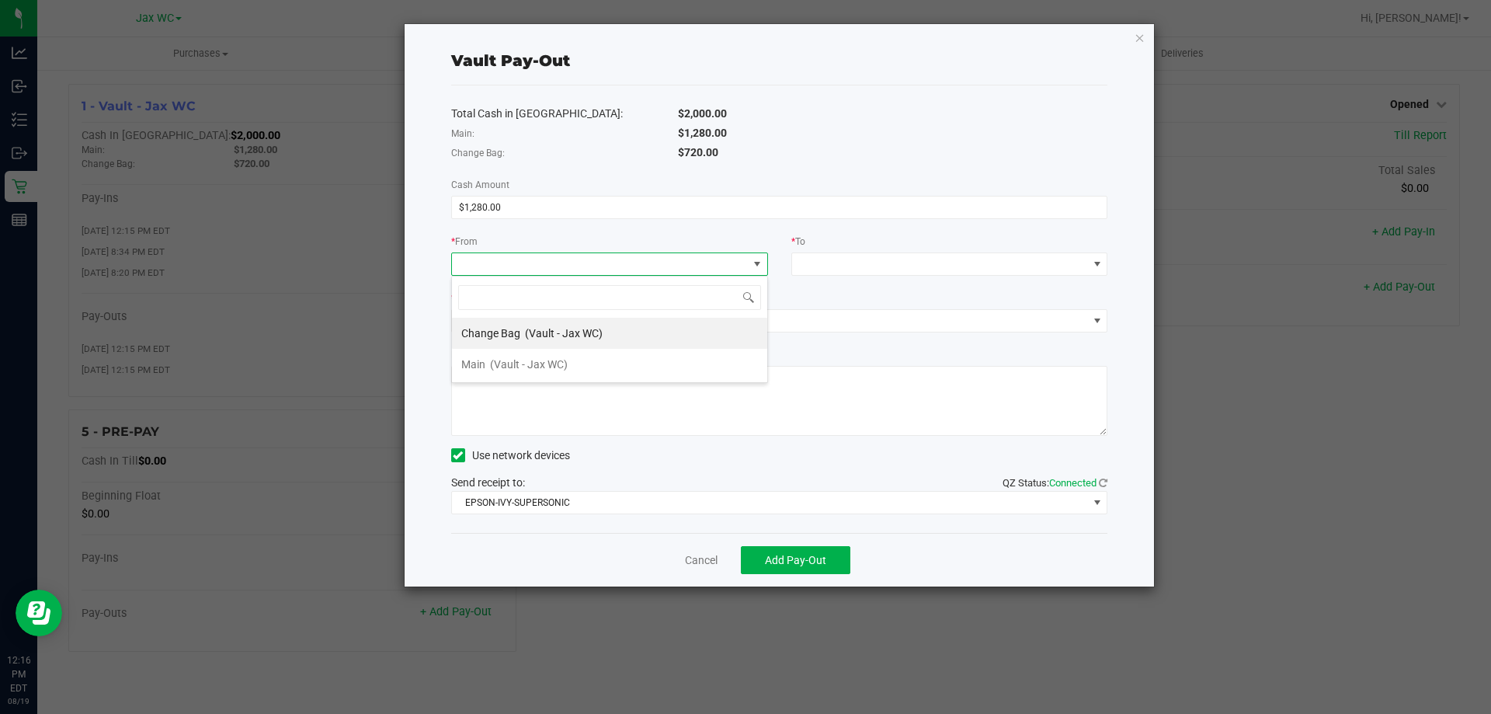
click at [571, 357] on li "Main (Vault - Jax WC)" at bounding box center [609, 364] width 315 height 31
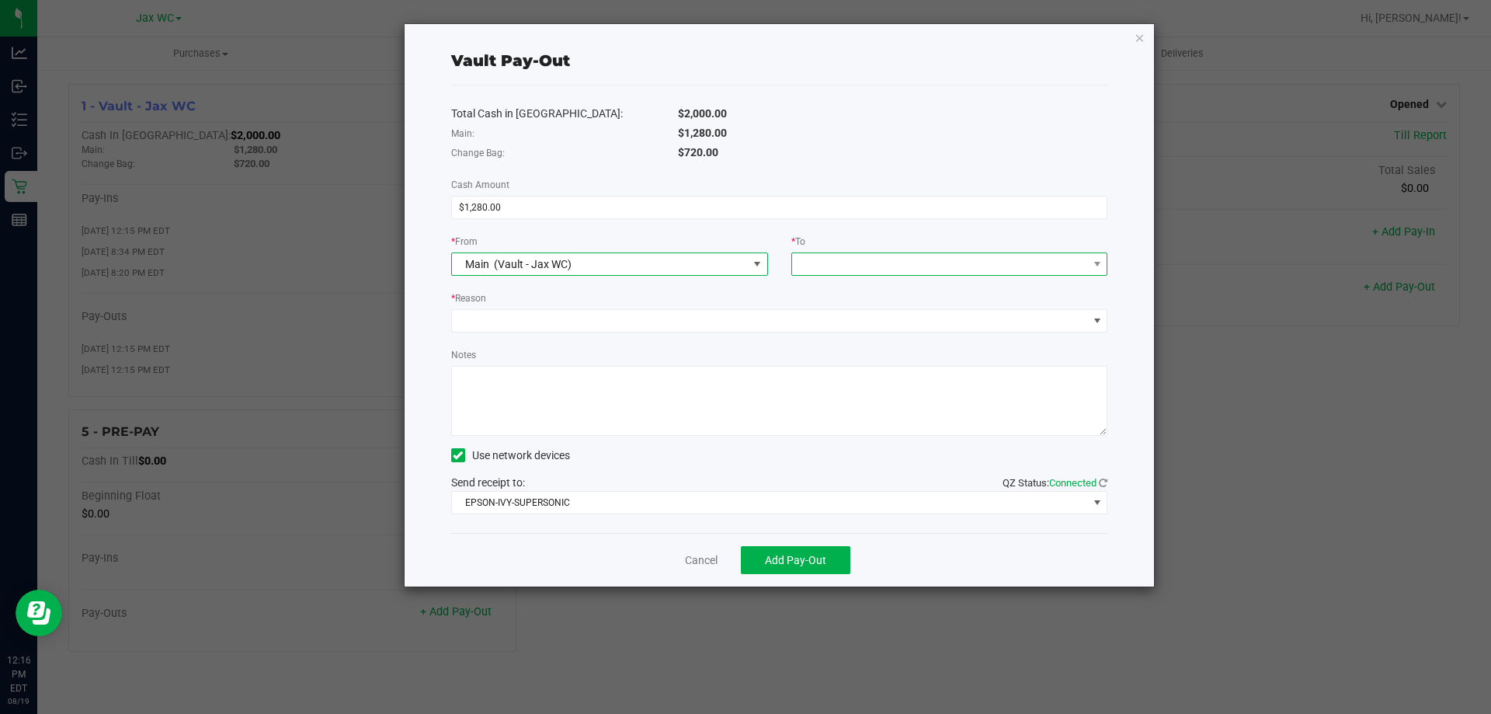
click at [918, 273] on span at bounding box center [940, 264] width 296 height 22
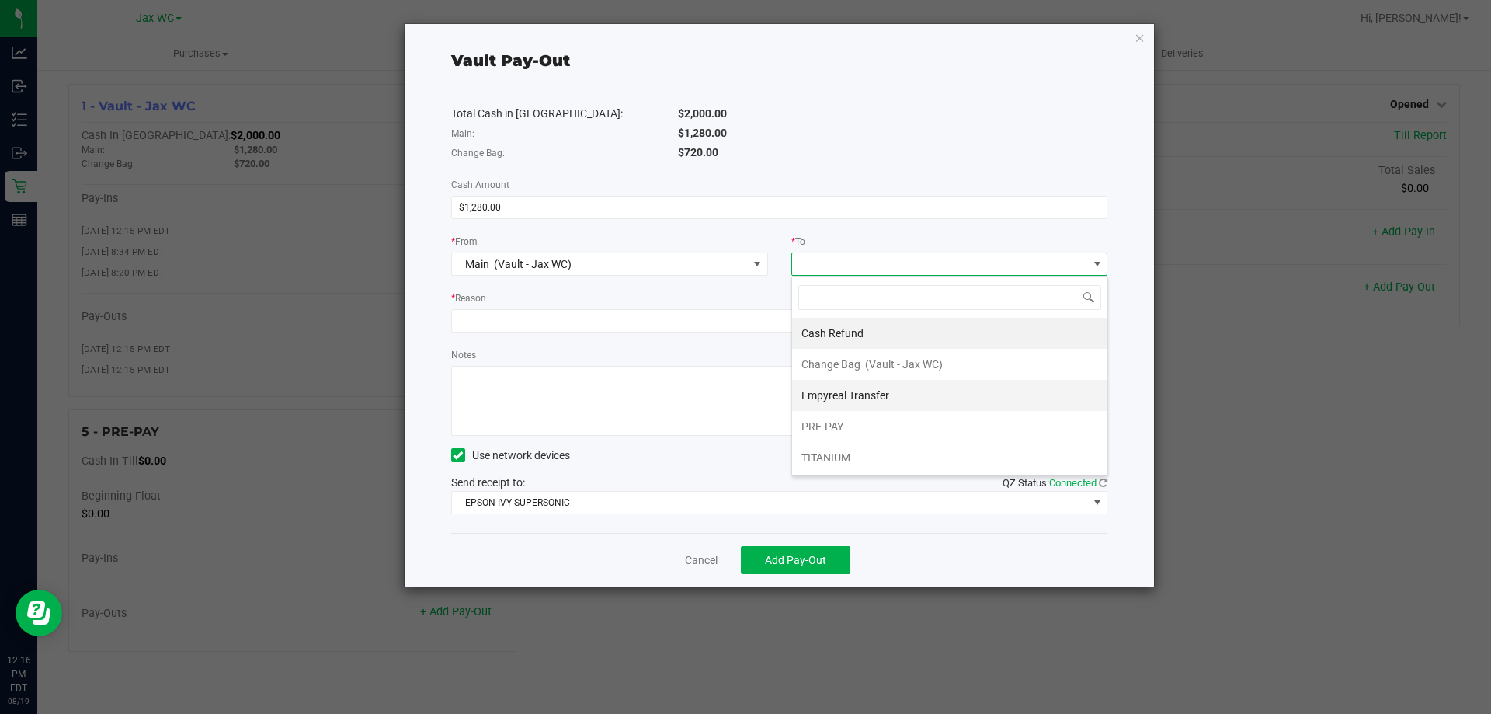
drag, startPoint x: 855, startPoint y: 386, endPoint x: 777, endPoint y: 333, distance: 93.9
click at [853, 384] on div "Empyreal Transfer" at bounding box center [846, 395] width 90 height 28
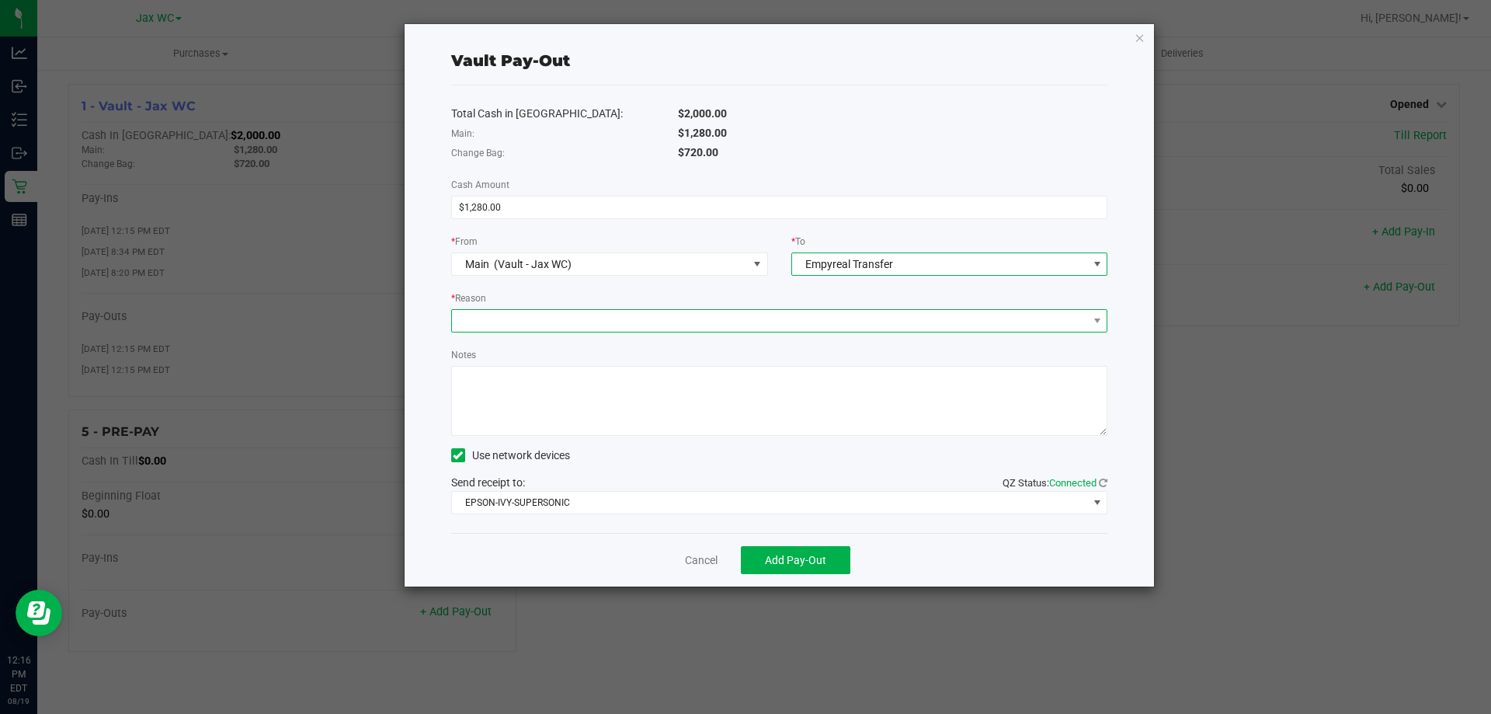
click at [773, 322] on span at bounding box center [770, 321] width 636 height 22
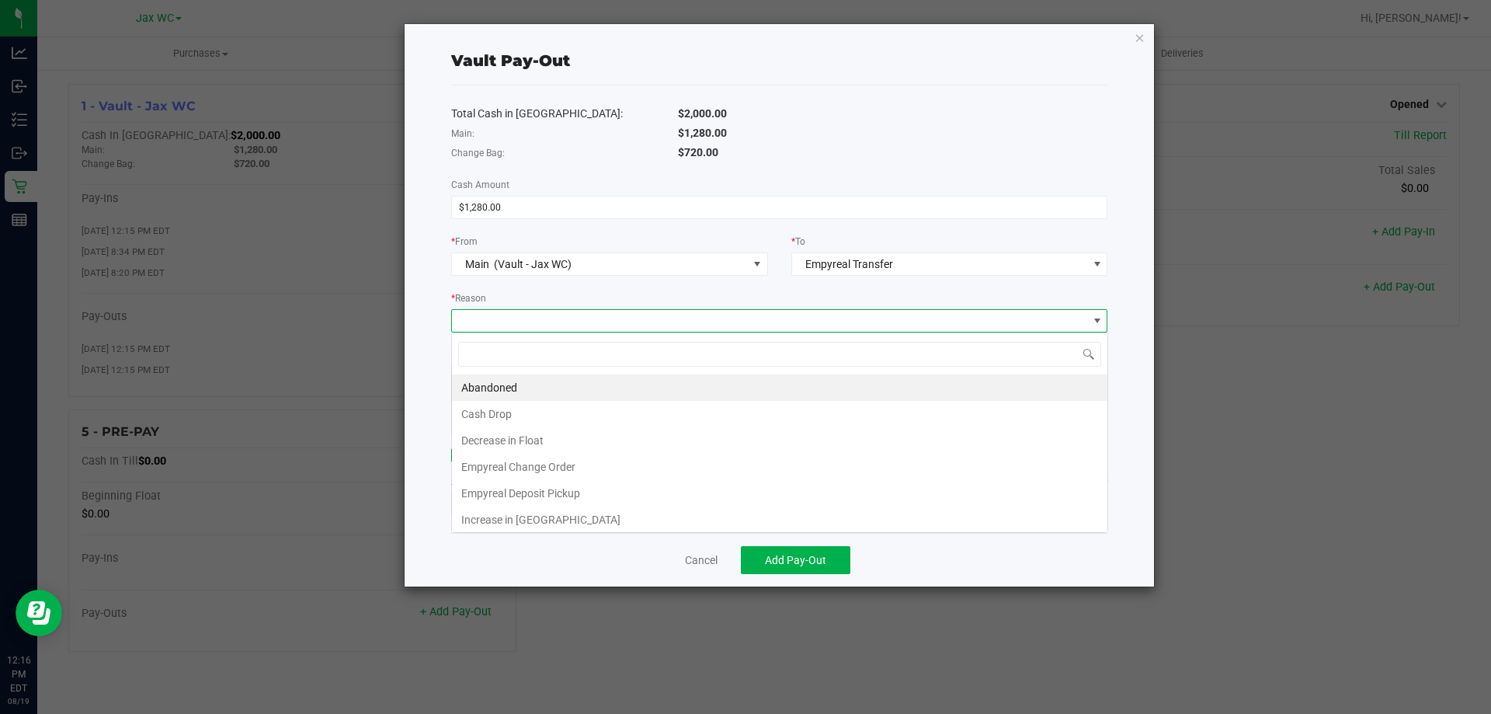
scroll to position [23, 656]
click at [546, 466] on li "Empyreal Change Order" at bounding box center [779, 466] width 655 height 26
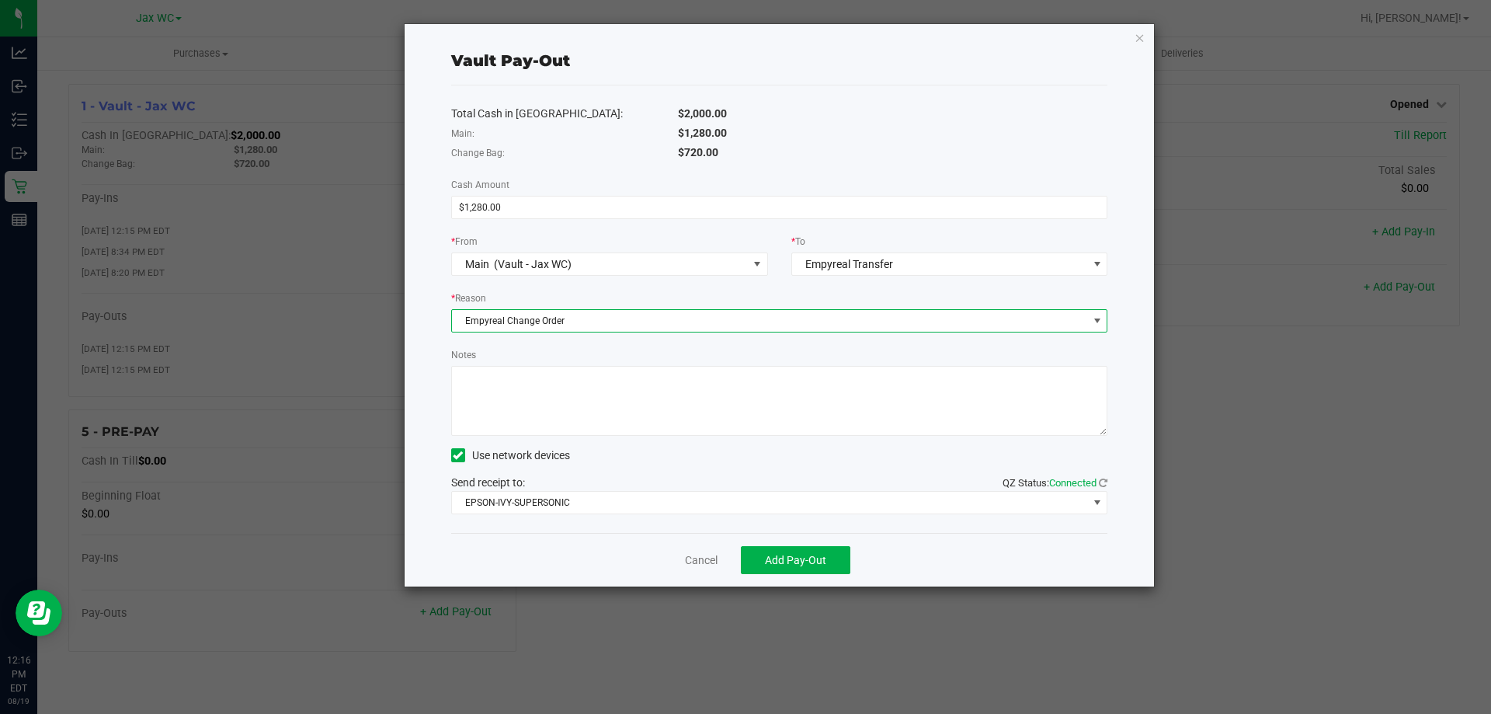
click at [617, 405] on textarea "Notes" at bounding box center [779, 401] width 657 height 70
type textarea "JH"
click at [801, 554] on span "Add Pay-Out" at bounding box center [795, 560] width 61 height 12
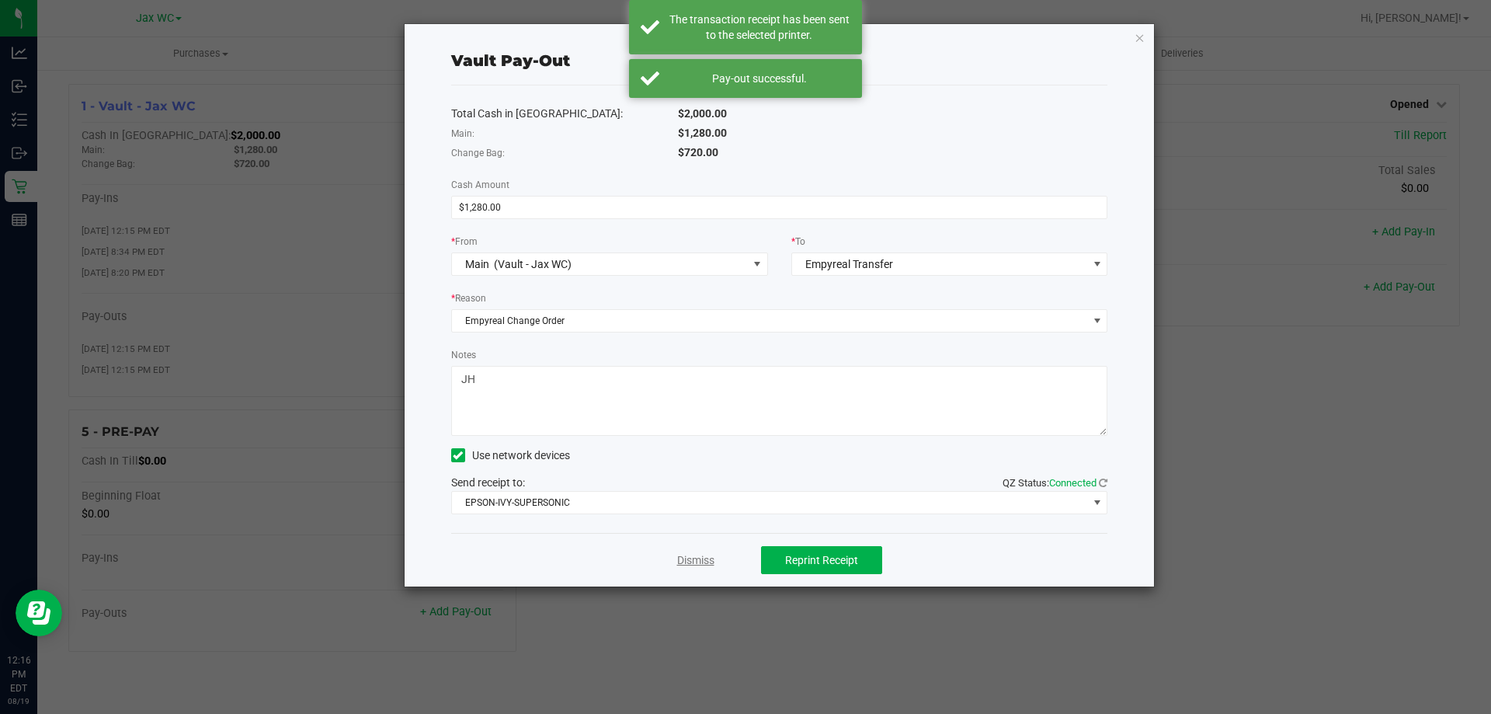
click at [682, 556] on link "Dismiss" at bounding box center [695, 560] width 37 height 16
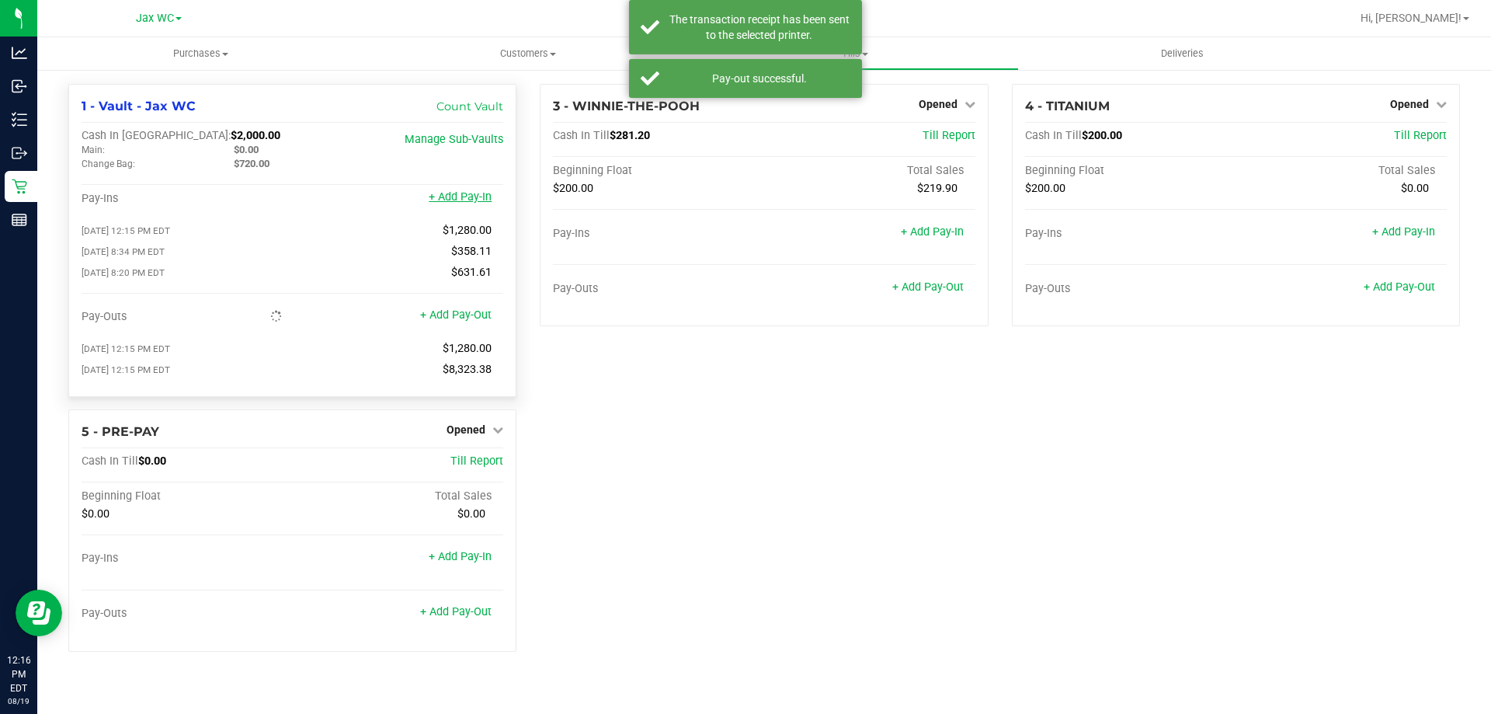
click at [459, 192] on link "+ Add Pay-In" at bounding box center [460, 196] width 63 height 13
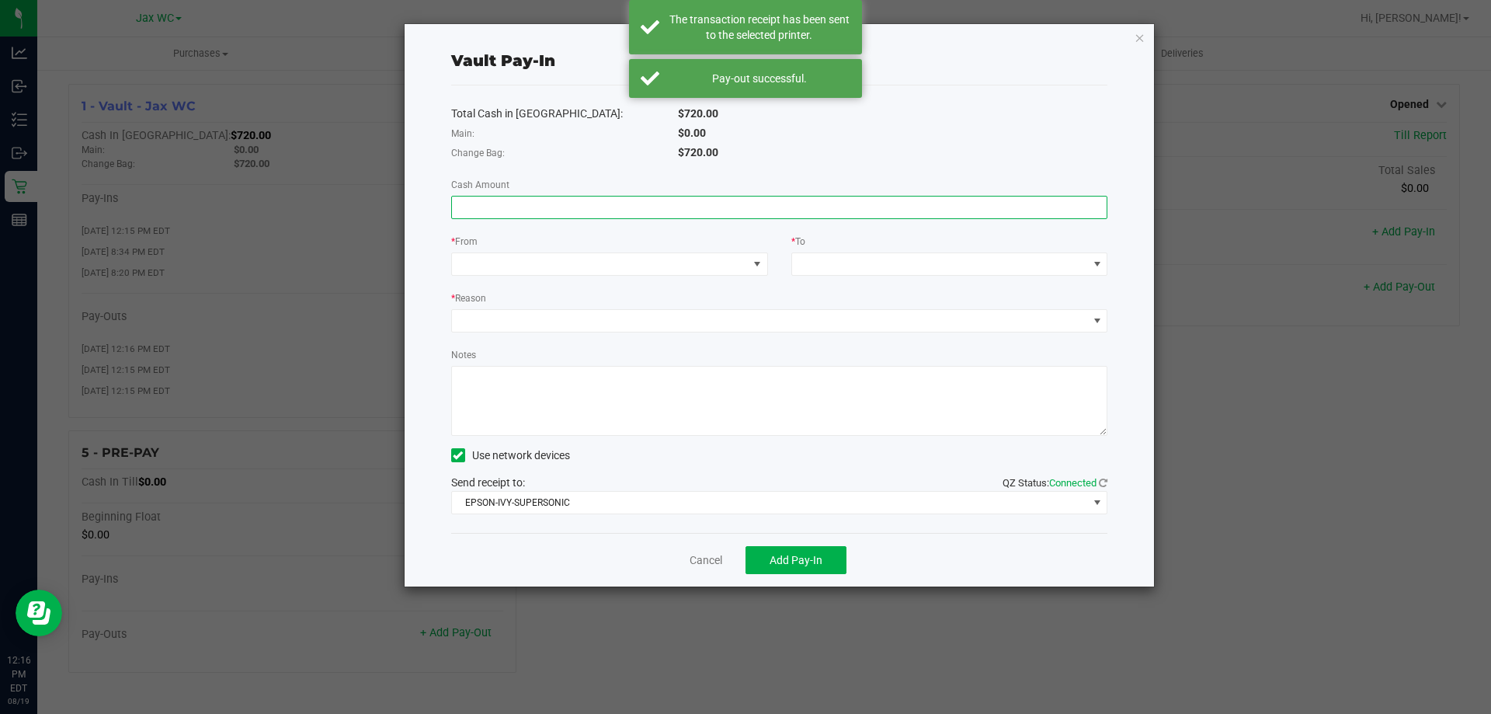
click at [457, 208] on input at bounding box center [779, 207] width 655 height 22
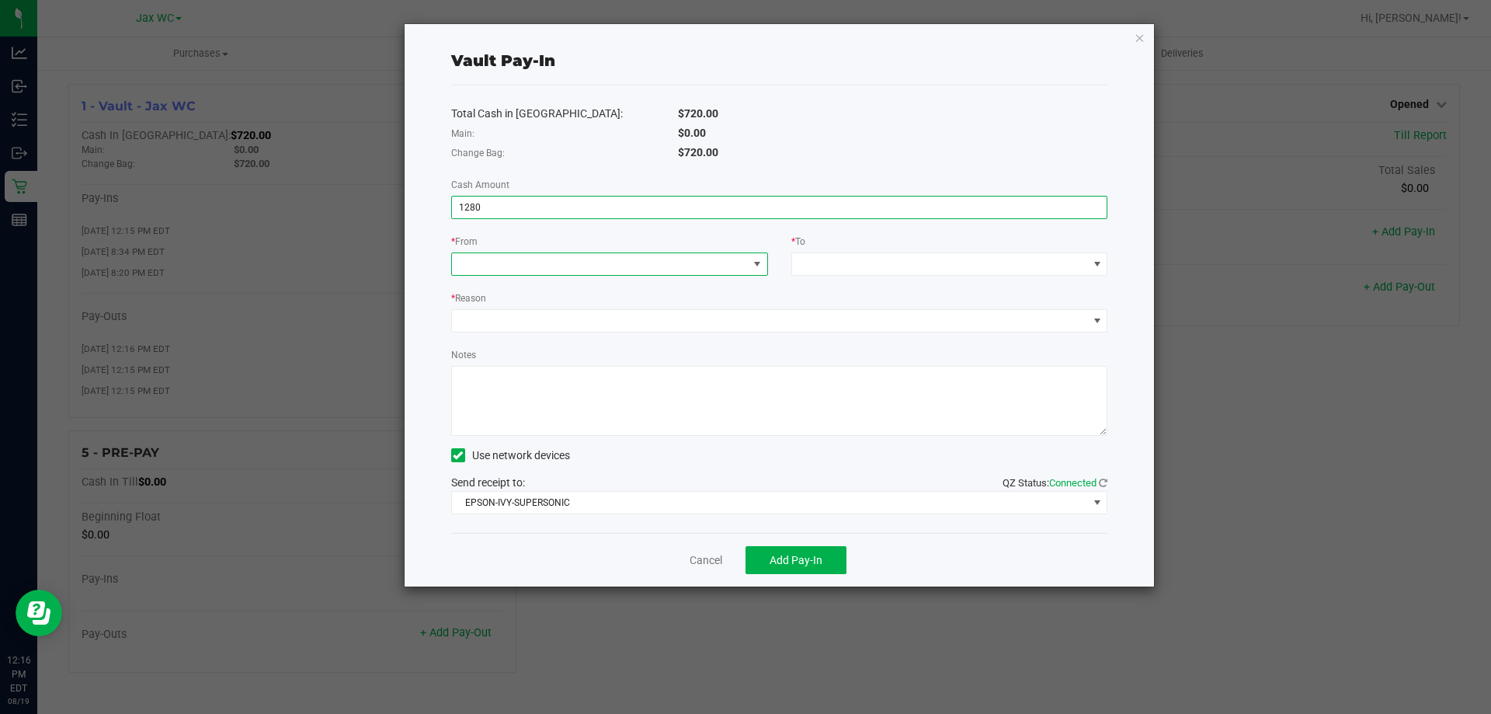
type input "$1,280.00"
click at [758, 259] on span at bounding box center [757, 264] width 12 height 12
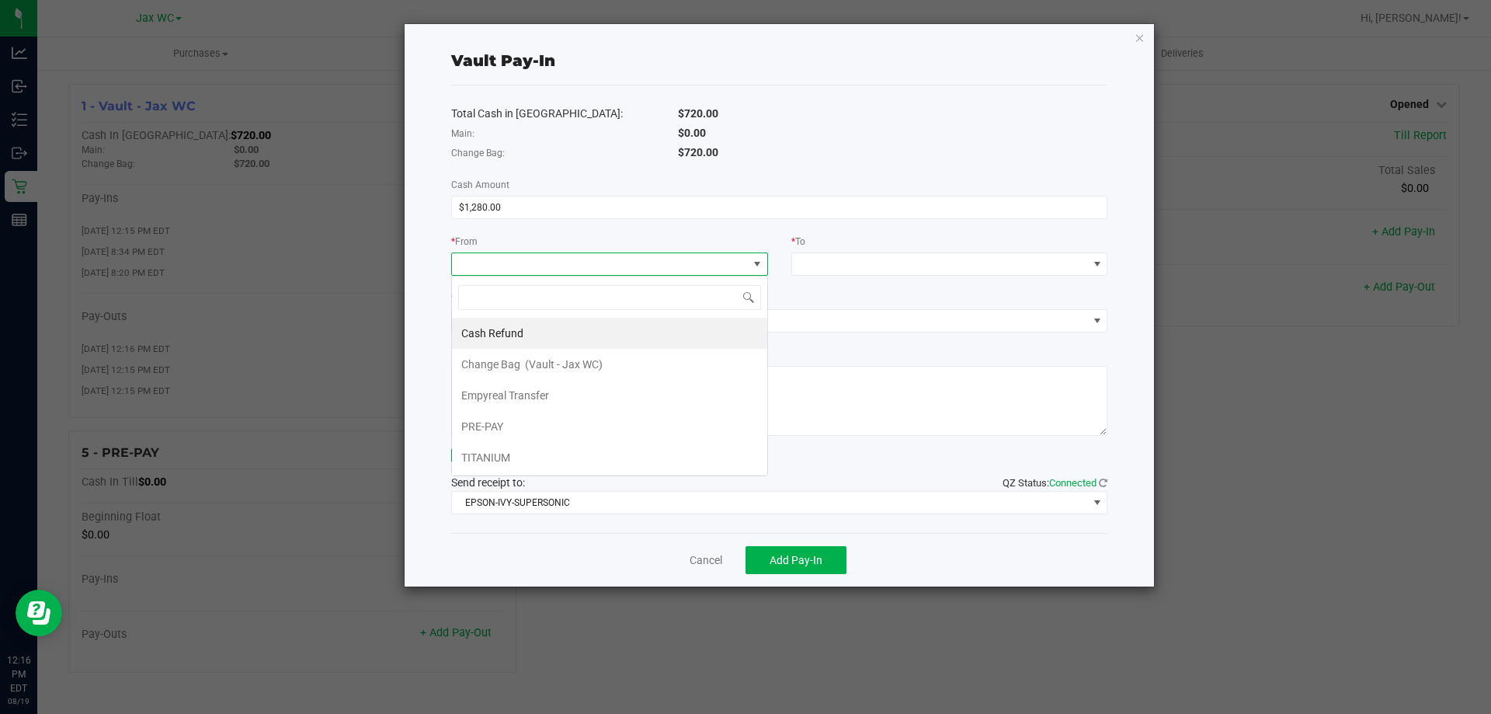
scroll to position [23, 317]
click at [533, 391] on span "Empyreal Transfer" at bounding box center [505, 395] width 88 height 12
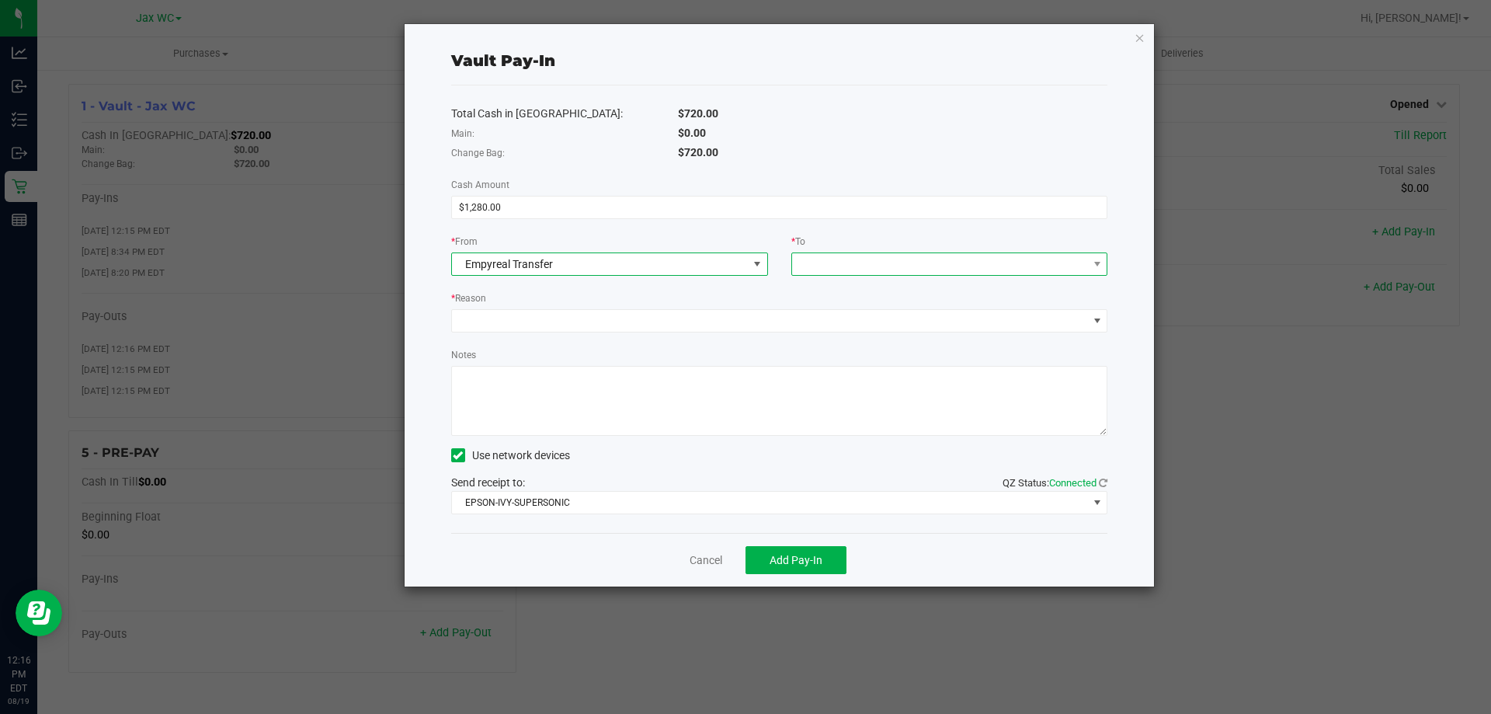
click at [883, 253] on span at bounding box center [940, 264] width 296 height 22
click at [870, 328] on span "(Vault - Jax WC)" at bounding box center [904, 333] width 78 height 12
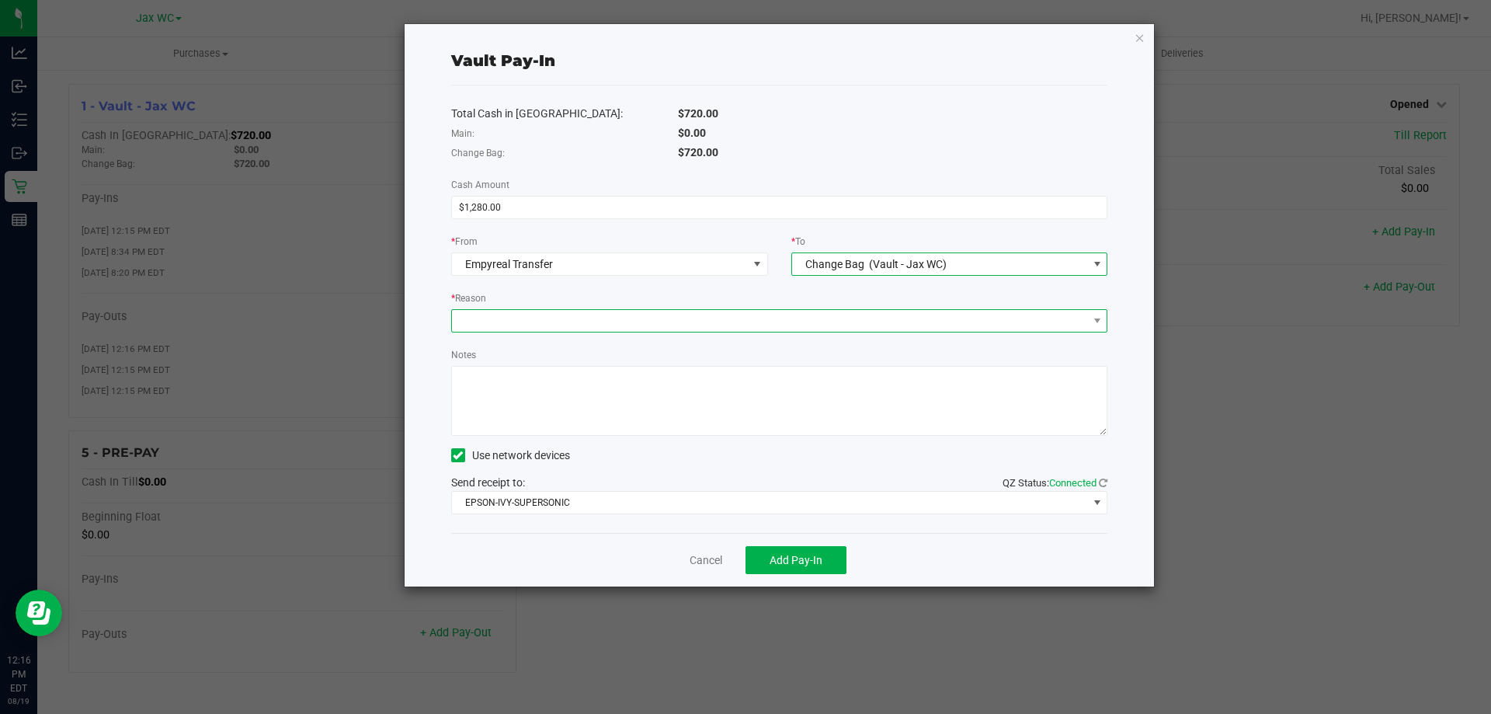
click at [708, 320] on span at bounding box center [770, 321] width 636 height 22
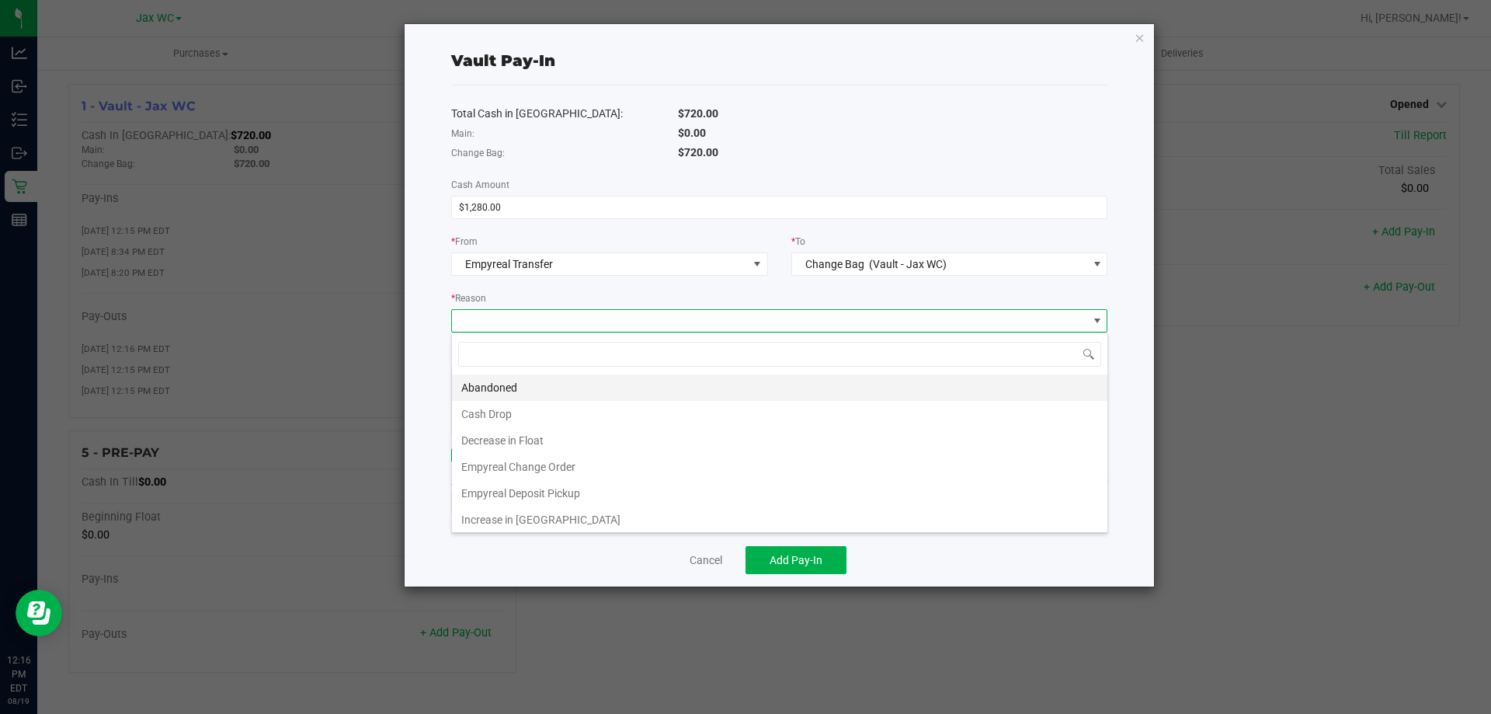
scroll to position [23, 656]
click at [495, 465] on li "Empyreal Change Order" at bounding box center [779, 466] width 655 height 26
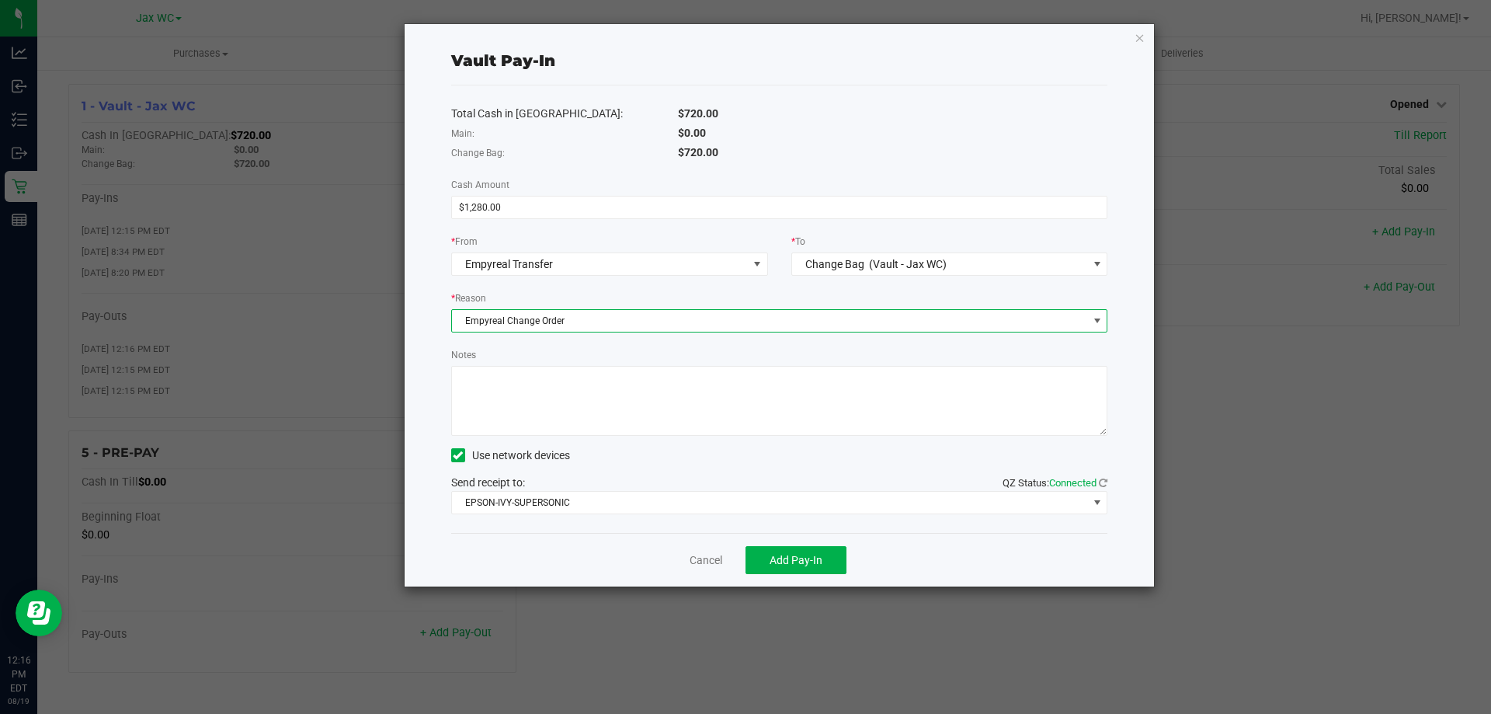
click at [679, 402] on textarea "Notes" at bounding box center [779, 401] width 657 height 70
type textarea "JH"
click at [820, 566] on span "Add Pay-In" at bounding box center [796, 560] width 53 height 12
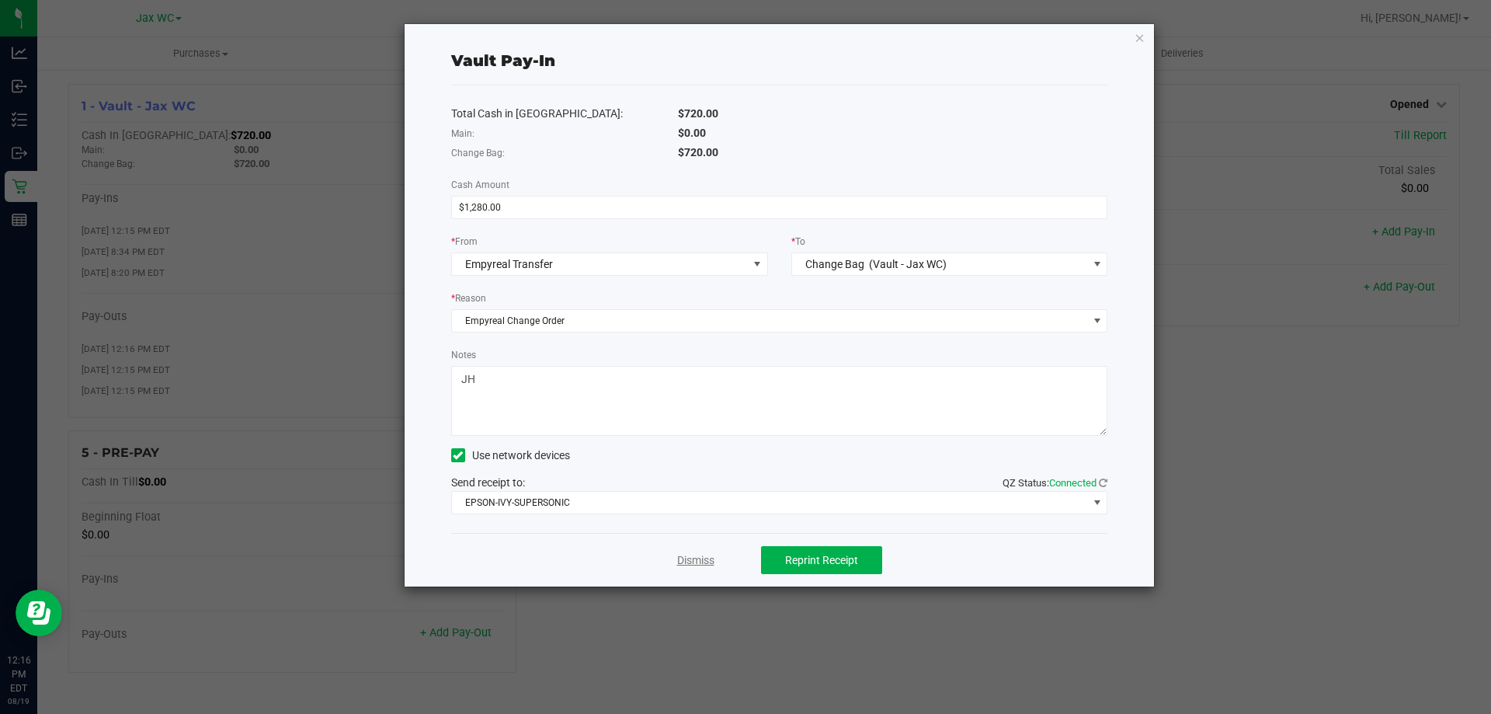
click at [693, 562] on link "Dismiss" at bounding box center [695, 560] width 37 height 16
